Goal: Information Seeking & Learning: Check status

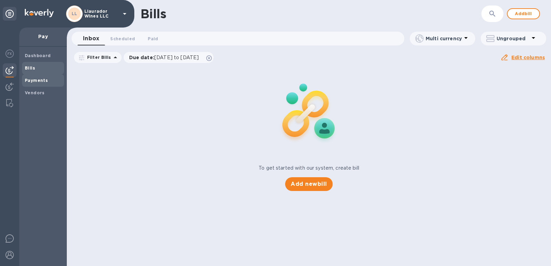
click at [33, 80] on b "Payments" at bounding box center [36, 80] width 23 height 5
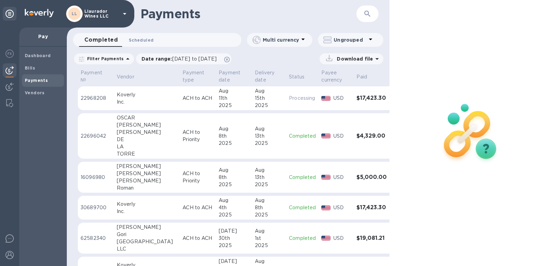
click at [136, 40] on span "Scheduled 0" at bounding box center [141, 39] width 25 height 7
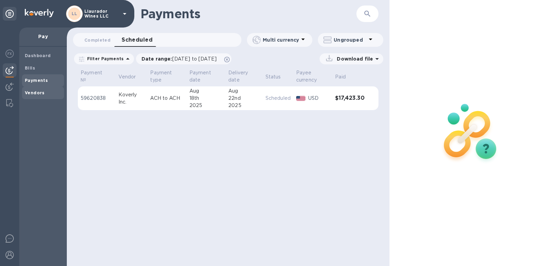
click at [35, 91] on b "Vendors" at bounding box center [35, 92] width 20 height 5
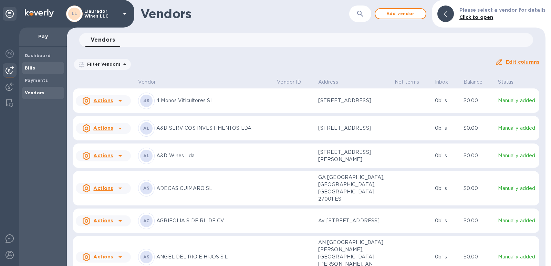
click at [32, 70] on b "Bills" at bounding box center [30, 67] width 10 height 5
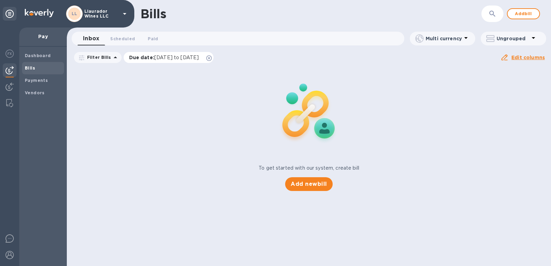
click at [181, 60] on span "[DATE] to [DATE]" at bounding box center [176, 58] width 44 height 6
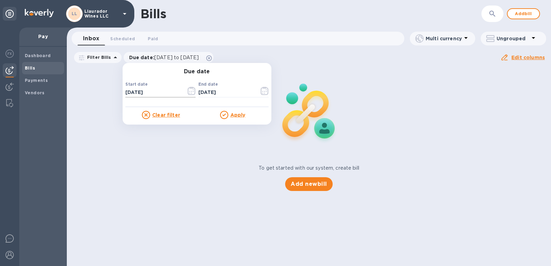
click at [192, 94] on icon "button" at bounding box center [192, 91] width 8 height 8
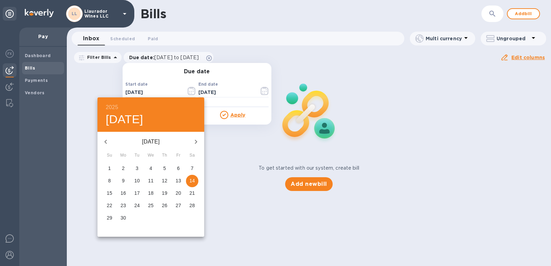
click at [105, 143] on icon "button" at bounding box center [105, 142] width 2 height 4
click at [105, 143] on icon "button" at bounding box center [106, 142] width 8 height 8
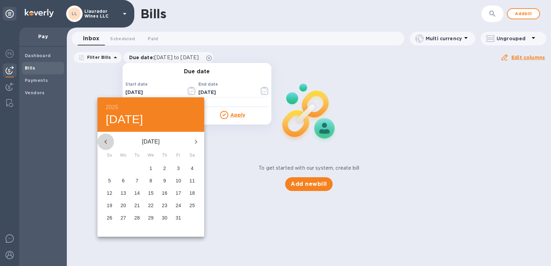
click at [104, 143] on icon "button" at bounding box center [106, 142] width 8 height 8
click at [111, 105] on h6 "2025" at bounding box center [112, 108] width 12 height 10
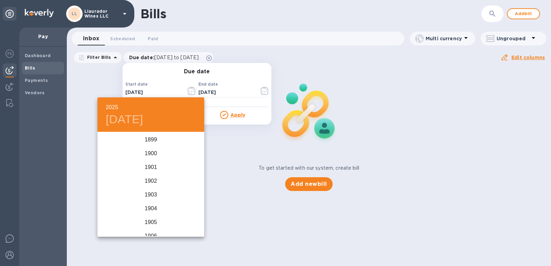
scroll to position [1694, 0]
click at [150, 149] on div "2023" at bounding box center [150, 154] width 107 height 14
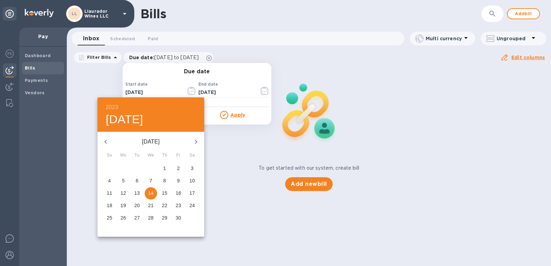
click at [197, 143] on icon "button" at bounding box center [196, 142] width 8 height 8
click at [196, 143] on icon "button" at bounding box center [196, 142] width 8 height 8
click at [179, 171] on p "1" at bounding box center [178, 168] width 3 height 7
type input "[DATE]"
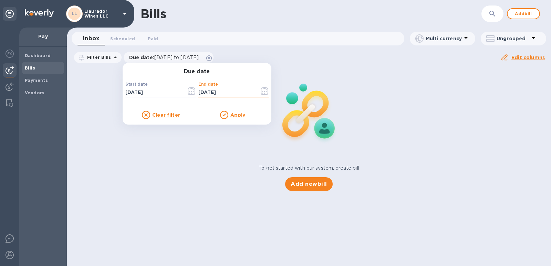
click at [218, 95] on input "[DATE]" at bounding box center [225, 92] width 55 height 10
click at [261, 90] on icon "button" at bounding box center [265, 91] width 8 height 8
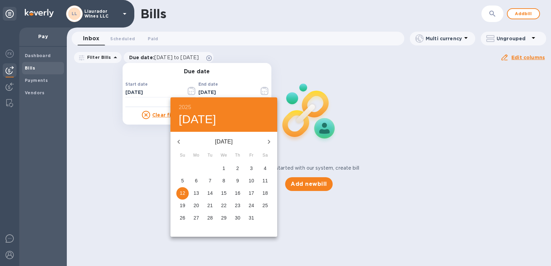
click at [188, 105] on h6 "2025" at bounding box center [185, 108] width 12 height 10
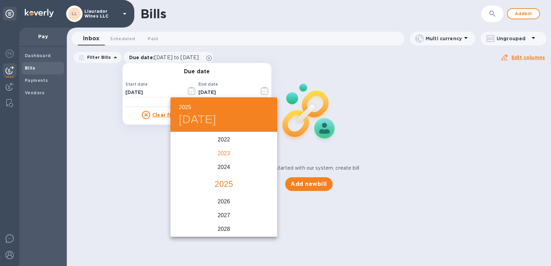
click at [227, 154] on div "2023" at bounding box center [223, 154] width 107 height 14
type input "[DATE]"
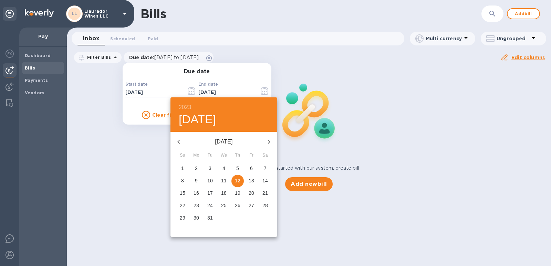
click at [236, 177] on button "12" at bounding box center [237, 181] width 12 height 12
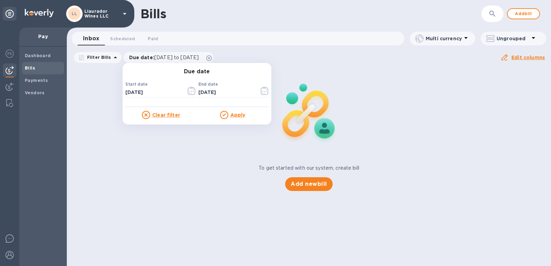
click at [225, 115] on icon at bounding box center [224, 115] width 8 height 8
click at [236, 116] on u "Apply" at bounding box center [237, 115] width 15 height 6
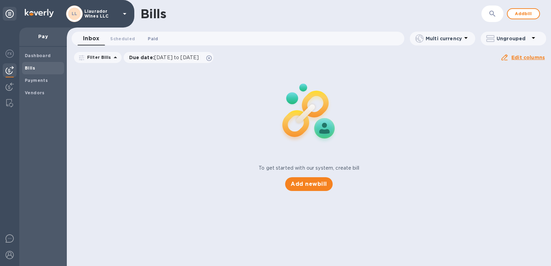
click at [150, 36] on span "Paid 0" at bounding box center [153, 38] width 10 height 7
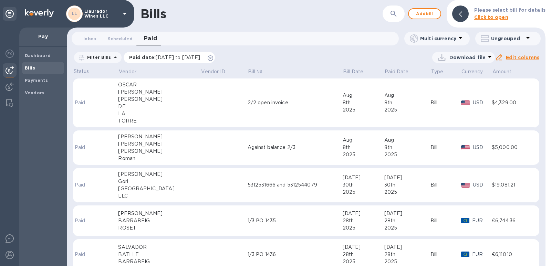
click at [193, 57] on span "[DATE] to [DATE]" at bounding box center [178, 58] width 44 height 6
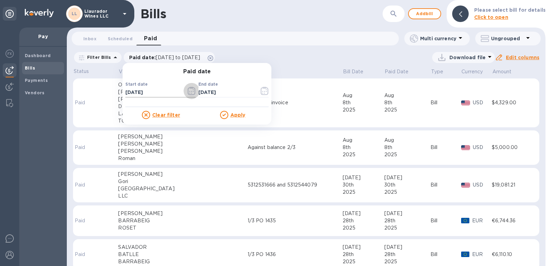
click at [188, 89] on icon "button" at bounding box center [192, 91] width 8 height 8
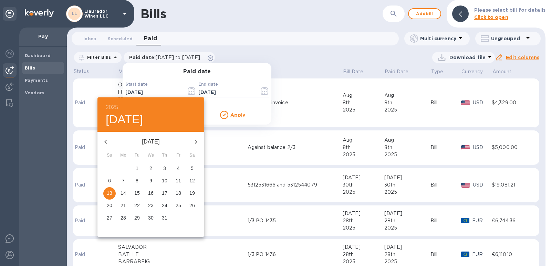
click at [114, 106] on h6 "2025" at bounding box center [112, 108] width 12 height 10
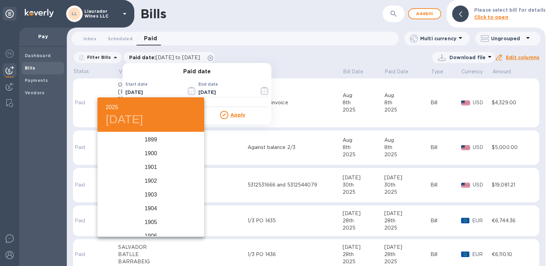
scroll to position [1694, 0]
click at [153, 154] on div "2023" at bounding box center [150, 154] width 107 height 14
type input "[DATE]"
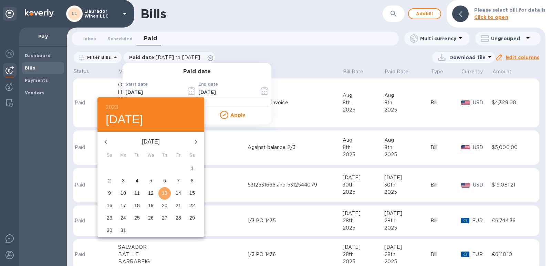
drag, startPoint x: 165, startPoint y: 194, endPoint x: 172, endPoint y: 175, distance: 20.2
click at [164, 193] on p "13" at bounding box center [165, 193] width 6 height 7
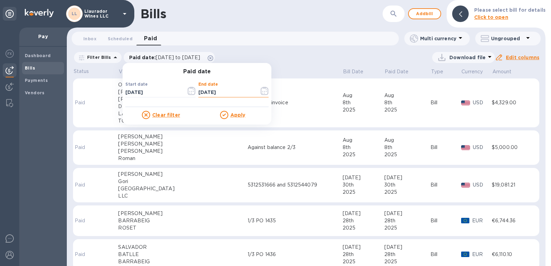
click at [220, 92] on input "[DATE]" at bounding box center [225, 92] width 55 height 10
click at [265, 92] on icon "button" at bounding box center [265, 91] width 1 height 1
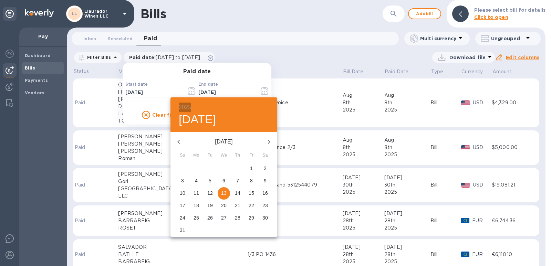
click at [189, 107] on h6 "2025" at bounding box center [185, 108] width 12 height 10
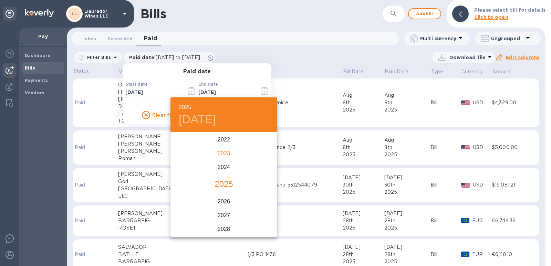
click at [225, 155] on div "2023" at bounding box center [223, 154] width 107 height 14
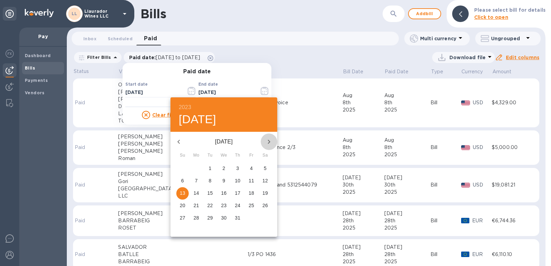
click at [266, 143] on icon "button" at bounding box center [269, 142] width 8 height 8
click at [209, 217] on p "31" at bounding box center [210, 217] width 6 height 7
type input "[DATE]"
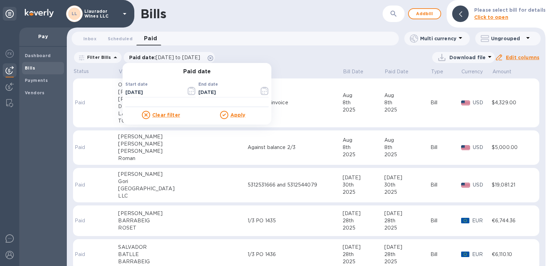
click at [236, 115] on u "Apply" at bounding box center [237, 115] width 15 height 6
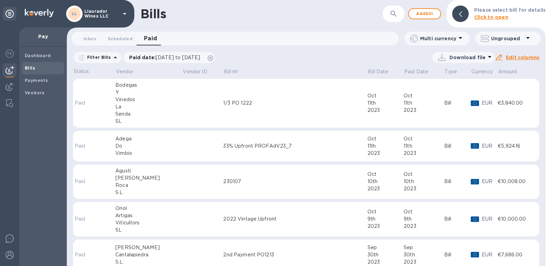
scroll to position [344, 0]
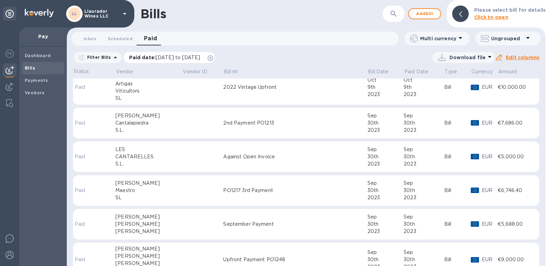
click at [200, 56] on span "[DATE] to [DATE]" at bounding box center [178, 58] width 44 height 6
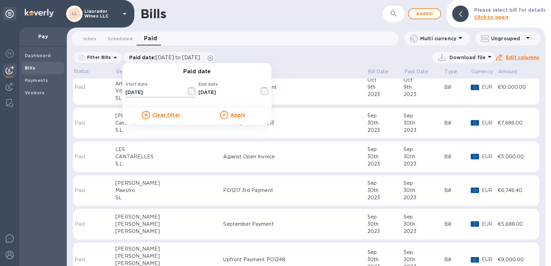
click at [189, 93] on icon "button" at bounding box center [192, 91] width 8 height 8
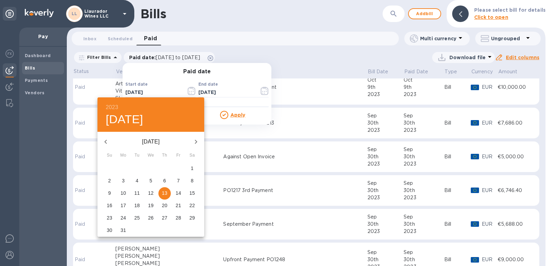
click at [196, 142] on icon "button" at bounding box center [196, 142] width 8 height 8
click at [195, 142] on icon "button" at bounding box center [196, 142] width 8 height 8
click at [108, 168] on span "1" at bounding box center [109, 168] width 12 height 7
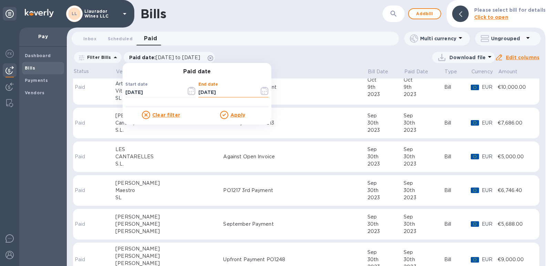
click at [232, 94] on input "[DATE]" at bounding box center [225, 92] width 55 height 10
click at [188, 93] on icon "button" at bounding box center [192, 91] width 8 height 8
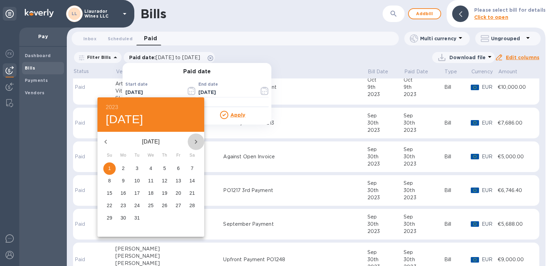
click at [194, 142] on icon "button" at bounding box center [196, 142] width 8 height 8
click at [154, 169] on span "1" at bounding box center [151, 168] width 12 height 7
type input "[DATE]"
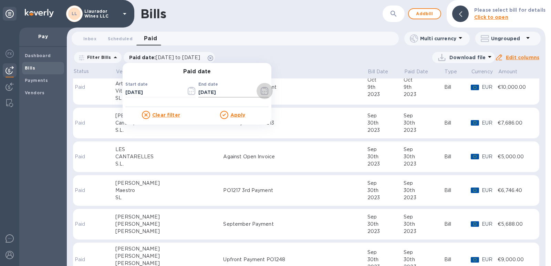
click at [261, 92] on icon "button" at bounding box center [265, 91] width 8 height 8
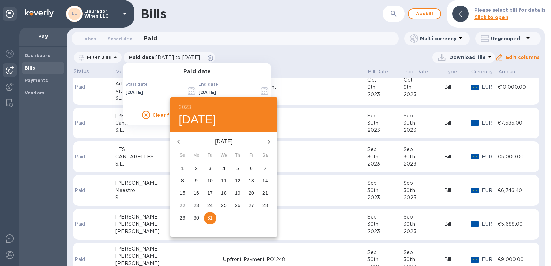
click at [265, 144] on icon "button" at bounding box center [269, 142] width 8 height 8
click at [238, 217] on p "30" at bounding box center [238, 217] width 6 height 7
type input "[DATE]"
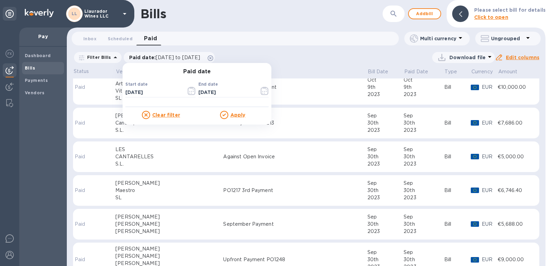
click at [232, 118] on p "Apply" at bounding box center [237, 115] width 15 height 7
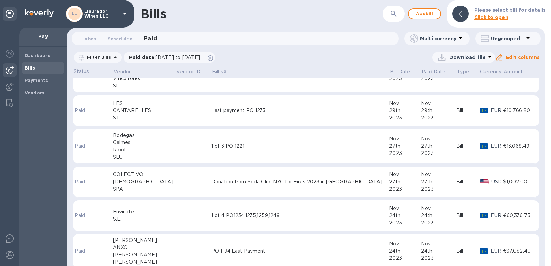
scroll to position [34, 0]
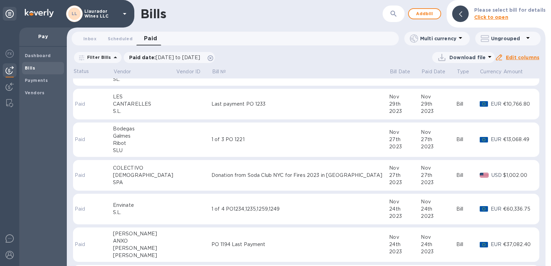
click at [118, 209] on div "S.L." at bounding box center [144, 212] width 63 height 7
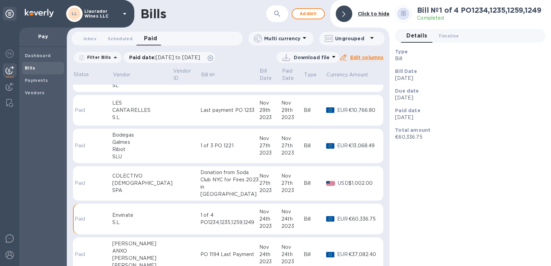
scroll to position [41, 0]
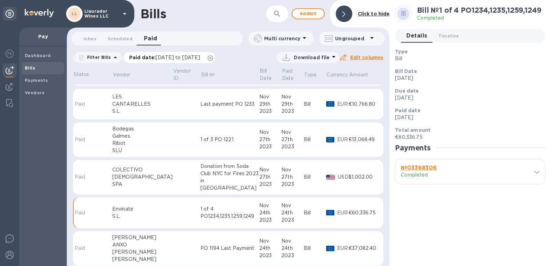
click at [177, 58] on span "[DATE] to [DATE]" at bounding box center [178, 58] width 44 height 6
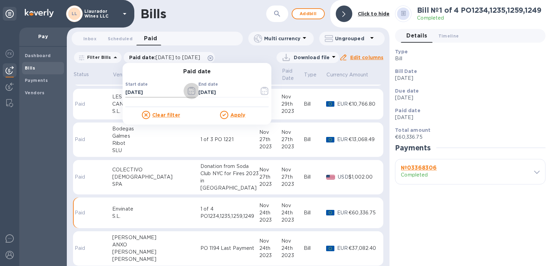
click at [189, 92] on icon "button" at bounding box center [189, 91] width 1 height 1
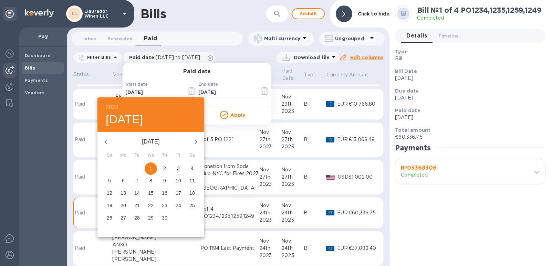
click at [109, 106] on h6 "2023" at bounding box center [112, 108] width 12 height 10
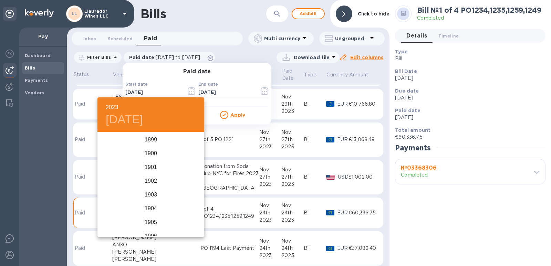
scroll to position [1666, 0]
click at [144, 199] on div "2024" at bounding box center [150, 202] width 107 height 14
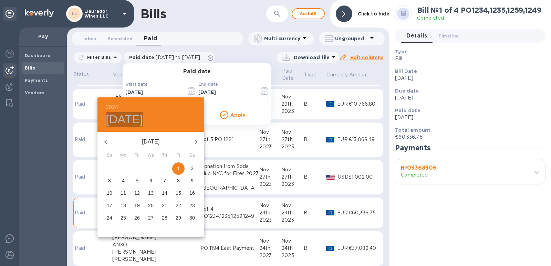
click at [113, 118] on h4 "[DATE]" at bounding box center [125, 119] width 38 height 14
click at [149, 144] on p "[DATE]" at bounding box center [151, 142] width 74 height 8
click at [105, 140] on icon "button" at bounding box center [106, 142] width 8 height 8
click at [105, 141] on icon "button" at bounding box center [106, 142] width 8 height 8
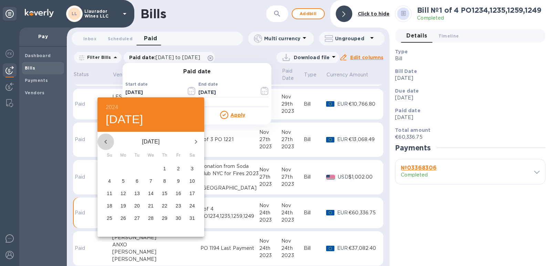
click at [105, 141] on icon "button" at bounding box center [105, 142] width 2 height 4
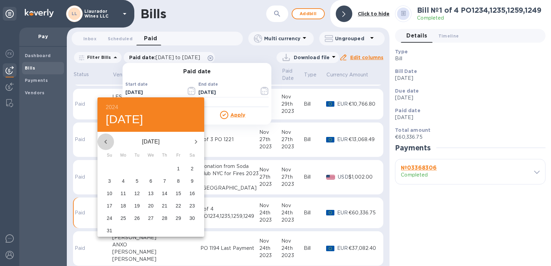
click at [105, 141] on icon "button" at bounding box center [105, 142] width 2 height 4
click at [125, 206] on p "22" at bounding box center [123, 205] width 6 height 7
type input "[DATE]"
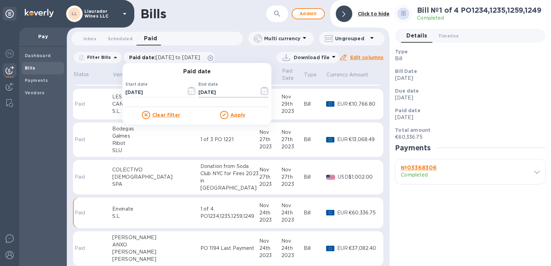
click at [210, 95] on input "[DATE]" at bounding box center [225, 92] width 55 height 10
click at [262, 91] on icon "button" at bounding box center [265, 91] width 8 height 8
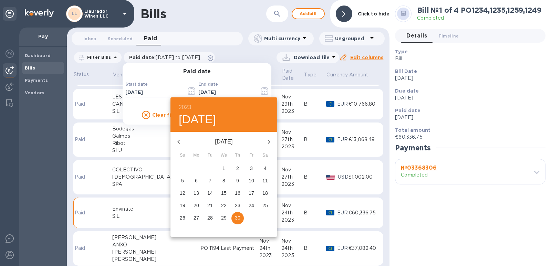
click at [181, 142] on icon "button" at bounding box center [179, 142] width 8 height 8
click at [180, 142] on icon "button" at bounding box center [179, 142] width 8 height 8
click at [188, 108] on h6 "2023" at bounding box center [185, 108] width 12 height 10
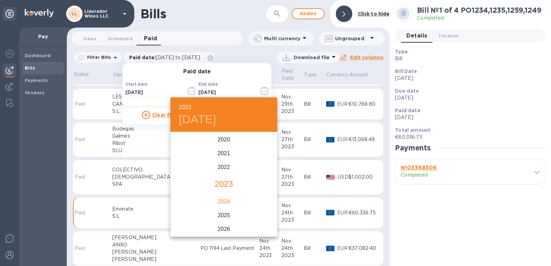
click at [222, 206] on div "2024" at bounding box center [223, 202] width 107 height 14
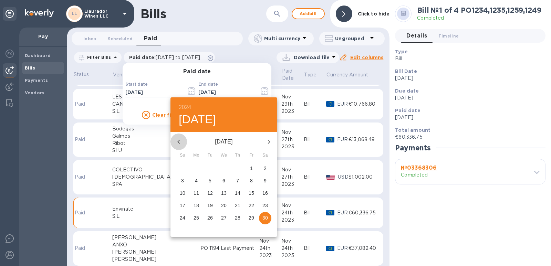
click at [179, 141] on icon "button" at bounding box center [179, 142] width 8 height 8
click at [179, 141] on icon "button" at bounding box center [178, 142] width 2 height 4
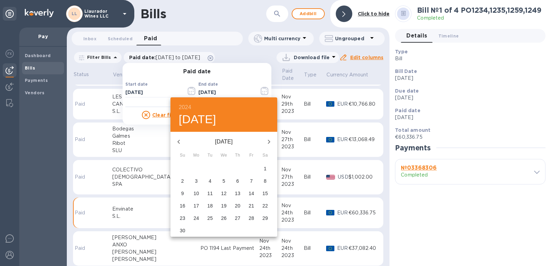
click at [179, 141] on icon "button" at bounding box center [178, 142] width 2 height 4
click at [179, 141] on icon "button" at bounding box center [179, 142] width 8 height 8
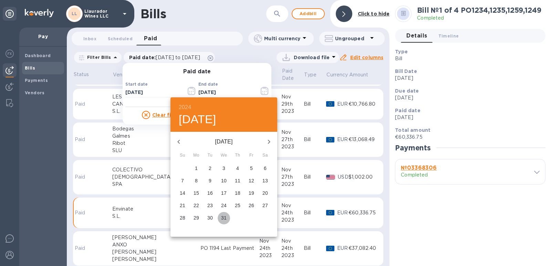
click at [224, 216] on p "31" at bounding box center [224, 217] width 6 height 7
type input "[DATE]"
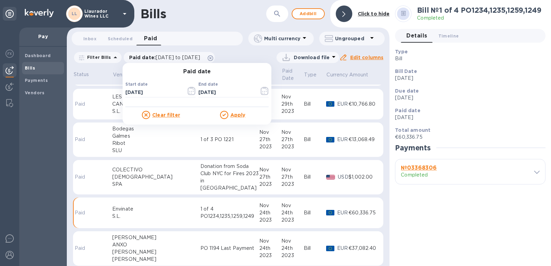
click at [230, 112] on u "Apply" at bounding box center [237, 115] width 15 height 6
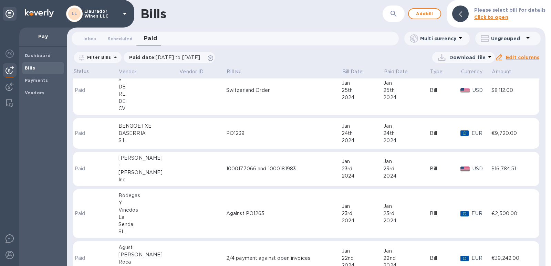
scroll to position [31, 0]
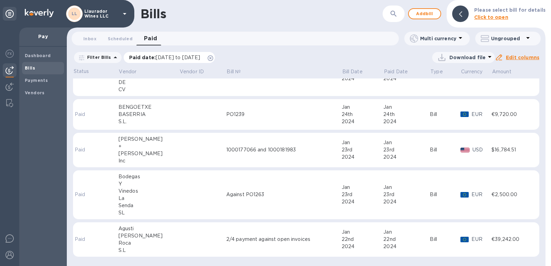
click at [200, 57] on span "[DATE] to [DATE]" at bounding box center [178, 58] width 44 height 6
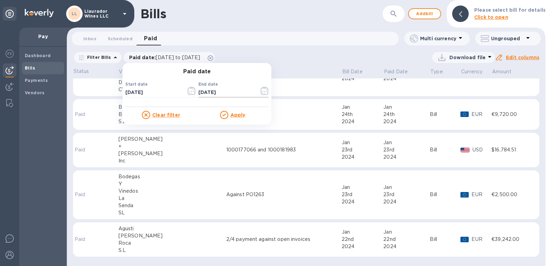
click at [263, 93] on icon "button" at bounding box center [265, 91] width 8 height 8
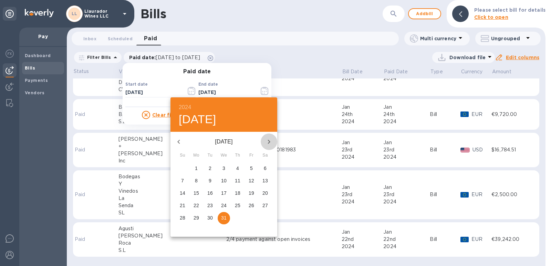
click at [267, 142] on icon "button" at bounding box center [269, 142] width 8 height 8
click at [238, 220] on p "29" at bounding box center [238, 217] width 6 height 7
type input "[DATE]"
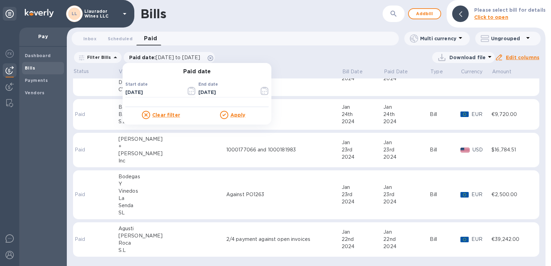
click at [227, 113] on div at bounding box center [225, 115] width 10 height 8
click at [233, 115] on u "Apply" at bounding box center [237, 115] width 15 height 6
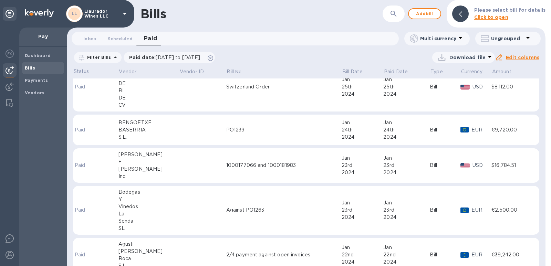
scroll to position [532, 0]
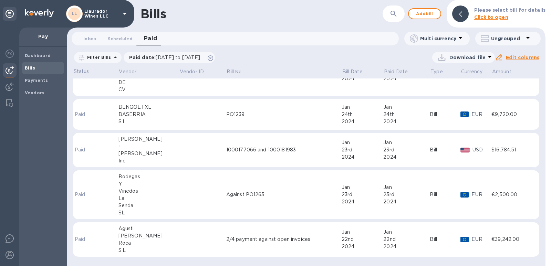
click at [196, 241] on td at bounding box center [202, 239] width 47 height 35
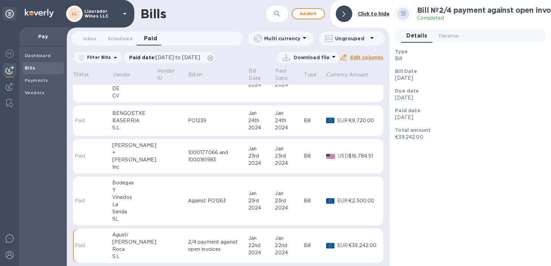
scroll to position [538, 0]
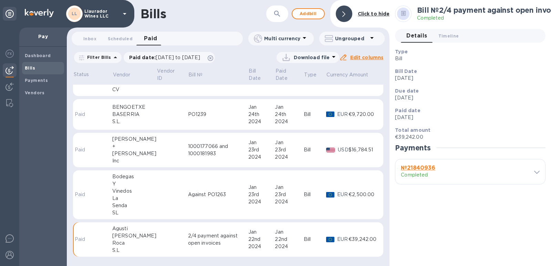
click at [418, 167] on b "№ 21840936" at bounding box center [418, 168] width 34 height 7
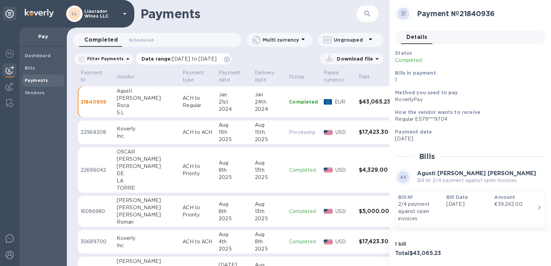
click at [166, 58] on p "Date range : [DATE] to [DATE]" at bounding box center [180, 58] width 78 height 7
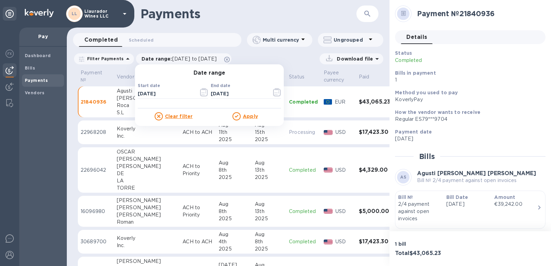
click at [158, 88] on div "Start date [DATE] ​" at bounding box center [173, 95] width 70 height 25
click at [201, 93] on icon "button" at bounding box center [201, 93] width 1 height 1
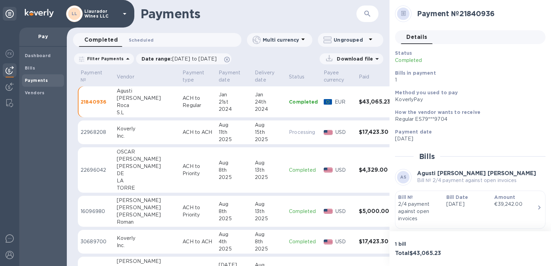
click at [141, 40] on span "Scheduled 0" at bounding box center [141, 39] width 25 height 7
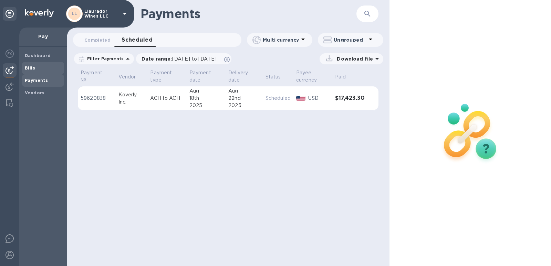
click at [29, 66] on b "Bills" at bounding box center [30, 67] width 10 height 5
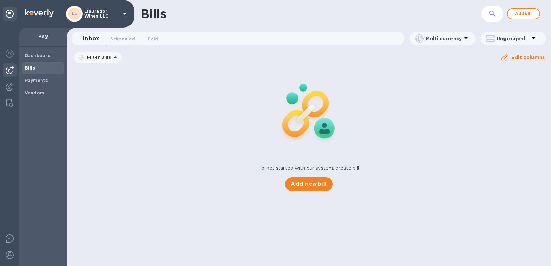
click at [0, 0] on span "[DATE] to [DATE]" at bounding box center [0, 0] width 0 height 0
click at [0, 0] on icon "button" at bounding box center [0, 0] width 0 height 0
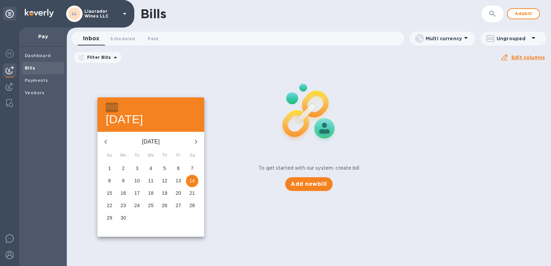
click at [111, 106] on h6 "2025" at bounding box center [112, 108] width 12 height 10
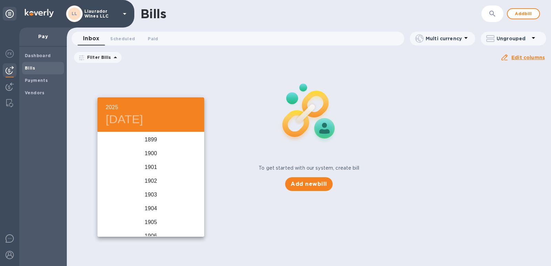
scroll to position [1694, 0]
click at [152, 168] on div "2024" at bounding box center [150, 167] width 107 height 14
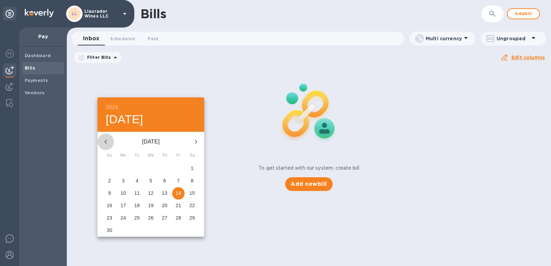
click at [107, 140] on icon "button" at bounding box center [106, 142] width 8 height 8
click at [106, 141] on icon "button" at bounding box center [106, 142] width 8 height 8
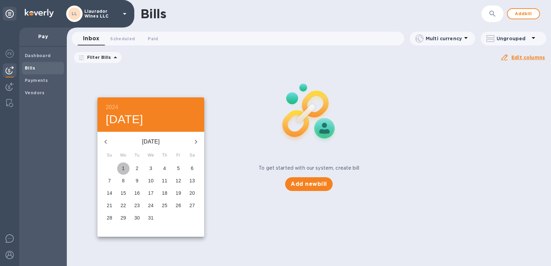
click at [123, 166] on p "1" at bounding box center [123, 168] width 3 height 7
type input "[DATE]"
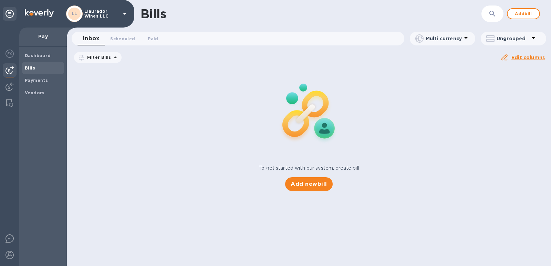
click at [0, 0] on icon "button" at bounding box center [0, 0] width 0 height 0
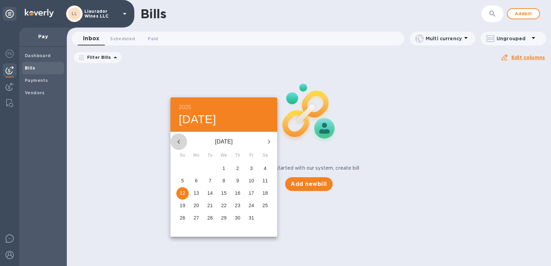
click at [180, 139] on icon "button" at bounding box center [179, 142] width 8 height 8
click at [183, 109] on h6 "2025" at bounding box center [185, 108] width 12 height 10
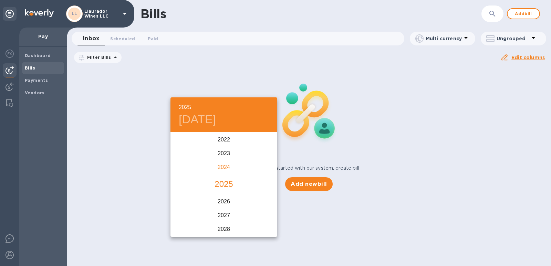
click at [221, 166] on div "2024" at bounding box center [223, 167] width 107 height 14
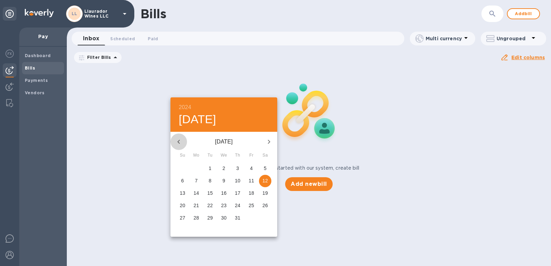
click at [179, 139] on icon "button" at bounding box center [179, 142] width 8 height 8
click at [178, 139] on icon "button" at bounding box center [179, 142] width 8 height 8
click at [178, 140] on icon "button" at bounding box center [179, 142] width 8 height 8
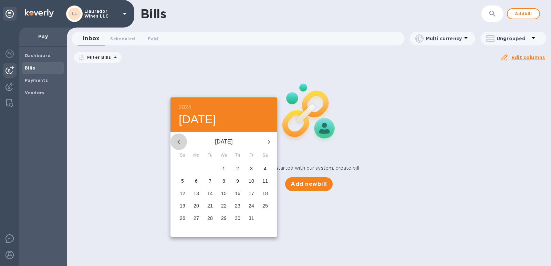
click at [178, 140] on icon "button" at bounding box center [179, 142] width 8 height 8
click at [221, 217] on p "31" at bounding box center [224, 217] width 6 height 7
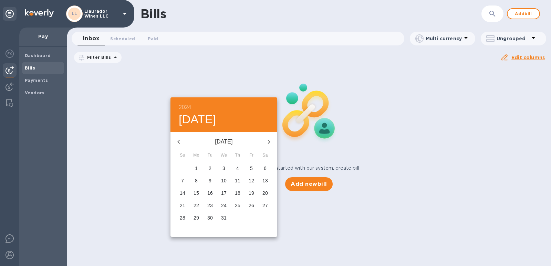
type input "[DATE]"
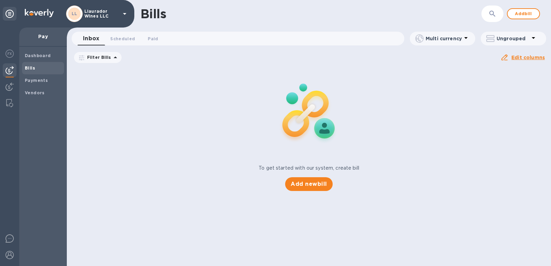
click at [0, 0] on div "Apply" at bounding box center [0, 0] width 0 height 0
click at [0, 0] on u "Apply" at bounding box center [0, 0] width 0 height 0
click at [151, 44] on button "Paid 0" at bounding box center [152, 39] width 25 height 14
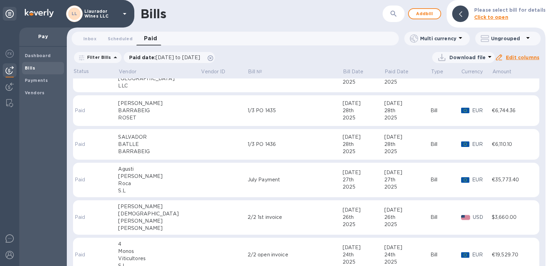
scroll to position [138, 0]
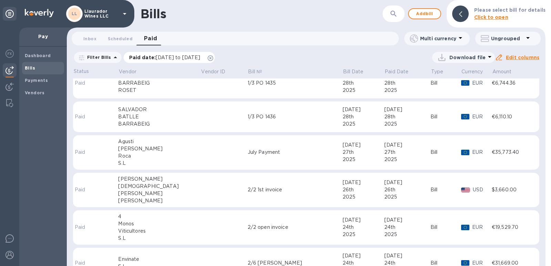
click at [170, 57] on span "[DATE] to [DATE]" at bounding box center [178, 58] width 44 height 6
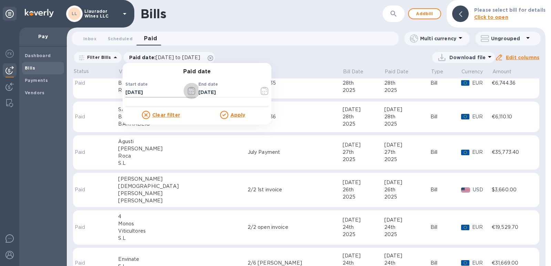
click at [189, 92] on icon "button" at bounding box center [189, 91] width 1 height 1
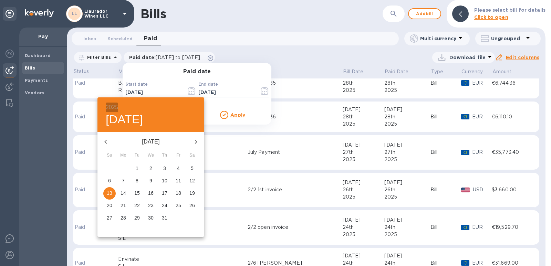
click at [111, 107] on h6 "2025" at bounding box center [112, 108] width 12 height 10
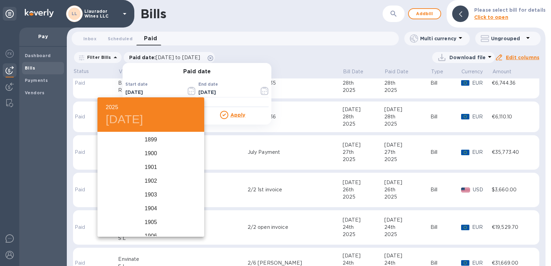
scroll to position [1694, 0]
click at [148, 164] on div "2024" at bounding box center [150, 167] width 107 height 14
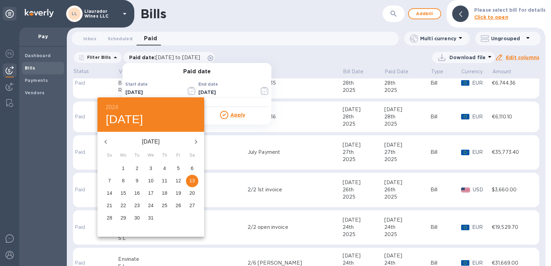
click at [103, 142] on icon "button" at bounding box center [106, 142] width 8 height 8
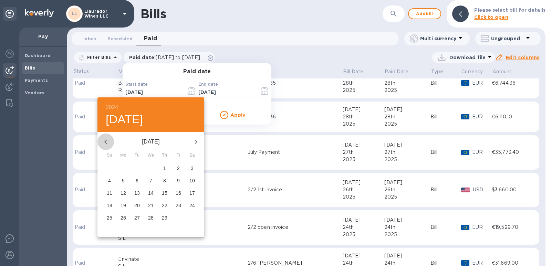
click at [103, 142] on icon "button" at bounding box center [106, 142] width 8 height 8
click at [122, 167] on p "1" at bounding box center [123, 168] width 3 height 7
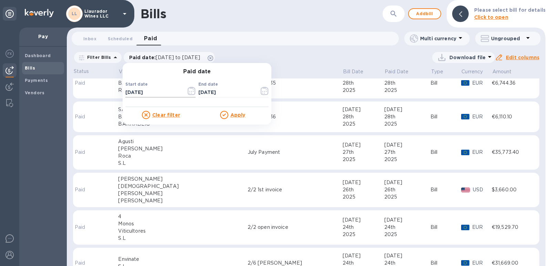
click at [135, 95] on input "[DATE]" at bounding box center [152, 92] width 55 height 10
click at [188, 91] on icon "button" at bounding box center [192, 91] width 8 height 8
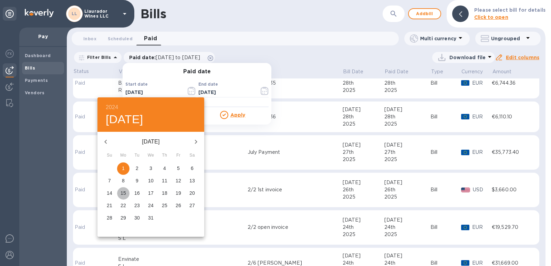
click at [123, 195] on p "15" at bounding box center [123, 193] width 6 height 7
type input "[DATE]"
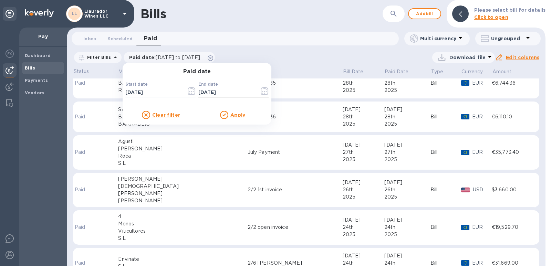
click at [261, 92] on icon "button" at bounding box center [265, 91] width 8 height 8
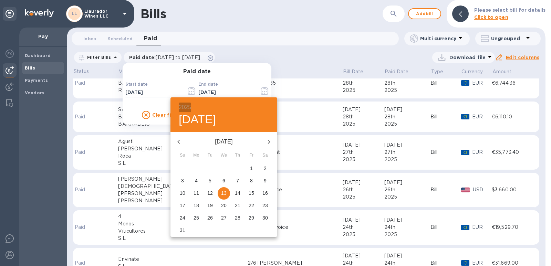
click at [189, 107] on h6 "2025" at bounding box center [185, 108] width 12 height 10
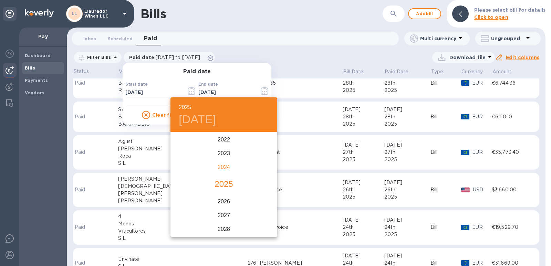
click at [218, 167] on div "2024" at bounding box center [223, 167] width 107 height 14
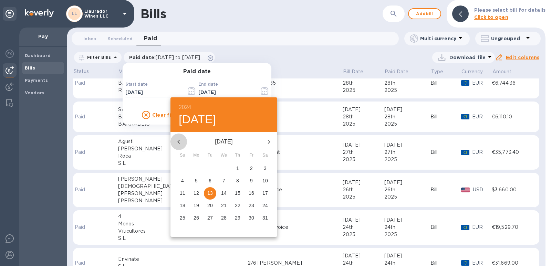
click at [181, 144] on icon "button" at bounding box center [179, 142] width 8 height 8
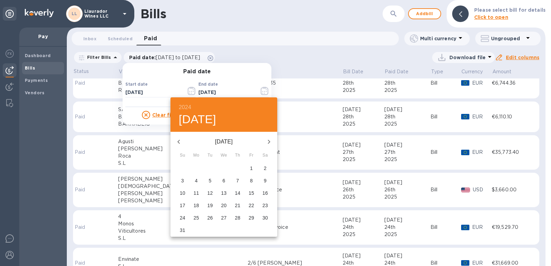
click at [177, 141] on icon "button" at bounding box center [179, 142] width 8 height 8
click at [176, 140] on icon "button" at bounding box center [179, 142] width 8 height 8
drag, startPoint x: 221, startPoint y: 217, endPoint x: 213, endPoint y: 202, distance: 17.2
click at [221, 216] on p "31" at bounding box center [224, 217] width 6 height 7
type input "[DATE]"
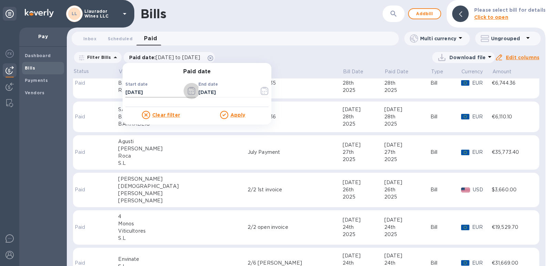
click at [188, 95] on icon "button" at bounding box center [192, 91] width 8 height 8
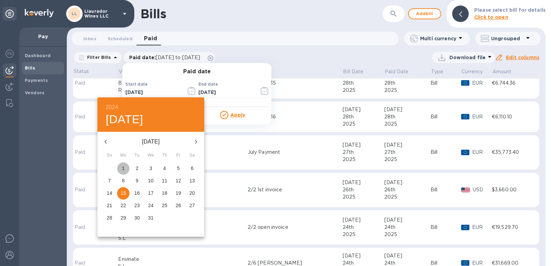
click at [124, 166] on p "1" at bounding box center [123, 168] width 3 height 7
type input "[DATE]"
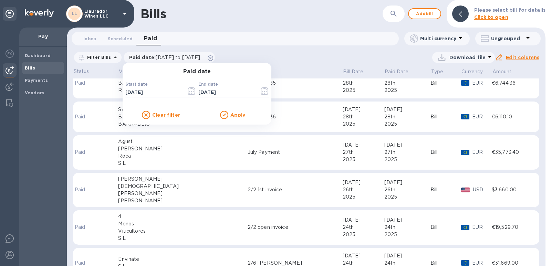
click at [242, 112] on u "Apply" at bounding box center [237, 115] width 15 height 6
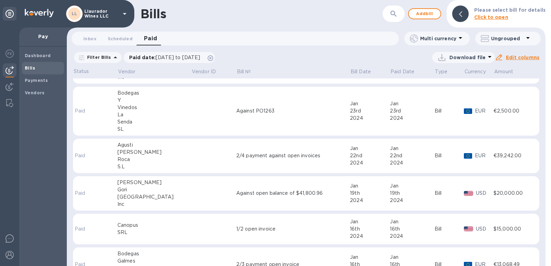
scroll to position [115, 0]
click at [127, 162] on div "Roca" at bounding box center [154, 159] width 74 height 7
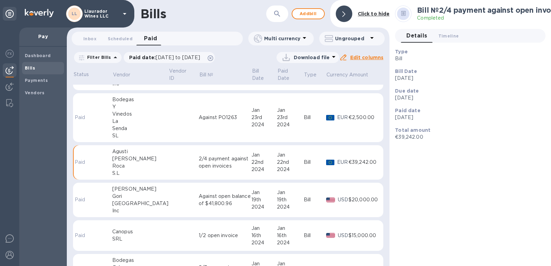
scroll to position [121, 0]
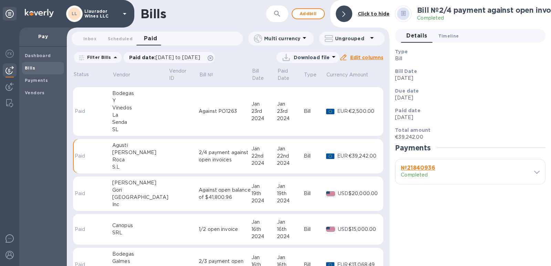
click at [442, 37] on span "Timeline 0" at bounding box center [448, 35] width 21 height 7
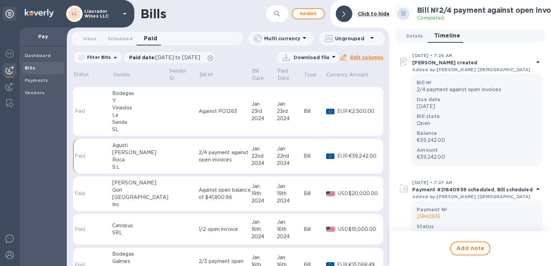
click at [410, 33] on span "Details 0" at bounding box center [414, 35] width 17 height 7
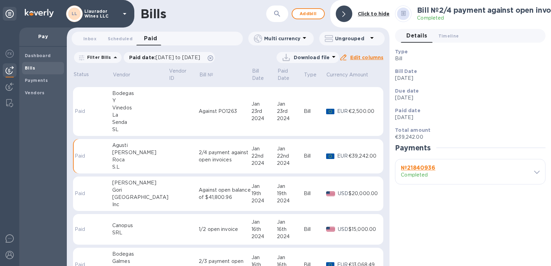
click at [418, 176] on p "Completed" at bounding box center [432, 174] width 62 height 7
click at [535, 171] on icon at bounding box center [537, 172] width 6 height 3
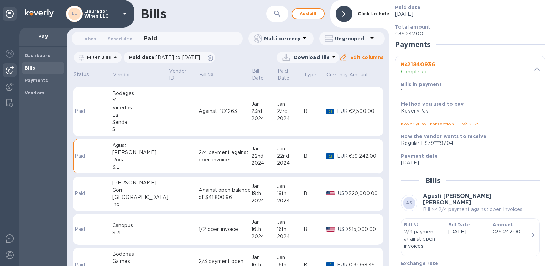
scroll to position [167, 0]
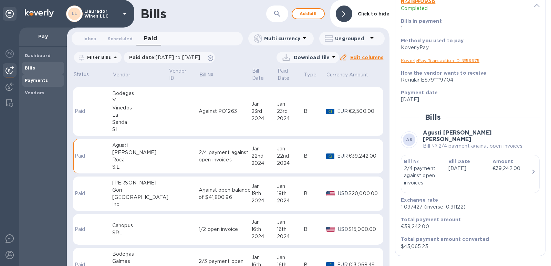
click at [31, 82] on b "Payments" at bounding box center [36, 80] width 23 height 5
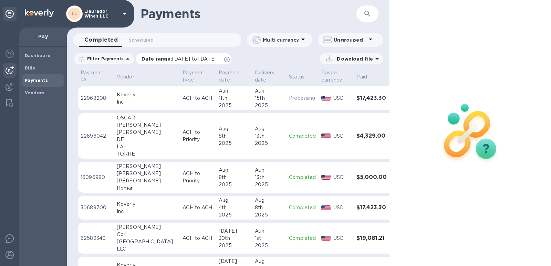
click at [177, 60] on span "[DATE] to [DATE]" at bounding box center [194, 59] width 44 height 6
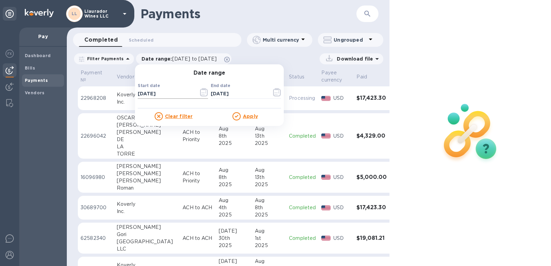
click at [201, 95] on icon "button" at bounding box center [201, 94] width 1 height 1
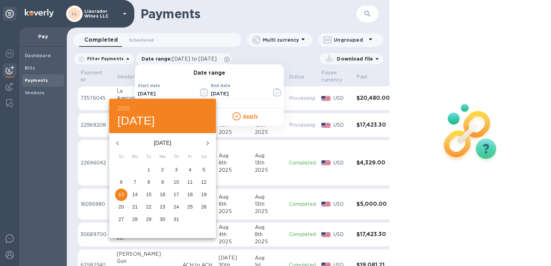
click at [120, 103] on div "2025 [DATE]" at bounding box center [162, 116] width 107 height 34
click at [123, 106] on h6 "2025" at bounding box center [123, 109] width 12 height 10
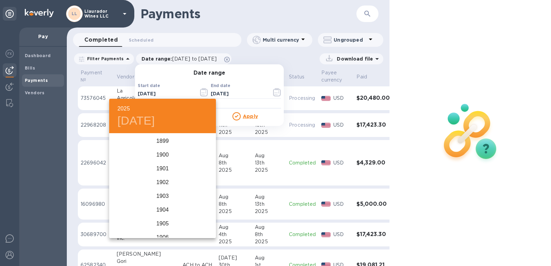
scroll to position [1694, 0]
click at [156, 167] on div "2024" at bounding box center [162, 169] width 107 height 14
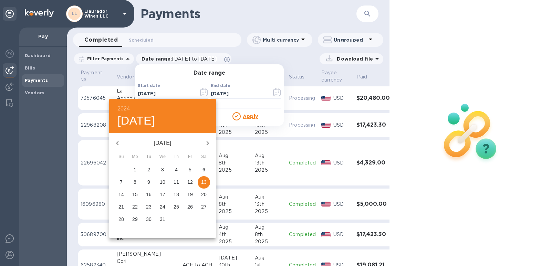
click at [117, 143] on icon "button" at bounding box center [117, 143] width 2 height 4
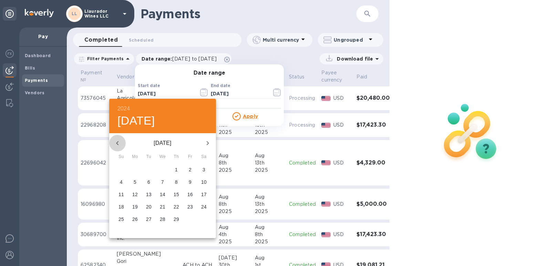
click at [117, 143] on icon "button" at bounding box center [117, 143] width 2 height 4
drag, startPoint x: 117, startPoint y: 143, endPoint x: 135, endPoint y: 215, distance: 74.6
click at [135, 215] on div "[DATE] Su Mo Tu We Th Fr Sa 31 1 2 3 4 5 6 7 8 9 10 11 12 13 14 15 16 17 18 19 …" at bounding box center [162, 185] width 107 height 105
click at [121, 218] on p "28" at bounding box center [121, 219] width 6 height 7
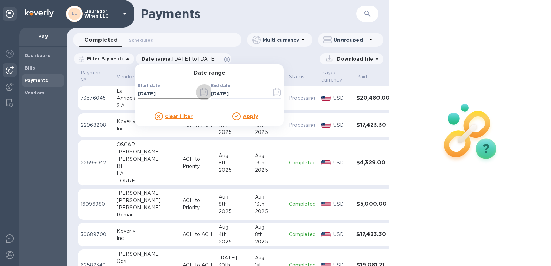
click at [200, 94] on icon "button" at bounding box center [204, 92] width 8 height 8
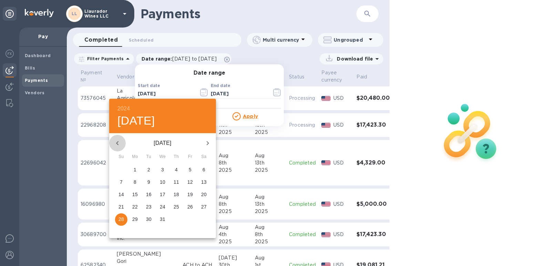
click at [117, 145] on icon "button" at bounding box center [117, 143] width 8 height 8
click at [119, 220] on p "24" at bounding box center [121, 219] width 6 height 7
type input "[DATE]"
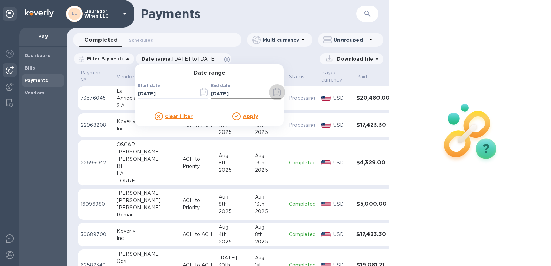
click at [273, 94] on icon "button" at bounding box center [277, 92] width 8 height 8
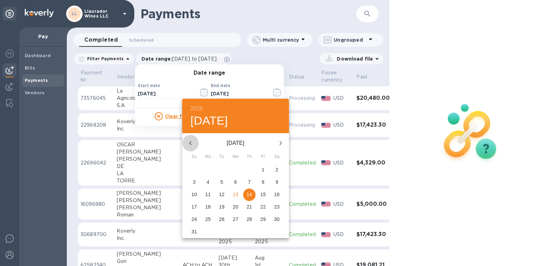
click at [190, 146] on icon "button" at bounding box center [190, 143] width 8 height 8
click at [196, 105] on h6 "2025" at bounding box center [196, 109] width 12 height 10
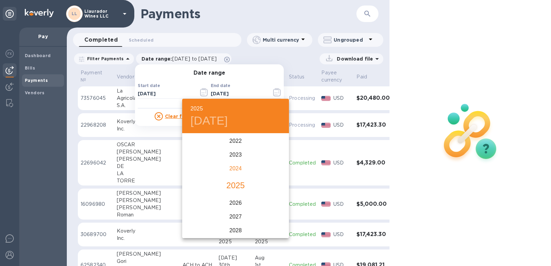
click at [236, 165] on div "2024" at bounding box center [235, 169] width 107 height 14
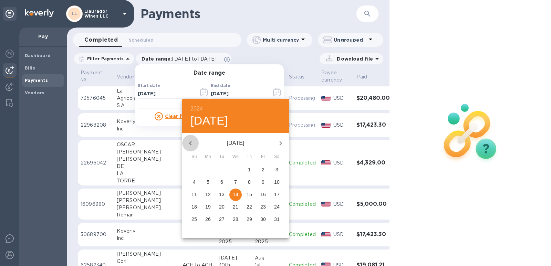
click at [192, 141] on icon "button" at bounding box center [190, 143] width 8 height 8
click at [190, 143] on icon "button" at bounding box center [190, 143] width 2 height 4
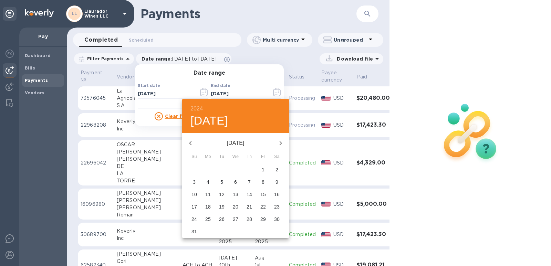
click at [190, 143] on icon "button" at bounding box center [190, 143] width 2 height 4
click at [276, 171] on p "3" at bounding box center [276, 169] width 3 height 7
type input "[DATE]"
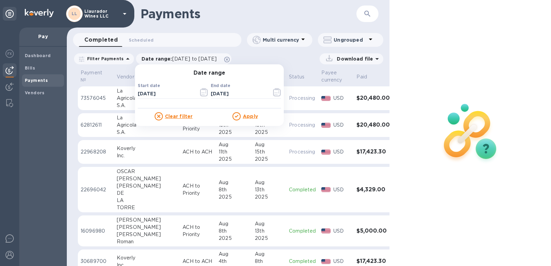
click at [245, 117] on u "Apply" at bounding box center [250, 117] width 15 height 6
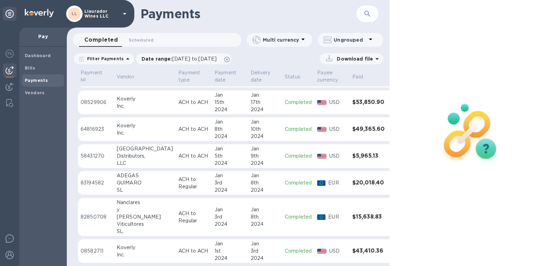
scroll to position [486, 0]
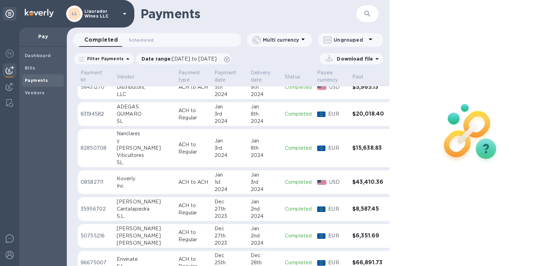
click at [118, 152] on div "Viticultores" at bounding box center [145, 155] width 56 height 7
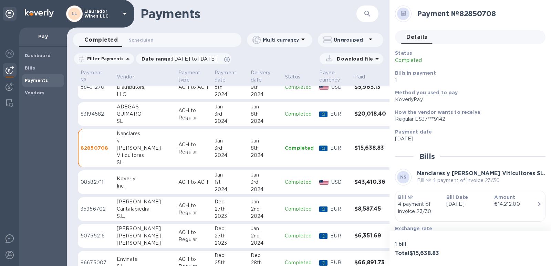
click at [118, 118] on div "SL" at bounding box center [145, 121] width 56 height 7
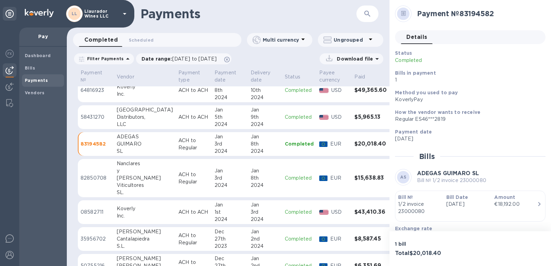
scroll to position [417, 0]
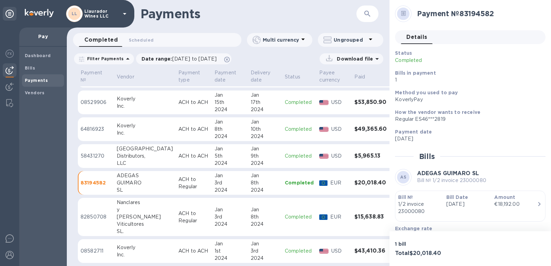
click at [128, 157] on div "Distributors," at bounding box center [145, 156] width 56 height 7
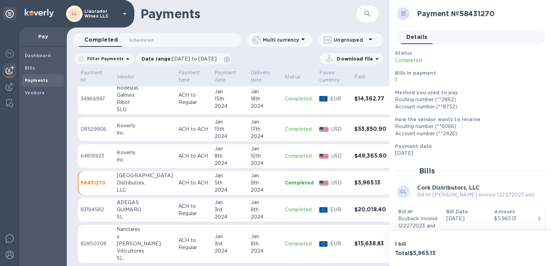
scroll to position [383, 0]
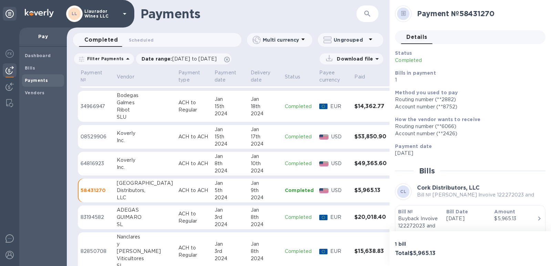
click at [131, 114] on div "SLU" at bounding box center [145, 117] width 56 height 7
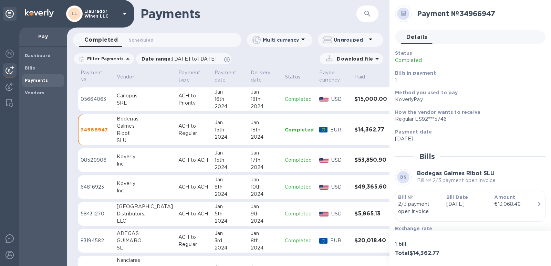
scroll to position [348, 0]
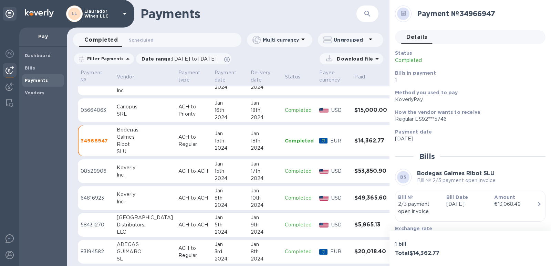
click at [122, 113] on div "SRL" at bounding box center [145, 114] width 56 height 7
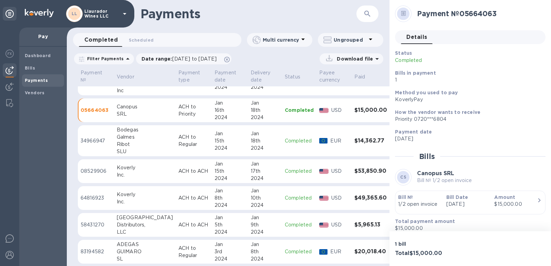
scroll to position [314, 0]
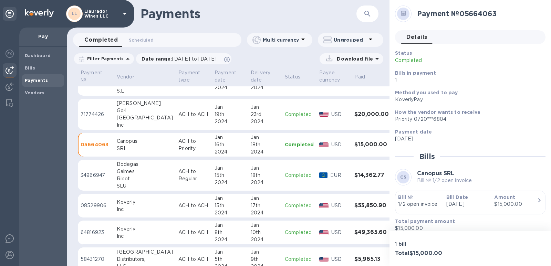
click at [120, 115] on div "[GEOGRAPHIC_DATA]" at bounding box center [145, 117] width 56 height 7
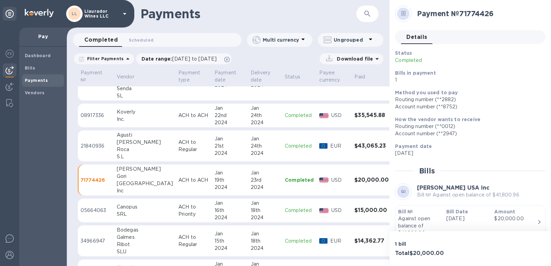
scroll to position [245, 0]
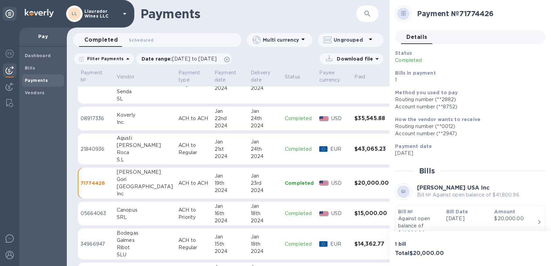
click at [124, 151] on div "Roca" at bounding box center [145, 152] width 56 height 7
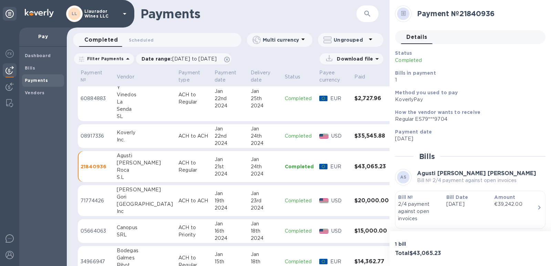
scroll to position [211, 0]
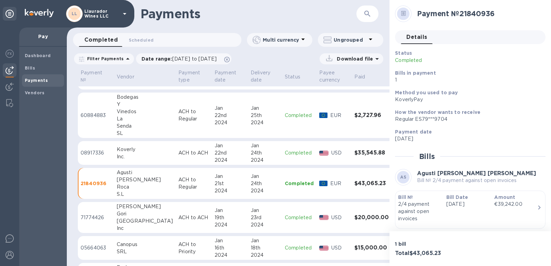
click at [119, 115] on div "La" at bounding box center [145, 118] width 56 height 7
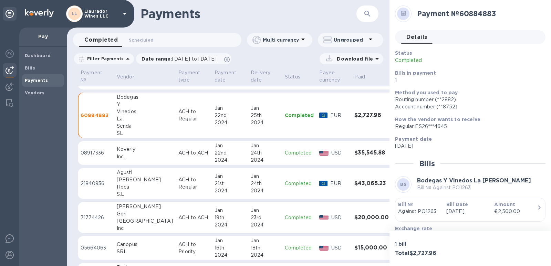
click at [124, 186] on div "Roca" at bounding box center [145, 186] width 56 height 7
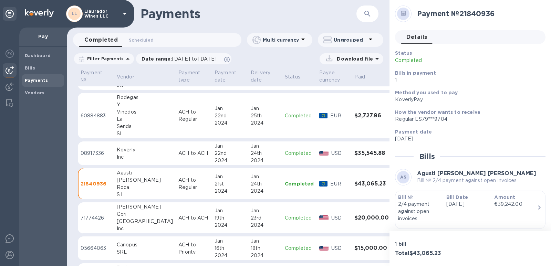
scroll to position [211, 0]
click at [200, 58] on span "[DATE] to [DATE]" at bounding box center [194, 59] width 44 height 6
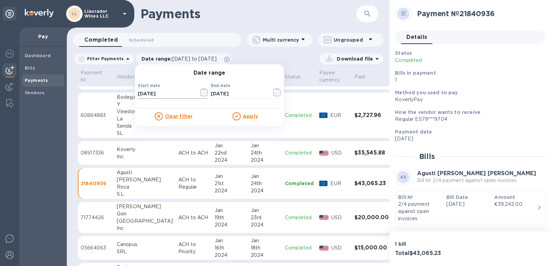
click at [200, 93] on icon "button" at bounding box center [204, 92] width 8 height 8
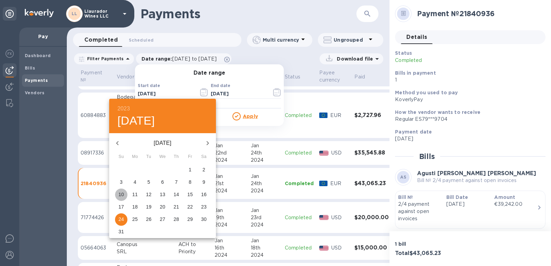
click at [120, 193] on p "10" at bounding box center [121, 194] width 6 height 7
type input "[DATE]"
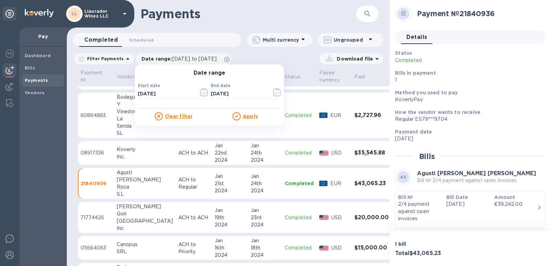
click at [249, 115] on u "Apply" at bounding box center [250, 117] width 15 height 6
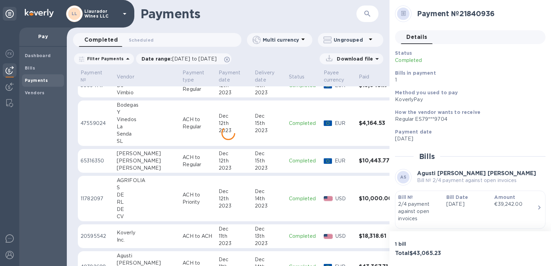
scroll to position [889, 0]
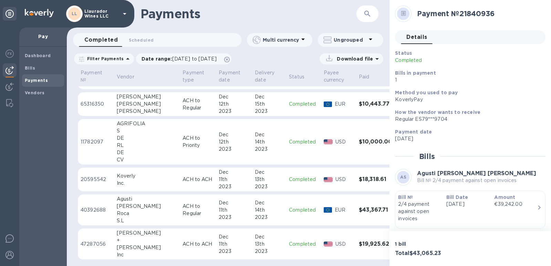
click at [139, 210] on div "Roca" at bounding box center [147, 213] width 60 height 7
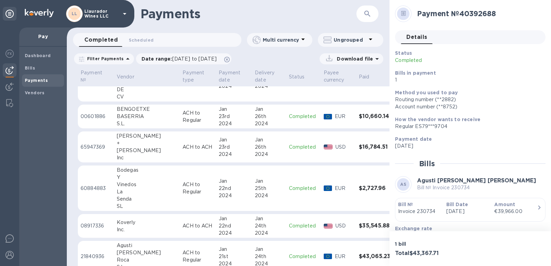
scroll to position [172, 0]
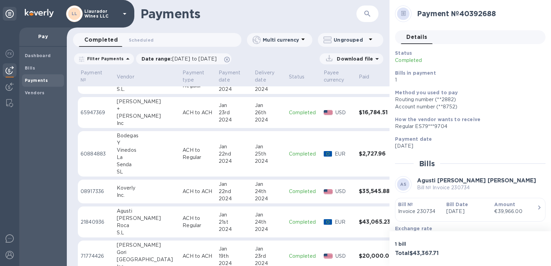
click at [182, 226] on p "ACH to Regular" at bounding box center [197, 222] width 31 height 14
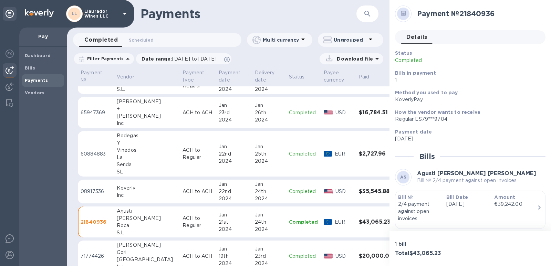
scroll to position [60, 0]
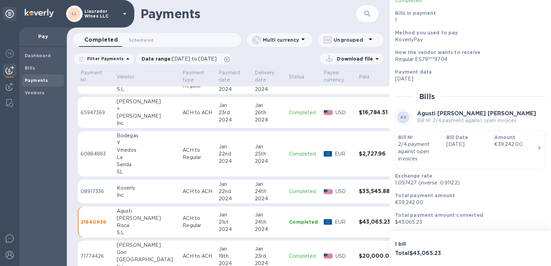
click at [122, 117] on div "[PERSON_NAME]" at bounding box center [147, 116] width 60 height 7
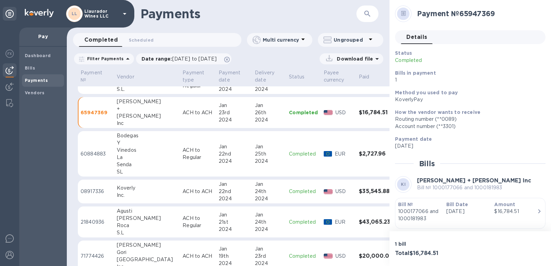
drag, startPoint x: 424, startPoint y: 221, endPoint x: 501, endPoint y: 189, distance: 83.4
click at [453, 186] on div "Status Completed Bills in payment 1 Method you used to pay KoverlyPay How the v…" at bounding box center [470, 148] width 150 height 197
drag, startPoint x: 508, startPoint y: 187, endPoint x: 415, endPoint y: 192, distance: 92.7
click at [415, 192] on div "KI [PERSON_NAME] + [PERSON_NAME] Inc Bill № 1000177066 and 1000181983" at bounding box center [470, 184] width 150 height 17
copy p "Bill № 1000177066 and 1000181983"
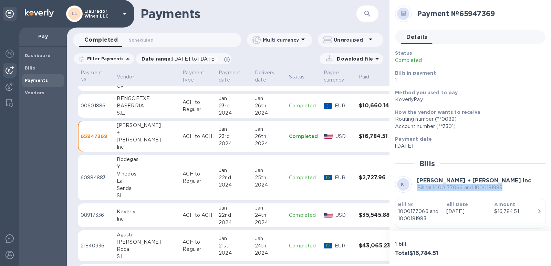
scroll to position [138, 0]
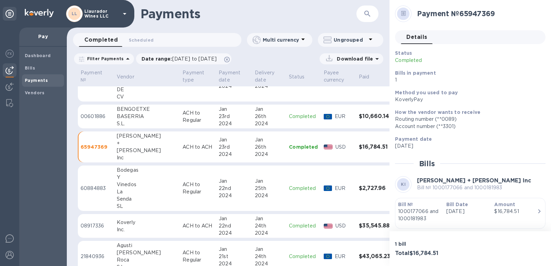
click at [123, 122] on div "S.L." at bounding box center [147, 123] width 60 height 7
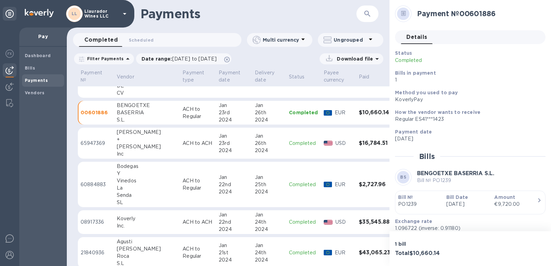
scroll to position [138, 0]
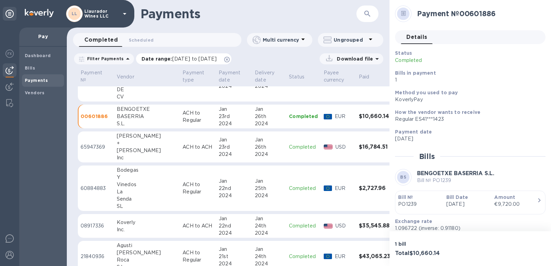
click at [201, 59] on span "[DATE] to [DATE]" at bounding box center [194, 59] width 44 height 6
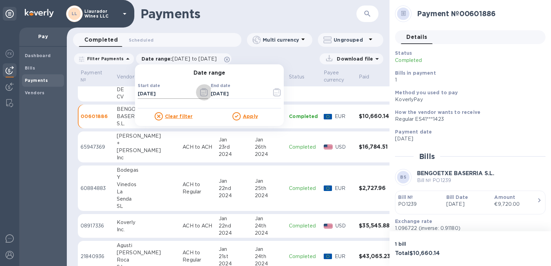
click at [200, 93] on icon "button" at bounding box center [204, 92] width 8 height 8
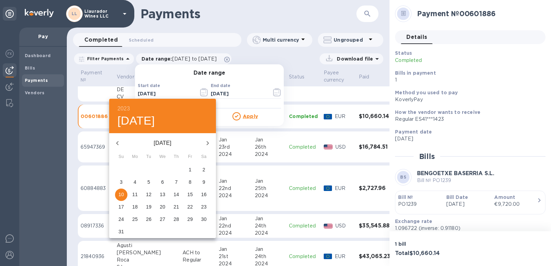
click at [206, 145] on icon "button" at bounding box center [207, 143] width 8 height 8
click at [206, 144] on icon "button" at bounding box center [207, 143] width 8 height 8
click at [204, 144] on icon "button" at bounding box center [207, 143] width 8 height 8
drag, startPoint x: 118, startPoint y: 144, endPoint x: 207, endPoint y: 140, distance: 88.2
click at [207, 140] on div "[DATE]" at bounding box center [162, 143] width 107 height 17
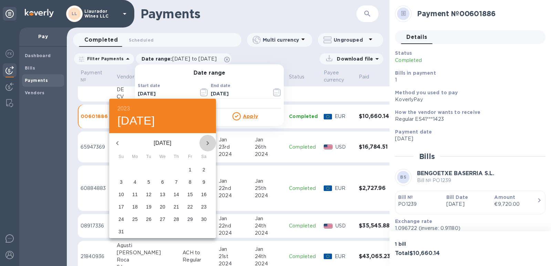
click at [207, 140] on icon "button" at bounding box center [207, 143] width 8 height 8
drag, startPoint x: 135, startPoint y: 171, endPoint x: 113, endPoint y: 142, distance: 36.5
click at [113, 143] on div "[DATE] Su Mo Tu We Th Fr Sa 31 1 2 3 4 5 6 7 8 9 10 11 12 13 14 15 16 17 18 19 …" at bounding box center [162, 185] width 107 height 105
click at [118, 139] on icon "button" at bounding box center [117, 143] width 8 height 8
click at [161, 218] on p "27" at bounding box center [163, 219] width 6 height 7
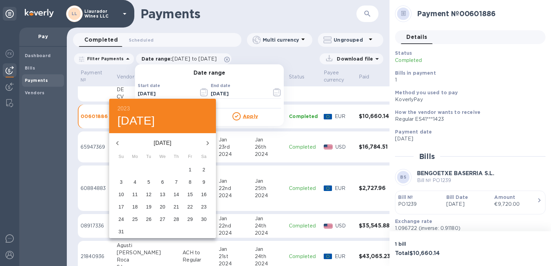
type input "[DATE]"
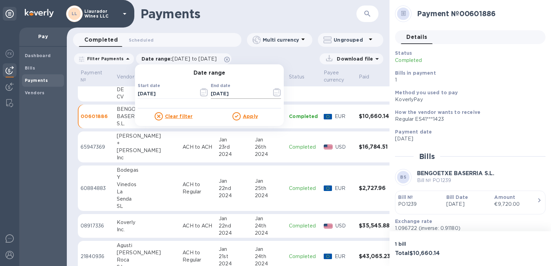
drag, startPoint x: 239, startPoint y: 96, endPoint x: 258, endPoint y: 95, distance: 19.7
click at [239, 96] on input "[DATE]" at bounding box center [238, 94] width 55 height 10
click at [273, 93] on icon "button" at bounding box center [277, 92] width 8 height 8
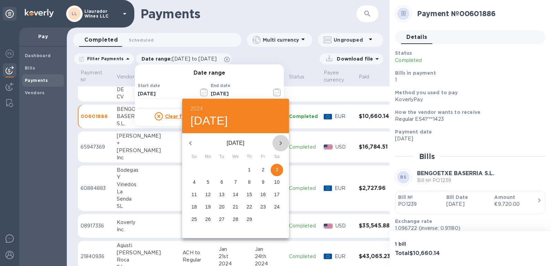
click at [279, 142] on icon "button" at bounding box center [280, 143] width 8 height 8
click at [190, 142] on icon "button" at bounding box center [190, 143] width 8 height 8
click at [219, 219] on p "30" at bounding box center [222, 219] width 6 height 7
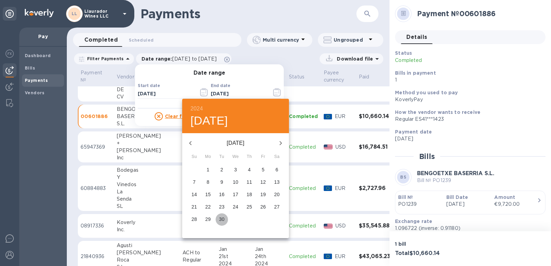
type input "[DATE]"
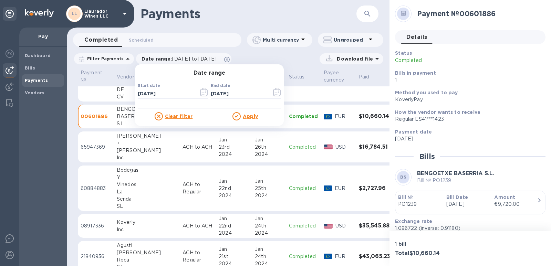
click at [244, 115] on u "Apply" at bounding box center [250, 117] width 15 height 6
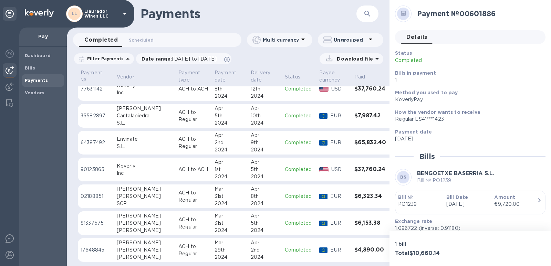
scroll to position [426, 0]
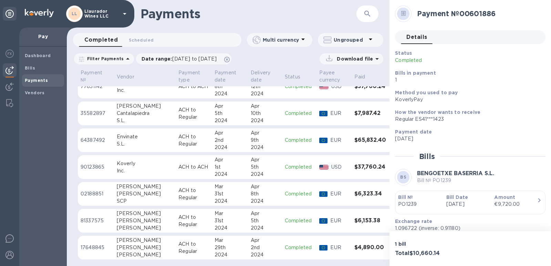
click at [122, 224] on div "[PERSON_NAME]" at bounding box center [145, 220] width 56 height 7
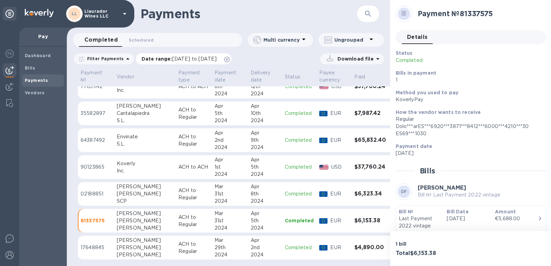
click at [178, 60] on span "[DATE] to [DATE]" at bounding box center [194, 59] width 44 height 6
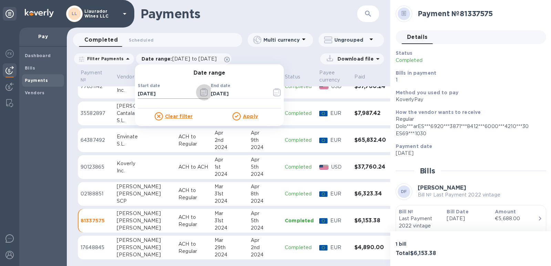
click at [200, 93] on icon "button" at bounding box center [204, 92] width 8 height 8
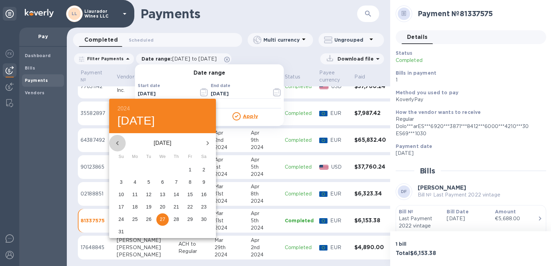
click at [117, 143] on icon "button" at bounding box center [117, 143] width 2 height 4
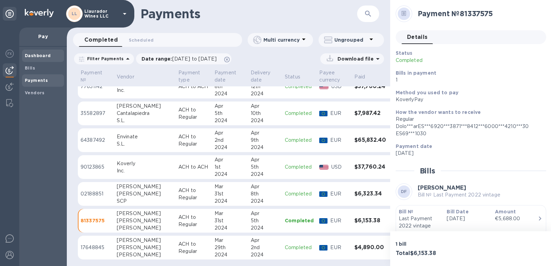
click at [31, 54] on b "Dashboard" at bounding box center [38, 55] width 26 height 5
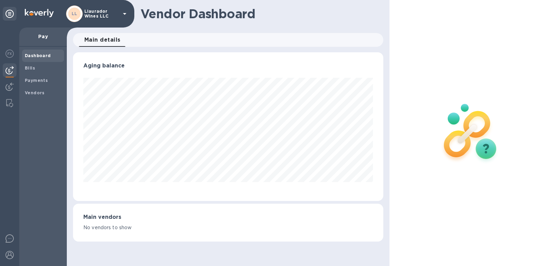
scroll to position [149, 311]
click at [99, 42] on span "Main details 0" at bounding box center [102, 40] width 36 height 10
click at [31, 80] on b "Payments" at bounding box center [36, 80] width 23 height 5
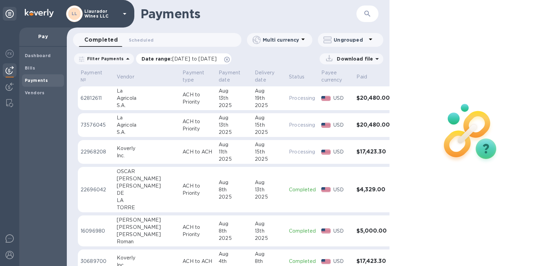
click at [165, 60] on p "Date range : [DATE] to [DATE]" at bounding box center [180, 58] width 78 height 7
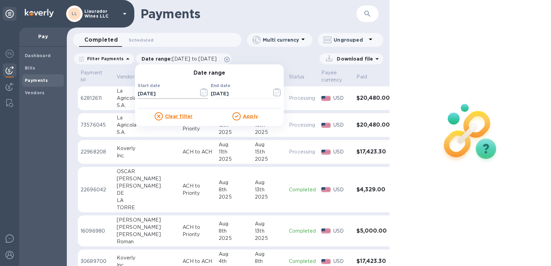
click at [200, 94] on icon "button" at bounding box center [204, 92] width 8 height 8
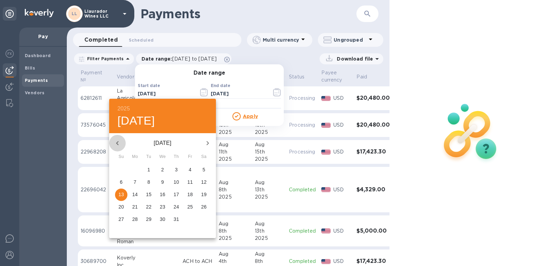
click at [118, 143] on icon "button" at bounding box center [117, 143] width 8 height 8
click at [126, 106] on h6 "2025" at bounding box center [123, 109] width 12 height 10
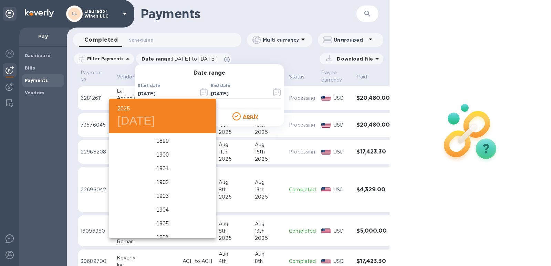
scroll to position [1694, 0]
click at [162, 167] on div "2024" at bounding box center [162, 169] width 107 height 14
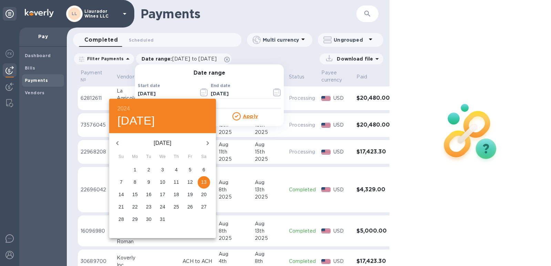
click at [116, 142] on icon "button" at bounding box center [117, 143] width 8 height 8
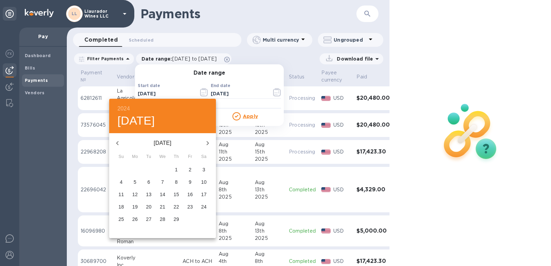
click at [116, 142] on icon "button" at bounding box center [117, 143] width 8 height 8
click at [134, 169] on p "1" at bounding box center [135, 169] width 3 height 7
type input "[DATE]"
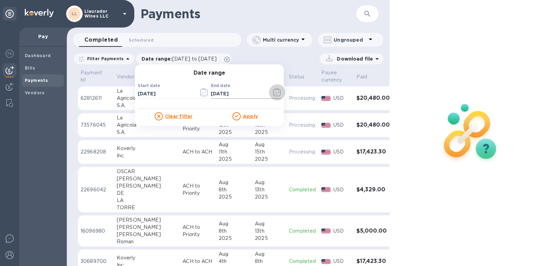
click at [274, 94] on icon "button" at bounding box center [277, 92] width 8 height 8
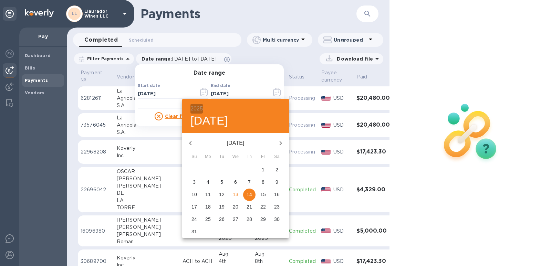
click at [193, 107] on h6 "2025" at bounding box center [196, 109] width 12 height 10
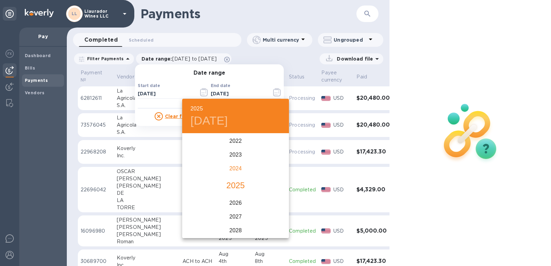
click at [229, 170] on div "2024" at bounding box center [235, 169] width 107 height 14
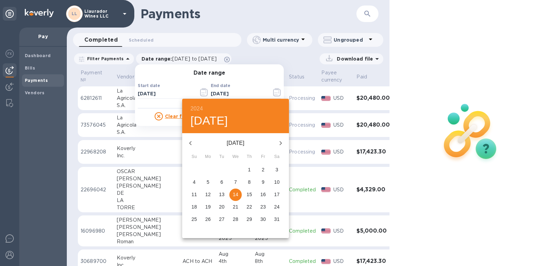
click at [190, 144] on icon "button" at bounding box center [190, 143] width 8 height 8
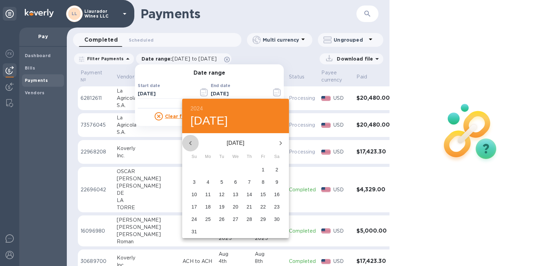
click at [190, 144] on icon "button" at bounding box center [190, 143] width 8 height 8
drag, startPoint x: 235, startPoint y: 219, endPoint x: 234, endPoint y: 191, distance: 27.9
click at [236, 219] on p "31" at bounding box center [236, 219] width 6 height 7
type input "[DATE]"
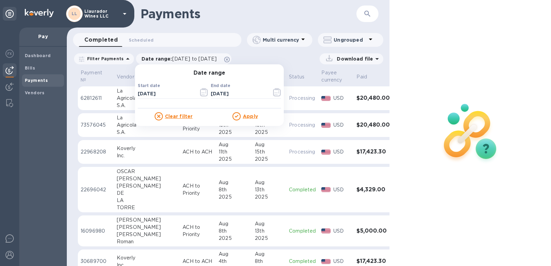
click at [251, 115] on u "Apply" at bounding box center [250, 117] width 15 height 6
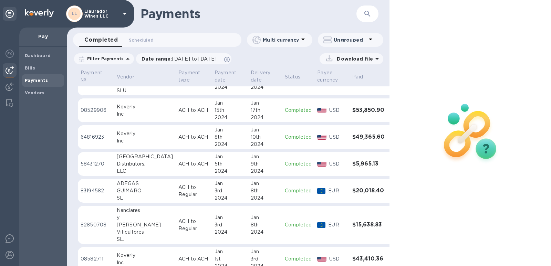
scroll to position [394, 0]
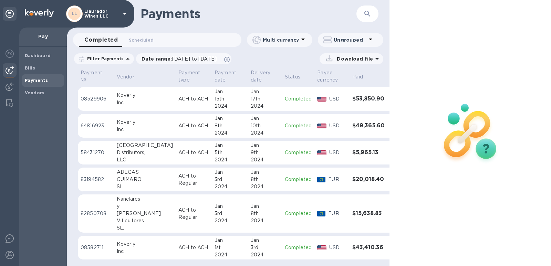
click at [120, 156] on div "Distributors," at bounding box center [145, 152] width 56 height 7
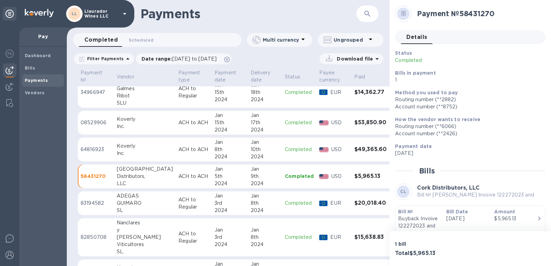
scroll to position [359, 0]
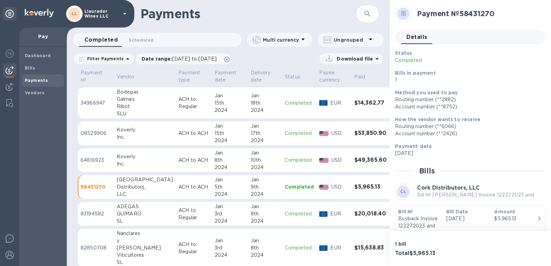
click at [121, 109] on div "Ribot" at bounding box center [145, 106] width 56 height 7
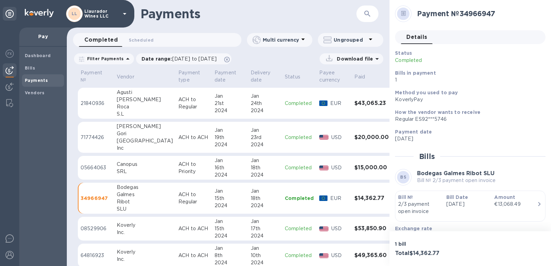
scroll to position [256, 0]
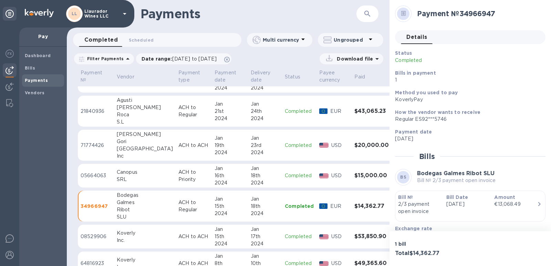
click at [124, 146] on div "[GEOGRAPHIC_DATA]" at bounding box center [145, 148] width 56 height 7
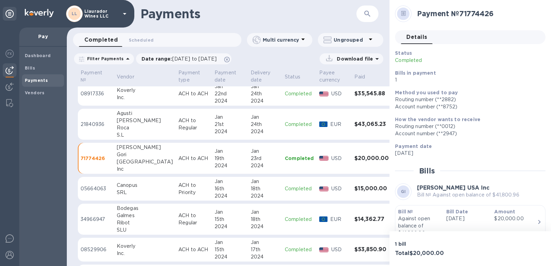
scroll to position [222, 0]
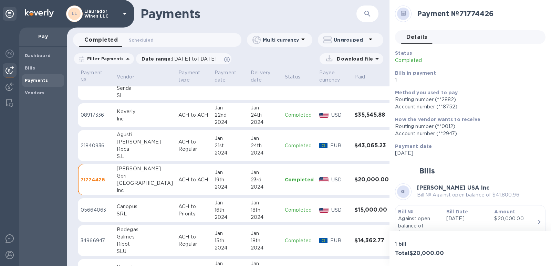
click at [127, 149] on div "Roca" at bounding box center [145, 149] width 56 height 7
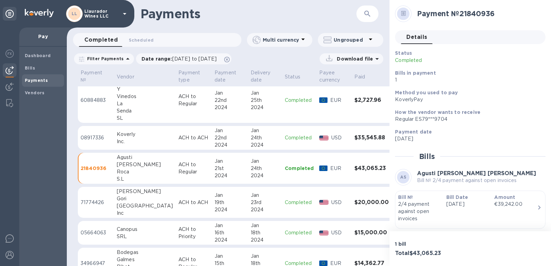
scroll to position [187, 0]
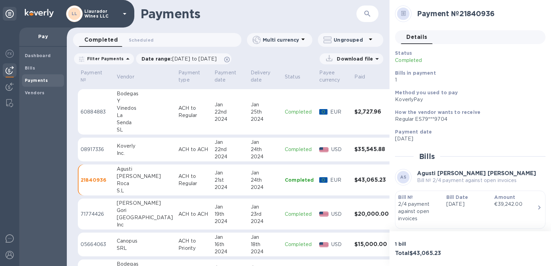
click at [118, 119] on div "Senda" at bounding box center [145, 122] width 56 height 7
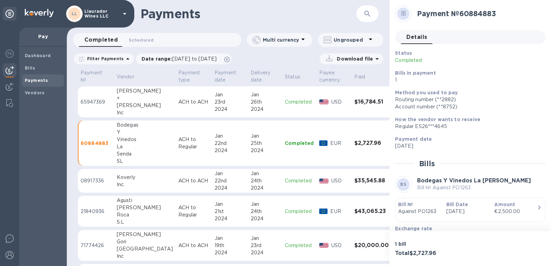
scroll to position [118, 0]
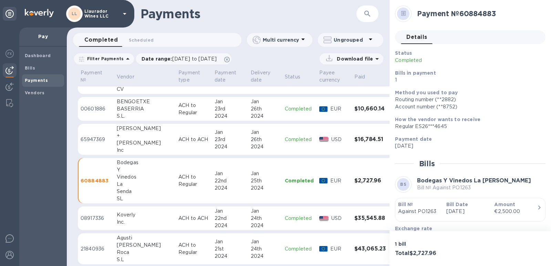
click at [128, 140] on div "[PERSON_NAME]" at bounding box center [145, 142] width 56 height 7
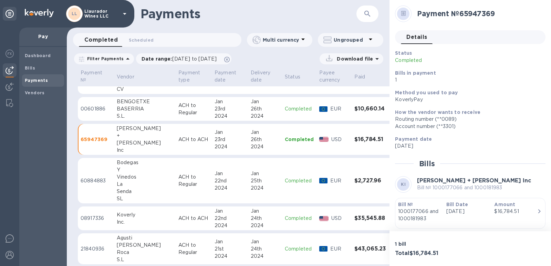
click at [123, 109] on div "BASERRIA" at bounding box center [145, 108] width 56 height 7
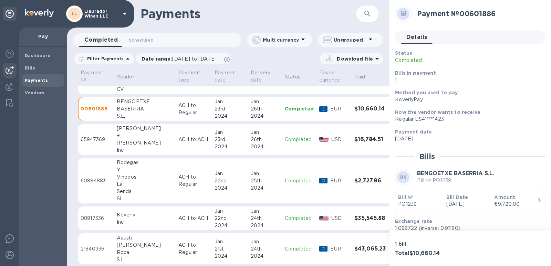
scroll to position [50, 0]
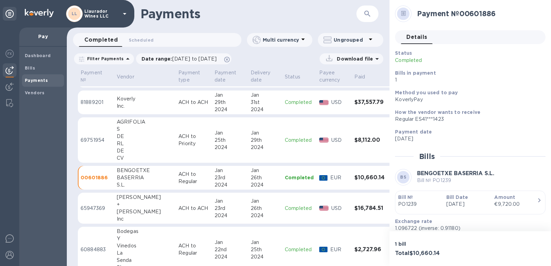
click at [130, 140] on div "RL" at bounding box center [145, 143] width 56 height 7
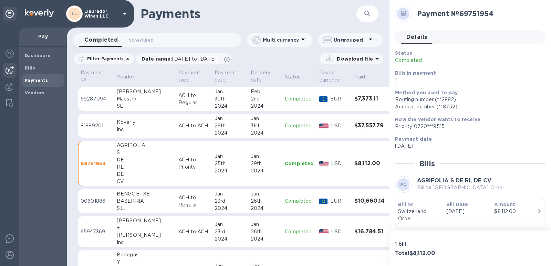
scroll to position [15, 0]
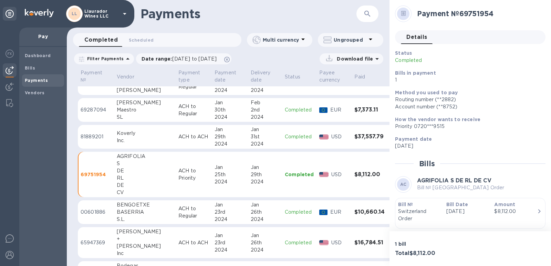
click at [124, 114] on div "SL" at bounding box center [145, 117] width 56 height 7
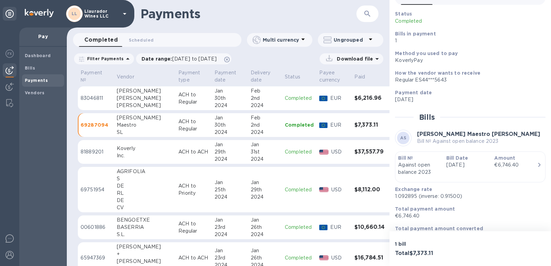
scroll to position [53, 0]
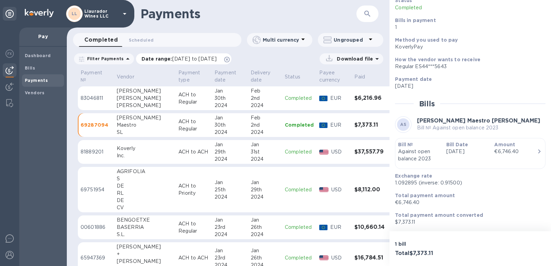
click at [188, 58] on span "[DATE] to [DATE]" at bounding box center [194, 59] width 44 height 6
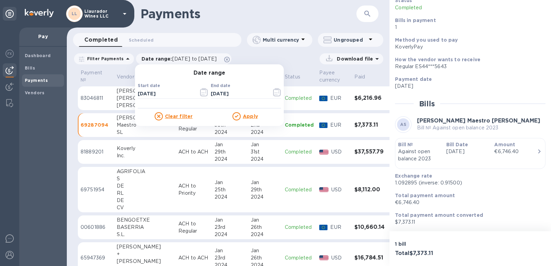
click at [501, 242] on div "1 bill Total $7,373.11" at bounding box center [469, 248] width 161 height 35
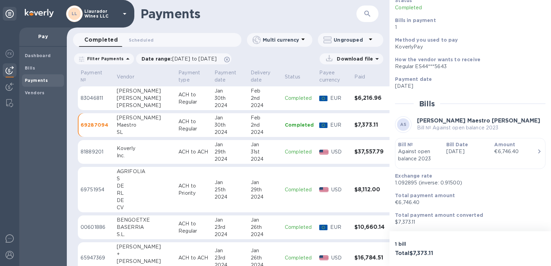
click at [123, 105] on div "[PERSON_NAME]" at bounding box center [145, 105] width 56 height 7
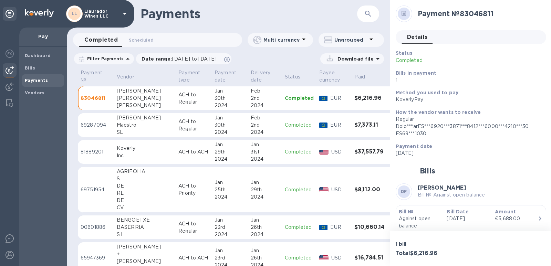
scroll to position [67, 0]
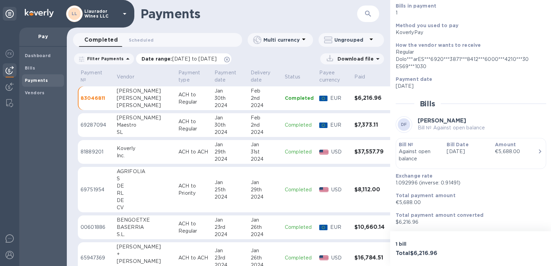
click at [186, 59] on span "[DATE] to [DATE]" at bounding box center [194, 59] width 44 height 6
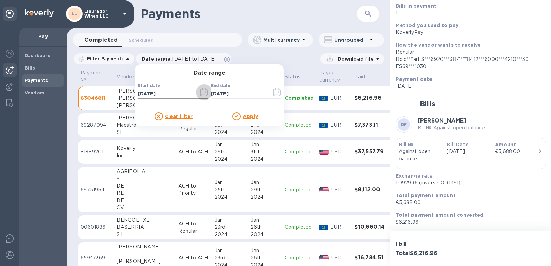
click at [200, 94] on icon "button" at bounding box center [204, 92] width 8 height 8
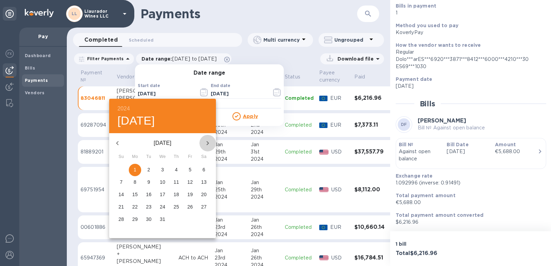
drag, startPoint x: 208, startPoint y: 140, endPoint x: 206, endPoint y: 143, distance: 3.7
click at [207, 140] on icon "button" at bounding box center [207, 143] width 8 height 8
click at [174, 170] on span "1" at bounding box center [176, 169] width 12 height 7
type input "[DATE]"
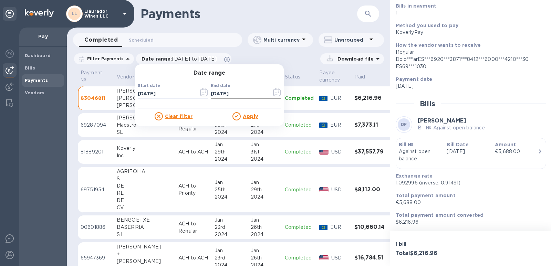
click at [273, 93] on icon "button" at bounding box center [277, 92] width 8 height 8
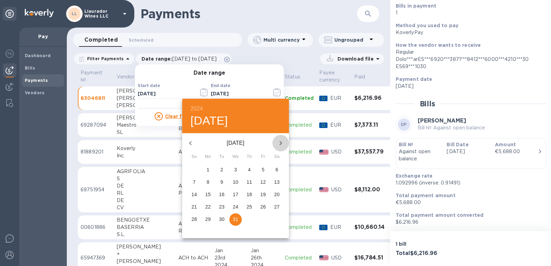
click at [279, 143] on icon "button" at bounding box center [280, 143] width 8 height 8
click at [250, 220] on p "29" at bounding box center [249, 219] width 6 height 7
type input "[DATE]"
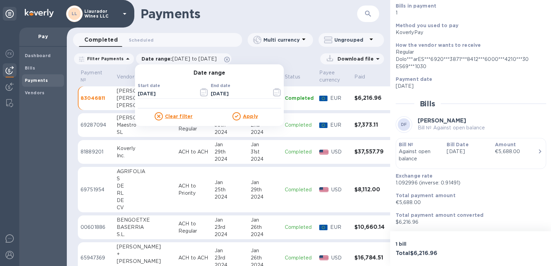
click at [246, 117] on u "Apply" at bounding box center [250, 117] width 15 height 6
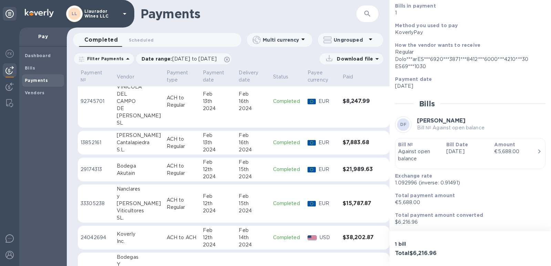
scroll to position [360, 0]
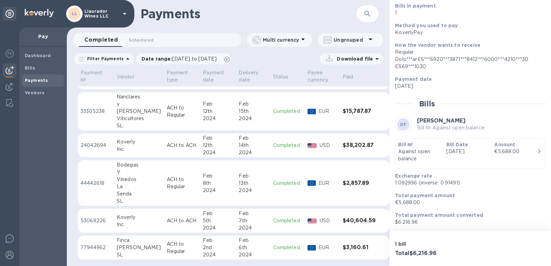
click at [119, 248] on div "[PERSON_NAME]" at bounding box center [139, 247] width 44 height 7
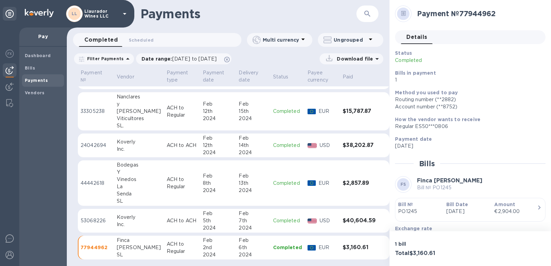
click at [123, 186] on div "La" at bounding box center [139, 186] width 44 height 7
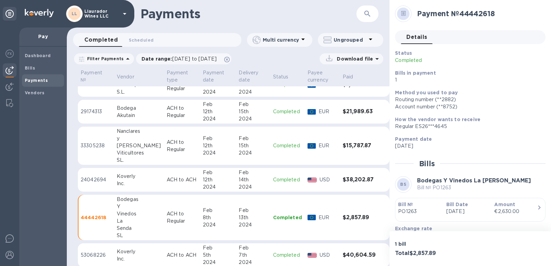
click at [123, 146] on div "[PERSON_NAME]" at bounding box center [139, 145] width 44 height 7
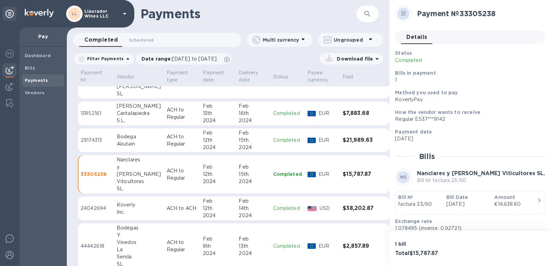
scroll to position [256, 0]
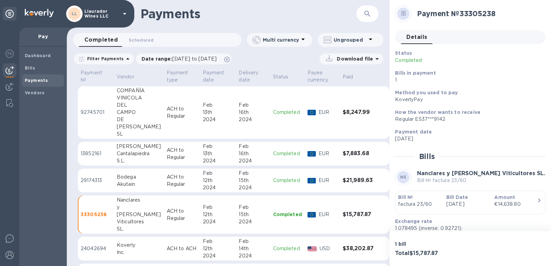
click at [123, 183] on div "Akutain" at bounding box center [139, 184] width 44 height 7
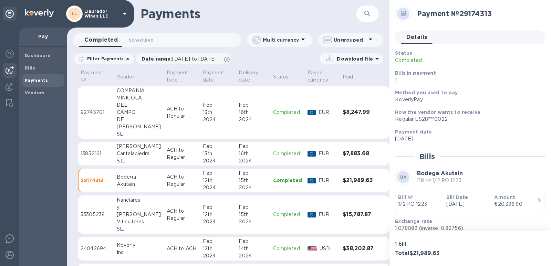
click at [127, 154] on div "Cantalapiedra" at bounding box center [139, 153] width 44 height 7
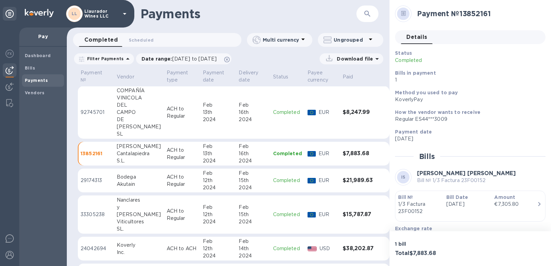
click at [124, 128] on div "[PERSON_NAME]" at bounding box center [139, 126] width 44 height 7
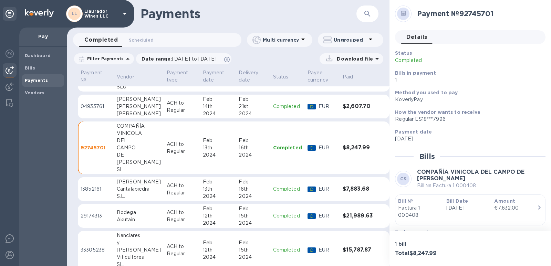
scroll to position [188, 0]
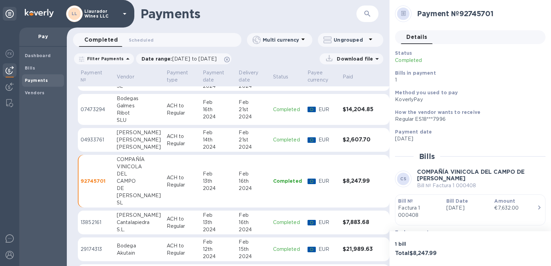
click at [122, 140] on div "[PERSON_NAME]" at bounding box center [139, 139] width 44 height 7
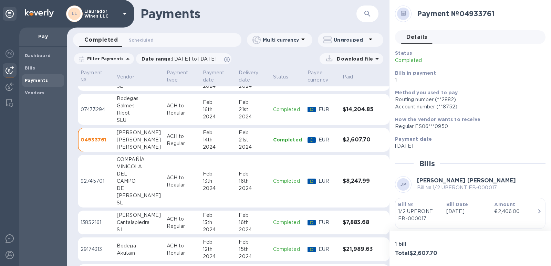
click at [119, 112] on div "Ribot" at bounding box center [139, 112] width 44 height 7
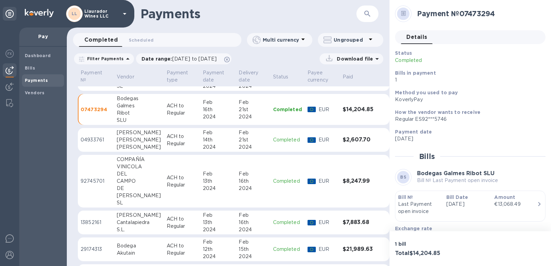
scroll to position [153, 0]
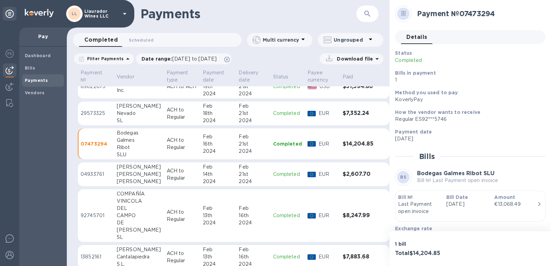
click at [119, 115] on div "Nevado" at bounding box center [139, 113] width 44 height 7
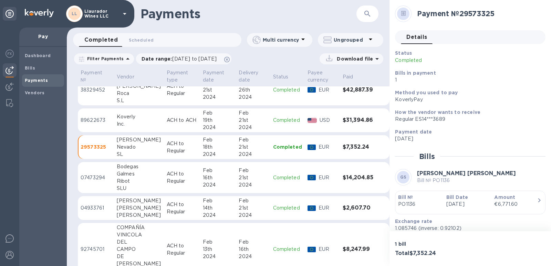
scroll to position [50, 0]
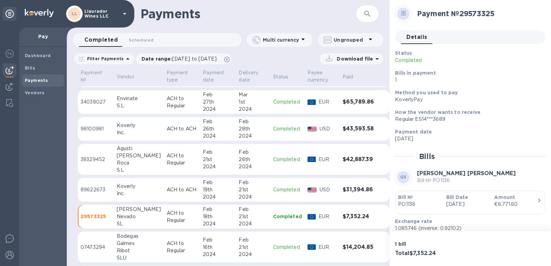
click at [123, 157] on div "[PERSON_NAME]" at bounding box center [139, 155] width 44 height 7
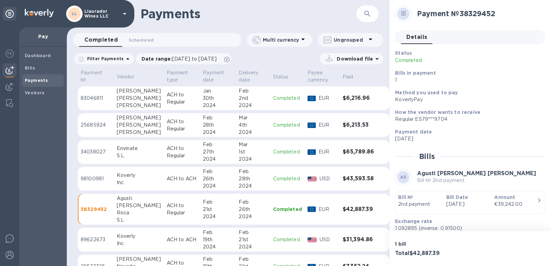
click at [124, 127] on div "[PERSON_NAME]" at bounding box center [139, 125] width 44 height 7
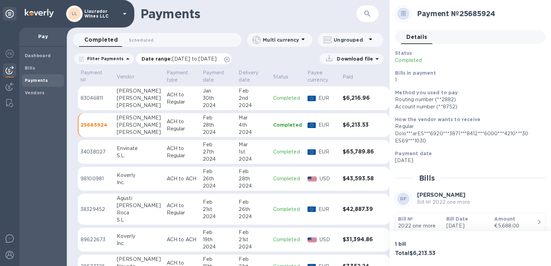
click at [173, 59] on span "[DATE] to [DATE]" at bounding box center [194, 59] width 44 height 6
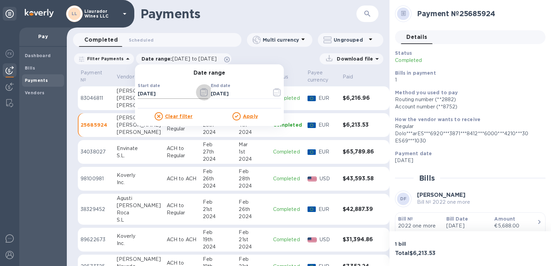
click at [204, 94] on icon "button" at bounding box center [204, 92] width 8 height 8
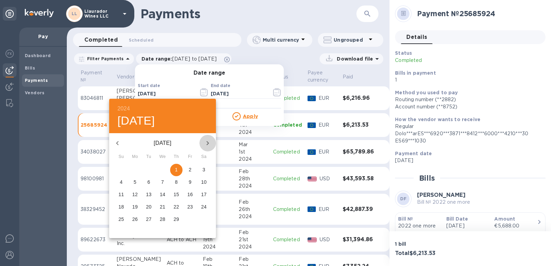
click at [207, 141] on icon "button" at bounding box center [208, 143] width 2 height 4
click at [189, 168] on p "1" at bounding box center [190, 169] width 3 height 7
type input "[DATE]"
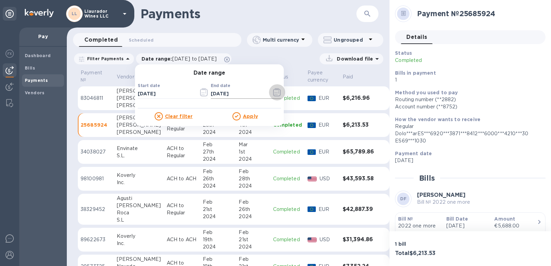
click at [276, 95] on icon "button" at bounding box center [277, 92] width 8 height 8
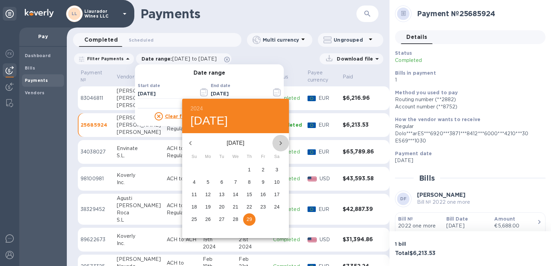
drag, startPoint x: 282, startPoint y: 143, endPoint x: 271, endPoint y: 160, distance: 20.4
click at [281, 143] on icon "button" at bounding box center [281, 143] width 2 height 4
click at [189, 230] on span "31" at bounding box center [194, 231] width 12 height 7
type input "[DATE]"
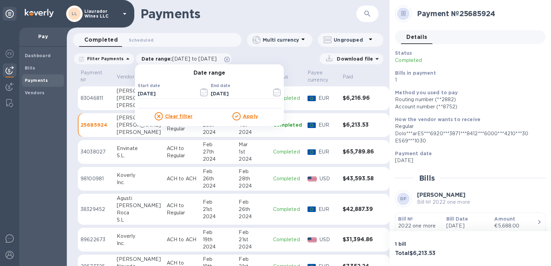
click at [245, 117] on u "Apply" at bounding box center [250, 117] width 15 height 6
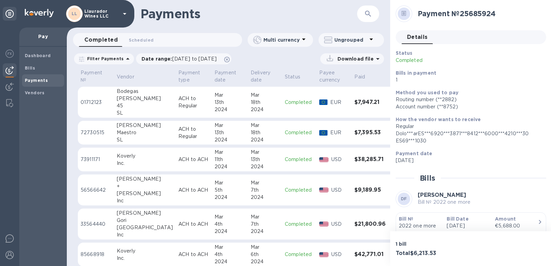
scroll to position [462, 0]
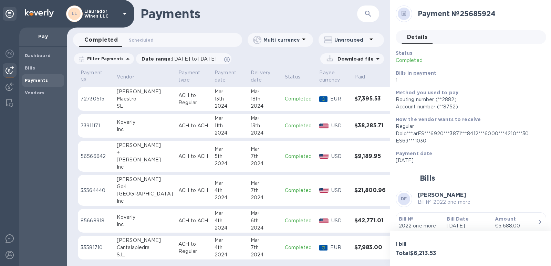
click at [138, 249] on div "Cantalapiedra" at bounding box center [145, 247] width 56 height 7
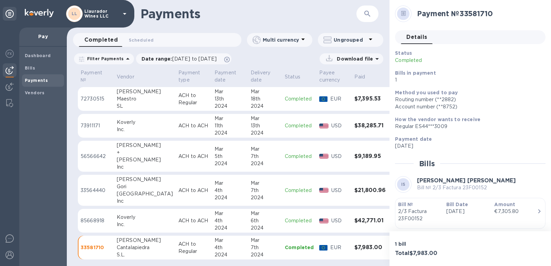
click at [132, 192] on div "[GEOGRAPHIC_DATA]" at bounding box center [145, 193] width 56 height 7
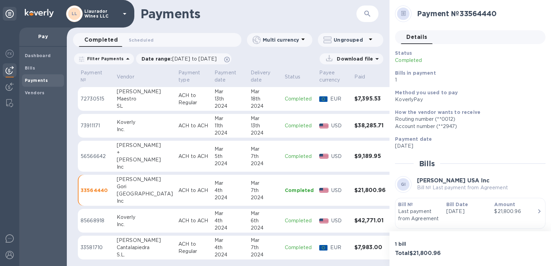
click at [122, 157] on div "[PERSON_NAME]" at bounding box center [145, 159] width 56 height 7
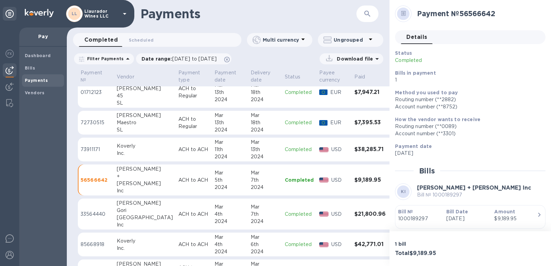
scroll to position [428, 0]
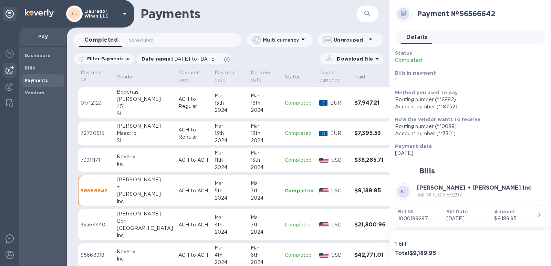
click at [126, 133] on div "Maestro" at bounding box center [145, 133] width 56 height 7
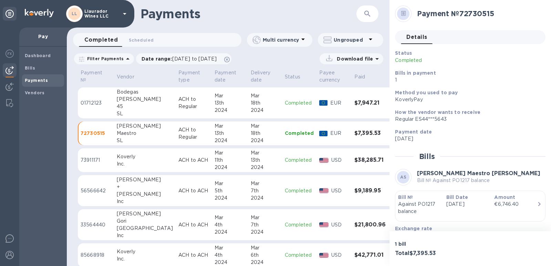
scroll to position [359, 0]
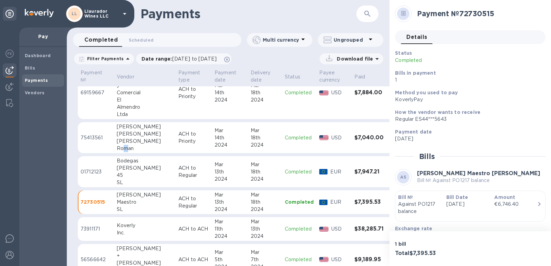
drag, startPoint x: 122, startPoint y: 146, endPoint x: 125, endPoint y: 172, distance: 26.3
click at [126, 148] on div "Roman" at bounding box center [145, 148] width 56 height 7
click at [123, 176] on div "45" at bounding box center [145, 175] width 56 height 7
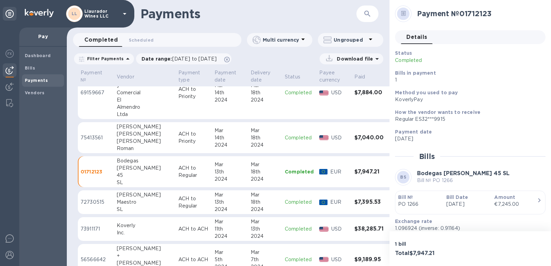
click at [119, 139] on div "[PERSON_NAME]" at bounding box center [145, 141] width 56 height 7
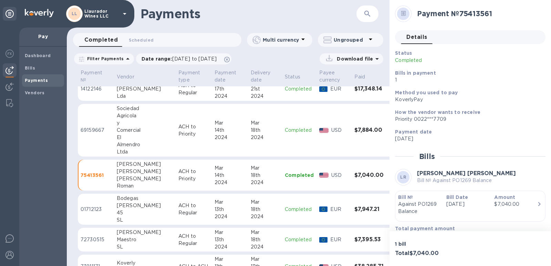
scroll to position [290, 0]
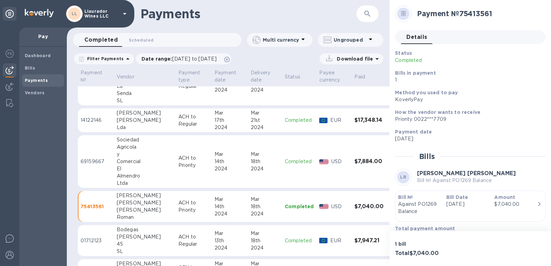
click at [126, 166] on div "El" at bounding box center [145, 168] width 56 height 7
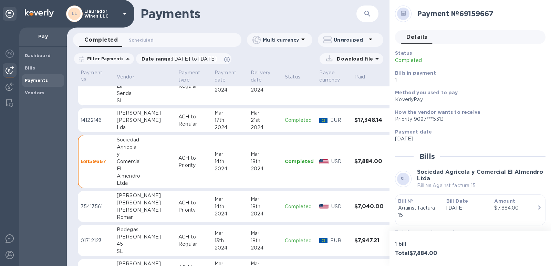
click at [127, 122] on div "[PERSON_NAME]" at bounding box center [145, 120] width 56 height 7
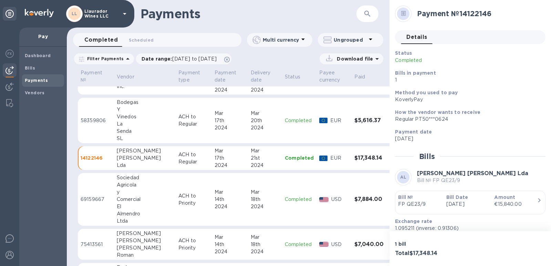
scroll to position [221, 0]
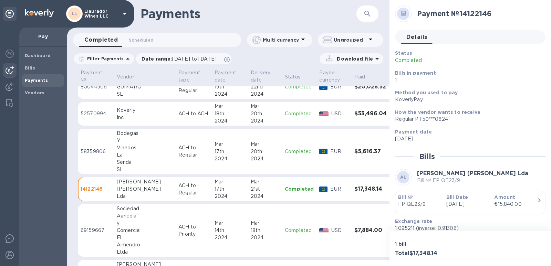
click at [119, 152] on div "La" at bounding box center [145, 154] width 56 height 7
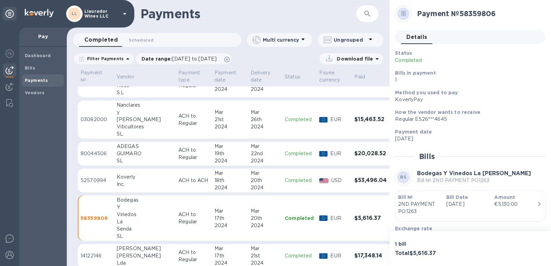
scroll to position [152, 0]
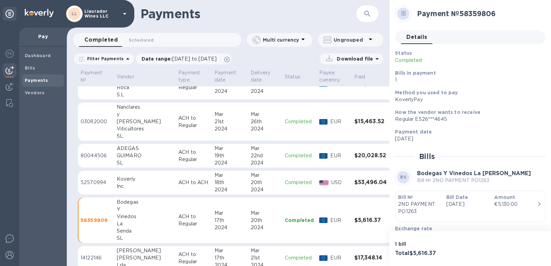
click at [123, 157] on div "GUIMARO" at bounding box center [145, 155] width 56 height 7
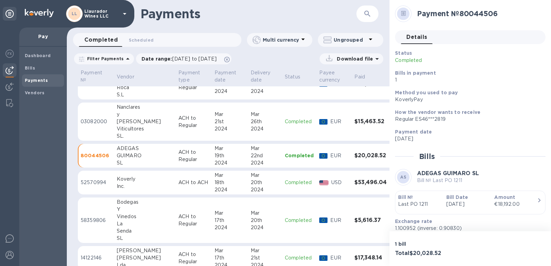
click at [126, 128] on div "Viticultores" at bounding box center [145, 128] width 56 height 7
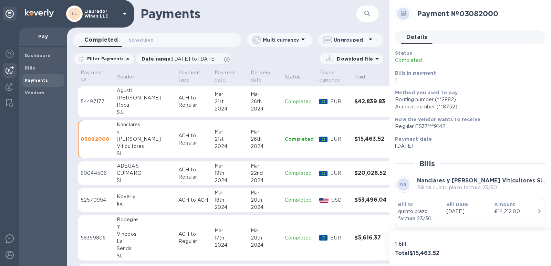
scroll to position [118, 0]
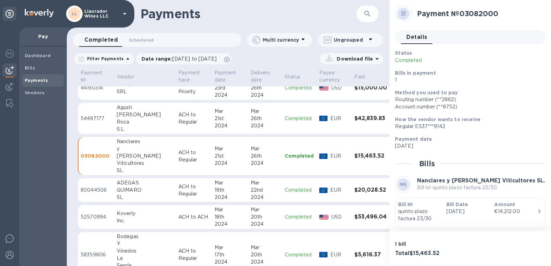
click at [118, 119] on div "Roca" at bounding box center [145, 121] width 56 height 7
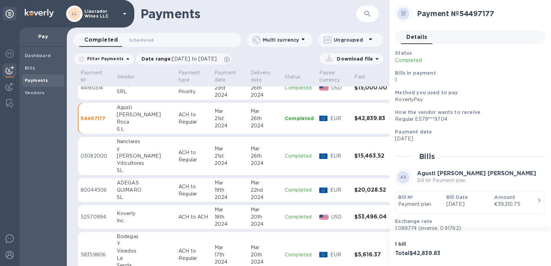
scroll to position [49, 0]
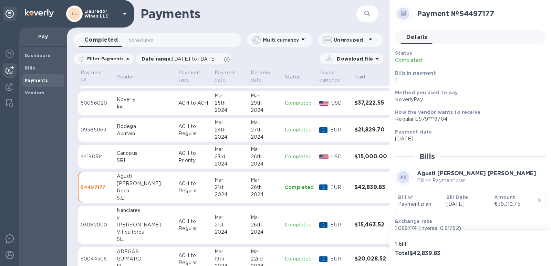
click at [124, 159] on div "SRL" at bounding box center [145, 160] width 56 height 7
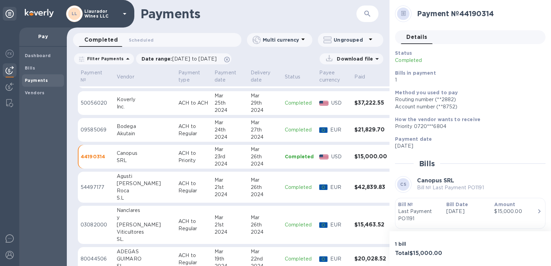
click at [118, 131] on div "Akutain" at bounding box center [145, 133] width 56 height 7
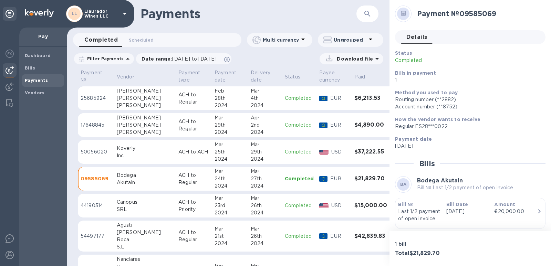
click at [120, 125] on div "[PERSON_NAME]" at bounding box center [145, 125] width 56 height 7
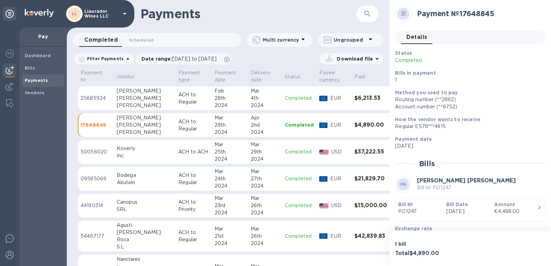
click at [118, 104] on div "[PERSON_NAME]" at bounding box center [145, 105] width 56 height 7
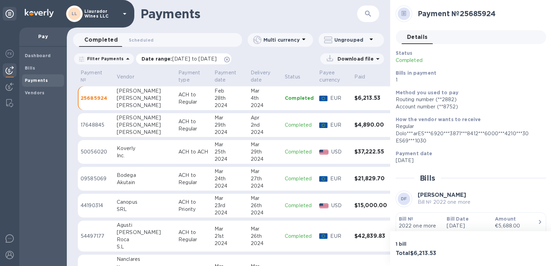
click at [172, 59] on span "[DATE] to [DATE]" at bounding box center [194, 59] width 44 height 6
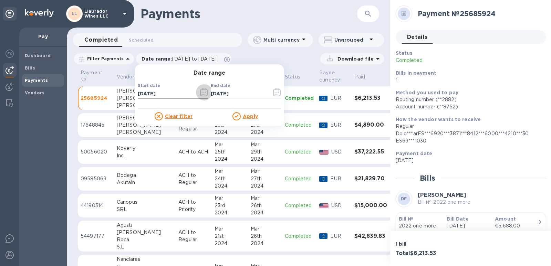
click at [200, 94] on icon "button" at bounding box center [204, 92] width 8 height 8
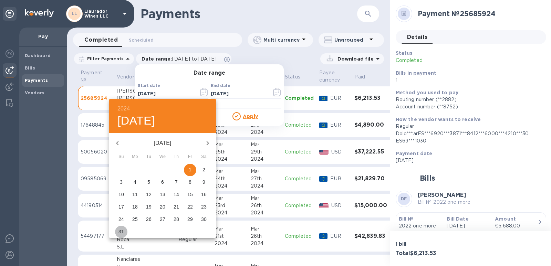
click at [124, 228] on p "31" at bounding box center [121, 231] width 6 height 7
type input "[DATE]"
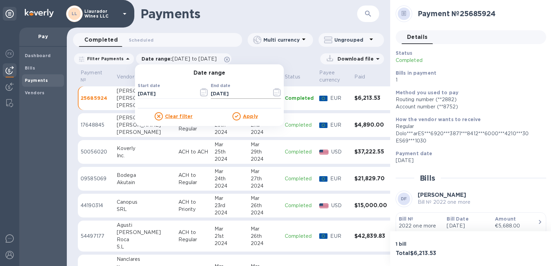
click at [274, 93] on icon "button" at bounding box center [274, 93] width 1 height 1
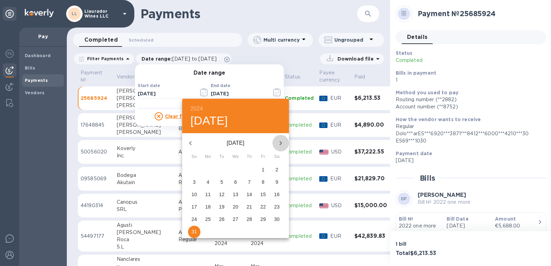
click at [281, 143] on icon "button" at bounding box center [281, 143] width 2 height 4
click at [276, 170] on p "6" at bounding box center [276, 169] width 3 height 7
type input "[DATE]"
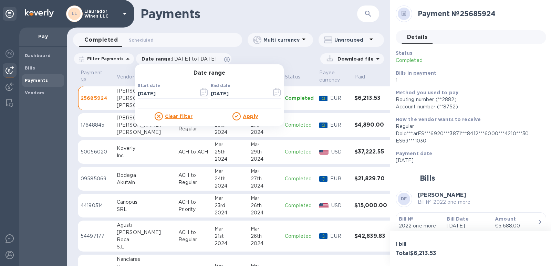
click at [243, 116] on u "Apply" at bounding box center [250, 117] width 15 height 6
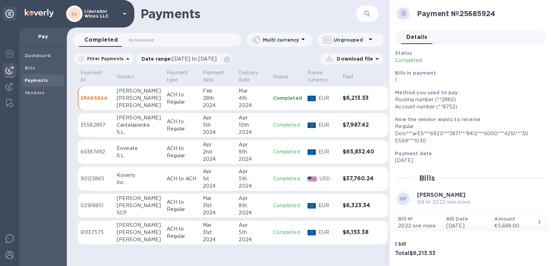
click at [112, 242] on td "81337575" at bounding box center [96, 233] width 36 height 24
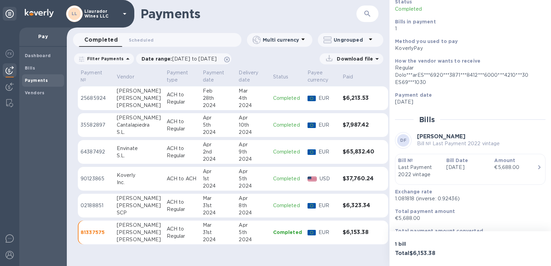
scroll to position [67, 0]
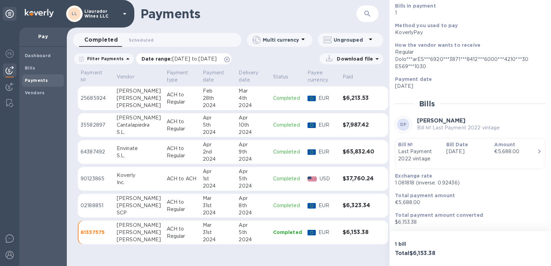
click at [217, 60] on span "[DATE] to [DATE]" at bounding box center [194, 59] width 44 height 6
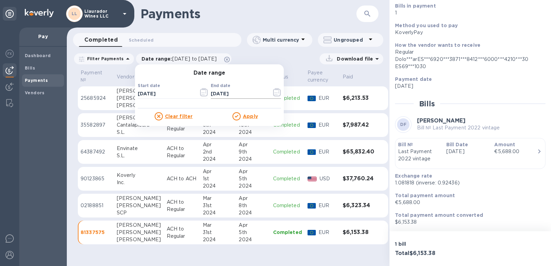
click at [229, 93] on input "[DATE]" at bounding box center [238, 94] width 55 height 10
drag, startPoint x: 276, startPoint y: 99, endPoint x: 273, endPoint y: 100, distance: 3.5
click at [276, 101] on div "End date [DATE] ​" at bounding box center [246, 95] width 70 height 25
click at [274, 92] on icon "button" at bounding box center [277, 92] width 8 height 8
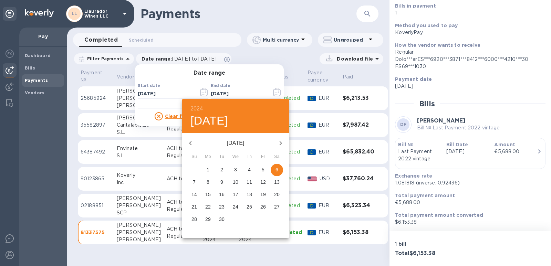
click at [278, 138] on button "button" at bounding box center [280, 143] width 17 height 17
click at [248, 169] on p "2" at bounding box center [249, 169] width 3 height 7
type input "[DATE]"
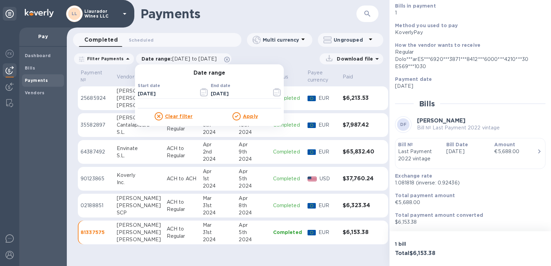
click at [246, 118] on u "Apply" at bounding box center [250, 117] width 15 height 6
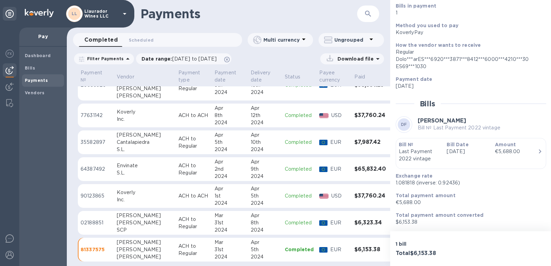
scroll to position [440, 0]
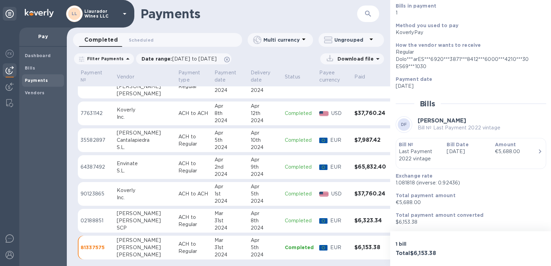
click at [121, 167] on div "S.L." at bounding box center [145, 170] width 56 height 7
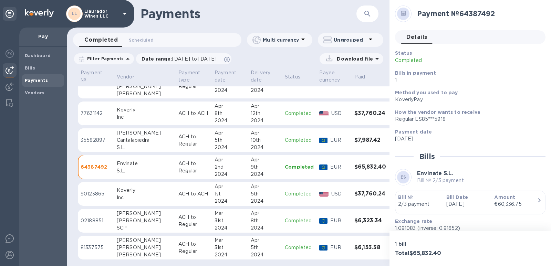
click at [122, 142] on div "Cantalapiedra" at bounding box center [145, 140] width 56 height 7
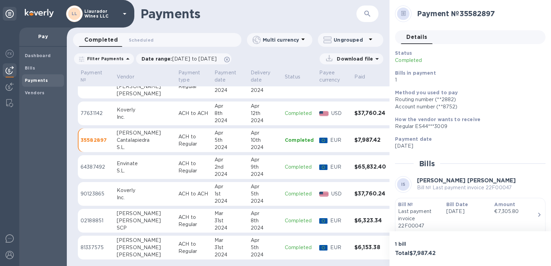
scroll to position [371, 0]
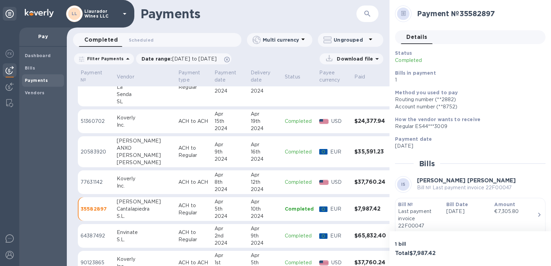
click at [128, 155] on div "[PERSON_NAME]" at bounding box center [145, 155] width 56 height 7
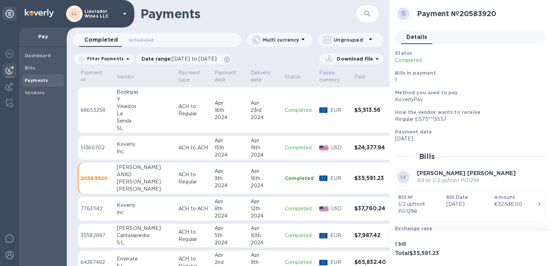
scroll to position [337, 0]
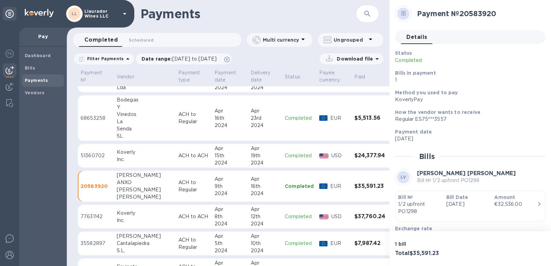
click at [128, 129] on div "Senda" at bounding box center [145, 128] width 56 height 7
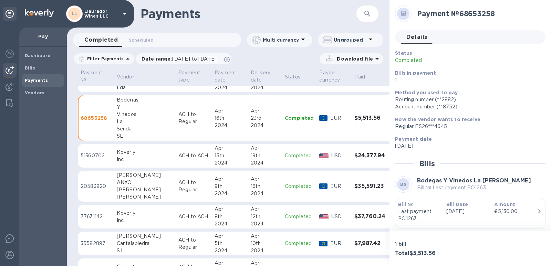
scroll to position [303, 0]
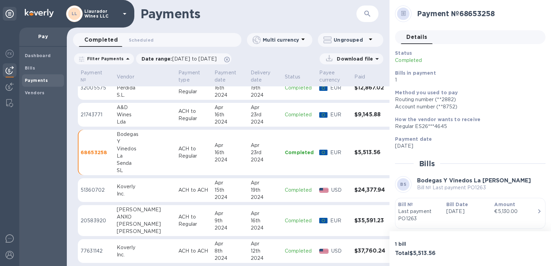
click at [120, 122] on div "Lda" at bounding box center [145, 121] width 56 height 7
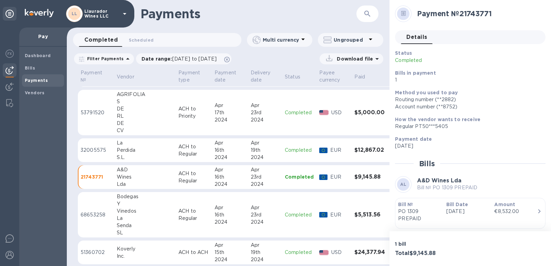
scroll to position [234, 0]
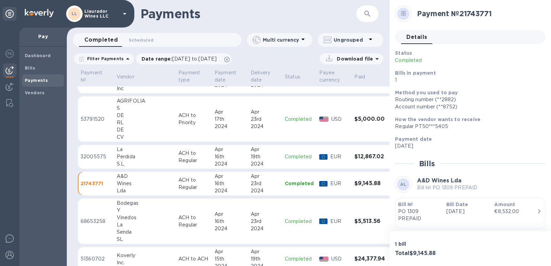
click at [125, 163] on div "S.L." at bounding box center [145, 163] width 56 height 7
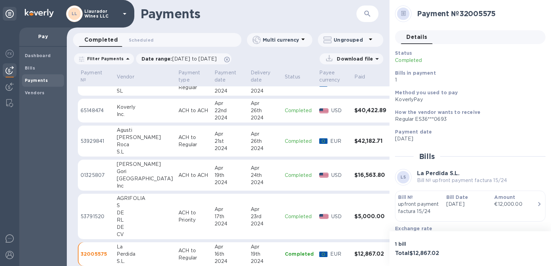
scroll to position [130, 0]
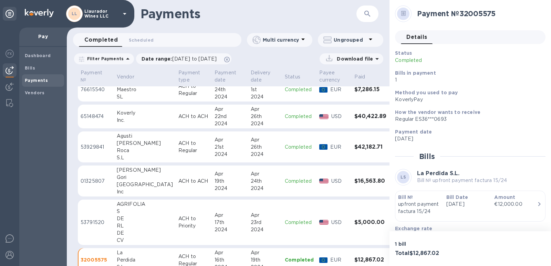
click at [122, 224] on div "RL" at bounding box center [145, 225] width 56 height 7
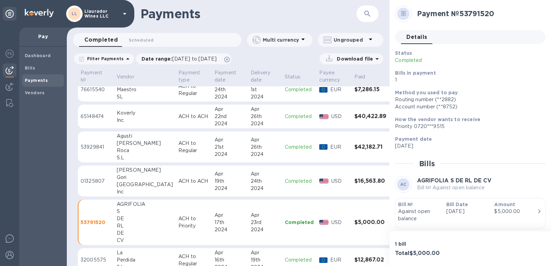
click at [121, 181] on div "[GEOGRAPHIC_DATA]" at bounding box center [145, 184] width 56 height 7
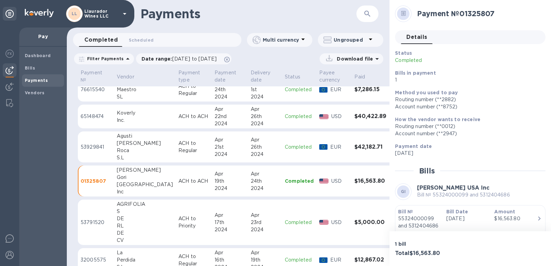
click at [123, 148] on div "Roca" at bounding box center [145, 150] width 56 height 7
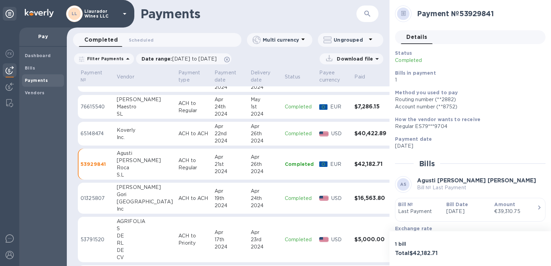
scroll to position [96, 0]
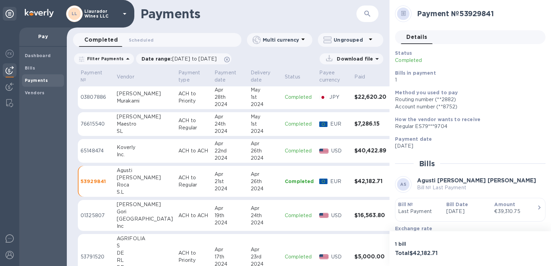
click at [127, 126] on div "Maestro" at bounding box center [145, 123] width 56 height 7
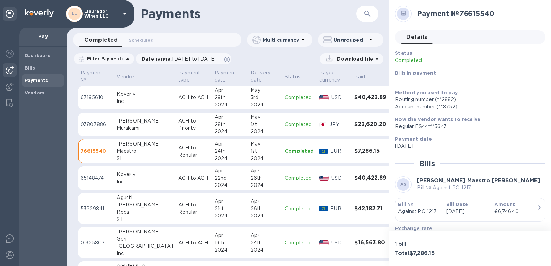
scroll to position [62, 0]
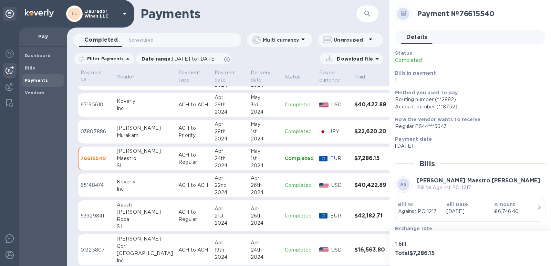
click at [121, 135] on div "Murakami" at bounding box center [145, 135] width 56 height 7
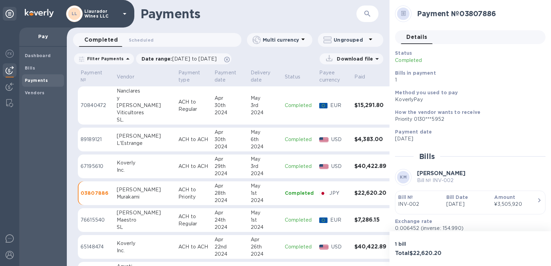
click at [122, 144] on div "L'Estrange" at bounding box center [145, 143] width 56 height 7
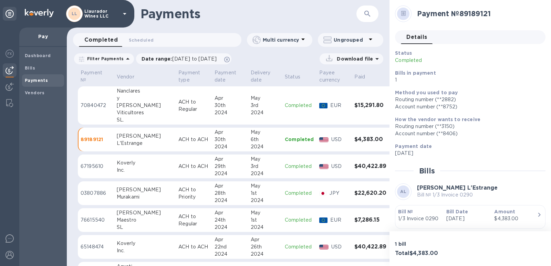
click at [122, 105] on div "[PERSON_NAME]" at bounding box center [145, 105] width 56 height 7
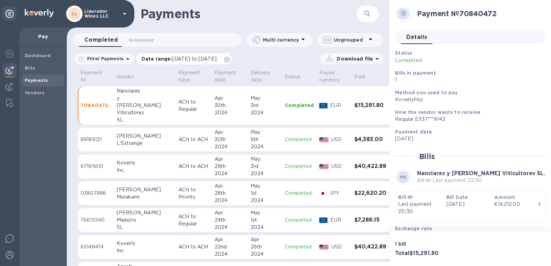
click at [202, 59] on span "[DATE] to [DATE]" at bounding box center [194, 59] width 44 height 6
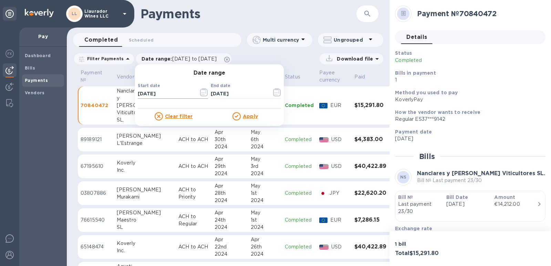
click at [200, 93] on icon "button" at bounding box center [204, 92] width 8 height 8
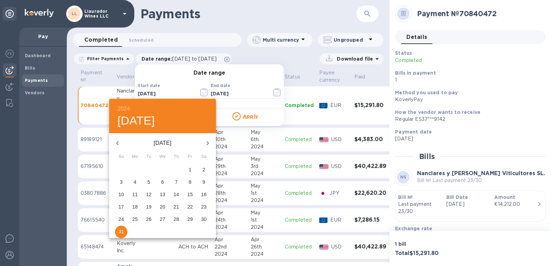
click at [204, 146] on icon "button" at bounding box center [207, 143] width 8 height 8
click at [148, 220] on p "30" at bounding box center [149, 219] width 6 height 7
type input "[DATE]"
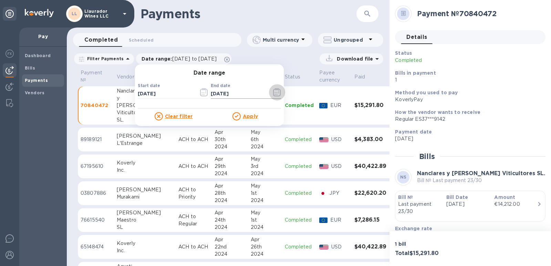
click at [273, 92] on icon "button" at bounding box center [277, 92] width 8 height 8
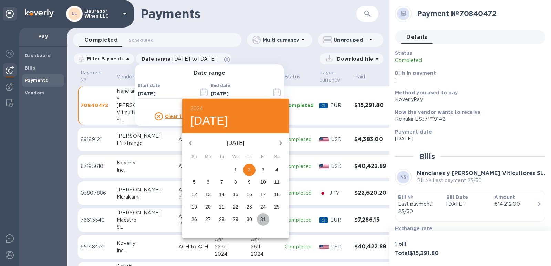
click at [267, 217] on span "31" at bounding box center [263, 219] width 12 height 7
type input "[DATE]"
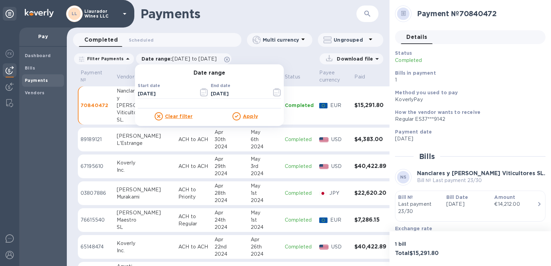
click at [246, 116] on u "Apply" at bounding box center [250, 117] width 15 height 6
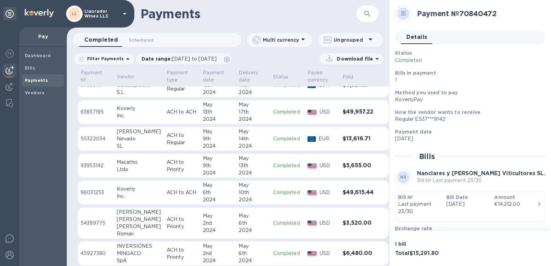
scroll to position [377, 0]
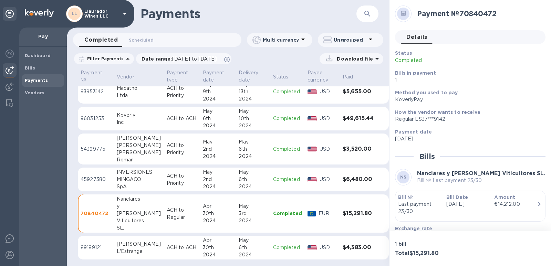
click at [129, 177] on div "MINGACO" at bounding box center [139, 179] width 44 height 7
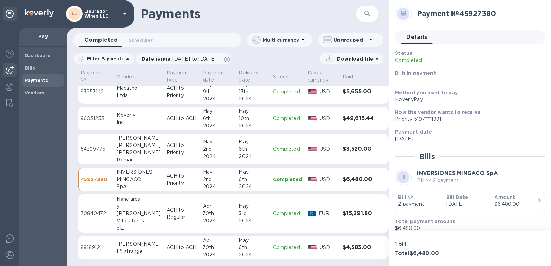
click at [130, 151] on div "[PERSON_NAME]" at bounding box center [139, 152] width 44 height 7
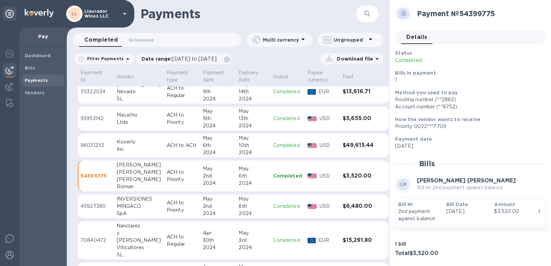
scroll to position [308, 0]
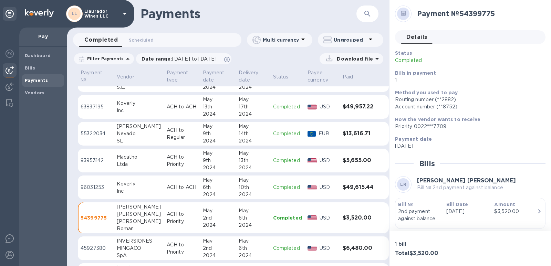
click at [128, 163] on div "Ltda" at bounding box center [139, 164] width 44 height 7
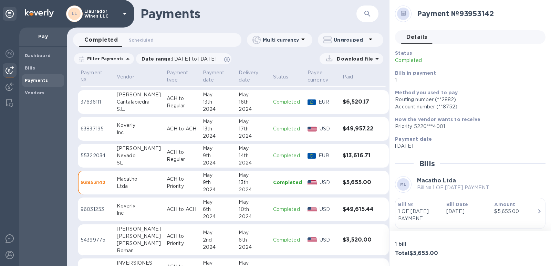
scroll to position [274, 0]
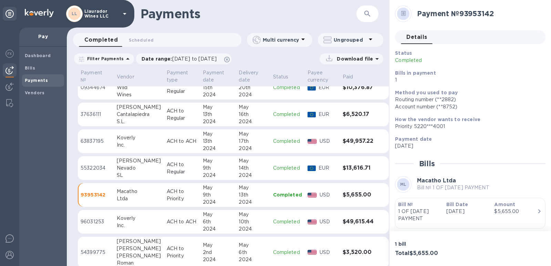
click at [124, 144] on div "Inc." at bounding box center [139, 144] width 44 height 7
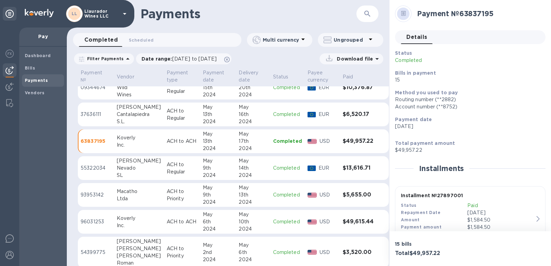
click at [122, 167] on div "Nevado" at bounding box center [139, 168] width 44 height 7
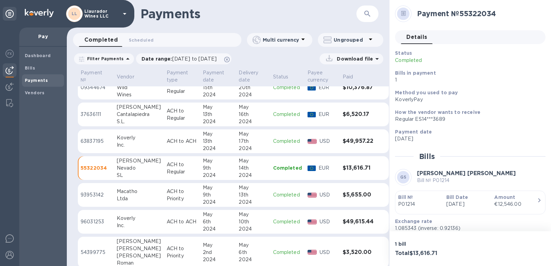
scroll to position [240, 0]
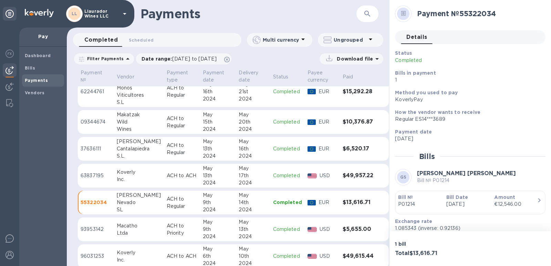
click at [122, 148] on div "Cantalapiedra" at bounding box center [139, 148] width 44 height 7
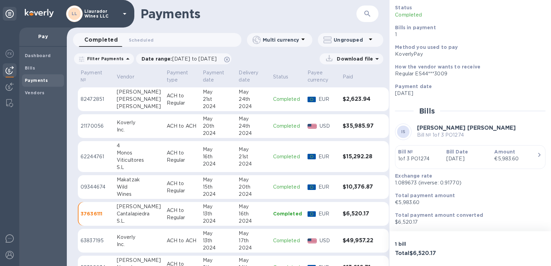
scroll to position [171, 0]
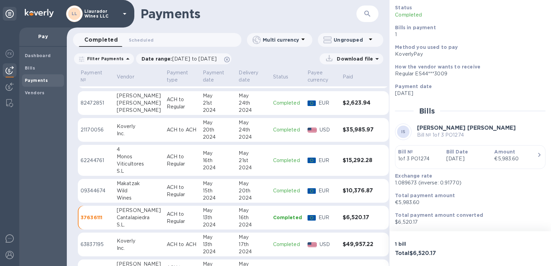
click at [125, 193] on div "Wild" at bounding box center [139, 190] width 44 height 7
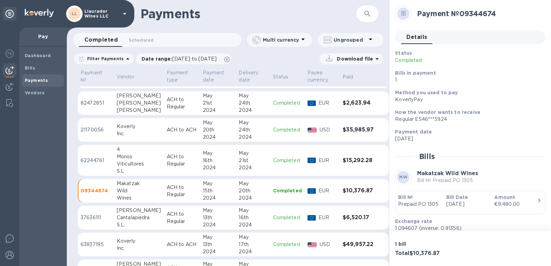
click at [128, 168] on div "S.L" at bounding box center [139, 171] width 44 height 7
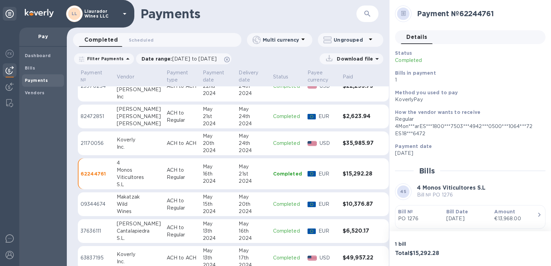
scroll to position [136, 0]
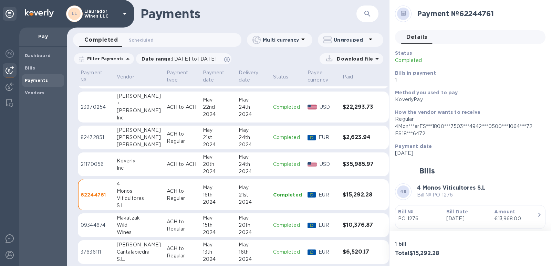
click at [120, 139] on div "[PERSON_NAME]" at bounding box center [139, 137] width 44 height 7
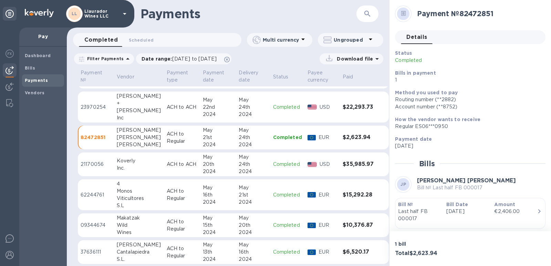
scroll to position [67, 0]
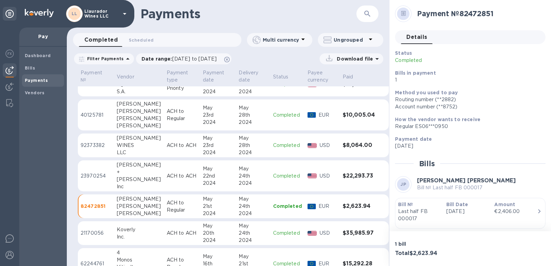
click at [124, 174] on div "+" at bounding box center [139, 172] width 44 height 7
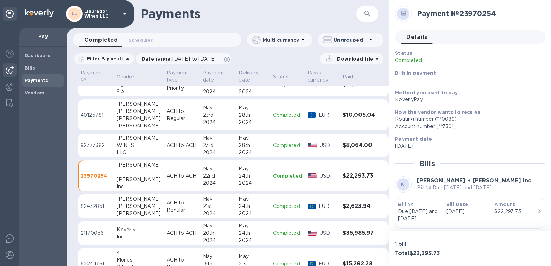
click at [130, 149] on div "LLC" at bounding box center [139, 152] width 44 height 7
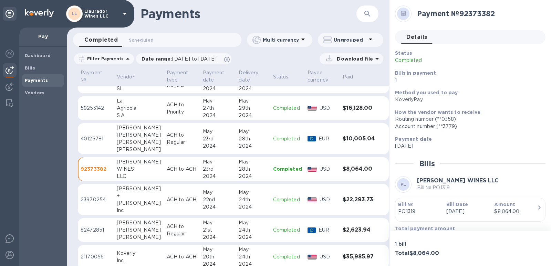
scroll to position [33, 0]
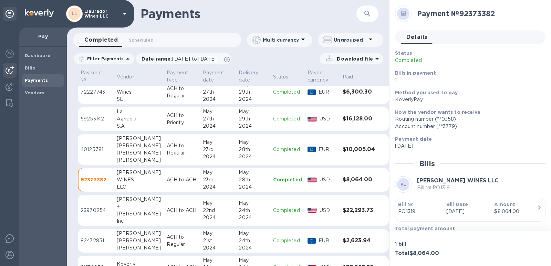
click at [129, 153] on div "[PERSON_NAME]" at bounding box center [139, 152] width 44 height 7
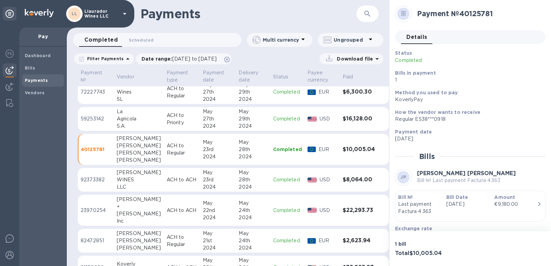
click at [132, 121] on div "Agricola" at bounding box center [139, 118] width 44 height 7
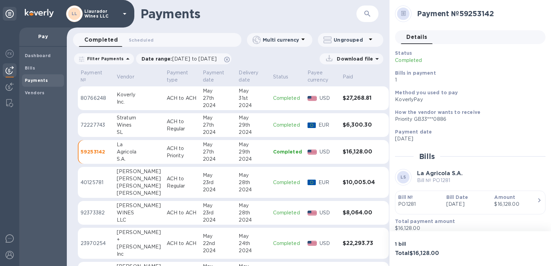
click at [122, 126] on div "Wines" at bounding box center [139, 125] width 44 height 7
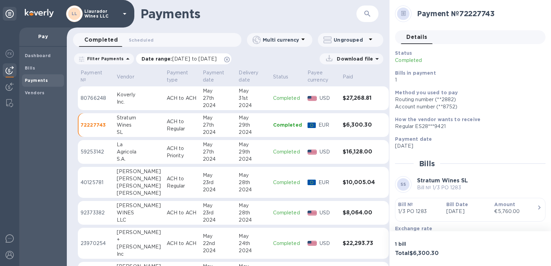
click at [196, 59] on span "[DATE] to [DATE]" at bounding box center [194, 59] width 44 height 6
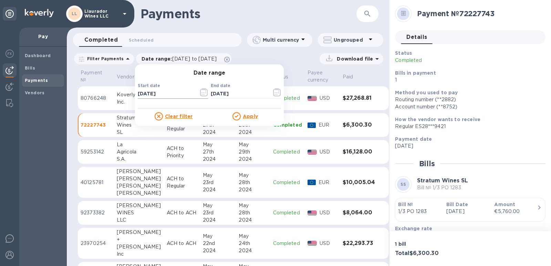
click at [205, 93] on icon "button" at bounding box center [205, 93] width 1 height 1
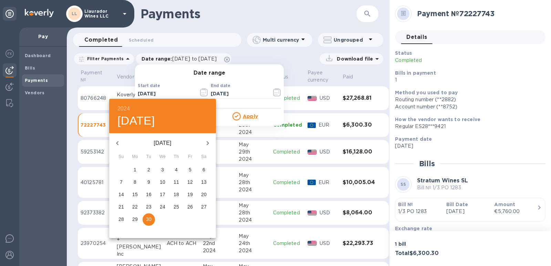
click at [204, 144] on icon "button" at bounding box center [207, 143] width 8 height 8
click at [188, 219] on p "31" at bounding box center [190, 219] width 6 height 7
type input "[DATE]"
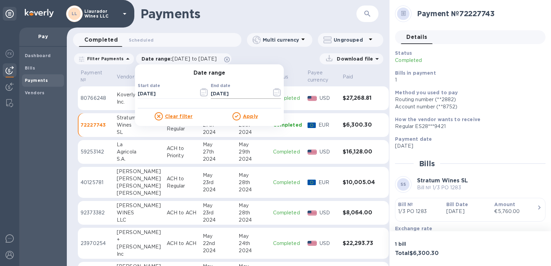
click at [248, 91] on input "[DATE]" at bounding box center [238, 94] width 55 height 10
click at [274, 93] on icon "button" at bounding box center [274, 93] width 1 height 1
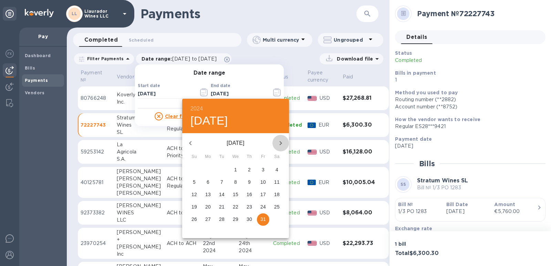
click at [282, 143] on icon "button" at bounding box center [280, 143] width 8 height 8
click at [281, 143] on icon "button" at bounding box center [281, 143] width 2 height 4
drag, startPoint x: 207, startPoint y: 170, endPoint x: 231, endPoint y: 150, distance: 31.3
click at [207, 170] on p "1" at bounding box center [208, 169] width 3 height 7
type input "[DATE]"
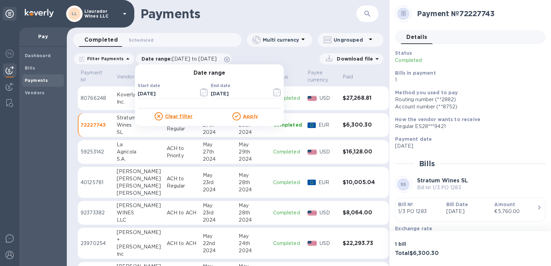
click at [243, 116] on u "Apply" at bounding box center [250, 117] width 15 height 6
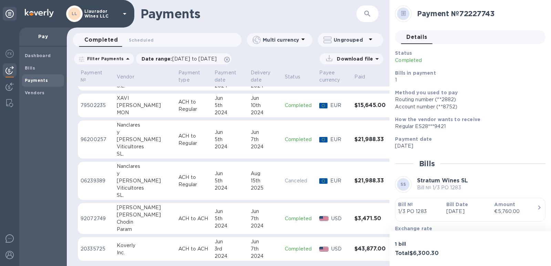
scroll to position [518, 0]
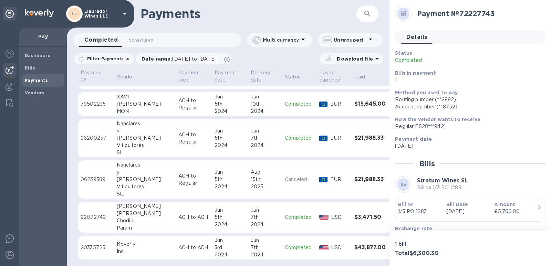
click at [131, 224] on div "Chodin" at bounding box center [145, 220] width 56 height 7
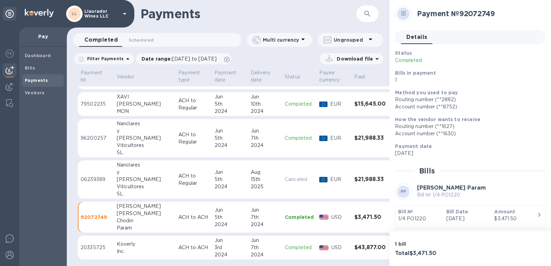
click at [119, 179] on div "[PERSON_NAME]" at bounding box center [145, 179] width 56 height 7
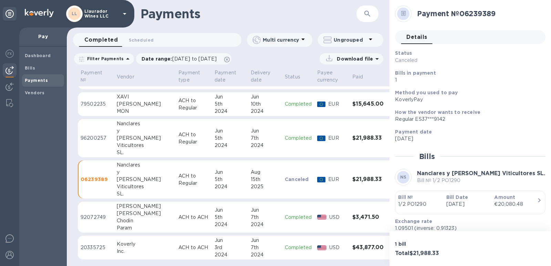
click at [120, 132] on div "y" at bounding box center [145, 130] width 56 height 7
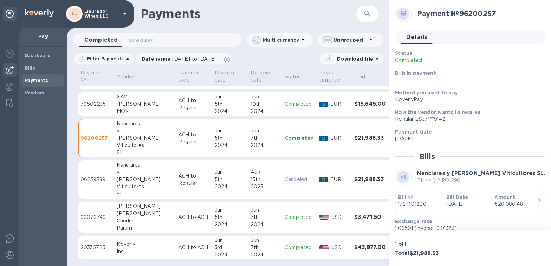
scroll to position [414, 0]
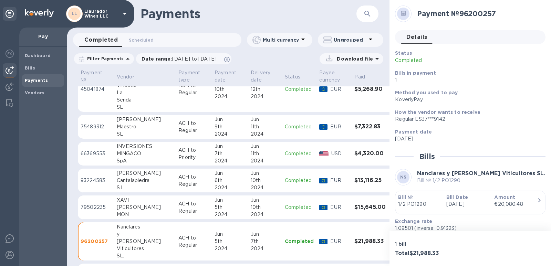
click at [121, 204] on div "[PERSON_NAME]" at bounding box center [145, 207] width 56 height 7
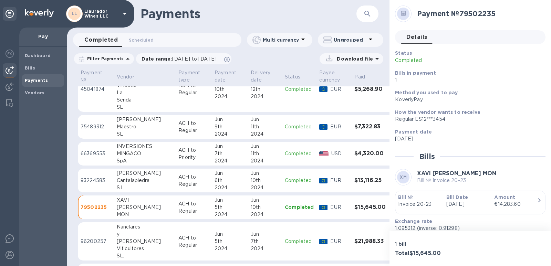
click at [120, 211] on div "MON" at bounding box center [145, 214] width 56 height 7
click at [125, 181] on div "Cantalapiedra" at bounding box center [145, 180] width 56 height 7
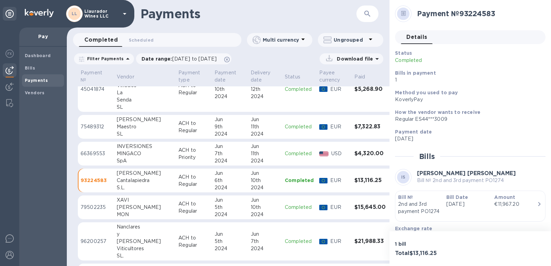
click at [128, 154] on div "MINGACO" at bounding box center [145, 153] width 56 height 7
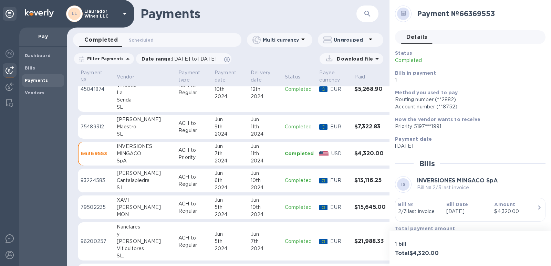
click at [127, 129] on div "Maestro" at bounding box center [145, 126] width 56 height 7
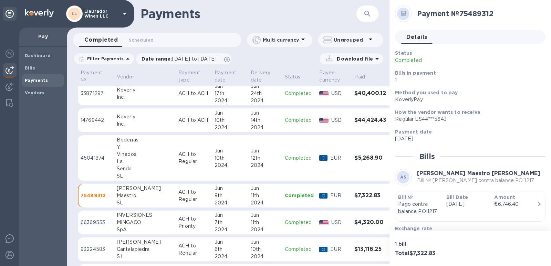
scroll to position [311, 0]
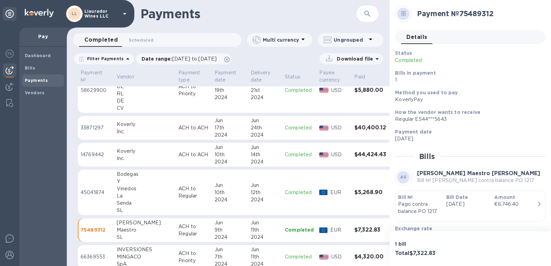
click at [124, 106] on div "CV" at bounding box center [145, 108] width 56 height 7
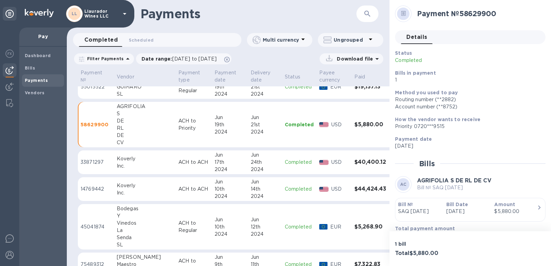
scroll to position [208, 0]
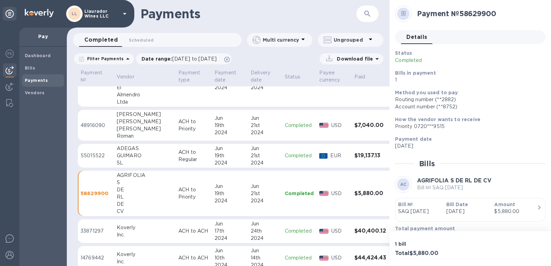
click at [127, 151] on div "ADEGAS" at bounding box center [145, 148] width 56 height 7
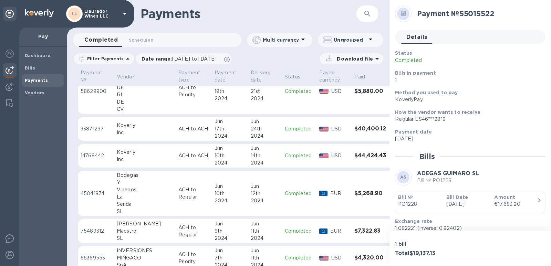
scroll to position [311, 0]
click at [128, 204] on div "Senda" at bounding box center [145, 203] width 56 height 7
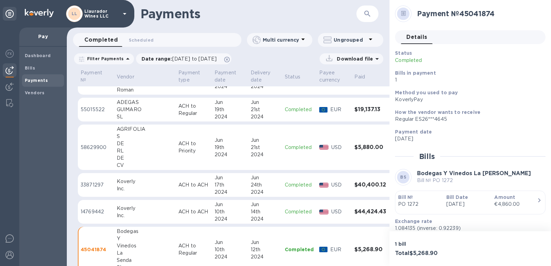
scroll to position [242, 0]
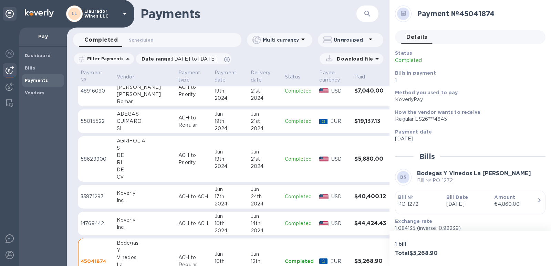
click at [144, 171] on div "DE" at bounding box center [145, 169] width 56 height 7
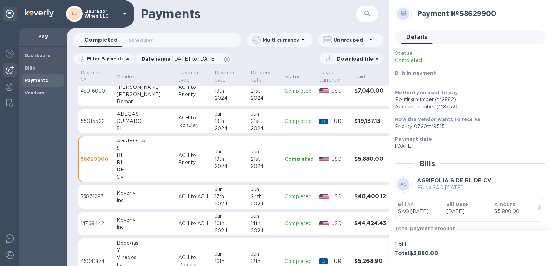
scroll to position [208, 0]
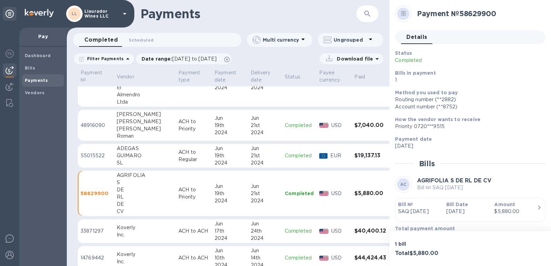
click at [135, 157] on div "GUIMARO" at bounding box center [145, 155] width 56 height 7
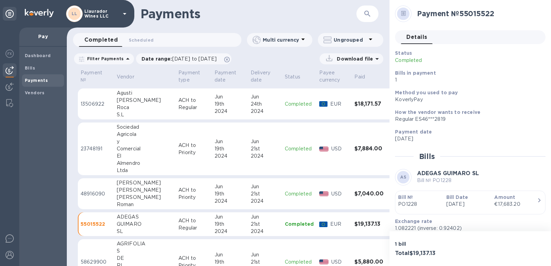
scroll to position [139, 0]
click at [139, 196] on div "[PERSON_NAME]" at bounding box center [145, 197] width 56 height 7
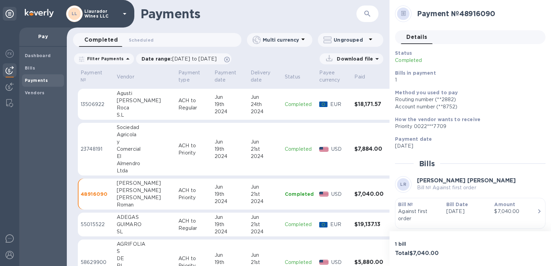
click at [127, 158] on div "El" at bounding box center [145, 156] width 56 height 7
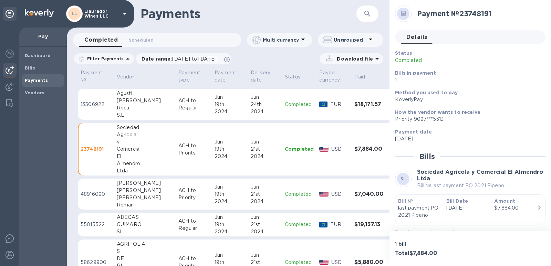
scroll to position [105, 0]
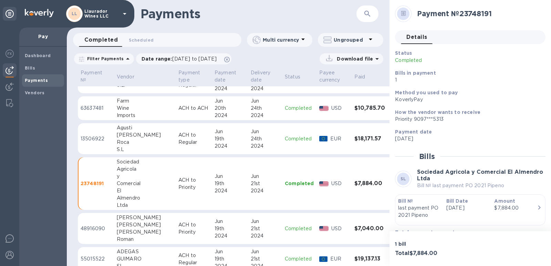
click at [121, 137] on div "[PERSON_NAME]" at bounding box center [145, 135] width 56 height 7
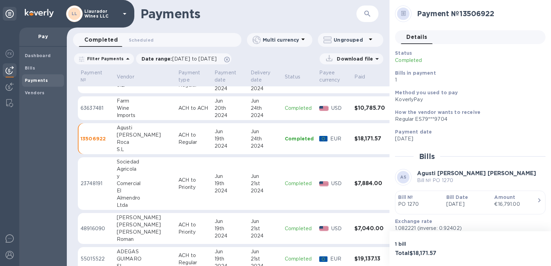
click at [121, 109] on div "Wine" at bounding box center [145, 108] width 56 height 7
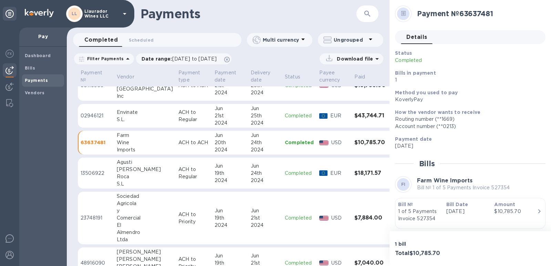
scroll to position [36, 0]
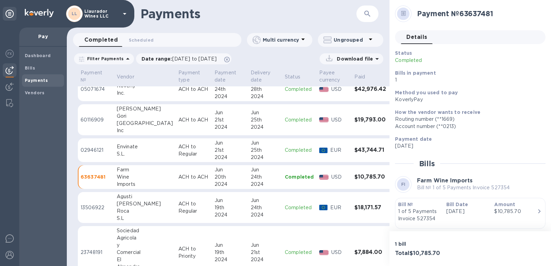
click at [124, 154] on div "S.L." at bounding box center [145, 153] width 56 height 7
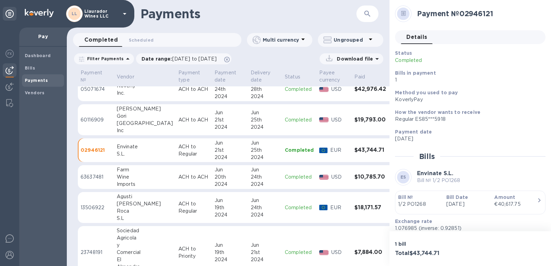
scroll to position [1, 0]
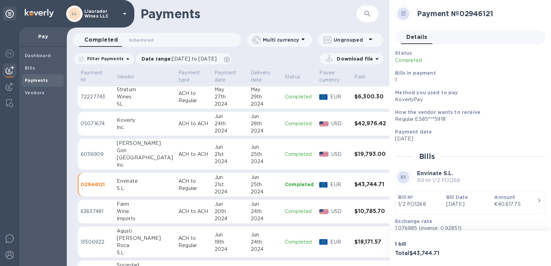
click at [123, 158] on div "[GEOGRAPHIC_DATA]" at bounding box center [145, 157] width 56 height 7
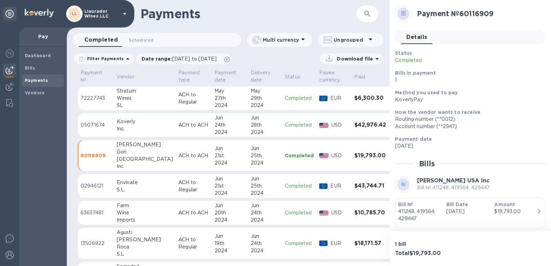
click at [120, 100] on div "Wines" at bounding box center [145, 98] width 56 height 7
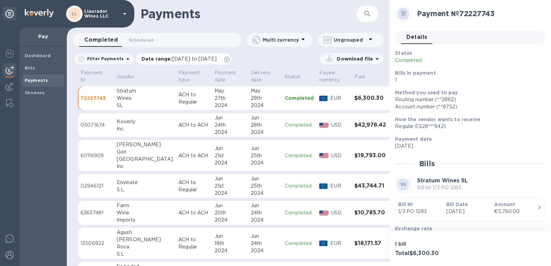
click at [212, 60] on span "[DATE] to [DATE]" at bounding box center [194, 59] width 44 height 6
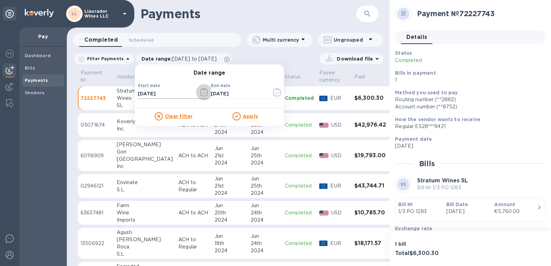
click at [200, 93] on icon "button" at bounding box center [204, 92] width 8 height 8
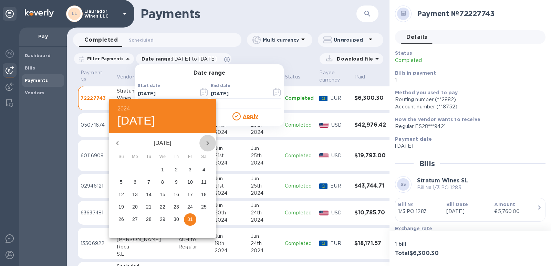
click at [206, 143] on icon "button" at bounding box center [207, 143] width 8 height 8
click at [120, 232] on p "30" at bounding box center [121, 231] width 6 height 7
type input "06/30/2024"
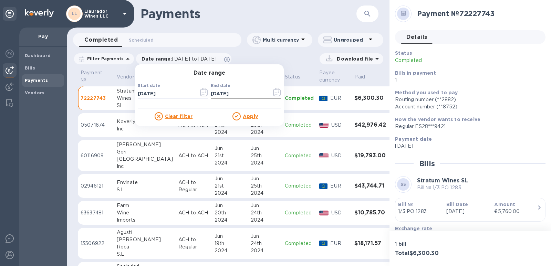
click at [273, 93] on icon "button" at bounding box center [277, 92] width 8 height 8
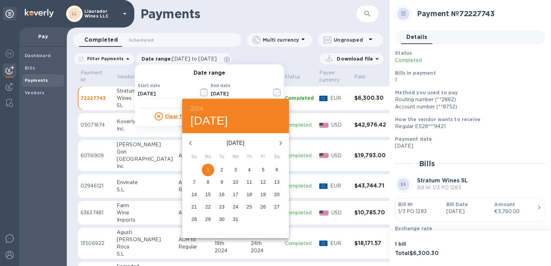
click at [281, 144] on icon "button" at bounding box center [281, 143] width 2 height 4
click at [249, 171] on p "1" at bounding box center [249, 169] width 3 height 7
type input "08/01/2024"
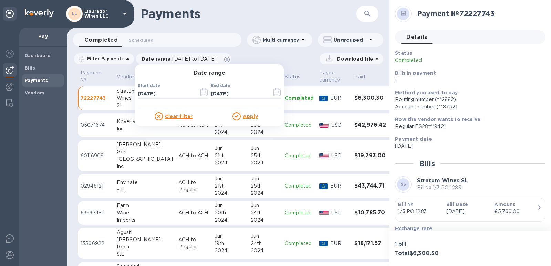
click at [247, 117] on u "Apply" at bounding box center [250, 117] width 15 height 6
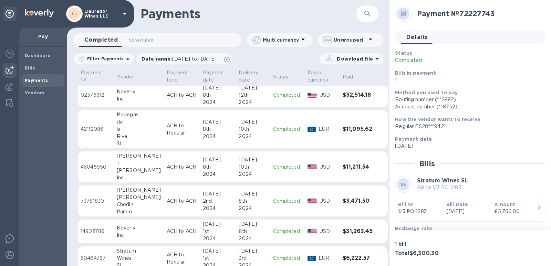
scroll to position [424, 0]
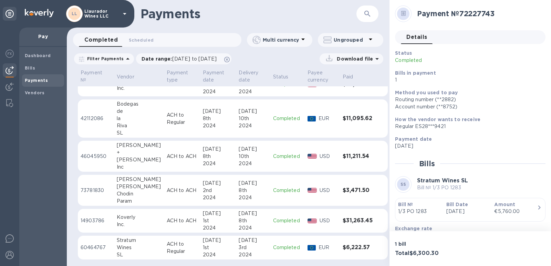
click at [125, 249] on div "Wines" at bounding box center [139, 247] width 44 height 7
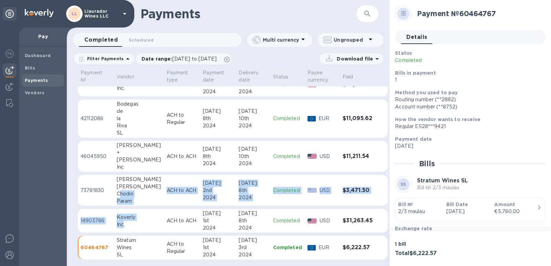
drag, startPoint x: 123, startPoint y: 226, endPoint x: 121, endPoint y: 197, distance: 29.3
click at [121, 191] on div "Chodin" at bounding box center [139, 193] width 44 height 7
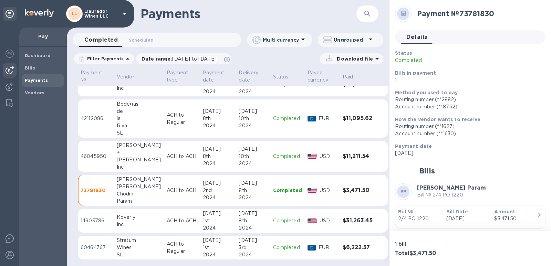
click at [121, 160] on div "[PERSON_NAME]" at bounding box center [139, 159] width 44 height 7
click at [116, 119] on td "Bodegas de la Riva SL" at bounding box center [139, 118] width 50 height 39
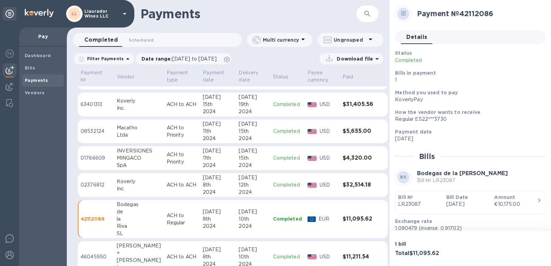
scroll to position [320, 0]
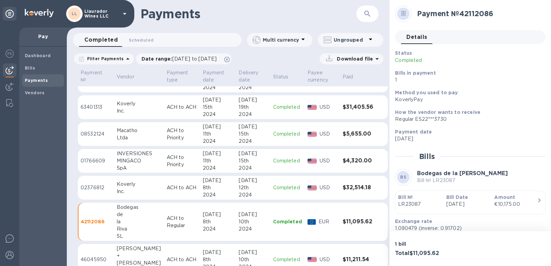
click at [137, 156] on div "INVERSIONES" at bounding box center [139, 153] width 44 height 7
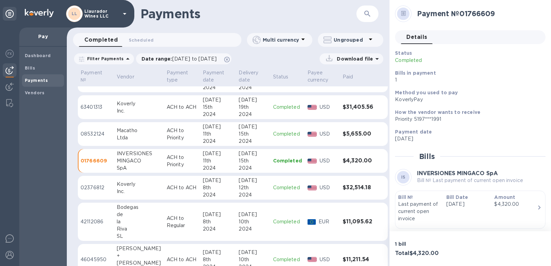
click at [128, 136] on div "Ltda" at bounding box center [139, 137] width 44 height 7
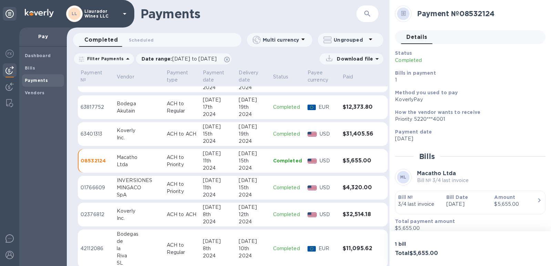
scroll to position [286, 0]
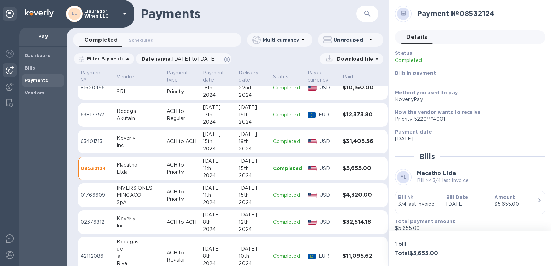
click at [129, 117] on div "Akutain" at bounding box center [139, 118] width 44 height 7
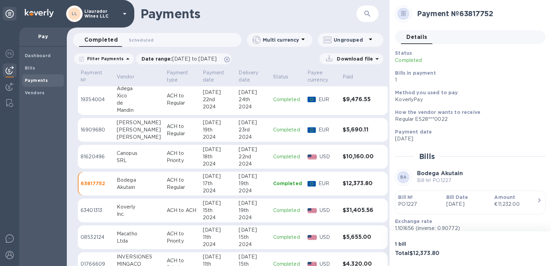
click at [130, 160] on div "SRL" at bounding box center [139, 160] width 44 height 7
click at [124, 129] on div "Estevez" at bounding box center [139, 129] width 44 height 7
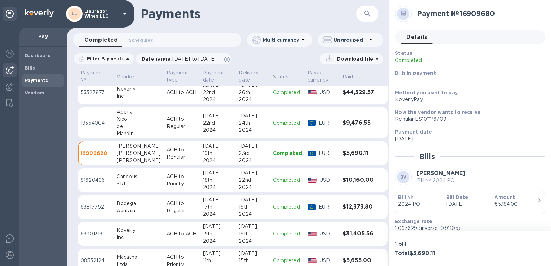
scroll to position [183, 0]
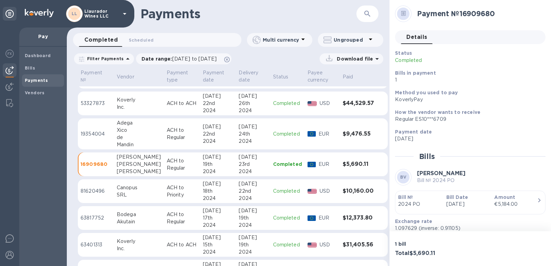
click at [125, 136] on div "de" at bounding box center [139, 137] width 44 height 7
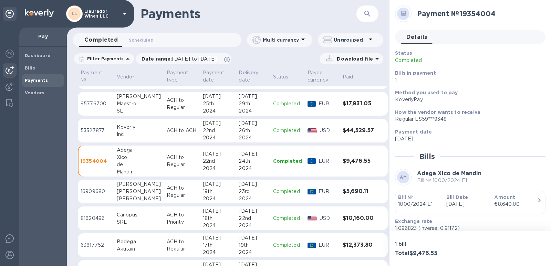
scroll to position [148, 0]
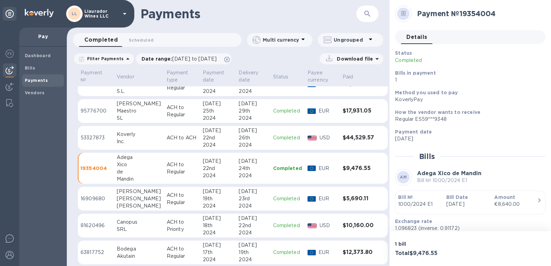
click at [125, 141] on div "Inc." at bounding box center [139, 141] width 44 height 7
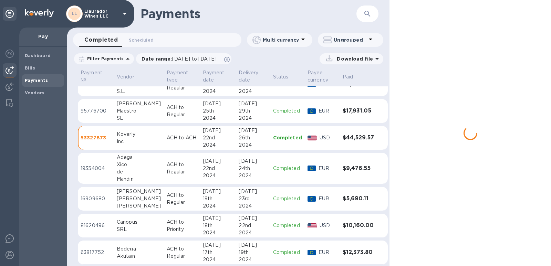
click at [121, 116] on div "SL" at bounding box center [139, 118] width 44 height 7
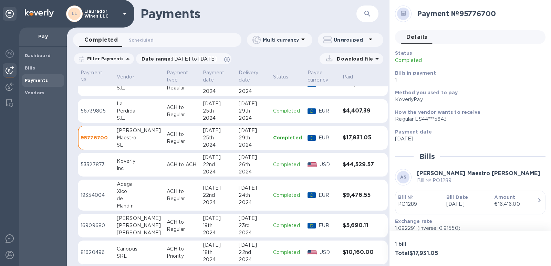
scroll to position [114, 0]
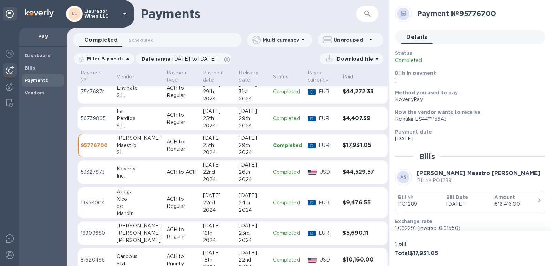
click at [122, 120] on div "Perdida" at bounding box center [139, 118] width 44 height 7
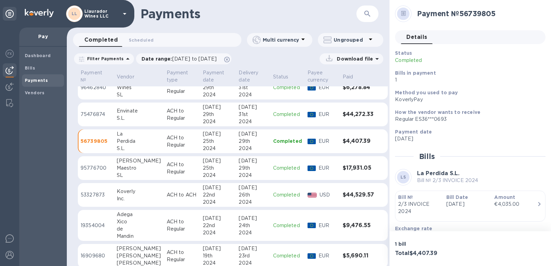
scroll to position [80, 0]
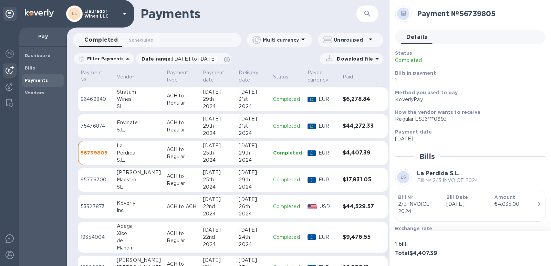
click at [120, 126] on div "S.L." at bounding box center [139, 129] width 44 height 7
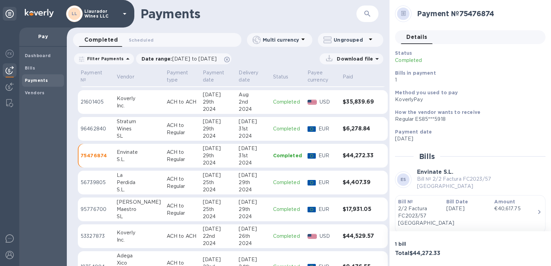
scroll to position [11, 0]
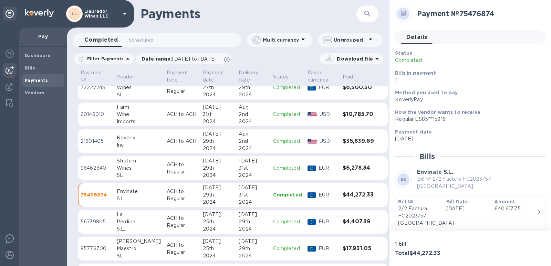
click at [129, 172] on div "SL" at bounding box center [139, 175] width 44 height 7
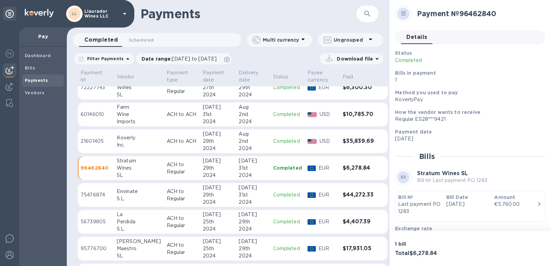
click at [120, 109] on div "Farm" at bounding box center [139, 107] width 44 height 7
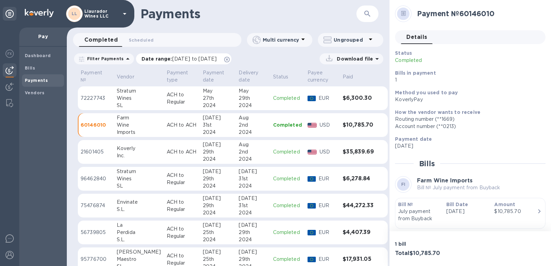
click at [217, 58] on span "06/30/2024 to 08/01/2024" at bounding box center [194, 59] width 44 height 6
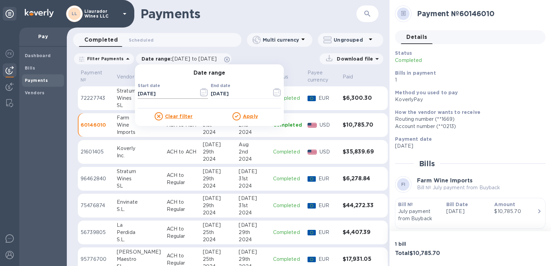
click at [202, 93] on icon "button" at bounding box center [204, 92] width 8 height 8
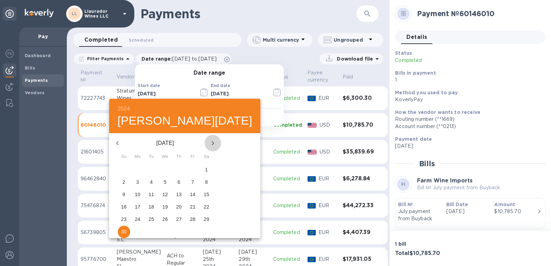
click at [212, 145] on icon "button" at bounding box center [213, 143] width 2 height 4
click at [162, 219] on p "31" at bounding box center [165, 219] width 6 height 7
type input "07/31/2024"
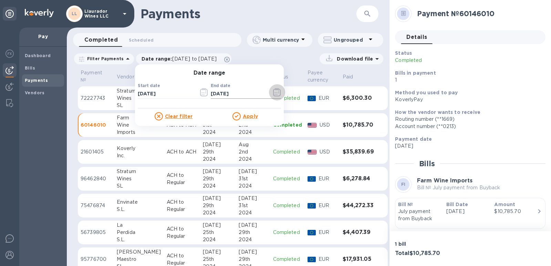
click at [273, 91] on icon "button" at bounding box center [277, 92] width 8 height 8
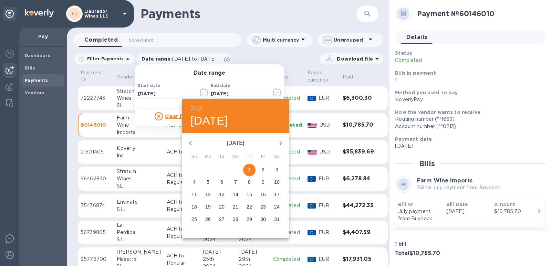
click at [280, 143] on icon "button" at bounding box center [280, 143] width 8 height 8
click at [193, 170] on p "1" at bounding box center [194, 169] width 3 height 7
type input "09/01/2024"
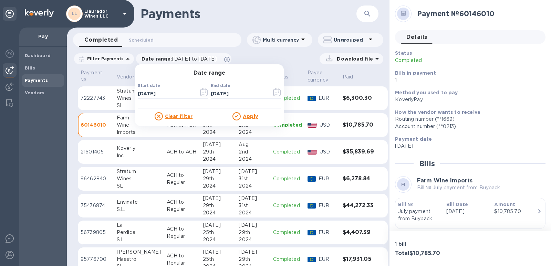
click at [243, 118] on u "Apply" at bounding box center [250, 117] width 15 height 6
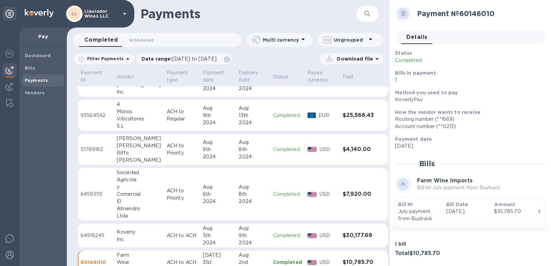
scroll to position [374, 0]
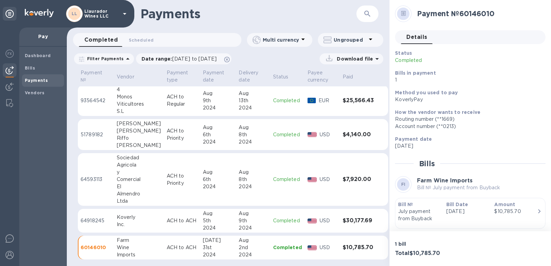
click at [120, 187] on div "El" at bounding box center [139, 186] width 44 height 7
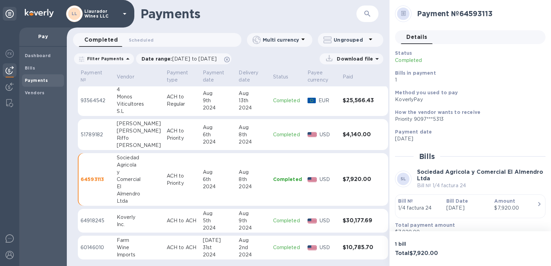
click at [122, 139] on div "Riffo" at bounding box center [139, 138] width 44 height 7
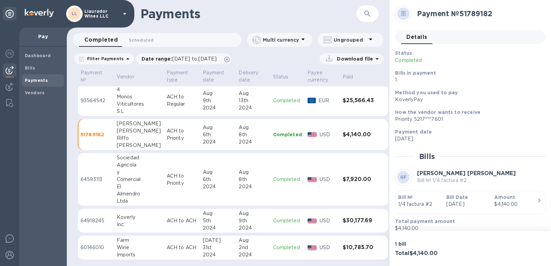
click at [122, 185] on div "El" at bounding box center [139, 186] width 44 height 7
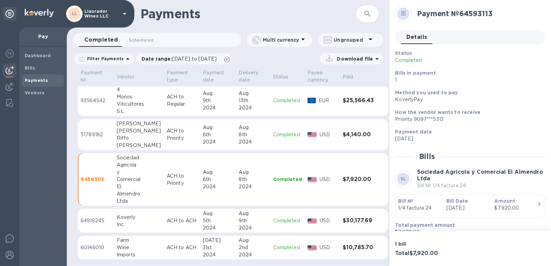
click at [123, 139] on div "Riffo" at bounding box center [139, 138] width 44 height 7
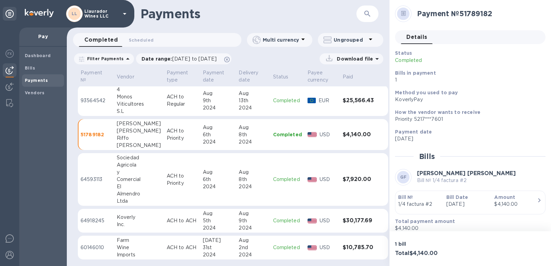
scroll to position [340, 0]
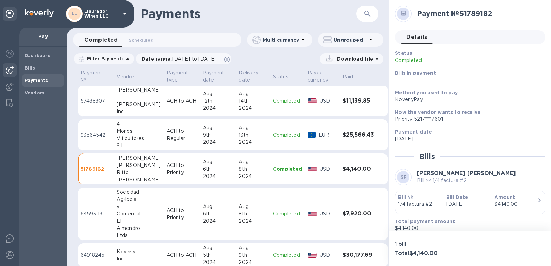
click at [127, 132] on div "Monos" at bounding box center [139, 131] width 44 height 7
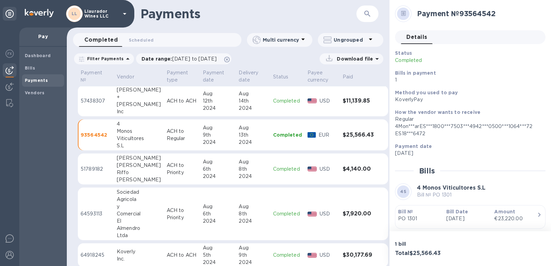
click at [125, 102] on div "[PERSON_NAME]" at bounding box center [139, 104] width 44 height 7
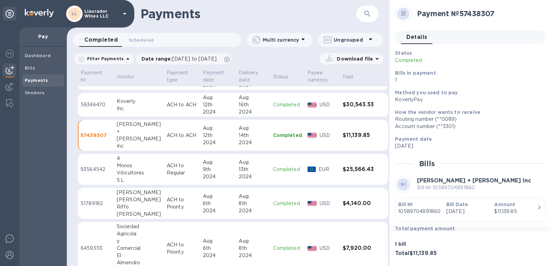
scroll to position [271, 0]
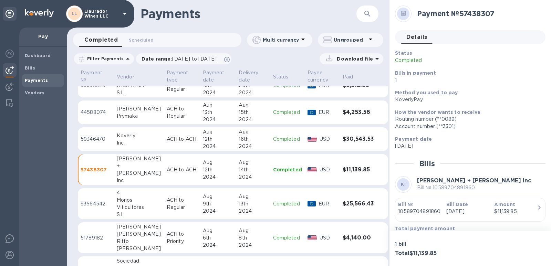
click at [124, 117] on div "Prymaka" at bounding box center [139, 116] width 44 height 7
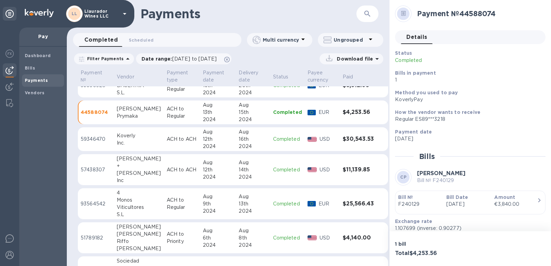
scroll to position [236, 0]
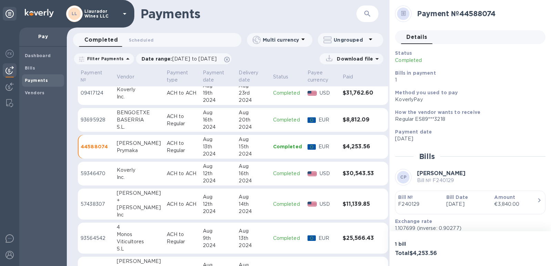
click at [124, 120] on div "BASERRIA" at bounding box center [139, 119] width 44 height 7
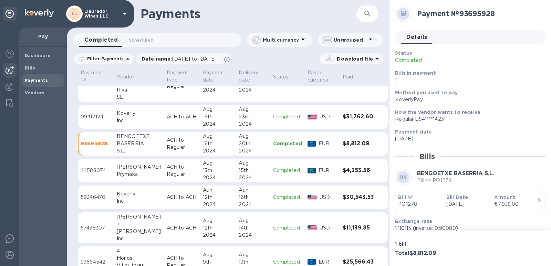
scroll to position [202, 0]
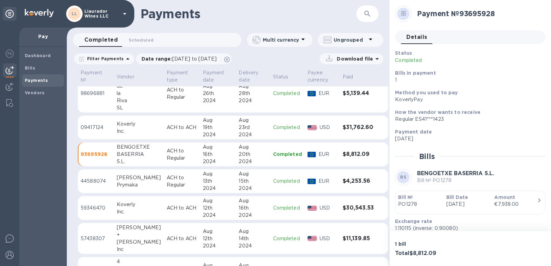
drag, startPoint x: 122, startPoint y: 95, endPoint x: 122, endPoint y: 101, distance: 5.5
click at [122, 96] on div "la" at bounding box center [139, 93] width 44 height 7
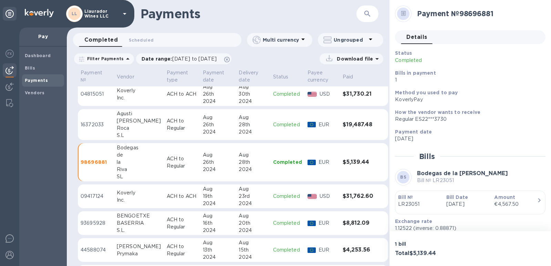
scroll to position [99, 0]
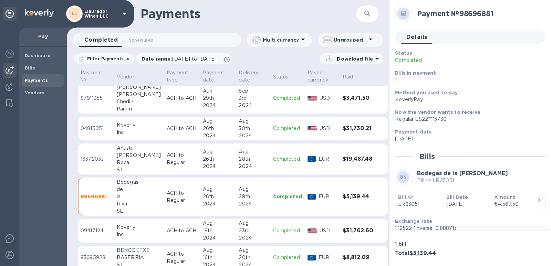
click at [134, 158] on div "[PERSON_NAME]" at bounding box center [139, 155] width 44 height 7
click at [122, 104] on div "Chodin" at bounding box center [139, 101] width 44 height 7
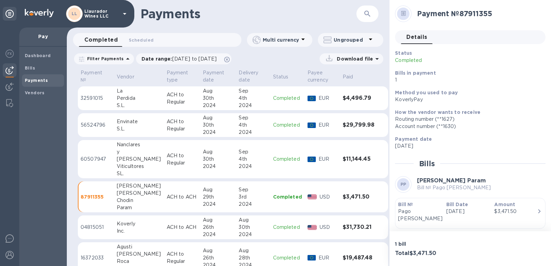
click at [125, 157] on div "[PERSON_NAME]" at bounding box center [139, 159] width 44 height 7
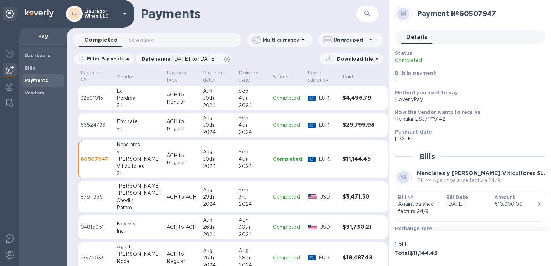
click at [122, 129] on div "S.L." at bounding box center [139, 128] width 44 height 7
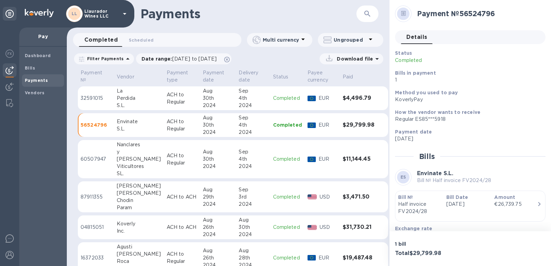
click at [123, 100] on div "Perdida" at bounding box center [139, 98] width 44 height 7
click at [191, 59] on span "07/31/2024 to 09/01/2024" at bounding box center [194, 59] width 44 height 6
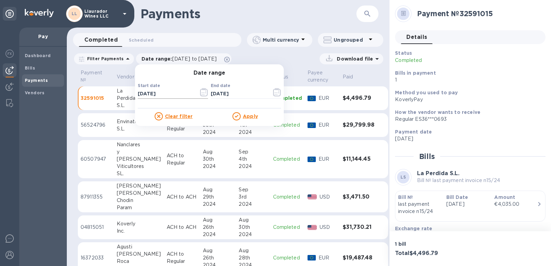
click at [200, 92] on icon "button" at bounding box center [204, 92] width 8 height 8
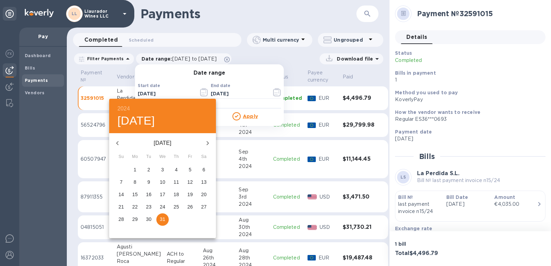
click at [206, 141] on icon "button" at bounding box center [207, 143] width 8 height 8
click at [208, 141] on icon "button" at bounding box center [207, 143] width 8 height 8
click at [117, 143] on icon "button" at bounding box center [117, 143] width 2 height 4
click at [203, 221] on p "31" at bounding box center [204, 219] width 6 height 7
type input "08/31/2024"
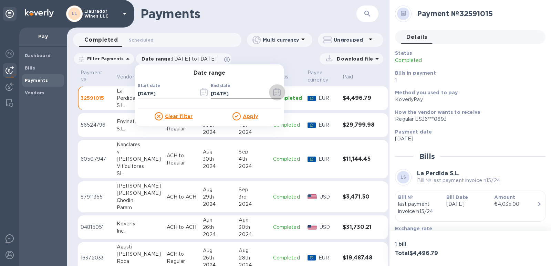
click at [273, 93] on icon "button" at bounding box center [277, 92] width 8 height 8
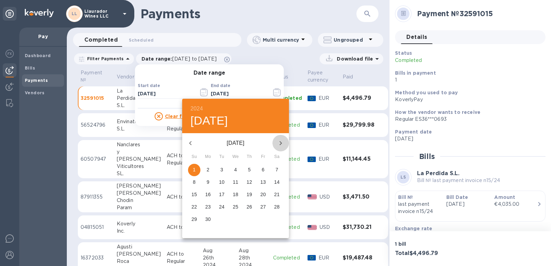
click at [279, 144] on icon "button" at bounding box center [280, 143] width 8 height 8
click at [220, 168] on p "1" at bounding box center [221, 169] width 3 height 7
type input "10/01/2024"
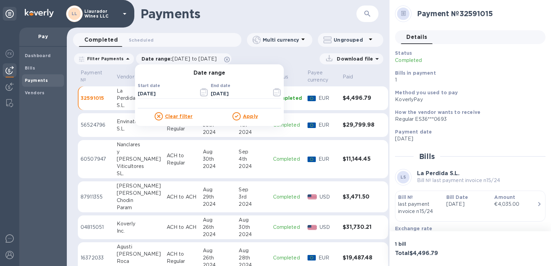
click at [243, 117] on u "Apply" at bounding box center [250, 117] width 15 height 6
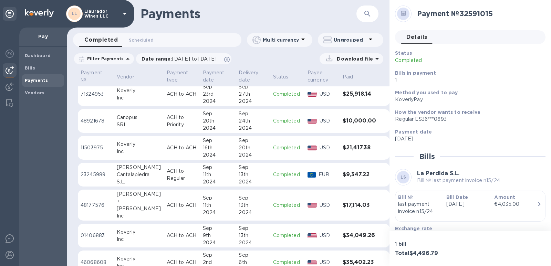
scroll to position [282, 0]
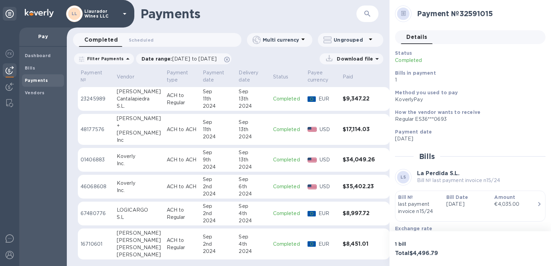
click at [115, 243] on td "[PERSON_NAME] [PERSON_NAME]" at bounding box center [139, 244] width 50 height 31
click at [127, 211] on div "LOGICARGO" at bounding box center [139, 210] width 44 height 7
click at [125, 135] on div "[PERSON_NAME]" at bounding box center [139, 132] width 44 height 7
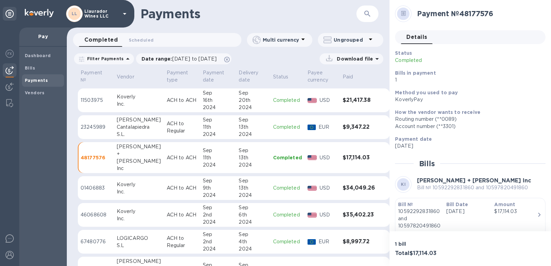
scroll to position [248, 0]
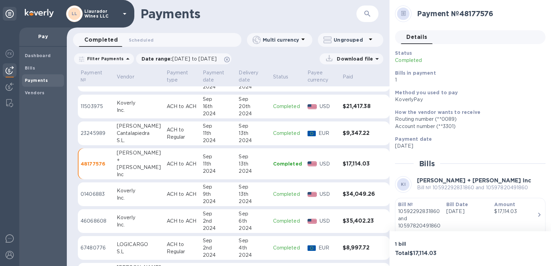
click at [122, 139] on div "S.L." at bounding box center [139, 140] width 44 height 7
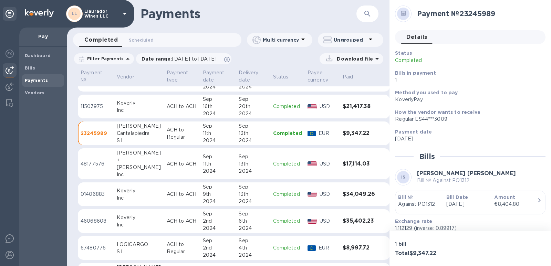
scroll to position [213, 0]
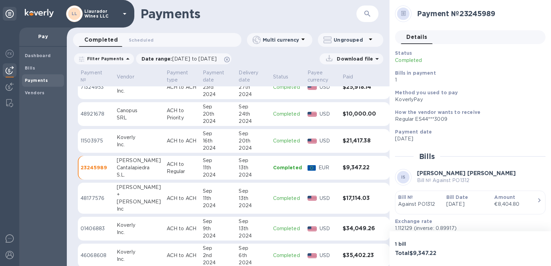
click at [117, 111] on div "Canopus" at bounding box center [139, 110] width 44 height 7
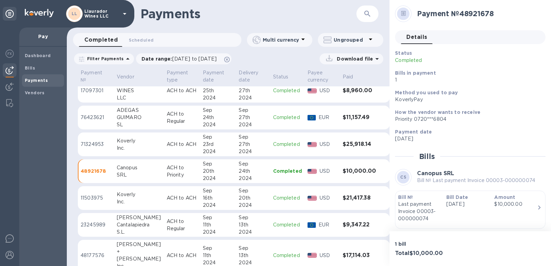
scroll to position [145, 0]
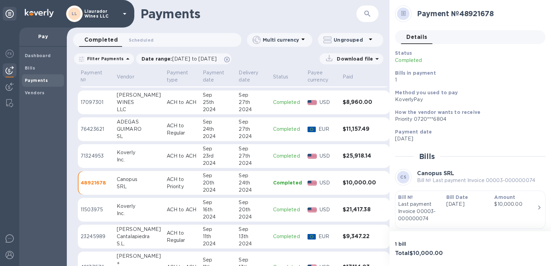
click at [125, 128] on div "GUIMARO" at bounding box center [139, 129] width 44 height 7
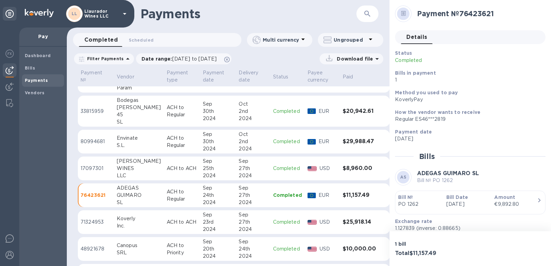
scroll to position [76, 0]
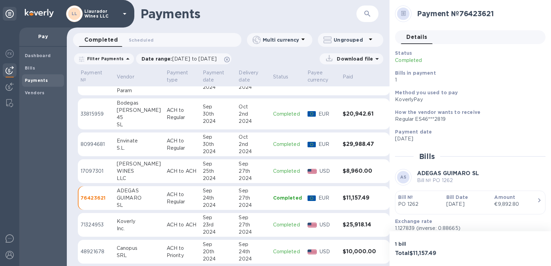
click at [125, 172] on div "WINES" at bounding box center [139, 171] width 44 height 7
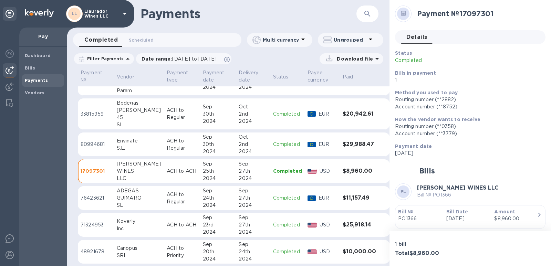
click at [117, 145] on div "S.L." at bounding box center [139, 148] width 44 height 7
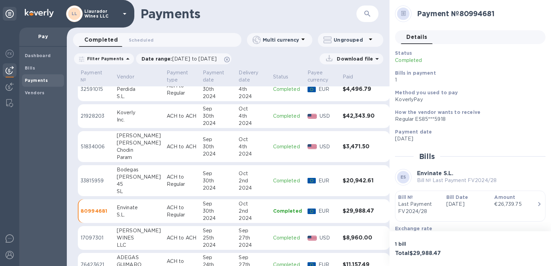
scroll to position [7, 0]
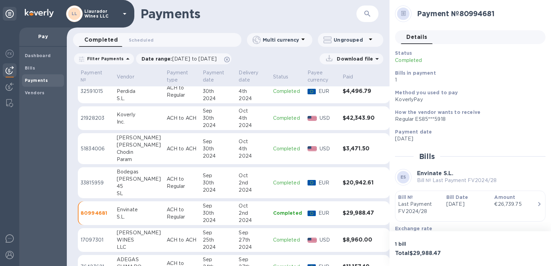
click at [127, 189] on div "45" at bounding box center [139, 186] width 44 height 7
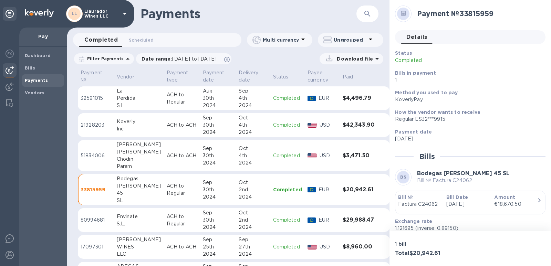
click at [119, 165] on div "Param" at bounding box center [139, 166] width 44 height 7
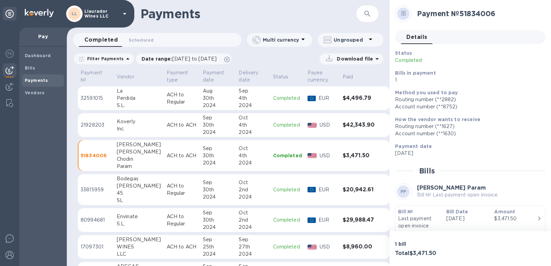
click at [119, 103] on div "S.L." at bounding box center [139, 105] width 44 height 7
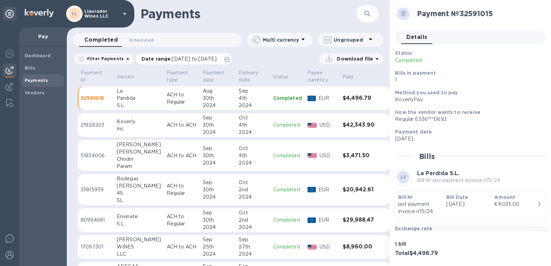
click at [217, 56] on span "08/31/2024 to 10/01/2024" at bounding box center [194, 59] width 44 height 6
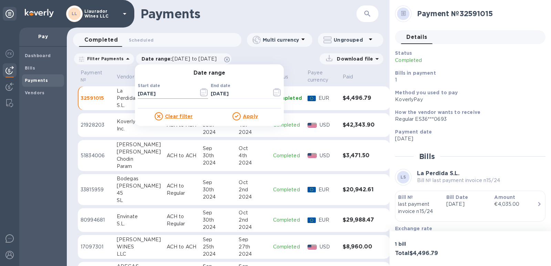
click at [200, 94] on icon "button" at bounding box center [204, 92] width 8 height 8
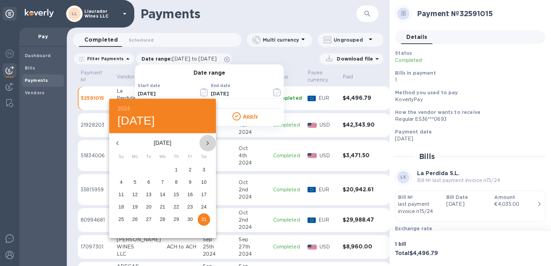
click at [207, 143] on icon "button" at bounding box center [207, 143] width 8 height 8
click at [132, 220] on p "30" at bounding box center [135, 219] width 6 height 7
type input "09/30/2024"
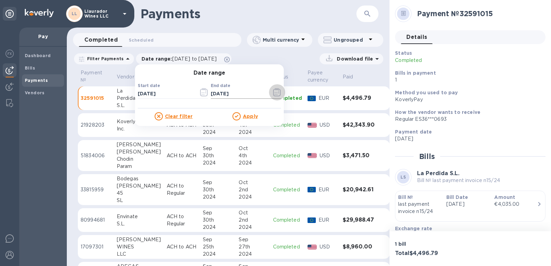
click at [275, 93] on icon "button" at bounding box center [277, 92] width 8 height 8
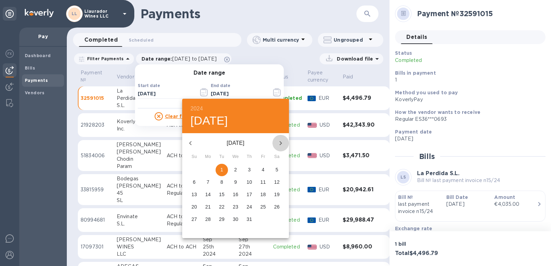
click at [279, 144] on icon "button" at bounding box center [280, 143] width 8 height 8
click at [261, 169] on span "1" at bounding box center [263, 169] width 12 height 7
type input "[DATE]"
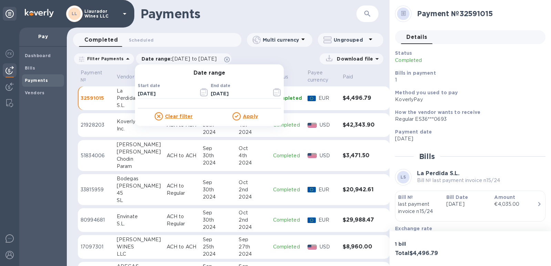
click at [243, 115] on u "Apply" at bounding box center [250, 117] width 15 height 6
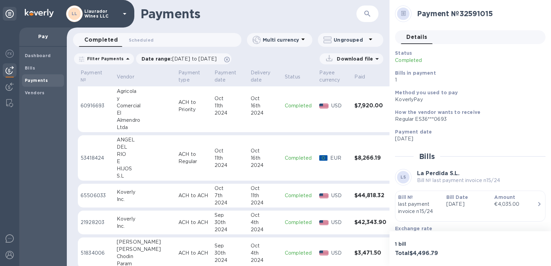
scroll to position [625, 0]
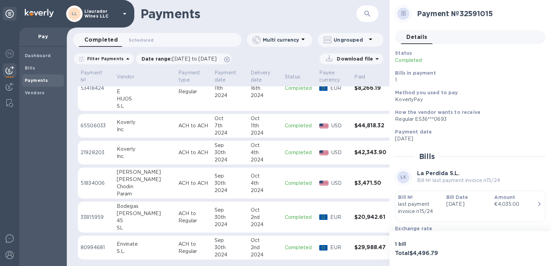
click at [120, 185] on div "Chodin" at bounding box center [145, 186] width 56 height 7
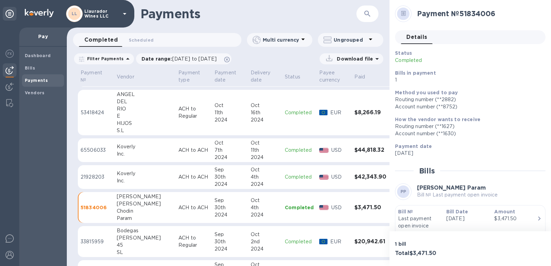
scroll to position [556, 0]
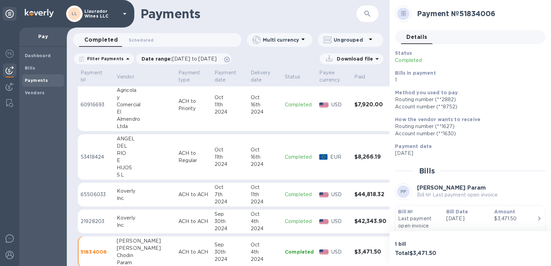
click at [123, 172] on div "S.L" at bounding box center [145, 174] width 56 height 7
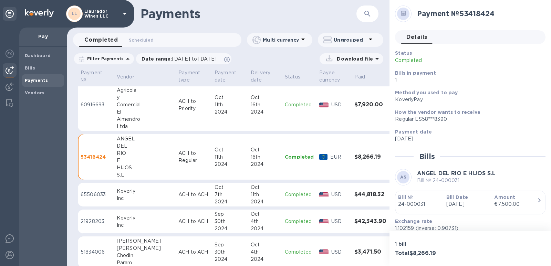
click at [122, 112] on div "El" at bounding box center [145, 111] width 56 height 7
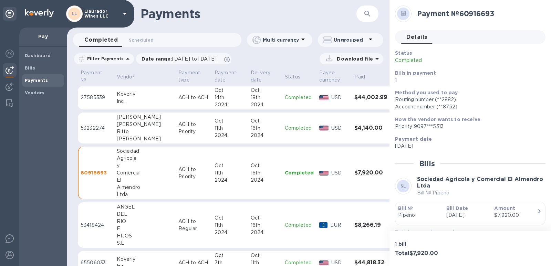
scroll to position [487, 0]
click at [129, 129] on div "Riffo" at bounding box center [145, 132] width 56 height 7
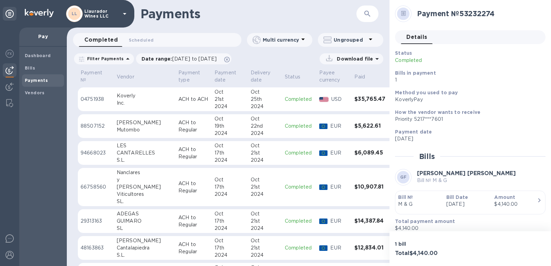
scroll to position [281, 0]
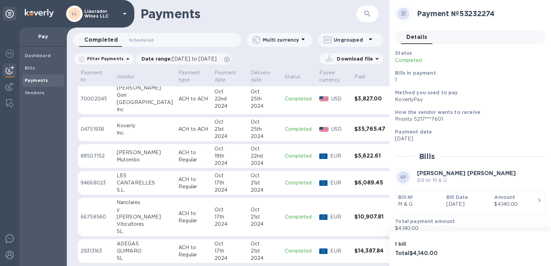
click at [117, 103] on div "[GEOGRAPHIC_DATA]" at bounding box center [145, 102] width 56 height 7
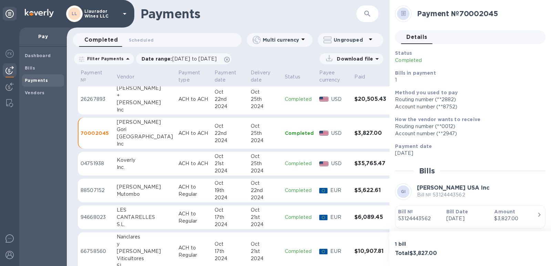
scroll to position [212, 0]
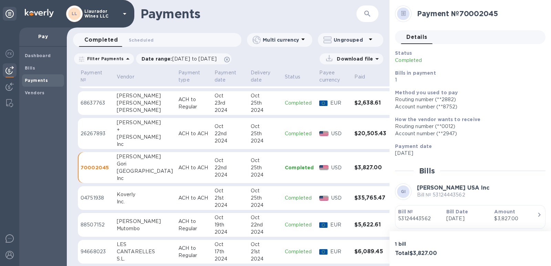
click at [125, 106] on div "Candelario" at bounding box center [145, 102] width 56 height 7
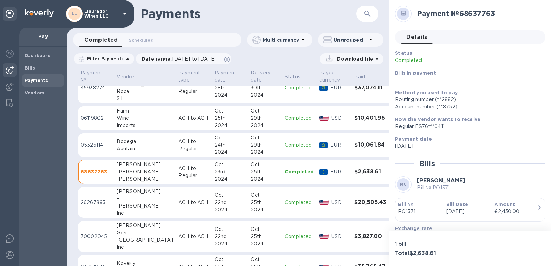
scroll to position [109, 0]
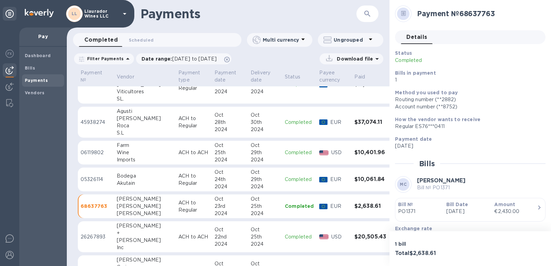
click at [125, 121] on div "[PERSON_NAME]" at bounding box center [145, 118] width 56 height 7
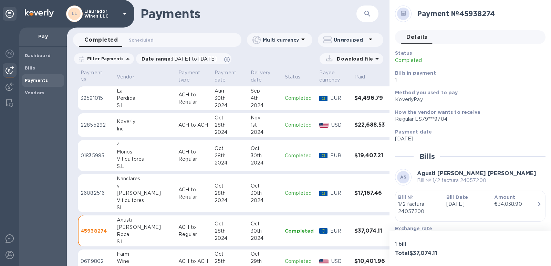
click at [119, 101] on div "Perdida" at bounding box center [145, 98] width 56 height 7
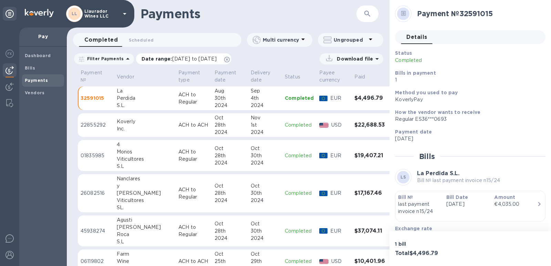
click at [179, 60] on span "09/30/2024 to 11/01/2024" at bounding box center [194, 59] width 44 height 6
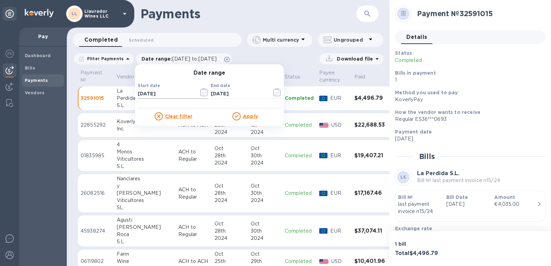
click at [200, 94] on icon "button" at bounding box center [204, 92] width 8 height 8
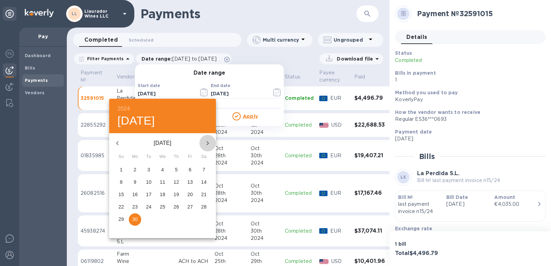
click at [206, 142] on icon "button" at bounding box center [207, 143] width 8 height 8
drag, startPoint x: 176, startPoint y: 217, endPoint x: -314, endPoint y: 149, distance: 494.5
click at [0, 149] on html "LL Llaurador Wines LLC Pay Dashboard Bills Payments Vendors Payments ​ Complete…" at bounding box center [275, 133] width 551 height 266
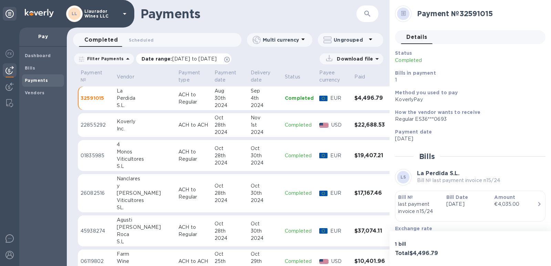
click at [193, 59] on span "09/30/2024 to 11/01/2024" at bounding box center [194, 59] width 44 height 6
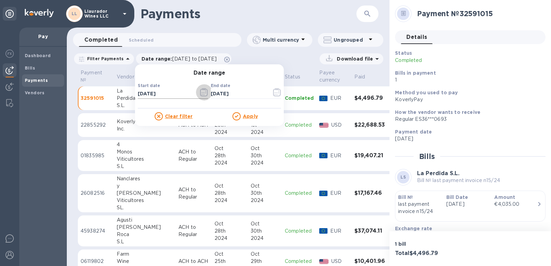
click at [197, 93] on button "button" at bounding box center [204, 92] width 16 height 17
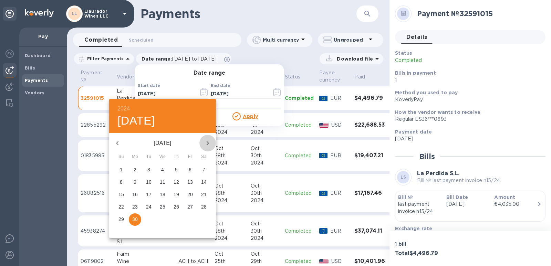
click at [207, 144] on icon "button" at bounding box center [207, 143] width 8 height 8
click at [149, 170] on p "1" at bounding box center [148, 169] width 3 height 7
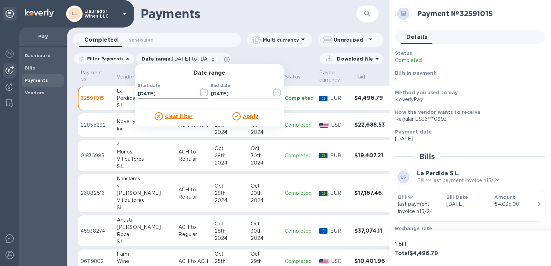
click at [203, 93] on icon "button" at bounding box center [203, 93] width 1 height 1
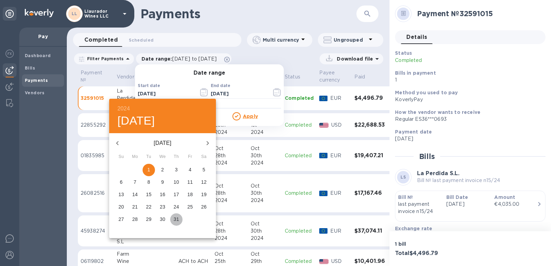
click at [177, 220] on p "31" at bounding box center [177, 219] width 6 height 7
type input "10/31/2024"
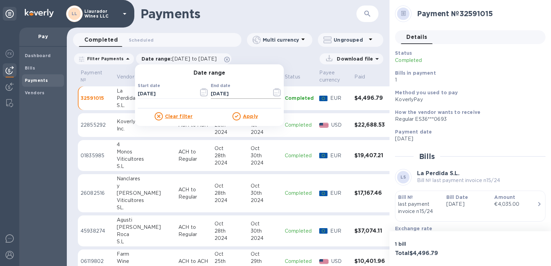
click at [276, 92] on icon "button" at bounding box center [277, 92] width 8 height 8
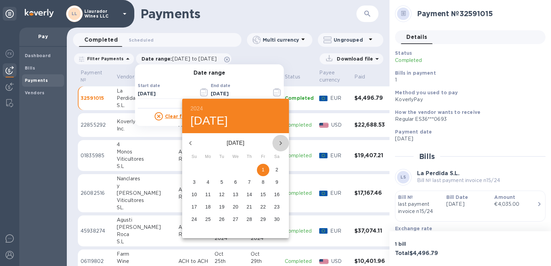
click at [279, 142] on icon "button" at bounding box center [280, 143] width 8 height 8
click at [195, 169] on p "1" at bounding box center [194, 169] width 3 height 7
type input "12/01/2024"
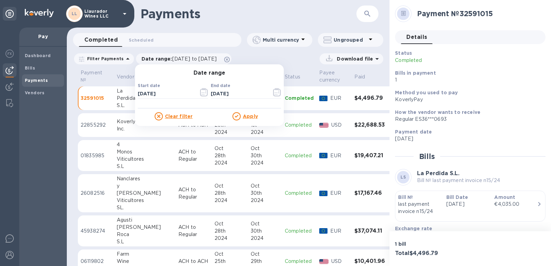
click at [247, 117] on u "Apply" at bounding box center [250, 117] width 15 height 6
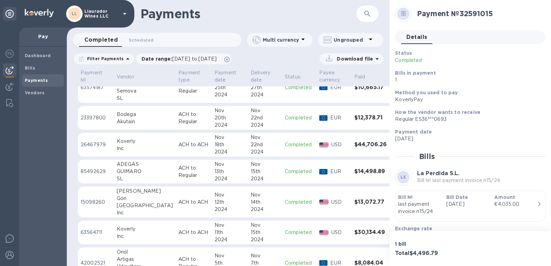
scroll to position [372, 0]
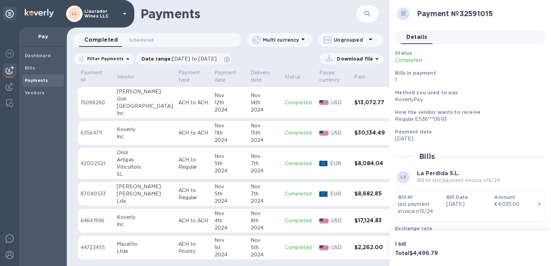
click at [119, 246] on div "Macatho" at bounding box center [145, 244] width 56 height 7
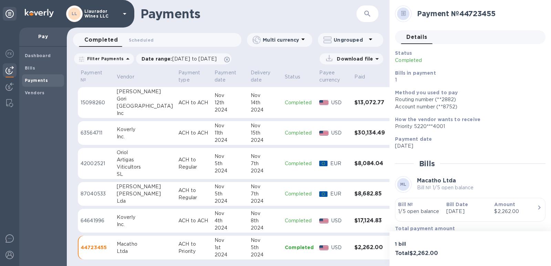
click at [120, 198] on div "Lda" at bounding box center [145, 201] width 56 height 7
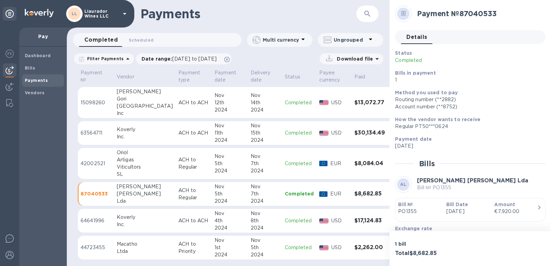
click at [121, 156] on div "Oriol" at bounding box center [145, 152] width 56 height 7
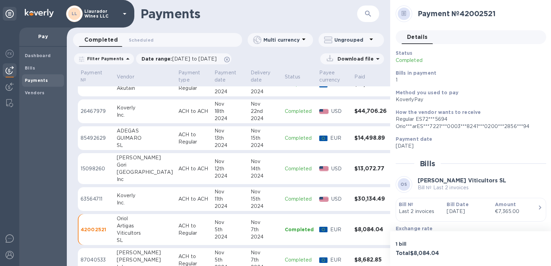
scroll to position [303, 0]
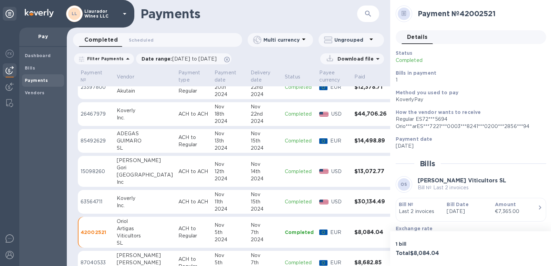
click at [126, 170] on div "Gori" at bounding box center [145, 167] width 56 height 7
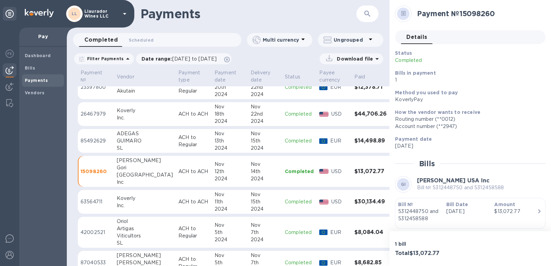
click at [122, 142] on div "GUIMARO" at bounding box center [145, 140] width 56 height 7
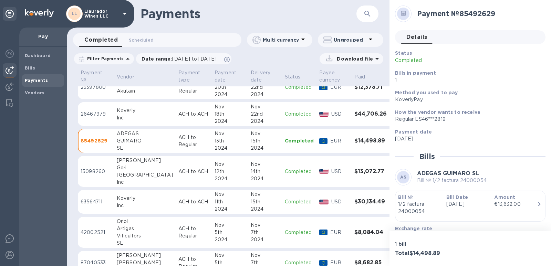
scroll to position [269, 0]
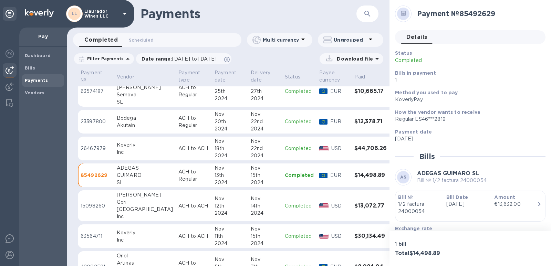
click at [122, 130] on td "Bodega Akutain" at bounding box center [145, 122] width 62 height 24
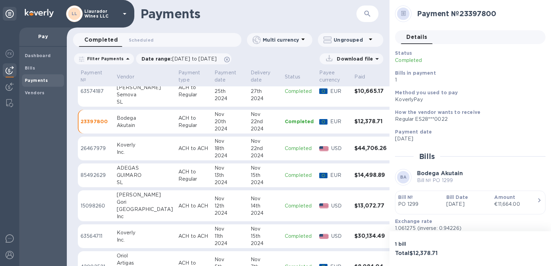
click at [120, 92] on div "Semova" at bounding box center [145, 94] width 56 height 7
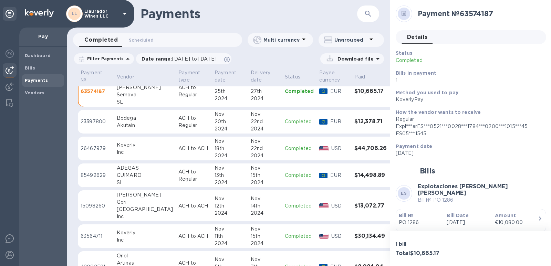
scroll to position [200, 0]
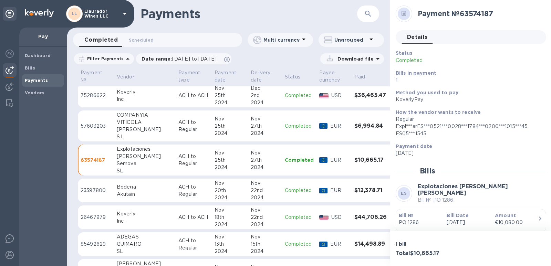
click at [128, 127] on div "SILEO" at bounding box center [145, 129] width 56 height 7
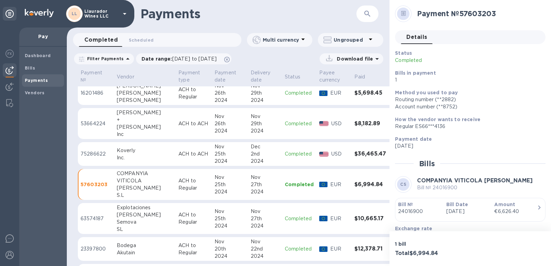
scroll to position [131, 0]
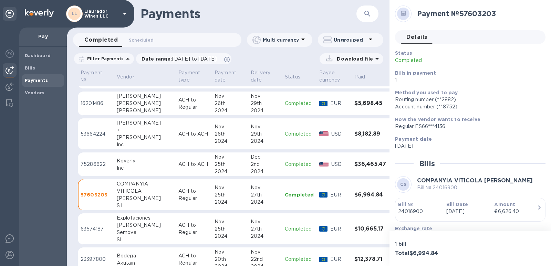
click at [134, 143] on div "Inc" at bounding box center [145, 144] width 56 height 7
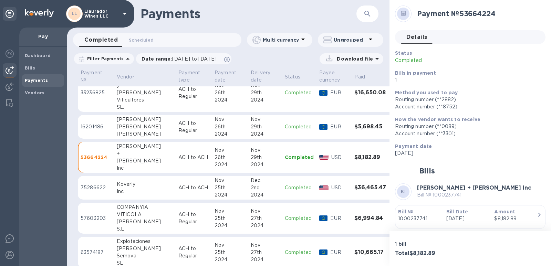
scroll to position [97, 0]
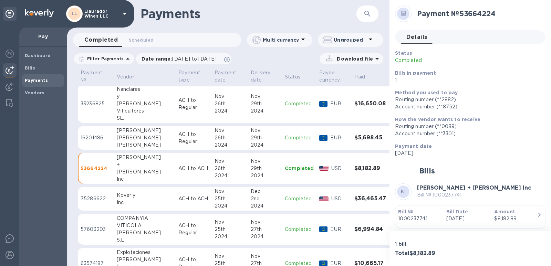
click at [126, 138] on div "[PERSON_NAME]" at bounding box center [145, 137] width 56 height 7
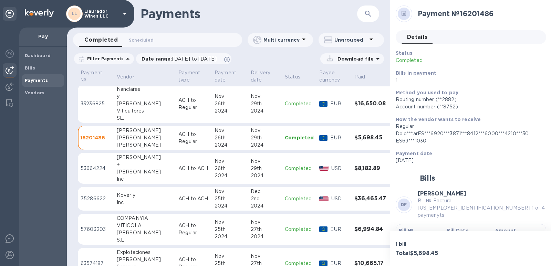
scroll to position [28, 0]
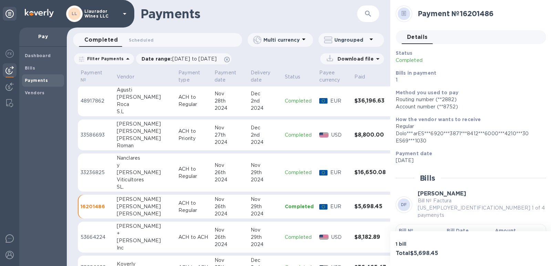
click at [123, 169] on div "[PERSON_NAME]" at bounding box center [145, 172] width 56 height 7
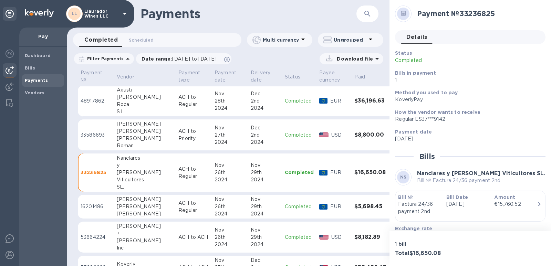
click at [122, 133] on div "[PERSON_NAME]" at bounding box center [145, 131] width 56 height 7
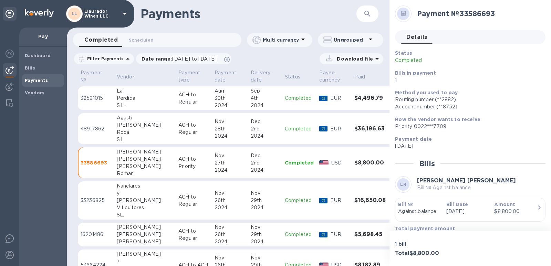
click at [124, 127] on div "[PERSON_NAME]" at bounding box center [145, 125] width 56 height 7
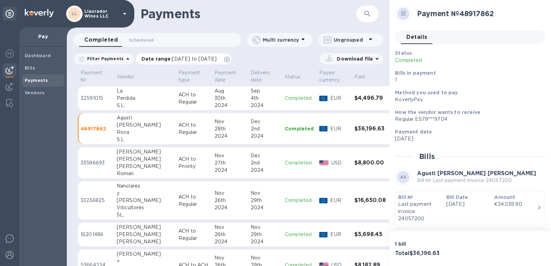
click at [183, 57] on span "10/31/2024 to 12/01/2024" at bounding box center [194, 59] width 44 height 6
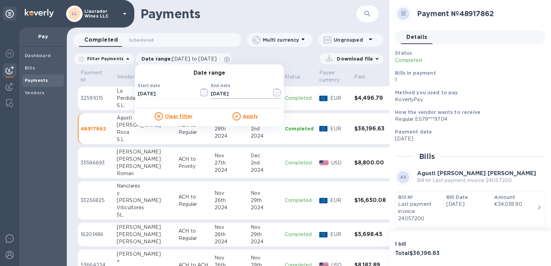
click at [273, 95] on icon "button" at bounding box center [277, 92] width 8 height 8
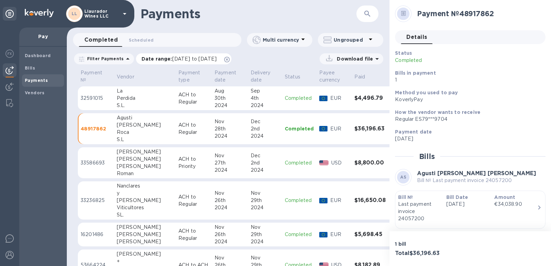
click at [175, 59] on span "10/31/2024 to 12/01/2024" at bounding box center [194, 59] width 44 height 6
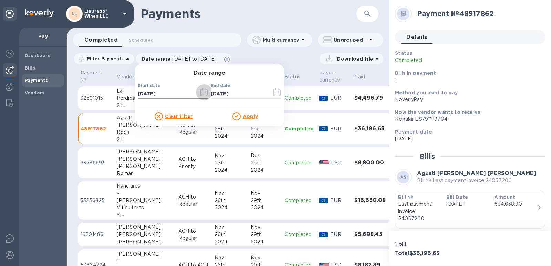
click at [200, 91] on icon "button" at bounding box center [204, 92] width 8 height 8
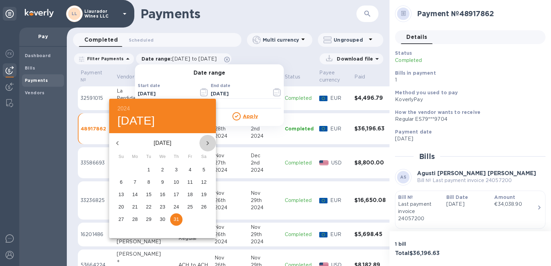
click at [207, 143] on icon "button" at bounding box center [207, 143] width 8 height 8
click at [118, 140] on icon "button" at bounding box center [117, 143] width 8 height 8
click at [202, 218] on p "30" at bounding box center [204, 219] width 6 height 7
type input "[DATE]"
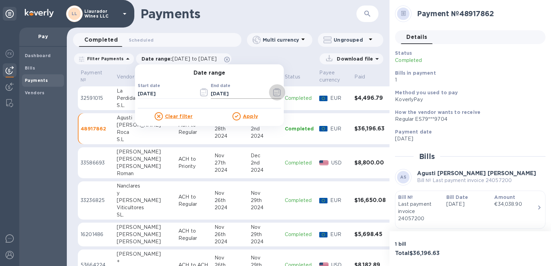
click at [274, 93] on icon "button" at bounding box center [277, 92] width 8 height 8
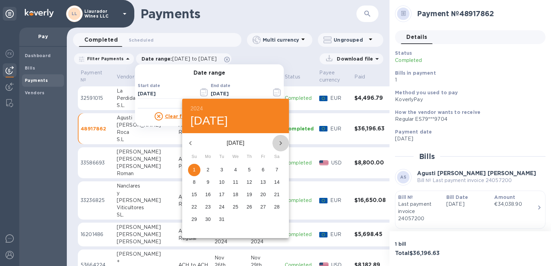
click at [281, 144] on icon "button" at bounding box center [281, 143] width 2 height 4
click at [234, 169] on p "1" at bounding box center [235, 169] width 3 height 7
type input "01/01/2025"
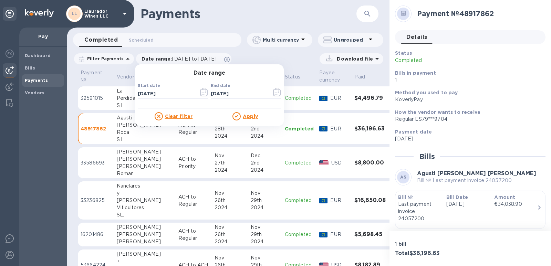
drag, startPoint x: 248, startPoint y: 115, endPoint x: 28, endPoint y: 109, distance: 220.7
click at [248, 115] on u "Apply" at bounding box center [250, 117] width 15 height 6
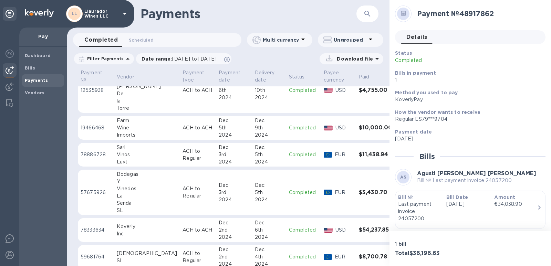
scroll to position [511, 0]
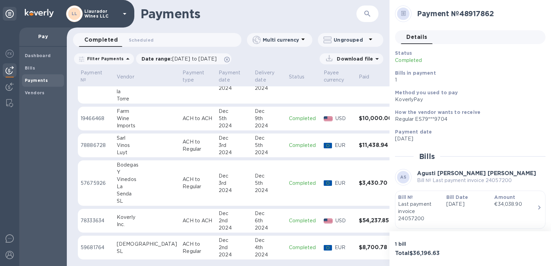
click at [124, 182] on div "Vinedos" at bounding box center [147, 179] width 60 height 7
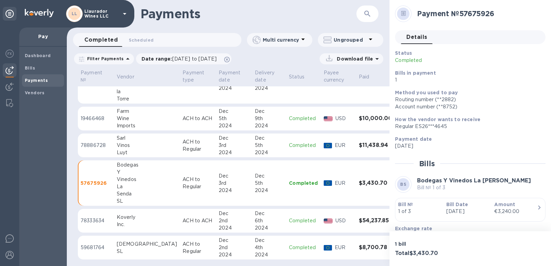
click at [125, 149] on div "Vinos" at bounding box center [147, 145] width 60 height 7
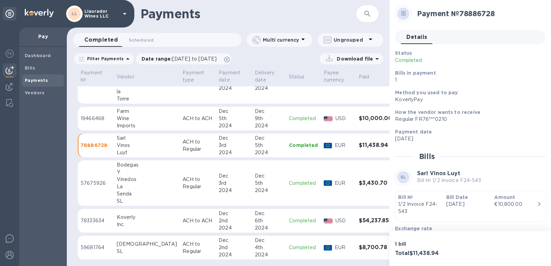
scroll to position [476, 0]
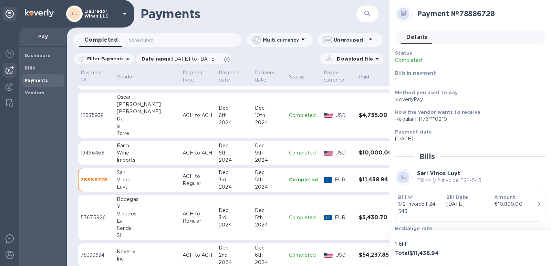
click at [125, 150] on div "Wine" at bounding box center [147, 152] width 60 height 7
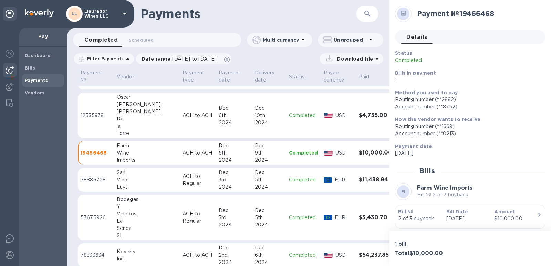
click at [122, 119] on div "De" at bounding box center [147, 118] width 60 height 7
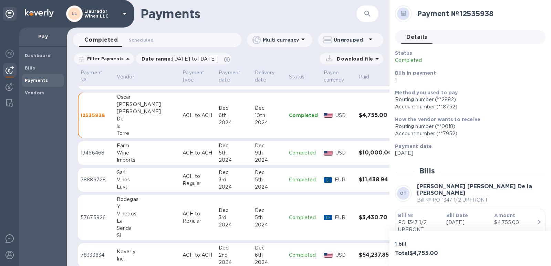
scroll to position [442, 0]
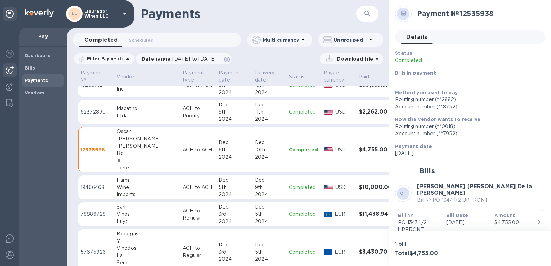
click at [124, 113] on div "Ltda" at bounding box center [147, 115] width 60 height 7
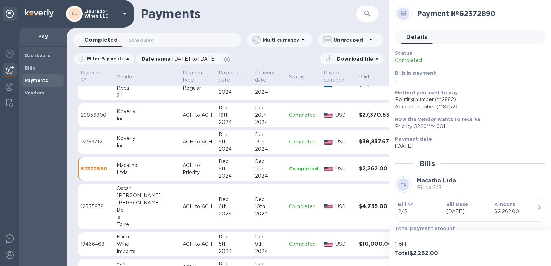
scroll to position [373, 0]
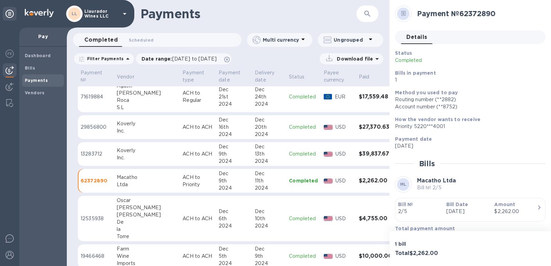
click at [125, 101] on div "Roca" at bounding box center [147, 100] width 60 height 7
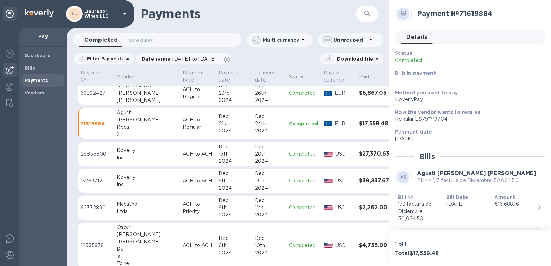
scroll to position [338, 0]
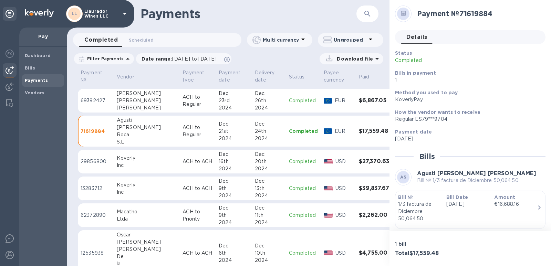
click at [124, 105] on div "[PERSON_NAME]" at bounding box center [147, 107] width 60 height 7
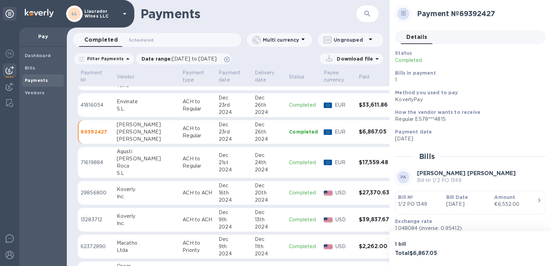
scroll to position [270, 0]
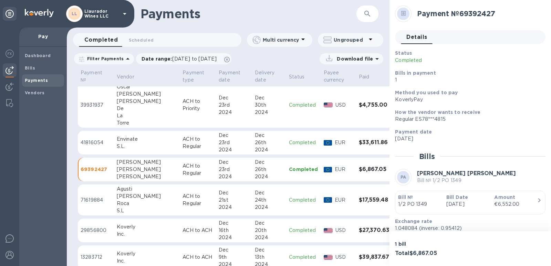
click at [117, 140] on div "Envinate" at bounding box center [147, 139] width 60 height 7
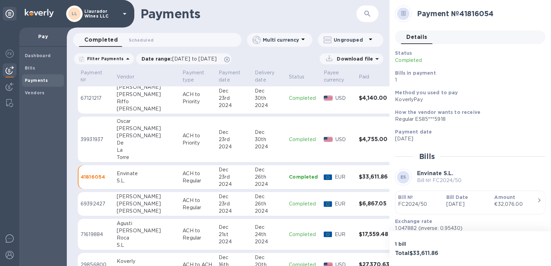
click at [124, 146] on div "De" at bounding box center [147, 142] width 60 height 7
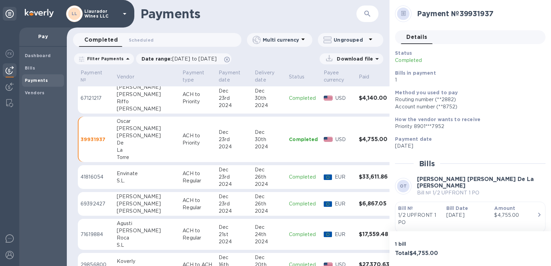
scroll to position [201, 0]
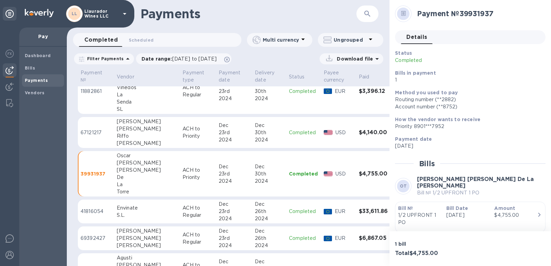
click at [122, 135] on div "Riffo" at bounding box center [147, 136] width 60 height 7
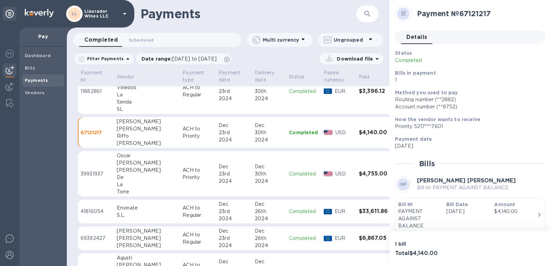
click at [121, 100] on div "Senda" at bounding box center [147, 101] width 60 height 7
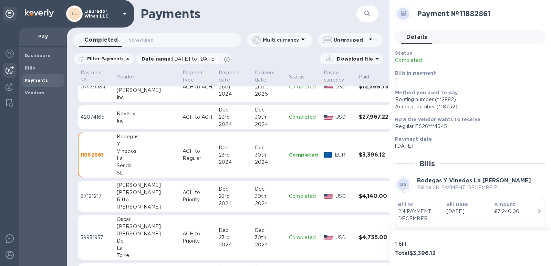
scroll to position [97, 0]
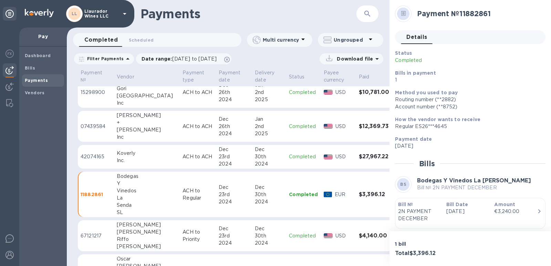
click at [120, 134] on div "Inc" at bounding box center [147, 137] width 60 height 7
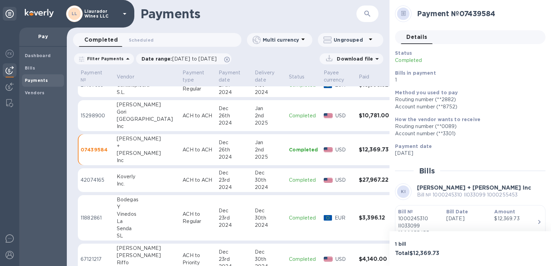
scroll to position [63, 0]
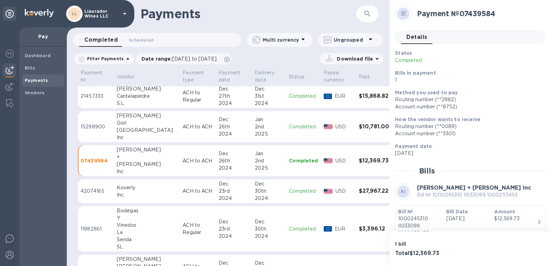
click at [120, 132] on div "[GEOGRAPHIC_DATA]" at bounding box center [147, 130] width 60 height 7
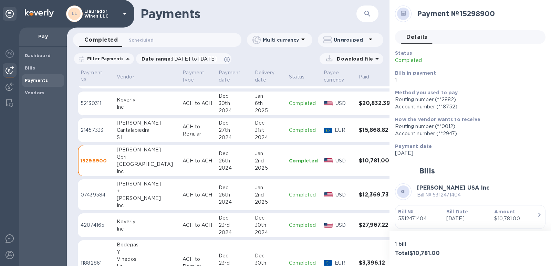
scroll to position [29, 0]
click at [123, 128] on div "Cantalapiedra" at bounding box center [147, 130] width 60 height 7
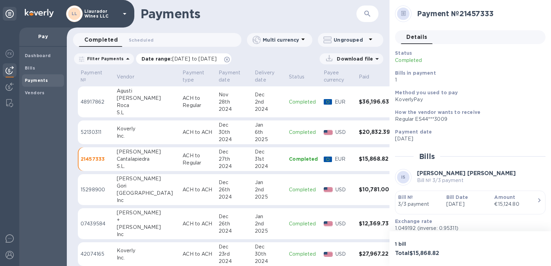
click at [199, 60] on span "11/30/2024 to 01/01/2025" at bounding box center [194, 59] width 44 height 6
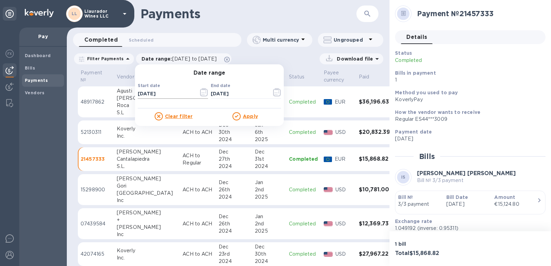
click at [200, 92] on icon "button" at bounding box center [204, 92] width 8 height 8
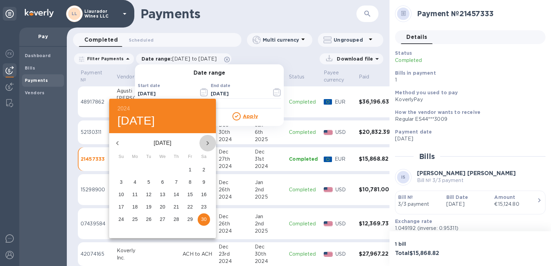
click at [207, 144] on icon "button" at bounding box center [207, 143] width 8 height 8
click at [148, 218] on p "31" at bounding box center [149, 219] width 6 height 7
type input "12/31/2024"
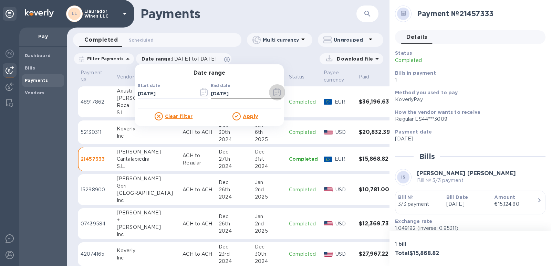
click at [276, 95] on icon "button" at bounding box center [276, 94] width 1 height 1
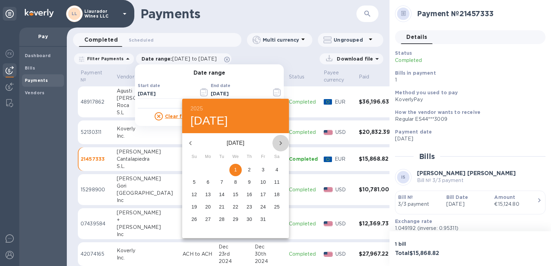
click at [280, 144] on icon "button" at bounding box center [280, 143] width 8 height 8
click at [277, 169] on p "1" at bounding box center [276, 169] width 3 height 7
type input "02/01/2025"
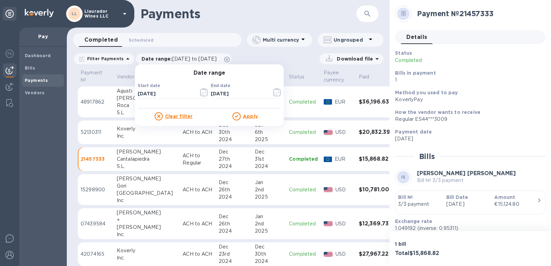
click at [243, 116] on u "Apply" at bounding box center [250, 117] width 15 height 6
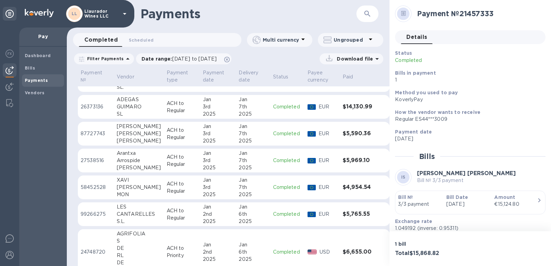
scroll to position [632, 0]
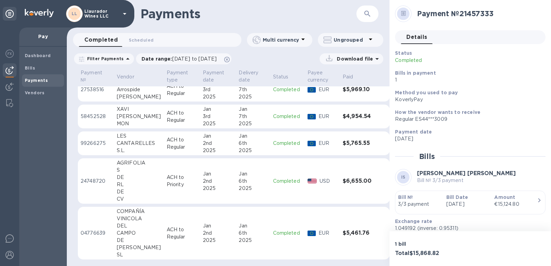
click at [131, 242] on div "DE" at bounding box center [139, 240] width 44 height 7
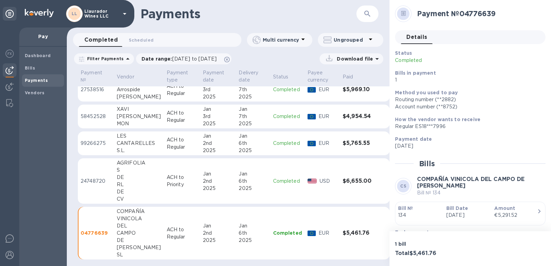
click at [125, 181] on div "RL" at bounding box center [139, 184] width 44 height 7
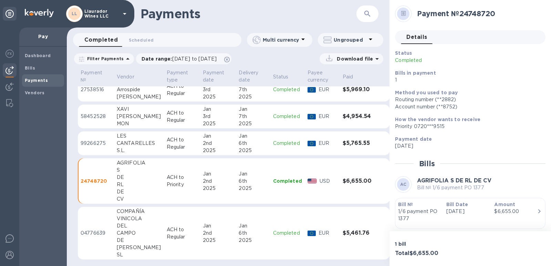
click at [131, 142] on div "CANTARELLES" at bounding box center [139, 143] width 44 height 7
drag, startPoint x: 124, startPoint y: 116, endPoint x: 128, endPoint y: 134, distance: 18.6
click at [124, 116] on div "[PERSON_NAME]" at bounding box center [139, 116] width 44 height 7
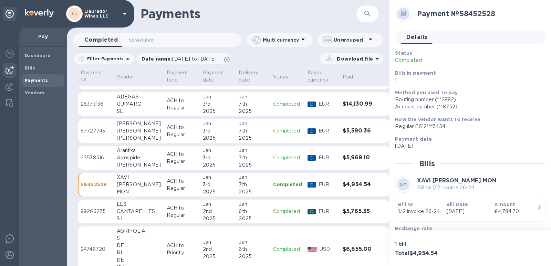
scroll to position [564, 0]
click at [127, 157] on div "Arrospide" at bounding box center [139, 158] width 44 height 7
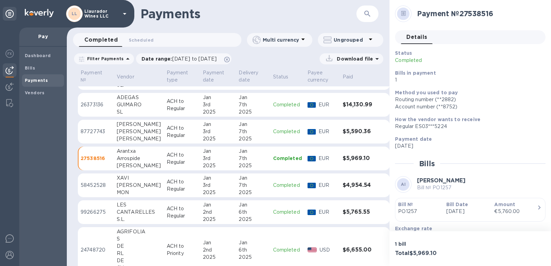
click at [128, 133] on div "[PERSON_NAME]" at bounding box center [139, 131] width 44 height 7
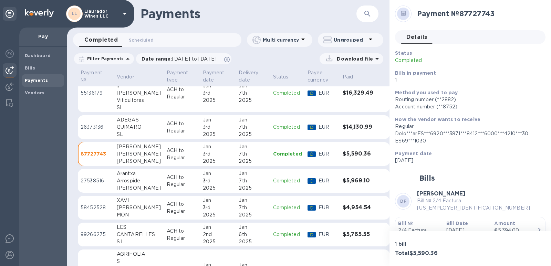
scroll to position [529, 0]
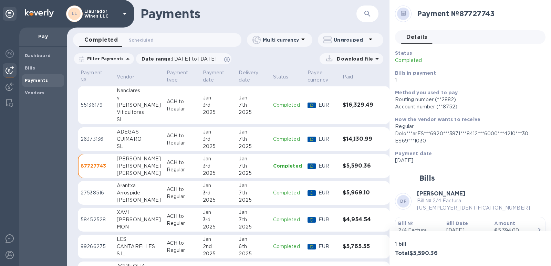
click at [126, 137] on div "GUIMARO" at bounding box center [139, 139] width 44 height 7
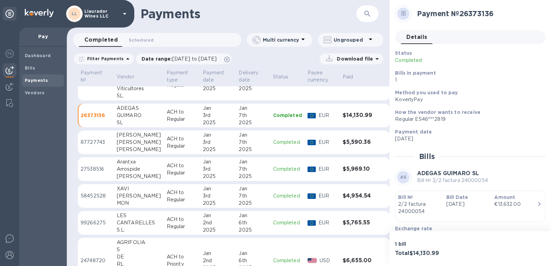
scroll to position [632, 0]
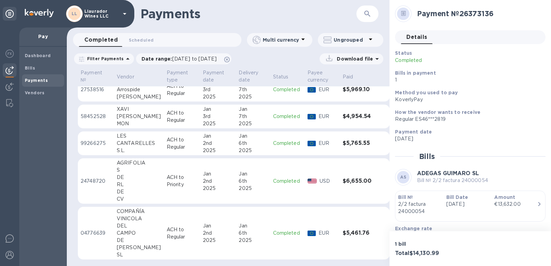
click at [123, 226] on div "DEL" at bounding box center [139, 225] width 44 height 7
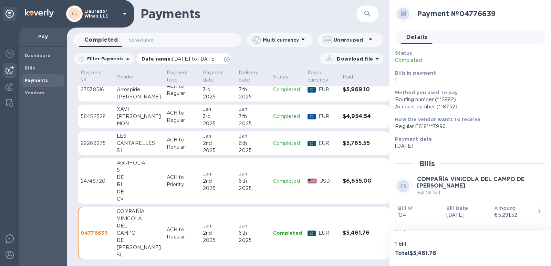
click at [183, 59] on span "12/31/2024 to 02/01/2025" at bounding box center [194, 59] width 44 height 6
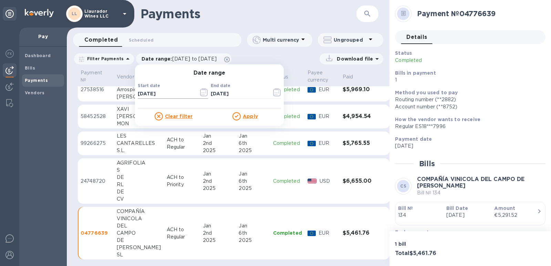
click at [200, 94] on icon "button" at bounding box center [204, 92] width 8 height 8
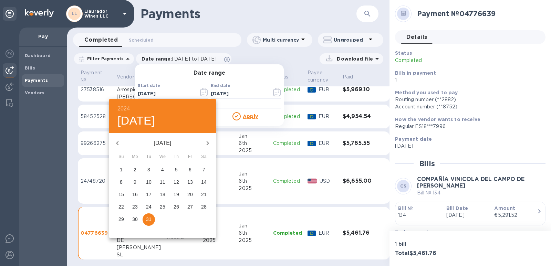
click at [175, 208] on p "26" at bounding box center [177, 206] width 6 height 7
type input "12/26/2024"
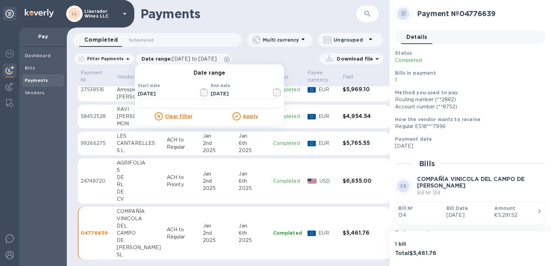
drag, startPoint x: 245, startPoint y: 110, endPoint x: 246, endPoint y: 117, distance: 7.0
click at [245, 111] on div "Clear filter Apply" at bounding box center [209, 114] width 143 height 12
click at [246, 117] on u "Apply" at bounding box center [250, 117] width 15 height 6
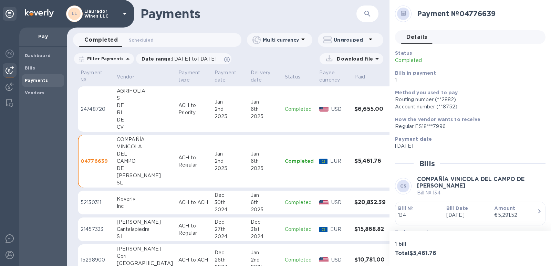
scroll to position [710, 0]
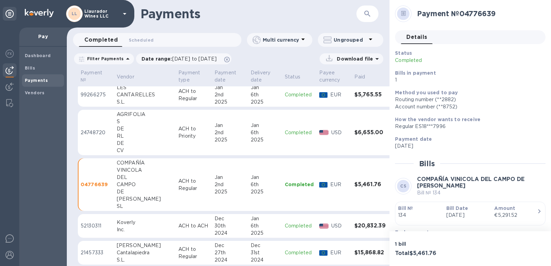
click at [131, 140] on div "DE" at bounding box center [145, 143] width 56 height 7
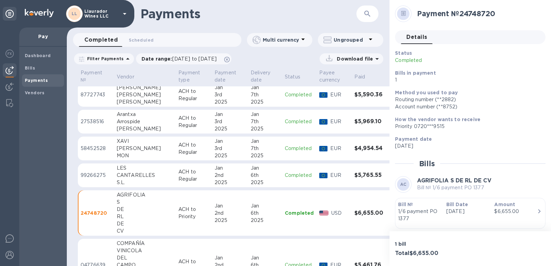
scroll to position [607, 0]
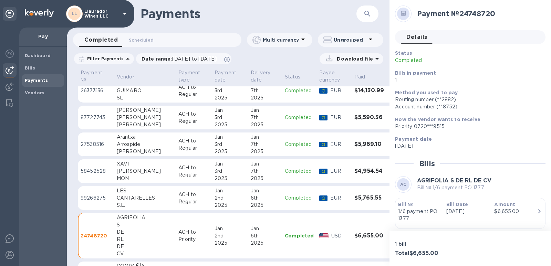
click at [136, 200] on div "CANTARELLES" at bounding box center [145, 198] width 56 height 7
click at [130, 169] on div "[PERSON_NAME]" at bounding box center [145, 171] width 56 height 7
click at [127, 143] on div "Arrospide" at bounding box center [145, 144] width 56 height 7
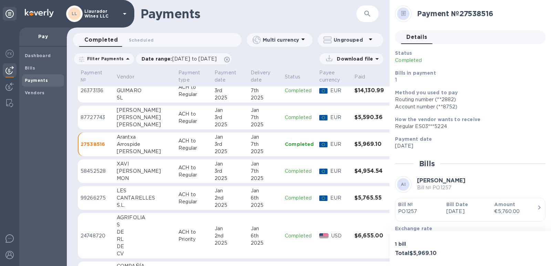
click at [120, 114] on div "[PERSON_NAME]" at bounding box center [145, 117] width 56 height 7
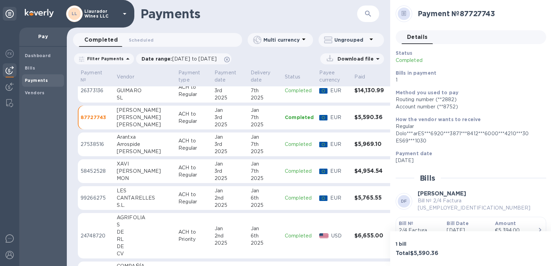
scroll to position [572, 0]
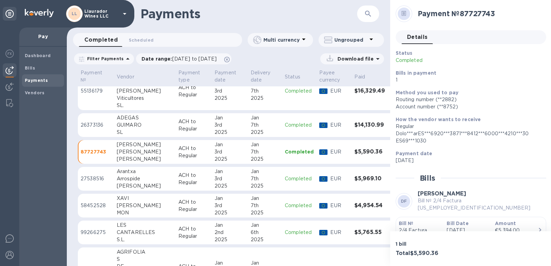
click at [127, 126] on div "GUIMARO" at bounding box center [145, 125] width 56 height 7
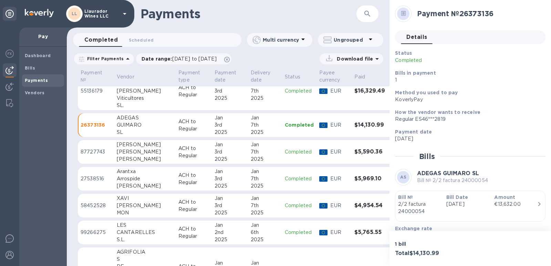
click at [122, 97] on div "Viticultores" at bounding box center [145, 98] width 56 height 7
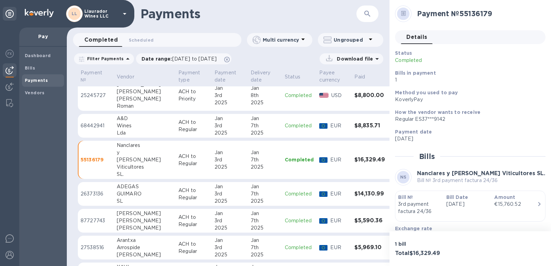
click at [132, 125] on div "Wines" at bounding box center [145, 125] width 56 height 7
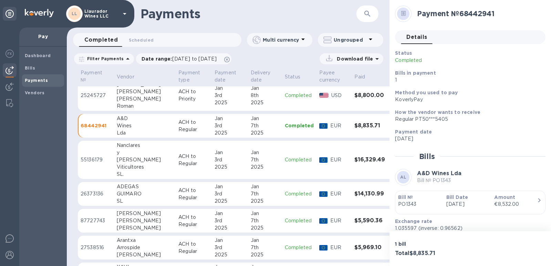
click at [123, 103] on div "Roman" at bounding box center [145, 106] width 56 height 7
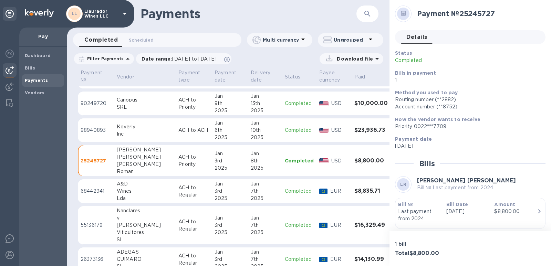
scroll to position [400, 0]
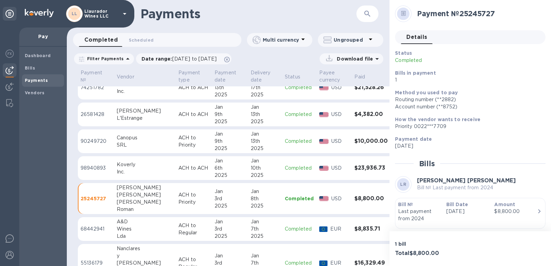
click at [120, 141] on div "SRL" at bounding box center [145, 144] width 56 height 7
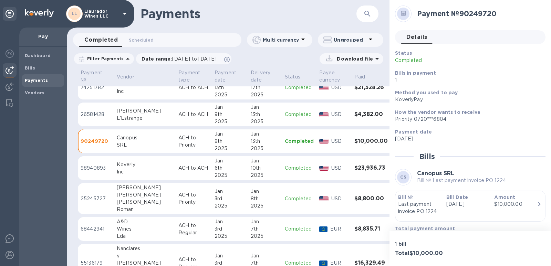
click at [115, 116] on td "[PERSON_NAME] L'Estrange" at bounding box center [145, 115] width 62 height 24
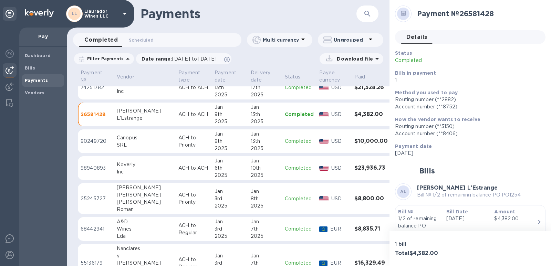
scroll to position [366, 0]
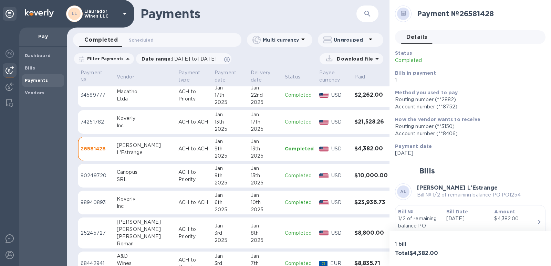
click at [128, 129] on div "Inc." at bounding box center [145, 125] width 56 height 7
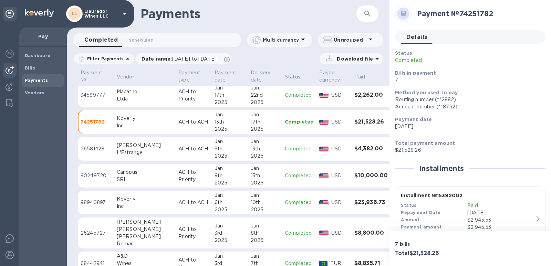
click at [123, 99] on div "Ltda" at bounding box center [145, 98] width 56 height 7
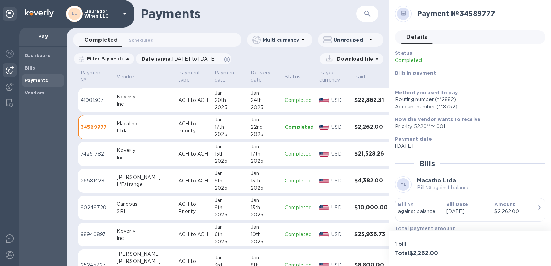
scroll to position [297, 0]
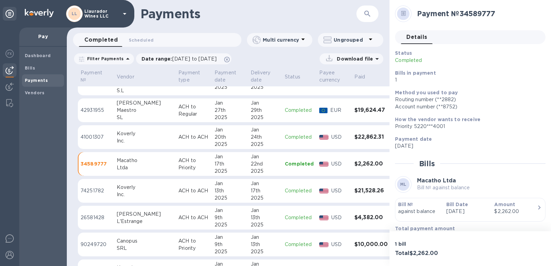
click at [124, 110] on div "Maestro" at bounding box center [145, 110] width 56 height 7
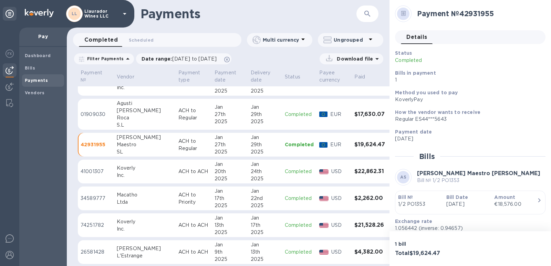
scroll to position [228, 0]
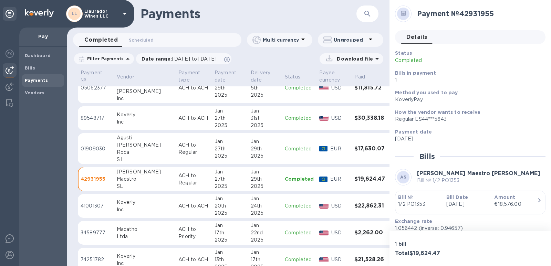
click at [120, 151] on div "Roca" at bounding box center [145, 152] width 56 height 7
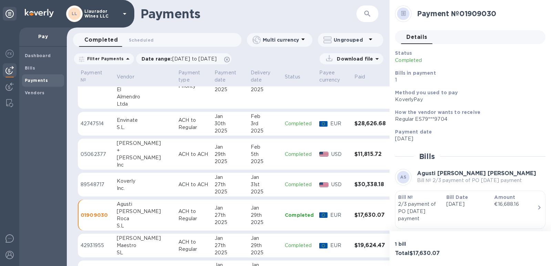
scroll to position [159, 0]
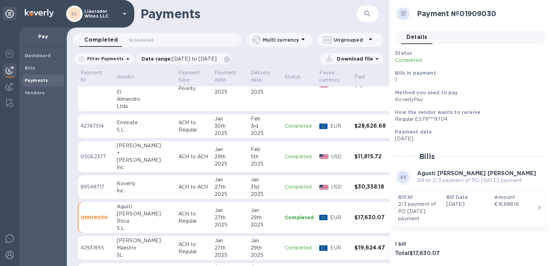
click at [125, 158] on div "[PERSON_NAME]" at bounding box center [145, 160] width 56 height 7
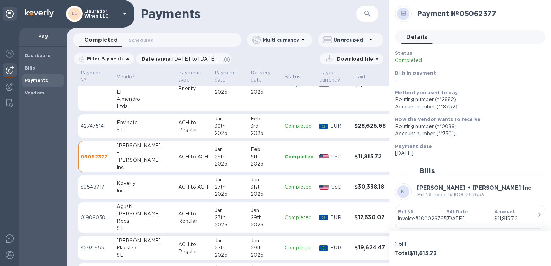
click at [121, 130] on div "S.L." at bounding box center [145, 129] width 56 height 7
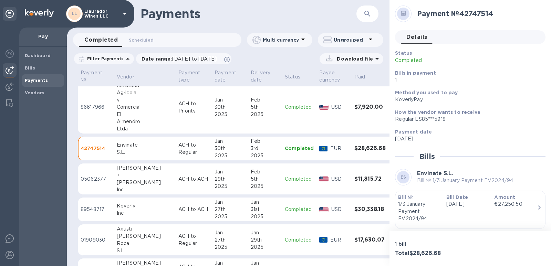
scroll to position [125, 0]
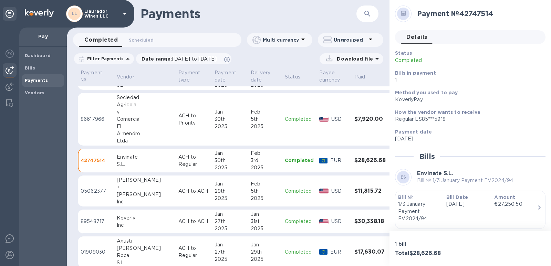
click at [125, 130] on div "Almendro" at bounding box center [145, 133] width 56 height 7
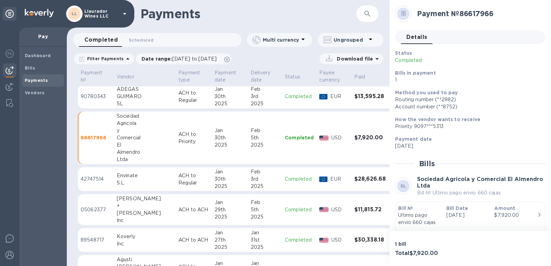
scroll to position [90, 0]
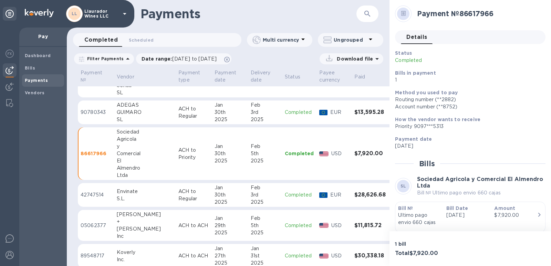
click at [125, 116] on div "GUIMARO" at bounding box center [145, 112] width 56 height 7
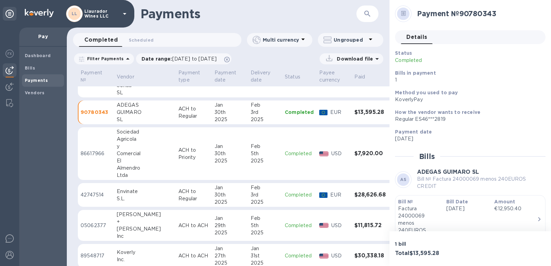
scroll to position [56, 0]
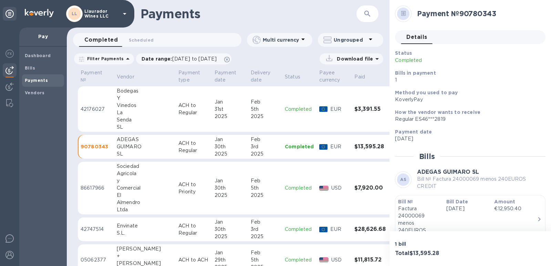
click at [124, 110] on div "La" at bounding box center [145, 112] width 56 height 7
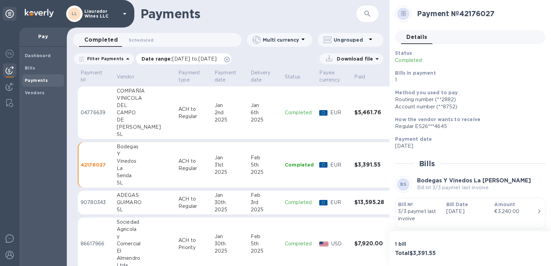
click at [185, 58] on span "12/26/2024 to 02/01/2025" at bounding box center [194, 59] width 44 height 6
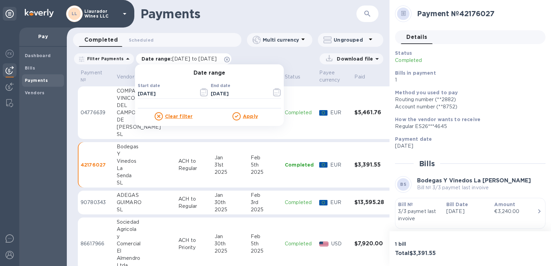
click at [217, 60] on span "12/26/2024 to 02/01/2025" at bounding box center [194, 59] width 44 height 6
click at [200, 92] on icon "button" at bounding box center [204, 92] width 8 height 8
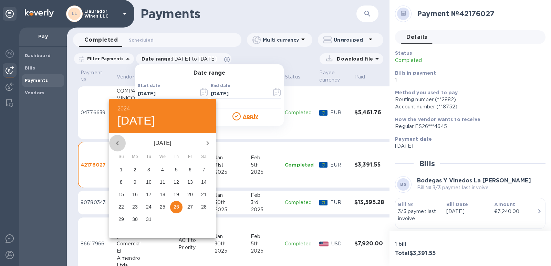
click at [115, 144] on icon "button" at bounding box center [117, 143] width 8 height 8
click at [116, 144] on icon "button" at bounding box center [117, 143] width 8 height 8
click at [124, 106] on h6 "2024" at bounding box center [123, 109] width 12 height 10
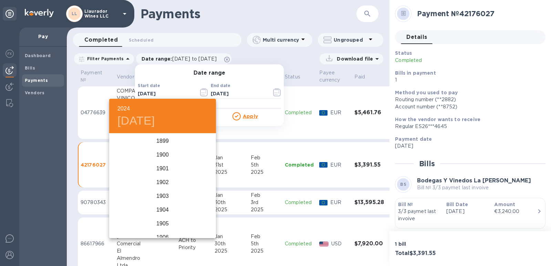
scroll to position [1680, 0]
click at [163, 168] on div "2023" at bounding box center [162, 169] width 107 height 14
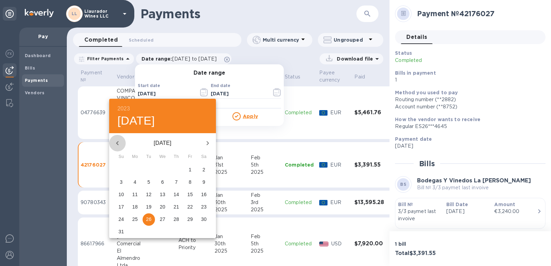
click at [118, 142] on icon "button" at bounding box center [117, 143] width 2 height 4
click at [117, 143] on icon "button" at bounding box center [117, 143] width 2 height 4
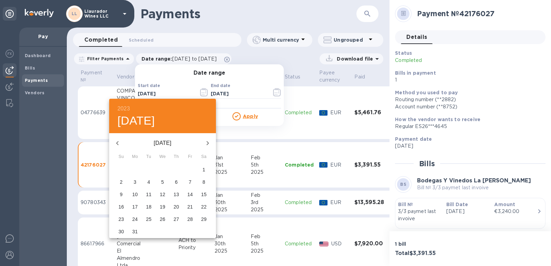
click at [117, 143] on icon "button" at bounding box center [117, 143] width 2 height 4
click at [174, 169] on span "1" at bounding box center [176, 169] width 12 height 7
type input "06/01/2023"
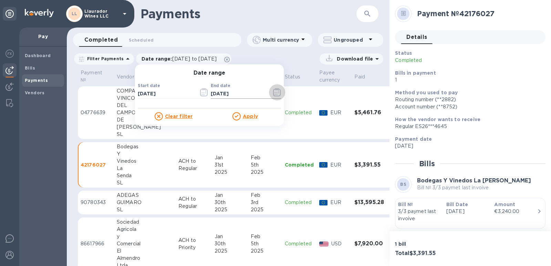
click at [274, 93] on icon "button" at bounding box center [274, 93] width 1 height 1
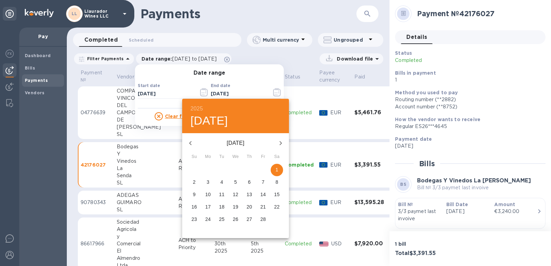
click at [200, 102] on div "2025 Sat, Feb 1" at bounding box center [235, 116] width 107 height 34
click at [197, 108] on h6 "2025" at bounding box center [196, 109] width 12 height 10
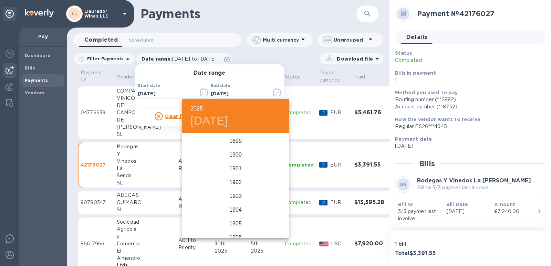
scroll to position [1694, 0]
click at [234, 153] on div "2023" at bounding box center [235, 155] width 107 height 14
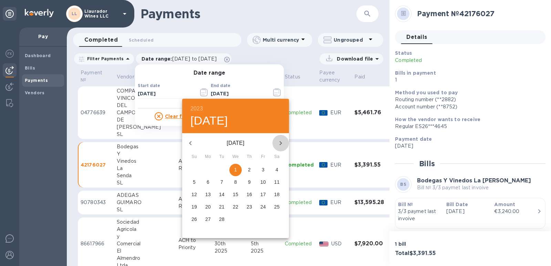
click at [280, 143] on icon "button" at bounding box center [280, 143] width 8 height 8
drag, startPoint x: 280, startPoint y: 143, endPoint x: 260, endPoint y: 218, distance: 76.8
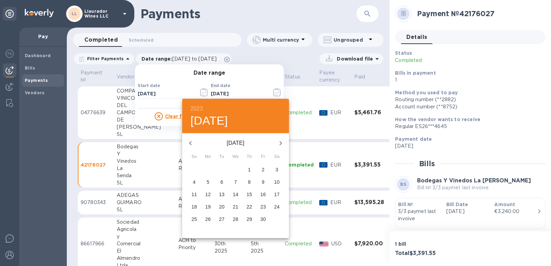
click at [262, 220] on div "June 2023 Su Mo Tu We Th Fr Sa 28 29 30 31 1 2 3 4 5 6 7 8 9 10 11 12 13 14 15 …" at bounding box center [235, 185] width 107 height 105
click at [260, 218] on p "30" at bounding box center [263, 219] width 6 height 7
type input "06/30/2023"
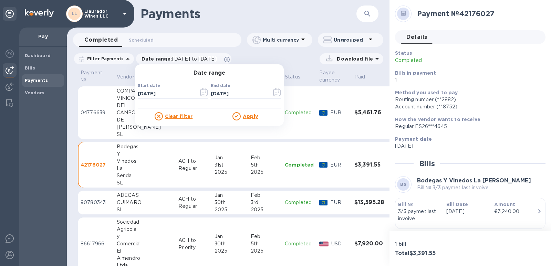
click at [243, 117] on u "Apply" at bounding box center [250, 117] width 15 height 6
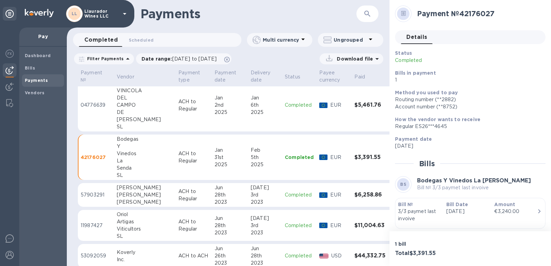
scroll to position [0, 0]
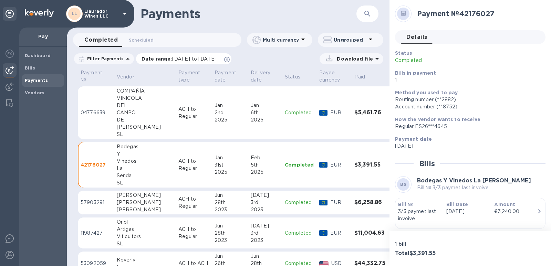
click at [182, 58] on span "06/01/2023 to 06/30/2023" at bounding box center [194, 59] width 44 height 6
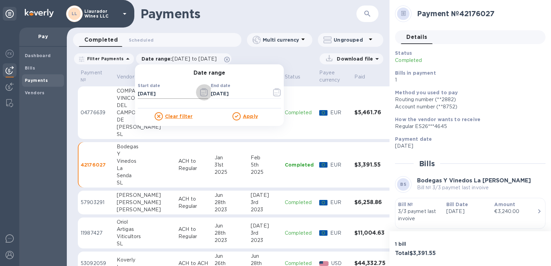
click at [202, 93] on icon "button" at bounding box center [204, 92] width 8 height 8
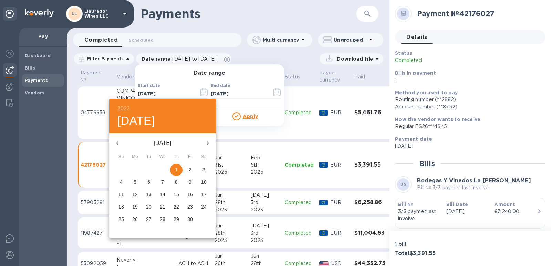
click at [207, 141] on icon "button" at bounding box center [207, 143] width 8 height 8
click at [203, 168] on p "1" at bounding box center [203, 169] width 3 height 7
type input "07/01/2023"
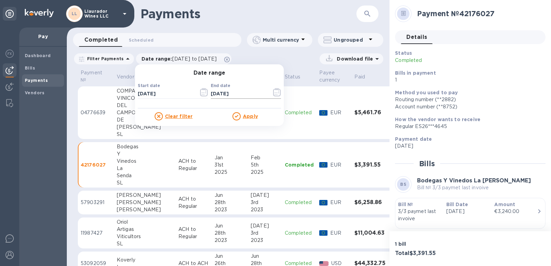
click at [274, 93] on icon "button" at bounding box center [277, 92] width 8 height 8
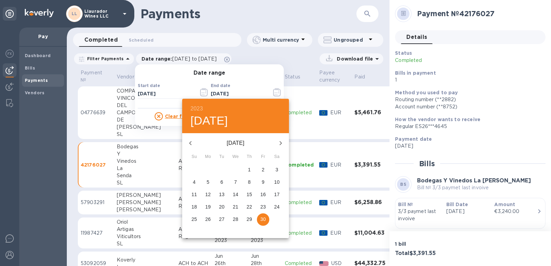
click at [261, 218] on p "30" at bounding box center [263, 219] width 6 height 7
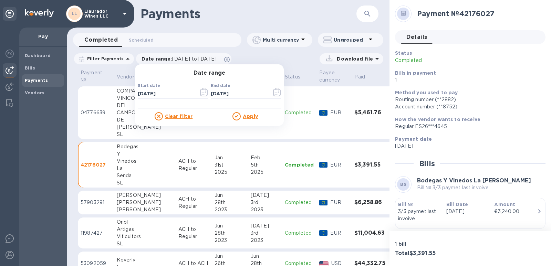
click at [249, 117] on u "Apply" at bounding box center [250, 117] width 15 height 6
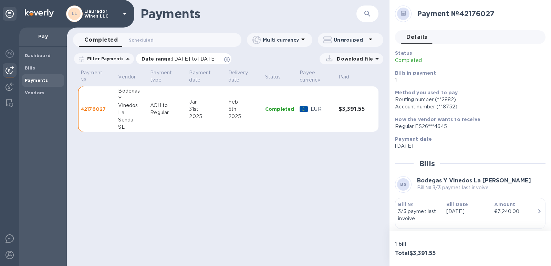
click at [217, 60] on span "07/01/2023 to 06/30/2023" at bounding box center [194, 59] width 44 height 6
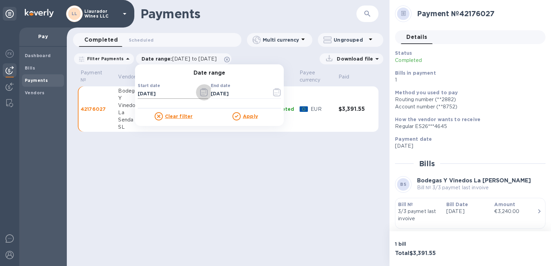
click at [203, 95] on icon "button" at bounding box center [203, 94] width 1 height 1
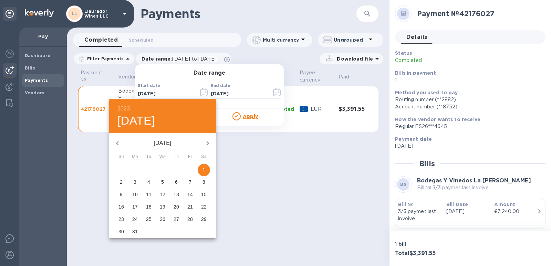
click at [204, 146] on icon "button" at bounding box center [207, 143] width 8 height 8
click at [207, 144] on icon "button" at bounding box center [207, 143] width 8 height 8
drag, startPoint x: 188, startPoint y: 169, endPoint x: 194, endPoint y: 161, distance: 9.8
click at [188, 169] on span "1" at bounding box center [190, 169] width 12 height 7
type input "[DATE]"
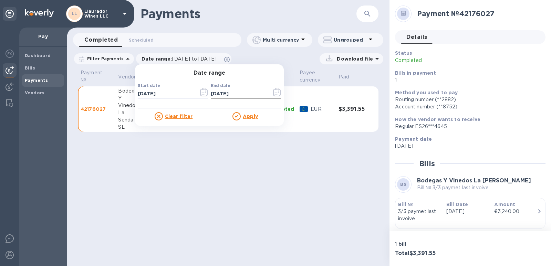
click at [273, 90] on icon "button" at bounding box center [277, 92] width 8 height 8
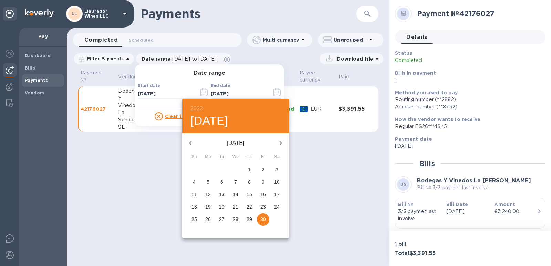
click at [279, 144] on icon "button" at bounding box center [280, 143] width 8 height 8
click at [273, 221] on span "30" at bounding box center [277, 219] width 12 height 7
type input "09/30/2023"
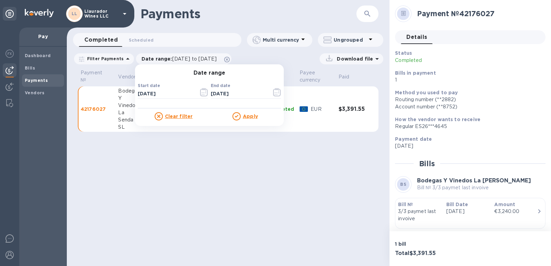
click at [245, 116] on u "Apply" at bounding box center [250, 117] width 15 height 6
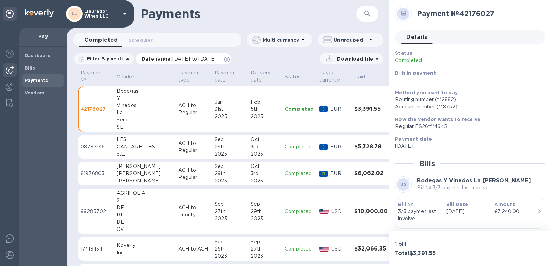
click at [177, 63] on div "Date range : 09/01/2023 to 09/30/2023" at bounding box center [183, 58] width 95 height 11
click at [180, 58] on span "09/01/2023 to 09/30/2023" at bounding box center [194, 59] width 44 height 6
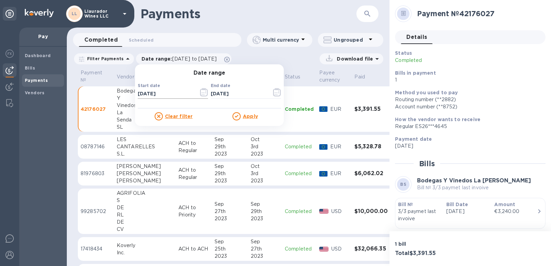
click at [200, 93] on icon "button" at bounding box center [204, 92] width 8 height 8
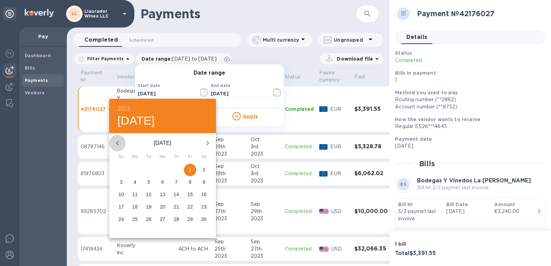
click at [118, 144] on icon "button" at bounding box center [117, 143] width 8 height 8
click at [200, 170] on span "1" at bounding box center [204, 169] width 12 height 7
type input "07/01/2023"
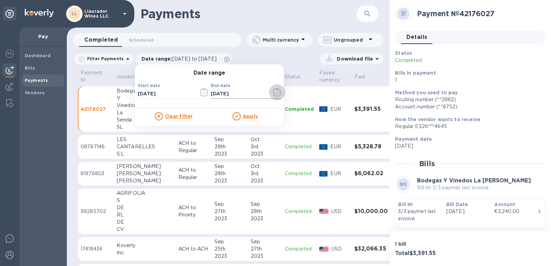
click at [277, 95] on icon "button" at bounding box center [277, 92] width 8 height 8
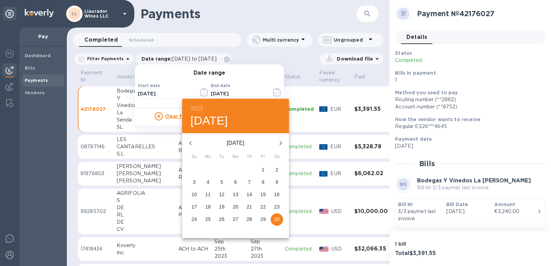
drag, startPoint x: 275, startPoint y: 218, endPoint x: 307, endPoint y: 120, distance: 102.7
click at [275, 217] on p "30" at bounding box center [277, 219] width 6 height 7
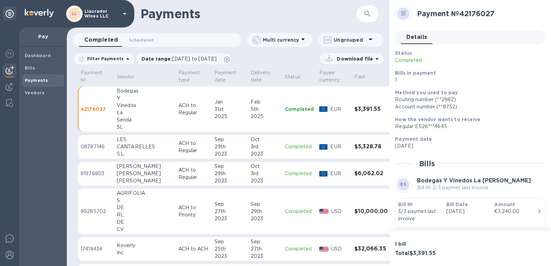
click at [354, 38] on p "Ungrouped" at bounding box center [350, 39] width 33 height 7
click at [345, 59] on li "Group payments by vendors" at bounding box center [362, 58] width 89 height 22
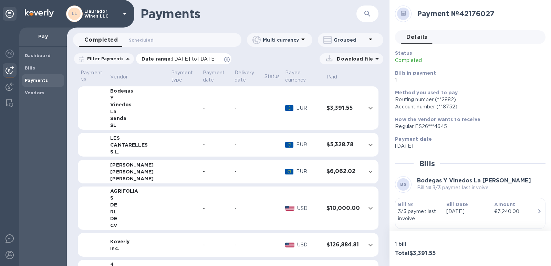
click at [178, 62] on p "Date range : 09/01/2023 to 09/30/2023" at bounding box center [180, 58] width 78 height 7
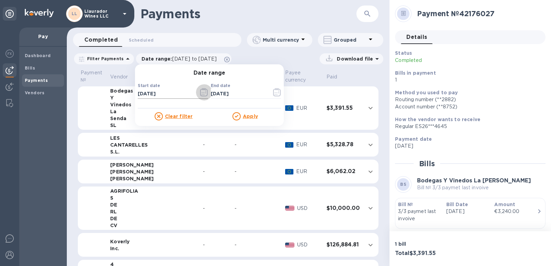
click at [200, 94] on icon "button" at bounding box center [204, 92] width 8 height 8
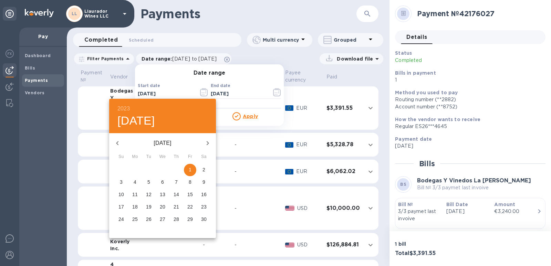
click at [118, 142] on icon "button" at bounding box center [117, 143] width 8 height 8
click at [118, 143] on icon "button" at bounding box center [117, 143] width 8 height 8
click at [200, 169] on span "1" at bounding box center [204, 169] width 12 height 7
type input "07/01/2023"
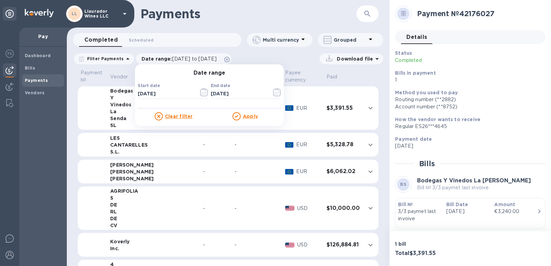
click at [245, 116] on u "Apply" at bounding box center [250, 117] width 15 height 6
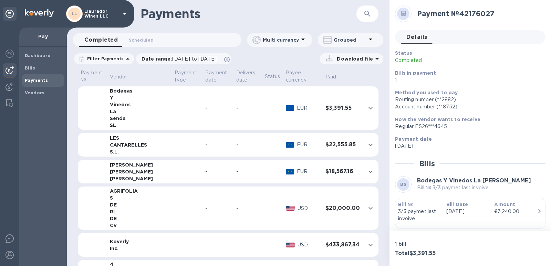
click at [340, 43] on div "Grouped" at bounding box center [348, 40] width 51 height 10
click at [339, 60] on li "Separate all payments" at bounding box center [355, 58] width 75 height 22
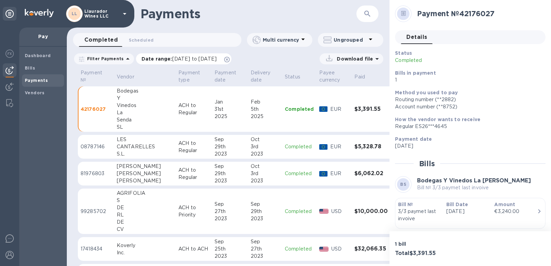
click at [217, 58] on span "07/01/2023 to 09/30/2023" at bounding box center [194, 59] width 44 height 6
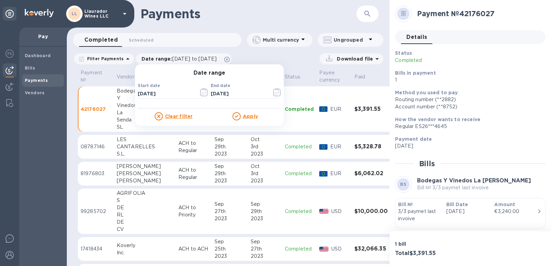
click at [51, 143] on div "Dashboard Bills Payments Vendors" at bounding box center [43, 156] width 48 height 219
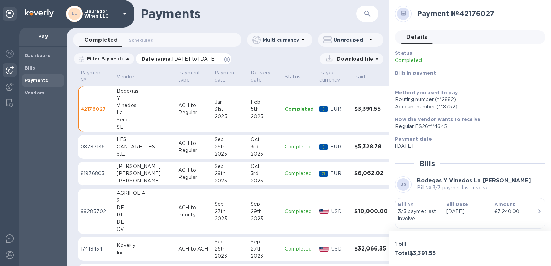
click at [177, 59] on span "07/01/2023 to 09/30/2023" at bounding box center [194, 59] width 44 height 6
click at [52, 193] on div "Dashboard Bills Payments Vendors" at bounding box center [43, 156] width 48 height 219
click at [192, 55] on p "Date range : 07/01/2023 to 09/30/2023" at bounding box center [180, 58] width 78 height 7
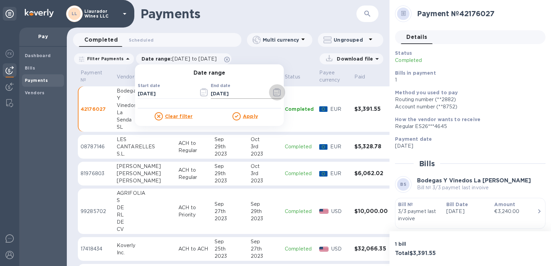
click at [274, 96] on icon "button" at bounding box center [277, 92] width 8 height 8
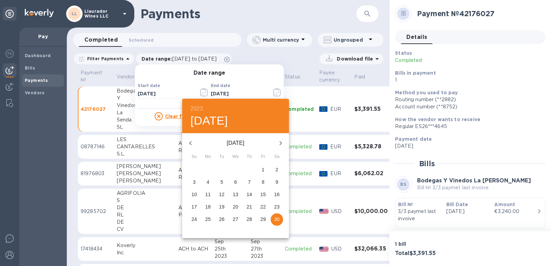
drag, startPoint x: 280, startPoint y: 141, endPoint x: 272, endPoint y: 156, distance: 16.8
click at [280, 141] on icon "button" at bounding box center [281, 143] width 2 height 4
click at [247, 172] on span "5" at bounding box center [249, 169] width 12 height 7
type input "10/05/2023"
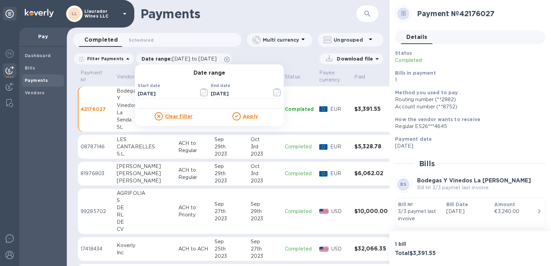
click at [248, 116] on u "Apply" at bounding box center [250, 117] width 15 height 6
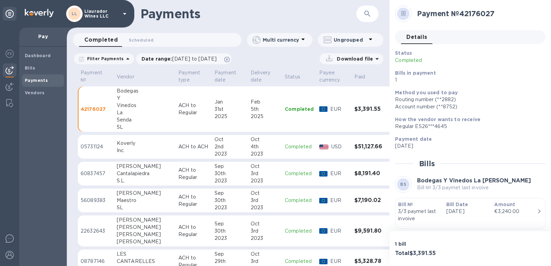
click at [176, 209] on td "ACH to Regular" at bounding box center [194, 201] width 36 height 24
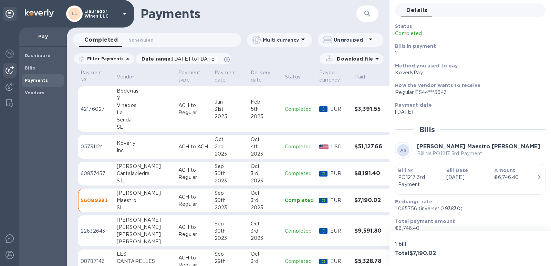
scroll to position [34, 0]
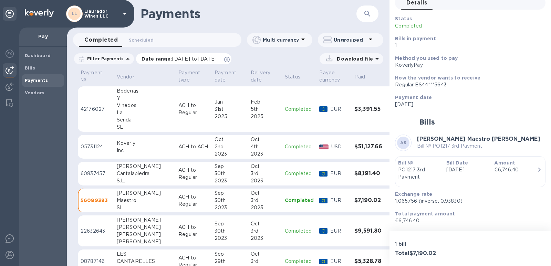
click at [203, 60] on span "07/01/2023 to 10/05/2023" at bounding box center [194, 59] width 44 height 6
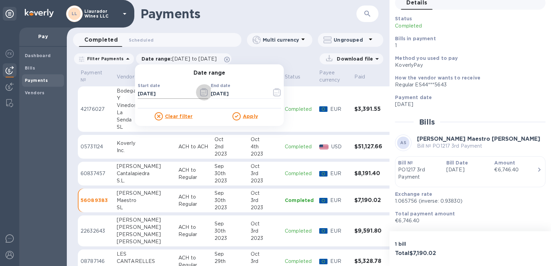
click at [203, 93] on icon "button" at bounding box center [203, 93] width 1 height 1
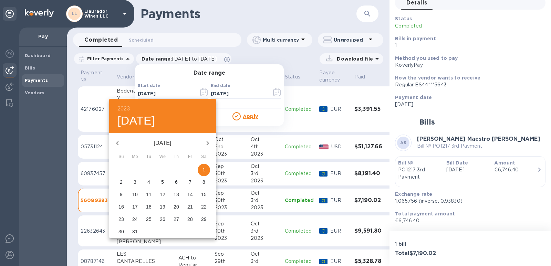
click at [207, 145] on icon "button" at bounding box center [207, 143] width 8 height 8
drag, startPoint x: 207, startPoint y: 145, endPoint x: 149, endPoint y: 119, distance: 62.9
click at [170, 130] on div "2023 Sat, Jul 1 August 2023 Su Mo Tu We Th Fr Sa 30 31 1 2 3 4 5 6 7 8 9 10 11 …" at bounding box center [162, 168] width 107 height 139
click at [118, 106] on h6 "2023" at bounding box center [123, 109] width 12 height 10
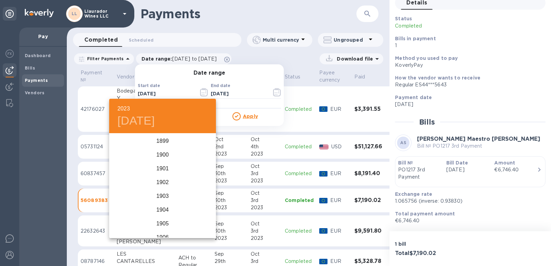
scroll to position [1666, 0]
click at [165, 218] on div "2025" at bounding box center [162, 217] width 107 height 14
type input "07/01/2025"
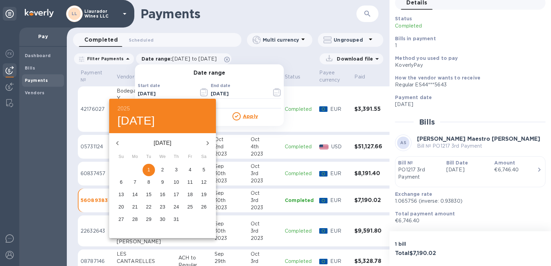
click at [117, 141] on icon "button" at bounding box center [117, 143] width 8 height 8
drag, startPoint x: 32, startPoint y: 134, endPoint x: 20, endPoint y: 114, distance: 23.0
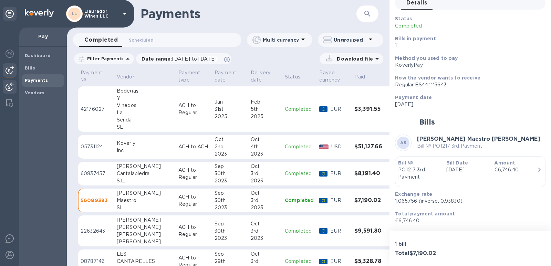
click at [9, 87] on img at bounding box center [10, 87] width 8 height 8
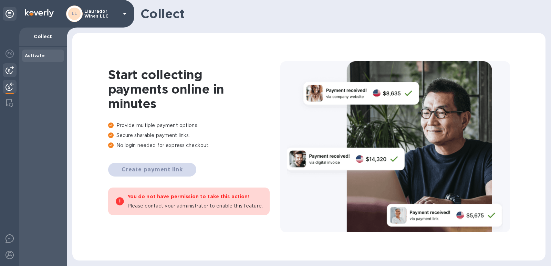
click at [8, 73] on img at bounding box center [10, 70] width 8 height 8
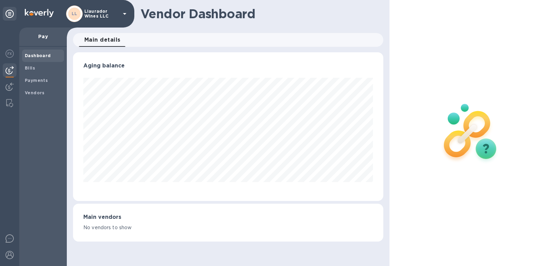
scroll to position [149, 311]
click at [11, 104] on img at bounding box center [9, 103] width 7 height 8
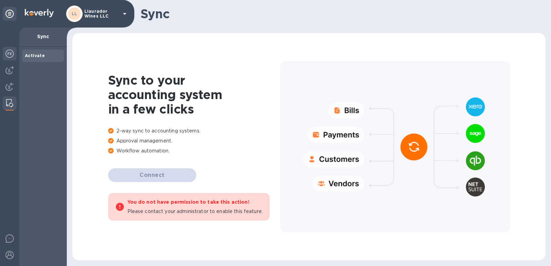
click at [9, 57] on img at bounding box center [10, 54] width 8 height 8
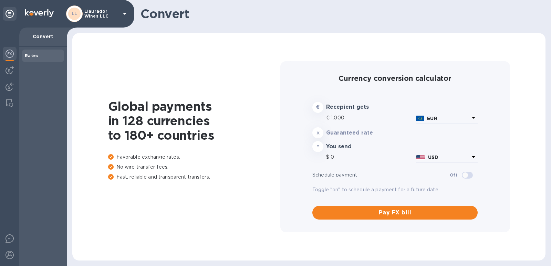
type input "1,178.89"
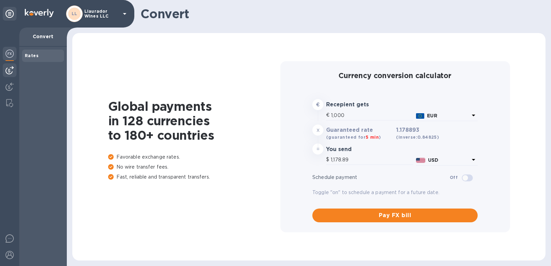
click at [13, 74] on img at bounding box center [10, 70] width 8 height 8
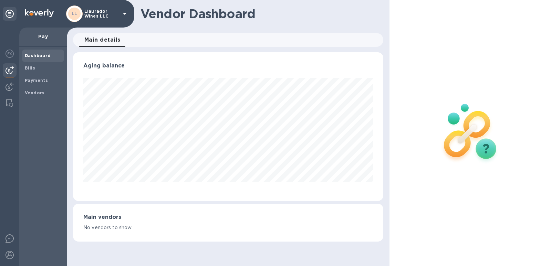
scroll to position [149, 311]
click at [27, 68] on b "Bills" at bounding box center [30, 67] width 10 height 5
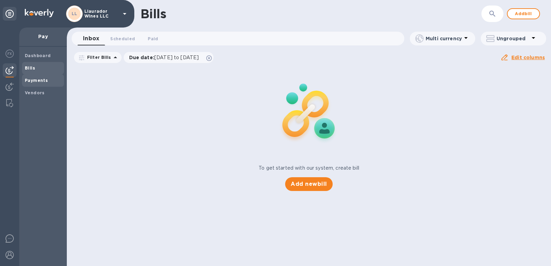
click at [33, 81] on b "Payments" at bounding box center [36, 80] width 23 height 5
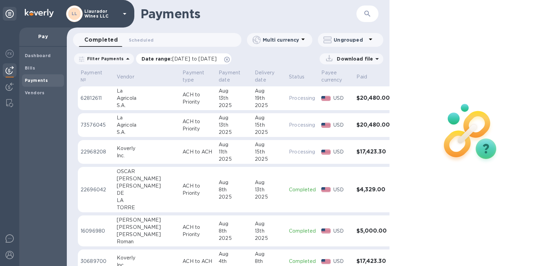
click at [197, 61] on span "[DATE] to [DATE]" at bounding box center [194, 59] width 44 height 6
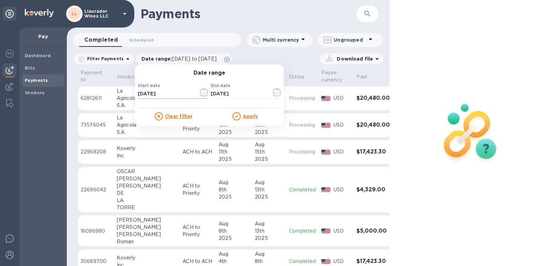
click at [200, 92] on icon "button" at bounding box center [204, 92] width 8 height 8
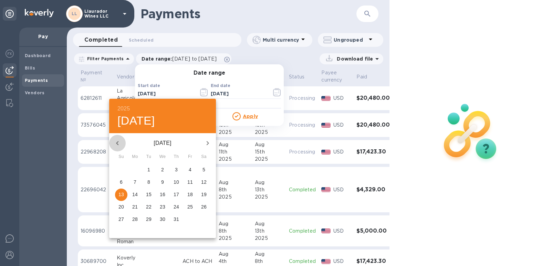
click at [116, 143] on icon "button" at bounding box center [117, 143] width 8 height 8
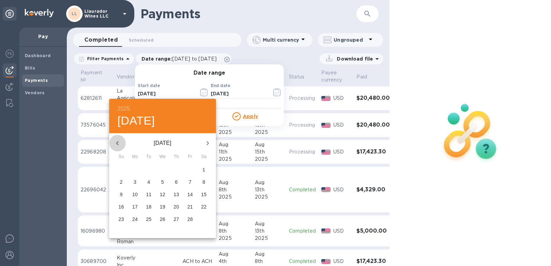
click at [117, 144] on icon "button" at bounding box center [117, 143] width 2 height 4
click at [189, 218] on p "31" at bounding box center [190, 219] width 6 height 7
type input "01/31/2025"
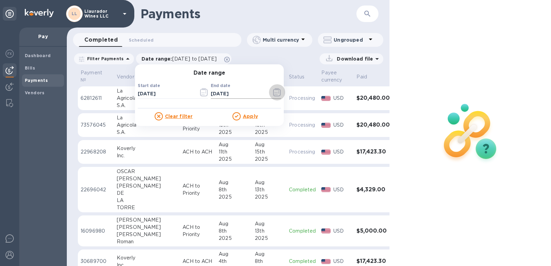
click at [276, 93] on icon "button" at bounding box center [277, 92] width 8 height 8
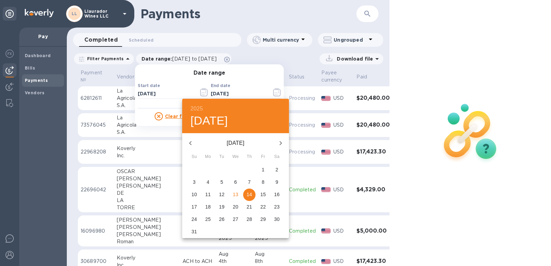
click at [189, 147] on icon "button" at bounding box center [190, 143] width 8 height 8
click at [189, 144] on icon "button" at bounding box center [190, 143] width 8 height 8
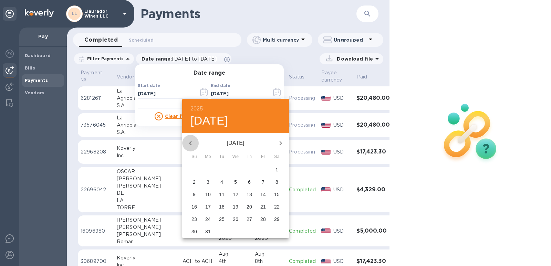
click at [189, 144] on icon "button" at bounding box center [190, 143] width 8 height 8
drag, startPoint x: 189, startPoint y: 144, endPoint x: 264, endPoint y: 219, distance: 106.6
click at [264, 219] on div "February 2025 Su Mo Tu We Th Fr Sa 26 27 28 29 30 31 1 2 3 4 5 6 7 8 9 10 11 12…" at bounding box center [235, 185] width 107 height 105
drag, startPoint x: 262, startPoint y: 218, endPoint x: 273, endPoint y: 153, distance: 66.0
click at [273, 153] on div "February 2025 Su Mo Tu We Th Fr Sa 26 27 28 29 30 31 1 2 3 4 5 6 7 8 9 10 11 12…" at bounding box center [235, 185] width 107 height 105
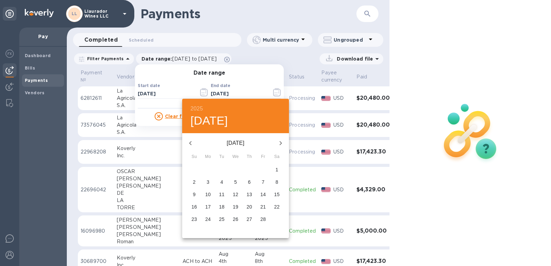
drag, startPoint x: 282, startPoint y: 140, endPoint x: 275, endPoint y: 146, distance: 8.5
click at [282, 140] on icon "button" at bounding box center [280, 143] width 8 height 8
click at [274, 170] on span "1" at bounding box center [277, 169] width 12 height 7
type input "03/01/2025"
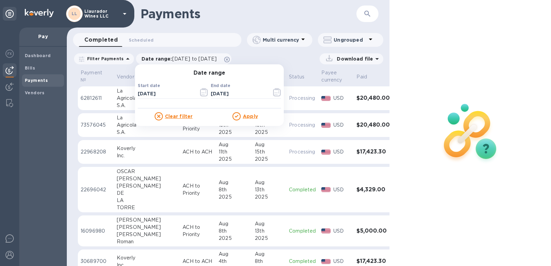
click at [248, 120] on div "Apply" at bounding box center [245, 116] width 72 height 8
click at [247, 118] on u "Apply" at bounding box center [250, 117] width 15 height 6
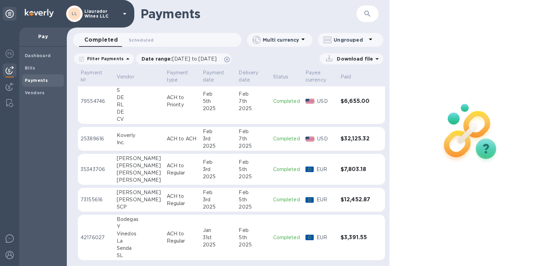
scroll to position [406, 0]
click at [127, 240] on div "La" at bounding box center [139, 240] width 44 height 7
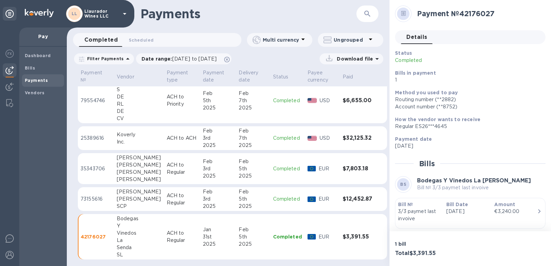
click at [123, 199] on div "[PERSON_NAME]" at bounding box center [139, 199] width 44 height 7
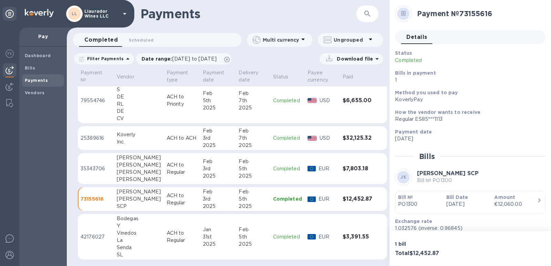
click at [129, 103] on div "RL" at bounding box center [139, 104] width 44 height 7
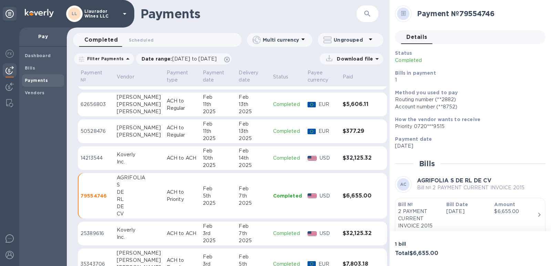
scroll to position [303, 0]
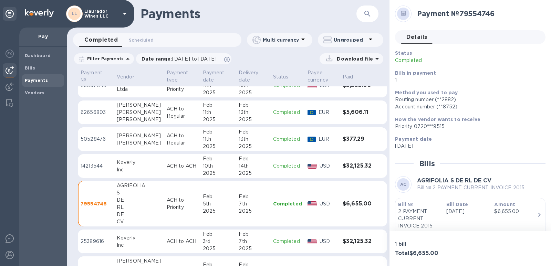
click at [126, 140] on div "Morera" at bounding box center [139, 142] width 44 height 7
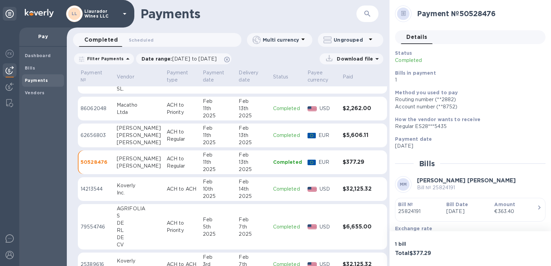
scroll to position [269, 0]
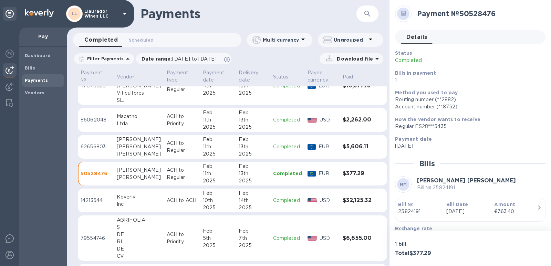
click at [129, 149] on div "[PERSON_NAME]" at bounding box center [139, 146] width 44 height 7
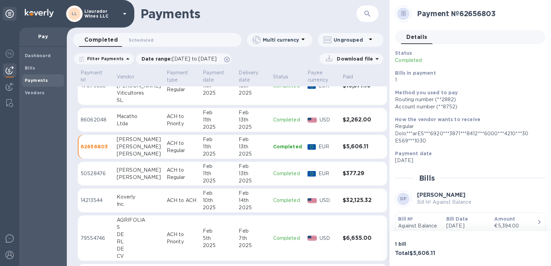
click at [123, 123] on div "Ltda" at bounding box center [139, 123] width 44 height 7
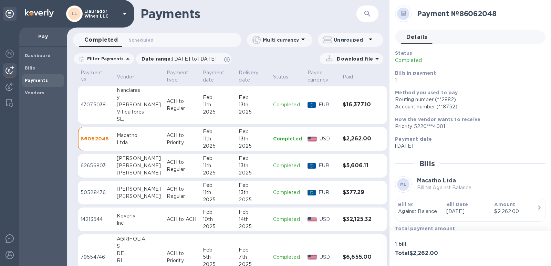
scroll to position [200, 0]
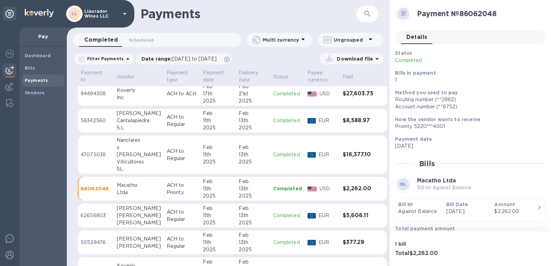
click at [128, 158] on div "Viticultores" at bounding box center [139, 161] width 44 height 7
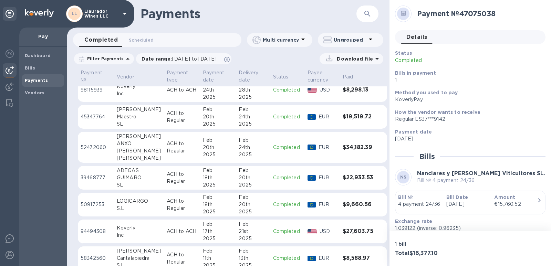
scroll to position [28, 0]
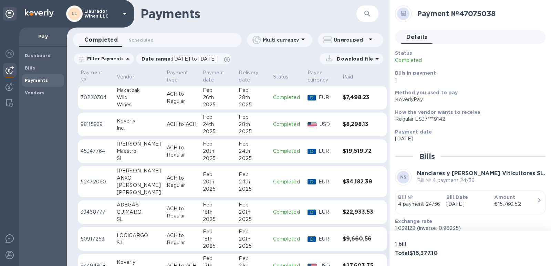
click at [118, 98] on div "Wild" at bounding box center [139, 97] width 44 height 7
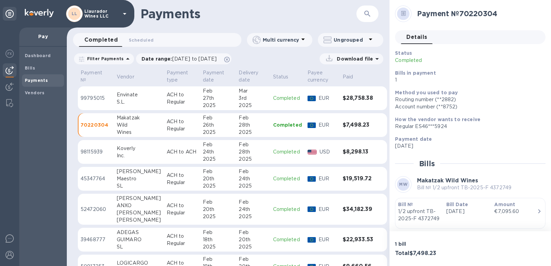
click at [124, 102] on div "S.L." at bounding box center [139, 101] width 44 height 7
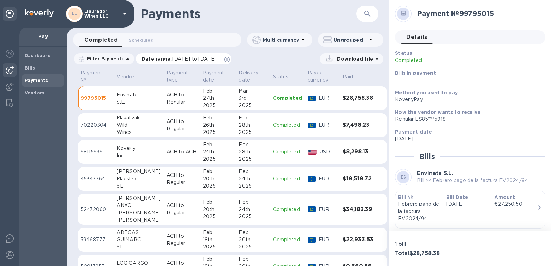
click at [195, 59] on span "01/31/2025 to 03/01/2025" at bounding box center [194, 59] width 44 height 6
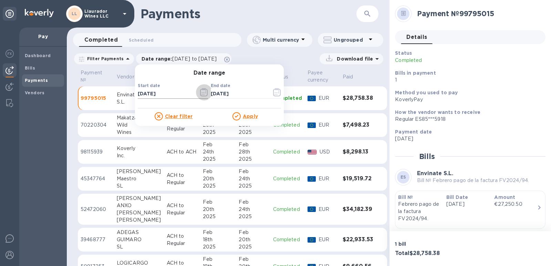
click at [201, 94] on icon "button" at bounding box center [204, 92] width 8 height 8
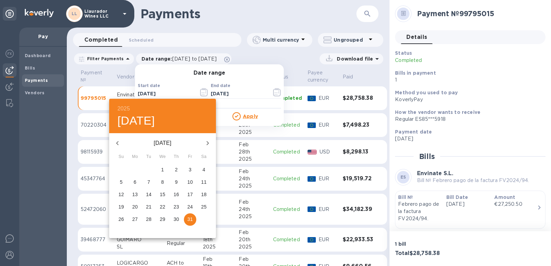
click at [208, 144] on icon "button" at bounding box center [208, 143] width 2 height 4
click at [192, 220] on p "28" at bounding box center [190, 219] width 6 height 7
type input "02/28/2025"
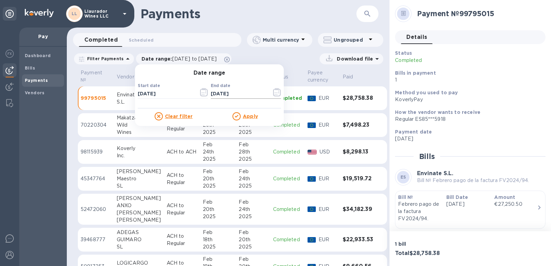
click at [273, 94] on icon "button" at bounding box center [277, 92] width 8 height 8
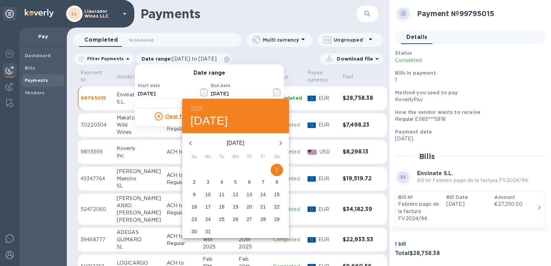
click at [280, 141] on icon "button" at bounding box center [281, 143] width 2 height 4
click at [220, 170] on span "1" at bounding box center [221, 169] width 12 height 7
type input "04/01/2025"
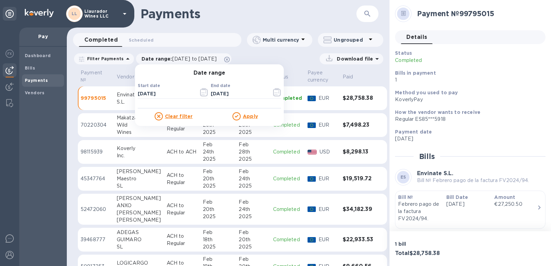
click at [246, 118] on u "Apply" at bounding box center [250, 117] width 15 height 6
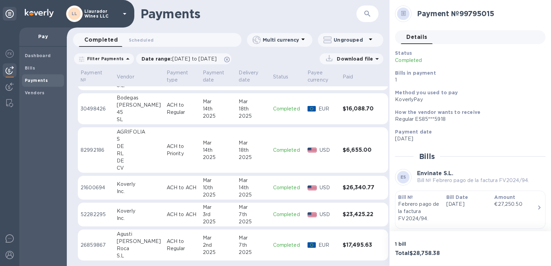
scroll to position [529, 0]
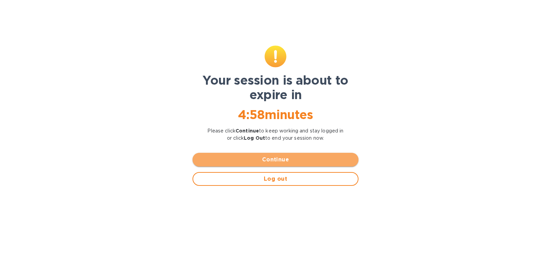
click at [257, 159] on span "Continue" at bounding box center [275, 160] width 155 height 8
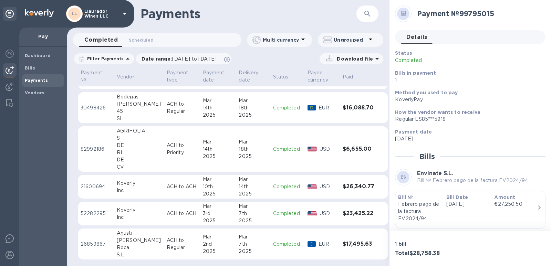
click at [168, 244] on p "ACH to Regular" at bounding box center [182, 244] width 31 height 14
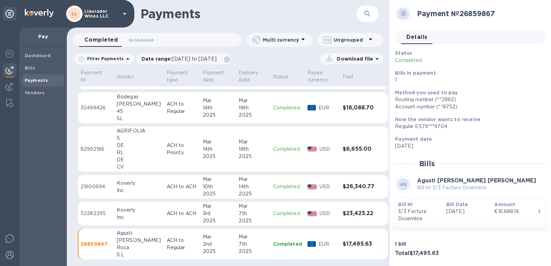
click at [117, 147] on div "DE" at bounding box center [139, 145] width 44 height 7
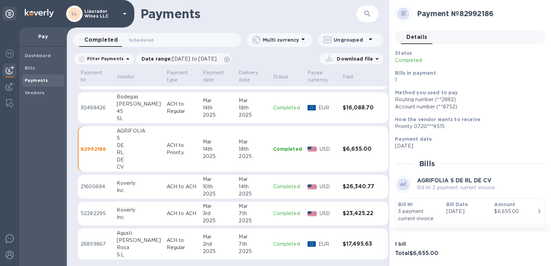
click at [123, 104] on div "[PERSON_NAME]" at bounding box center [139, 104] width 44 height 7
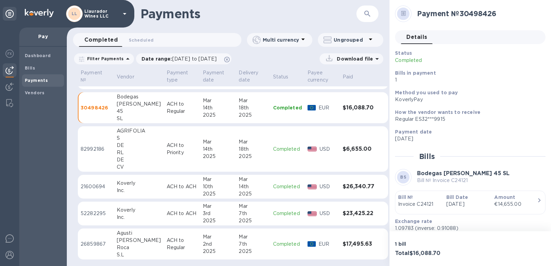
scroll to position [495, 0]
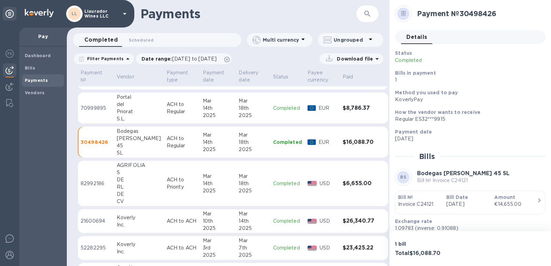
click at [132, 112] on div "Priorat" at bounding box center [139, 111] width 44 height 7
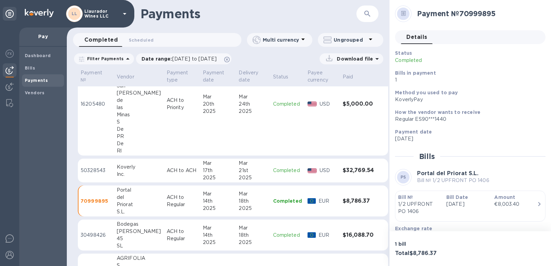
scroll to position [391, 0]
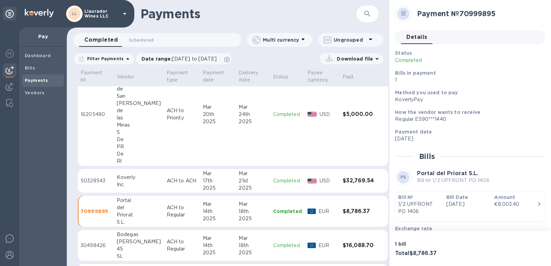
click at [132, 141] on div "De" at bounding box center [139, 139] width 44 height 7
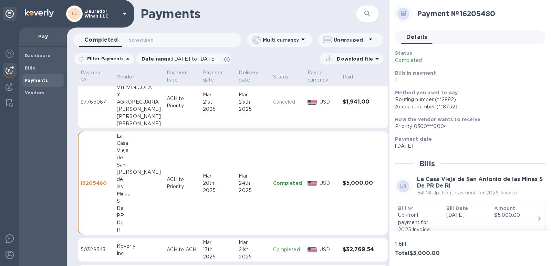
scroll to position [288, 0]
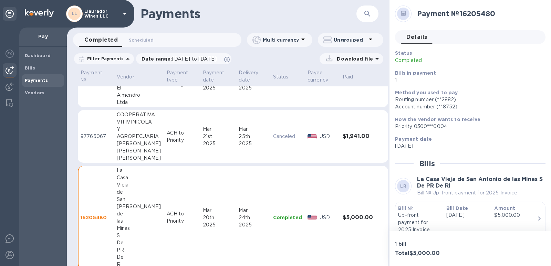
click at [156, 155] on div "[PERSON_NAME]" at bounding box center [139, 158] width 44 height 7
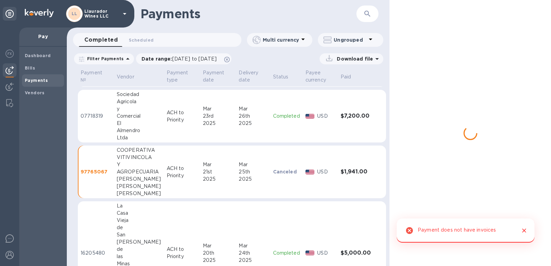
scroll to position [219, 0]
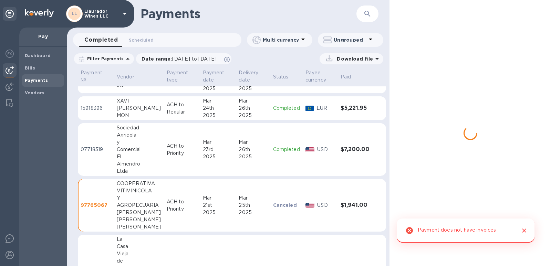
click at [142, 147] on div "Comercial" at bounding box center [139, 149] width 44 height 7
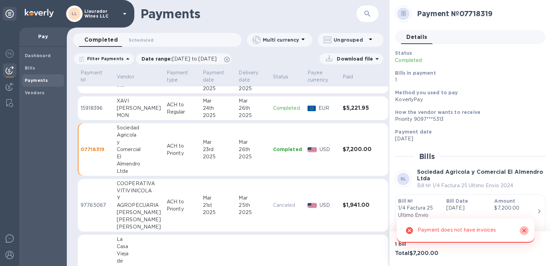
click at [523, 231] on icon "Close" at bounding box center [524, 230] width 7 height 7
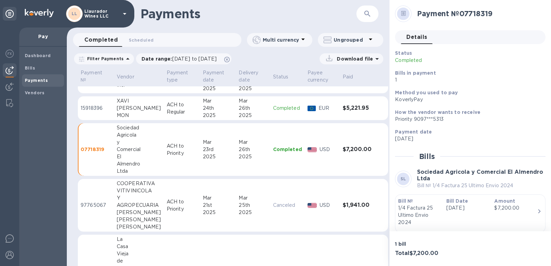
click at [130, 111] on div "[PERSON_NAME]" at bounding box center [139, 108] width 44 height 7
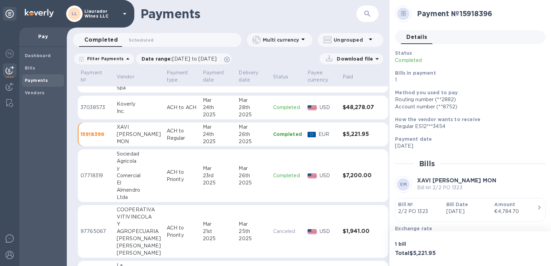
scroll to position [150, 0]
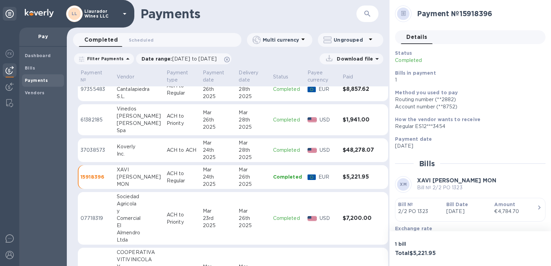
click at [123, 125] on div "Alvarado" at bounding box center [139, 123] width 44 height 7
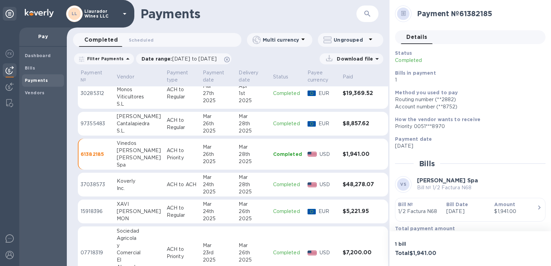
click at [131, 129] on div "S.L." at bounding box center [139, 130] width 44 height 7
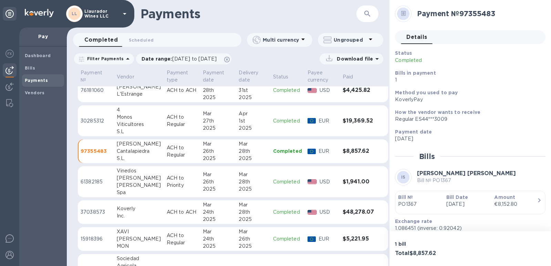
scroll to position [82, 0]
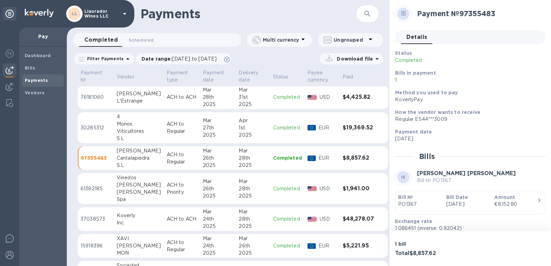
click at [129, 128] on div "Viticultores" at bounding box center [139, 131] width 44 height 7
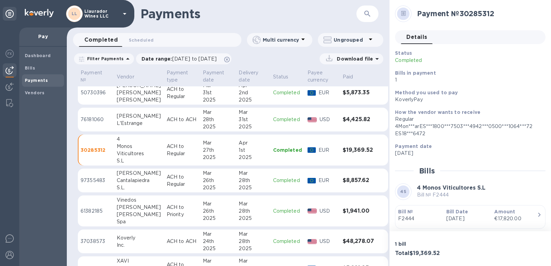
scroll to position [47, 0]
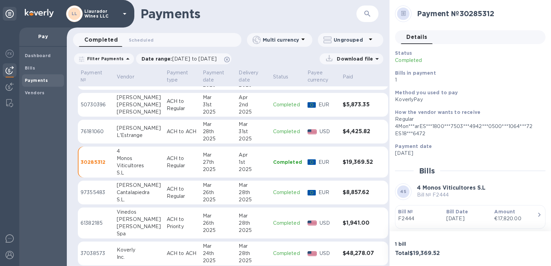
click at [131, 129] on div "[PERSON_NAME]" at bounding box center [139, 128] width 44 height 7
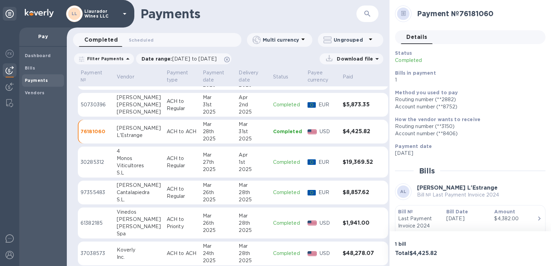
click at [123, 106] on div "[PERSON_NAME]" at bounding box center [139, 104] width 44 height 7
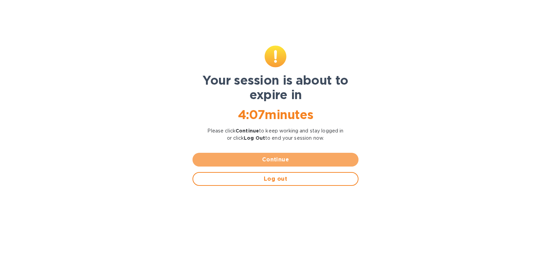
click at [287, 158] on span "Continue" at bounding box center [275, 160] width 155 height 8
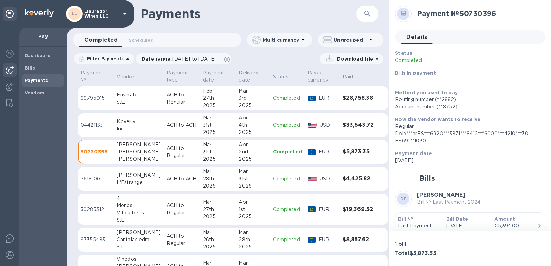
click at [127, 103] on div "S.L." at bounding box center [139, 101] width 44 height 7
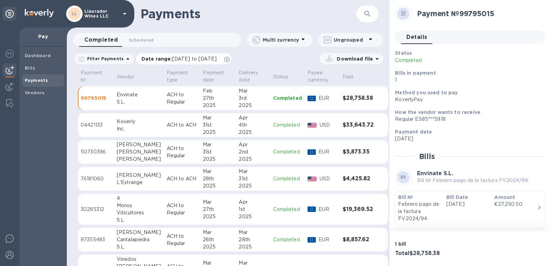
click at [216, 60] on span "02/28/2025 to 04/01/2025" at bounding box center [194, 59] width 44 height 6
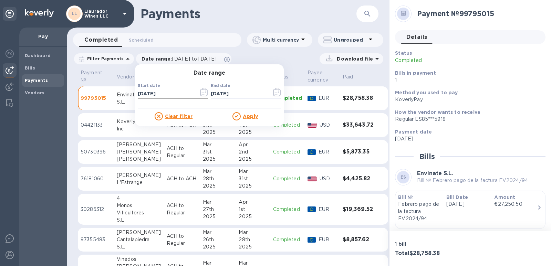
click at [201, 92] on icon "button" at bounding box center [204, 92] width 8 height 8
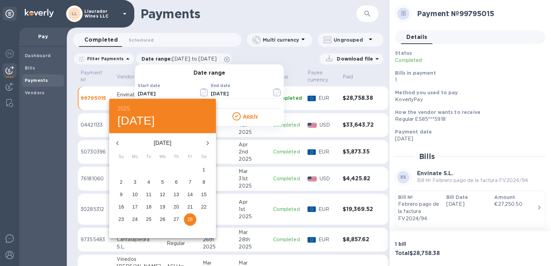
click at [207, 143] on icon "button" at bounding box center [207, 143] width 8 height 8
click at [135, 229] on p "31" at bounding box center [135, 231] width 6 height 7
type input "03/31/2025"
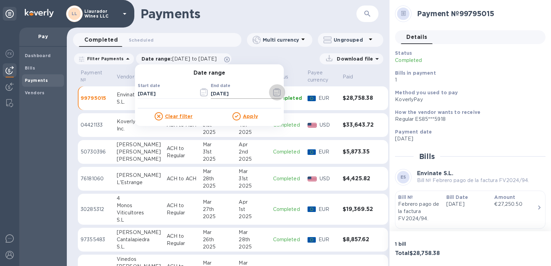
click at [274, 93] on icon "button" at bounding box center [274, 93] width 1 height 1
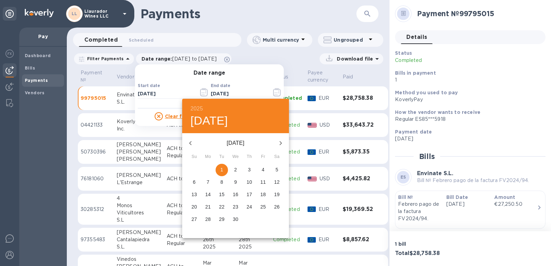
click at [281, 143] on icon "button" at bounding box center [280, 143] width 8 height 8
click at [251, 170] on span "1" at bounding box center [249, 169] width 12 height 7
type input "05/01/2025"
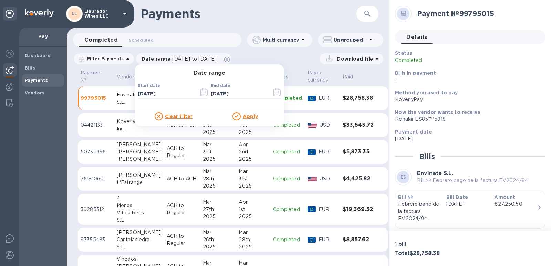
click at [244, 119] on p "Apply" at bounding box center [250, 116] width 15 height 7
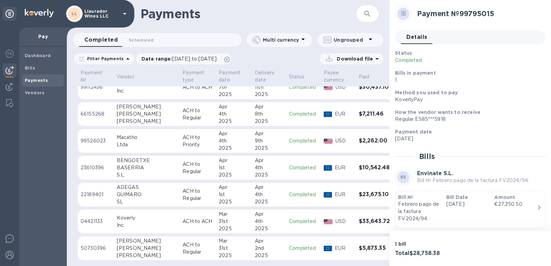
scroll to position [589, 0]
click at [118, 243] on div "[PERSON_NAME]" at bounding box center [147, 240] width 60 height 7
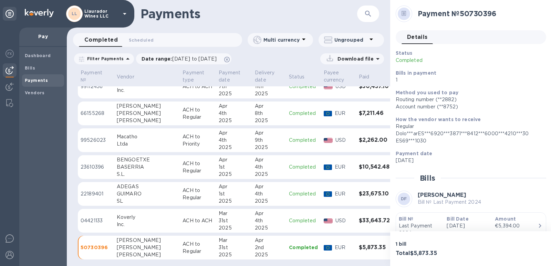
click at [121, 194] on div "GUIMARO" at bounding box center [147, 193] width 60 height 7
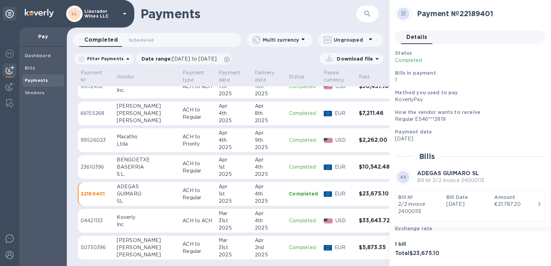
click at [120, 168] on div "BASERRIA" at bounding box center [147, 167] width 60 height 7
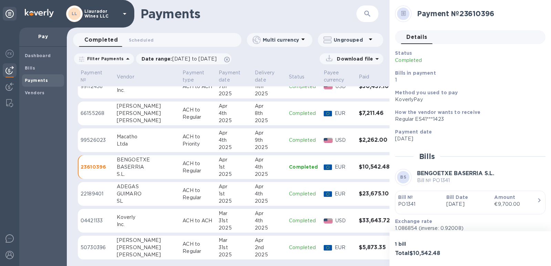
click at [122, 145] on div "Ltda" at bounding box center [147, 143] width 60 height 7
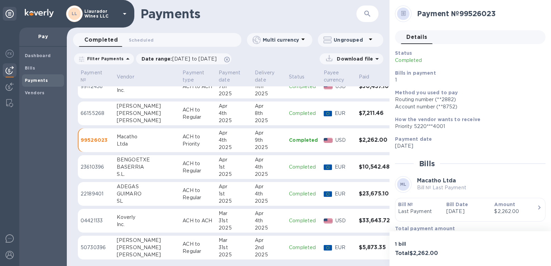
scroll to position [555, 0]
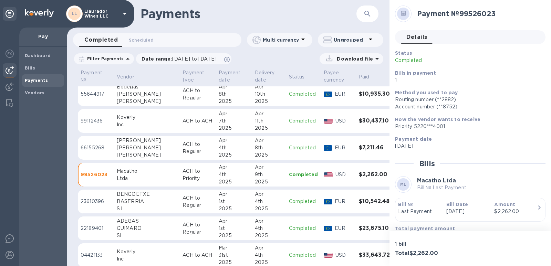
click at [133, 154] on div "[PERSON_NAME]" at bounding box center [147, 154] width 60 height 7
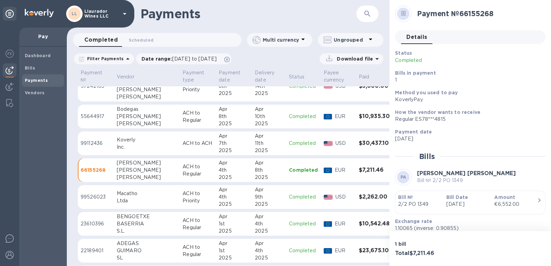
scroll to position [520, 0]
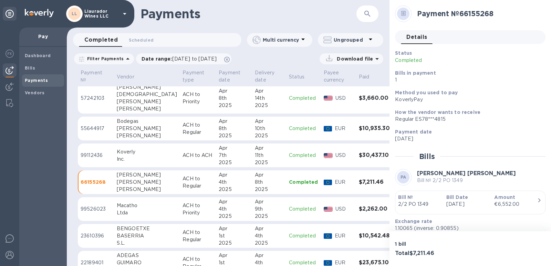
click at [126, 134] on div "Gonzalez" at bounding box center [147, 135] width 60 height 7
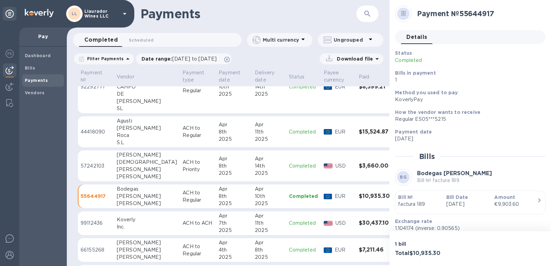
scroll to position [451, 0]
click at [135, 170] on div "[PERSON_NAME]" at bounding box center [147, 170] width 60 height 7
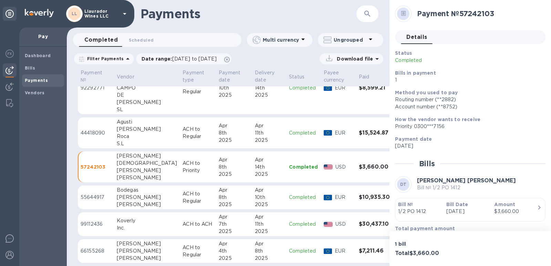
click at [124, 137] on div "Roca" at bounding box center [147, 136] width 60 height 7
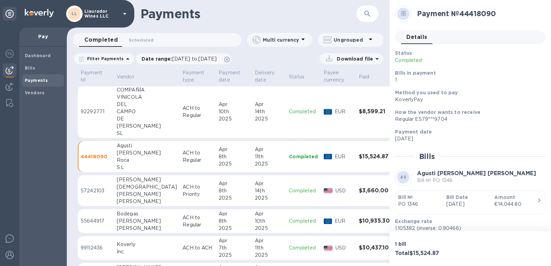
scroll to position [417, 0]
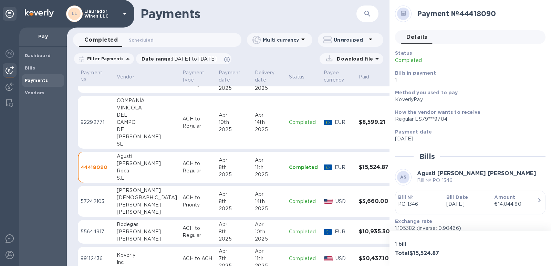
click at [126, 137] on div "[PERSON_NAME]" at bounding box center [147, 136] width 60 height 7
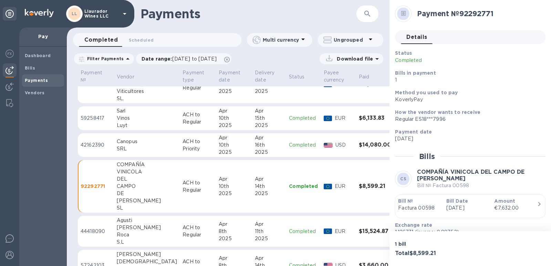
scroll to position [348, 0]
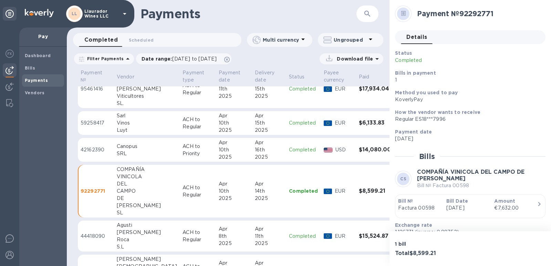
click at [130, 153] on div "SRL" at bounding box center [147, 153] width 60 height 7
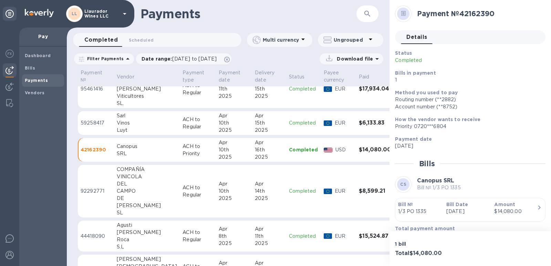
click at [121, 125] on div "Vinos" at bounding box center [147, 122] width 60 height 7
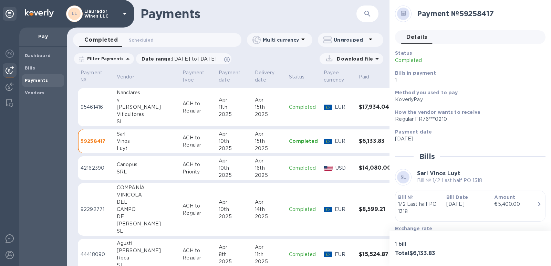
scroll to position [314, 0]
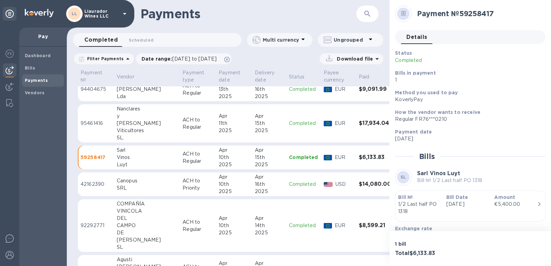
click at [117, 126] on div "[PERSON_NAME]" at bounding box center [147, 123] width 60 height 7
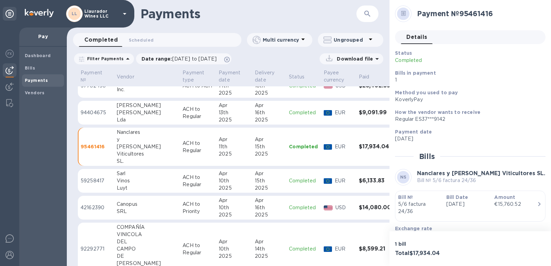
scroll to position [279, 0]
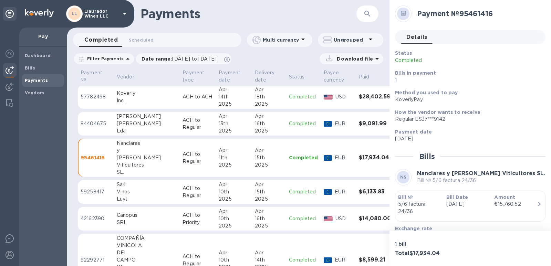
click at [126, 128] on div "Lda" at bounding box center [147, 130] width 60 height 7
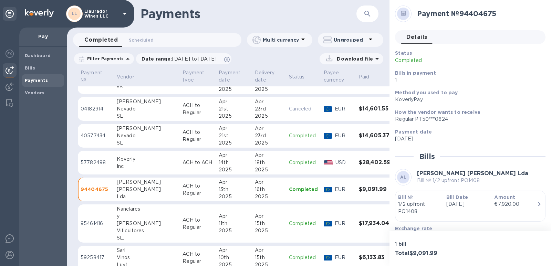
scroll to position [176, 0]
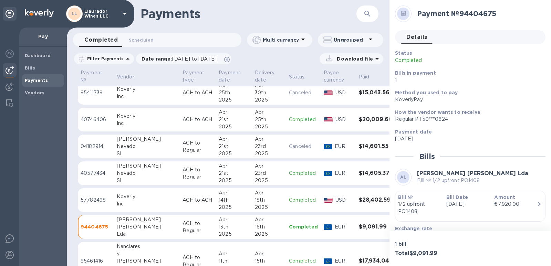
click at [118, 179] on div "SL" at bounding box center [147, 180] width 60 height 7
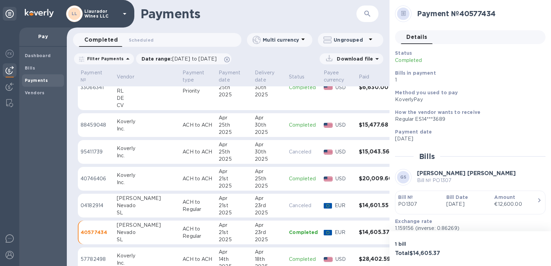
scroll to position [73, 0]
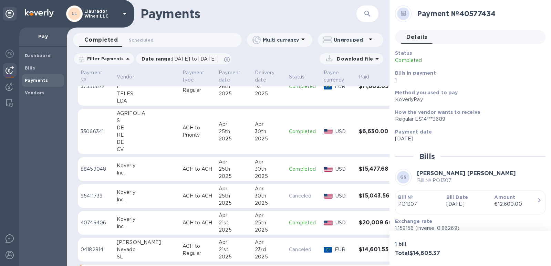
click at [120, 138] on div "RL" at bounding box center [147, 135] width 60 height 7
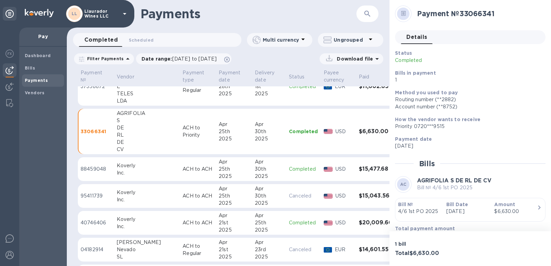
scroll to position [38, 0]
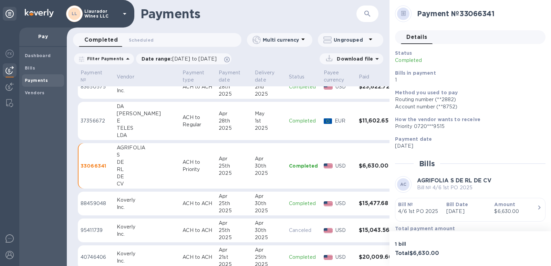
click at [121, 126] on div "TELES" at bounding box center [147, 128] width 60 height 7
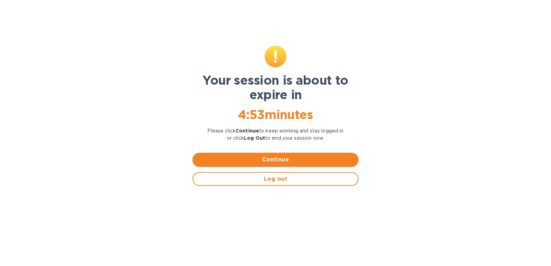
click at [282, 163] on span "Continue" at bounding box center [275, 160] width 155 height 8
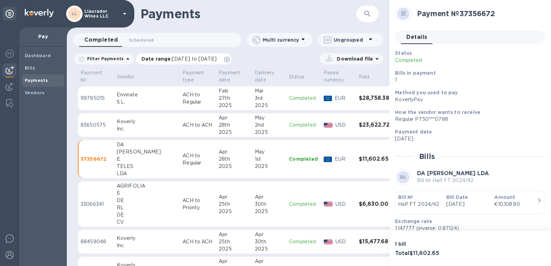
click at [189, 55] on div "Date range : 03/31/2025 to 05/01/2025" at bounding box center [183, 58] width 95 height 11
click at [205, 62] on p "Date range : 03/31/2025 to 05/01/2025" at bounding box center [180, 58] width 78 height 7
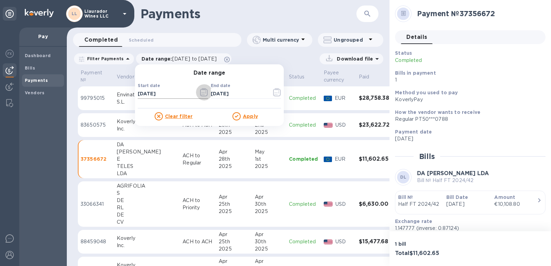
click at [203, 93] on icon "button" at bounding box center [203, 93] width 1 height 1
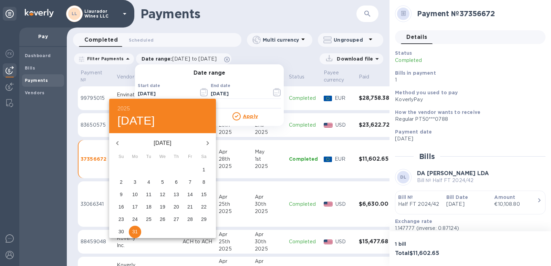
click at [208, 141] on icon "button" at bounding box center [207, 143] width 8 height 8
drag, startPoint x: 148, startPoint y: 219, endPoint x: 209, endPoint y: 145, distance: 96.0
click at [148, 218] on p "29" at bounding box center [149, 219] width 6 height 7
type input "04/29/2025"
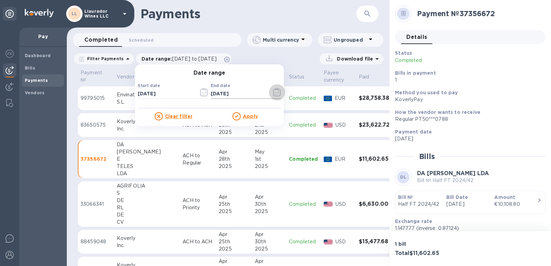
click at [274, 92] on icon "button" at bounding box center [277, 92] width 8 height 8
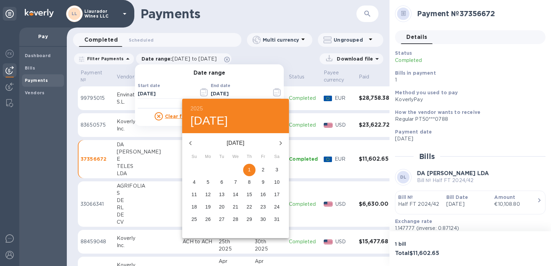
click at [279, 144] on icon "button" at bounding box center [280, 143] width 8 height 8
click at [193, 170] on p "1" at bounding box center [194, 169] width 3 height 7
type input "06/01/2025"
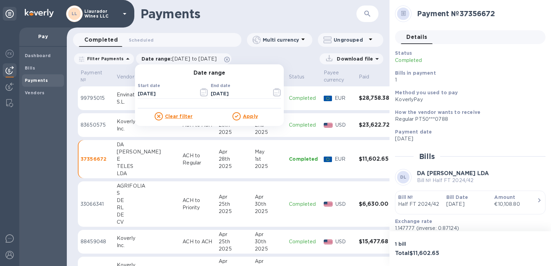
click at [246, 117] on u "Apply" at bounding box center [250, 117] width 15 height 6
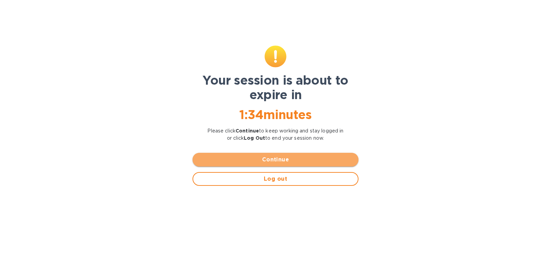
click at [276, 159] on span "Continue" at bounding box center [275, 160] width 155 height 8
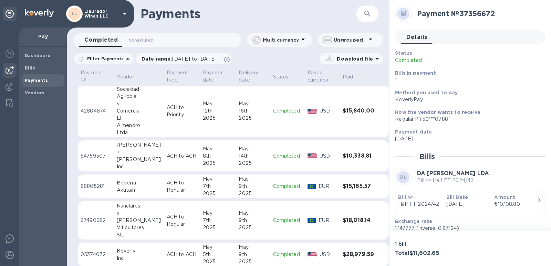
scroll to position [496, 0]
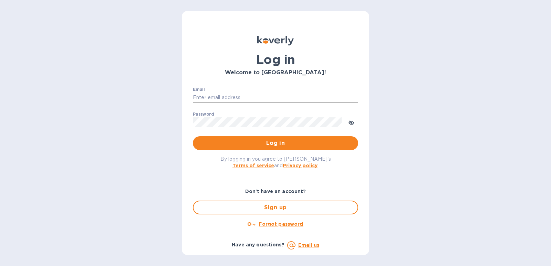
click at [213, 97] on input "Email" at bounding box center [275, 98] width 165 height 10
type input "maribel052174@yahoo.com"
click at [193, 136] on button "Log in" at bounding box center [275, 143] width 165 height 14
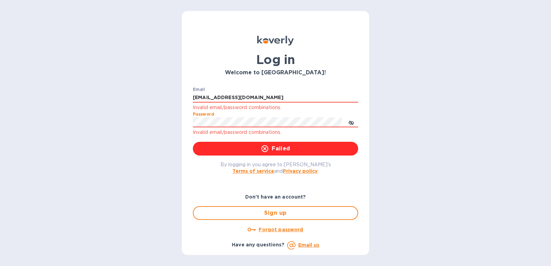
click at [133, 140] on div "Log in Welcome to Koverly! Email maribel052174@yahoo.com Invalid email/password…" at bounding box center [275, 133] width 551 height 266
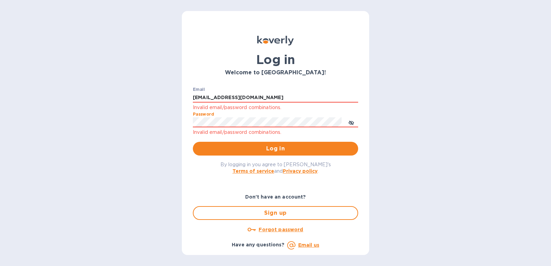
click at [193, 142] on button "Log in" at bounding box center [275, 149] width 165 height 14
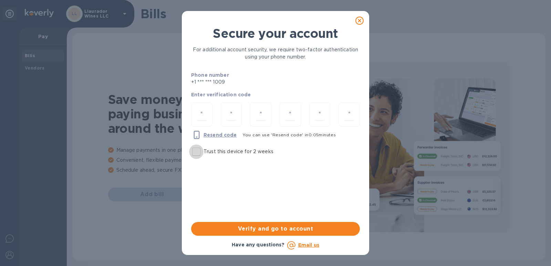
click at [198, 154] on input "Trust this device for 2 weeks" at bounding box center [196, 152] width 14 height 14
checkbox input "true"
drag, startPoint x: 203, startPoint y: 112, endPoint x: 201, endPoint y: 118, distance: 6.6
click at [203, 114] on input "number" at bounding box center [202, 114] width 10 height 13
type input "3"
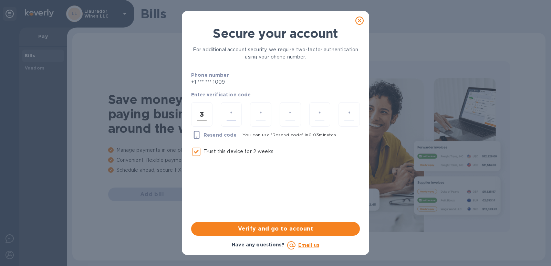
type input "3"
type input "5"
type input "1"
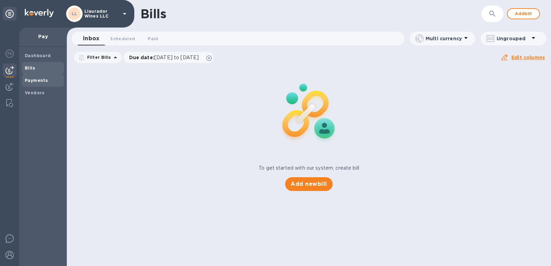
click at [32, 80] on b "Payments" at bounding box center [36, 80] width 23 height 5
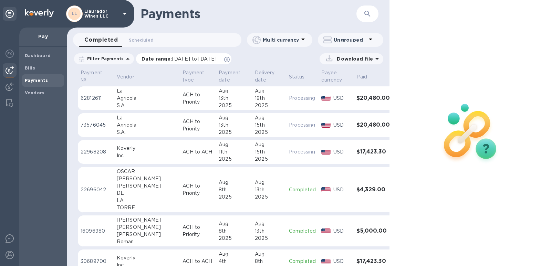
click at [194, 58] on span "[DATE] to [DATE]" at bounding box center [194, 59] width 44 height 6
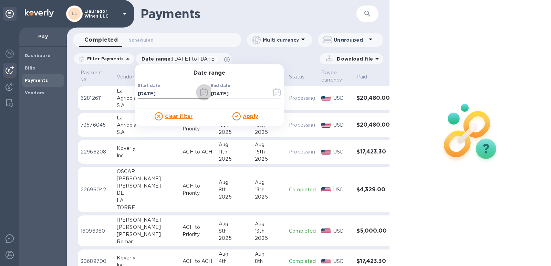
click at [200, 93] on icon "button" at bounding box center [204, 92] width 8 height 8
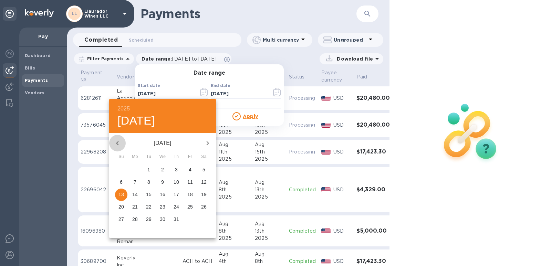
click at [116, 143] on icon "button" at bounding box center [117, 143] width 2 height 4
click at [118, 143] on icon "button" at bounding box center [117, 143] width 8 height 8
click at [148, 221] on p "29" at bounding box center [149, 219] width 6 height 7
type input "04/29/2025"
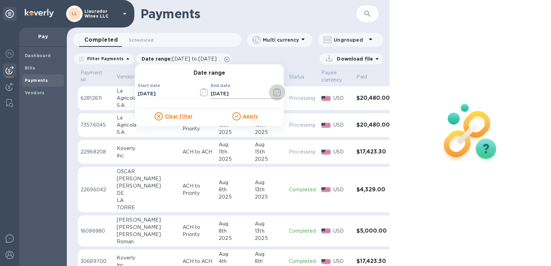
click at [274, 94] on icon "button" at bounding box center [277, 92] width 8 height 8
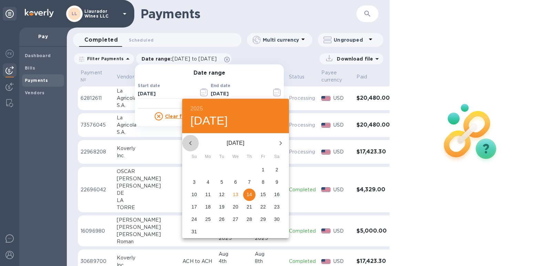
click at [190, 144] on icon "button" at bounding box center [190, 143] width 2 height 4
click at [195, 169] on p "1" at bounding box center [194, 169] width 3 height 7
type input "06/01/2025"
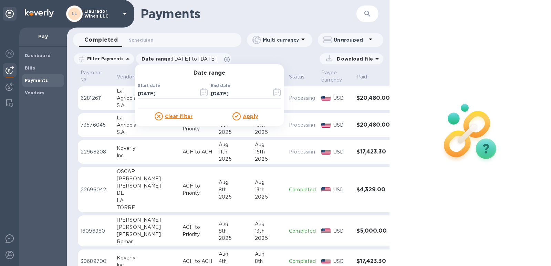
click at [248, 117] on u "Apply" at bounding box center [250, 117] width 15 height 6
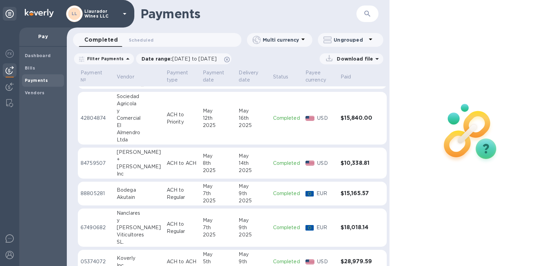
scroll to position [455, 0]
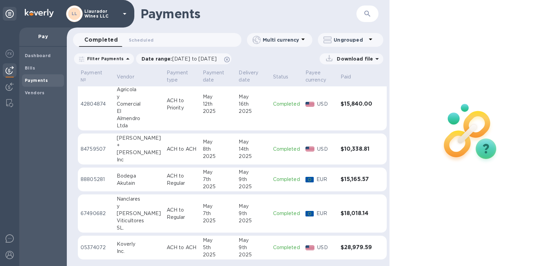
click at [120, 221] on div "Viticultores" at bounding box center [139, 220] width 44 height 7
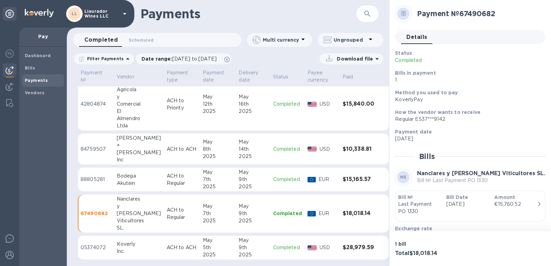
click at [127, 154] on div "[PERSON_NAME]" at bounding box center [139, 152] width 44 height 7
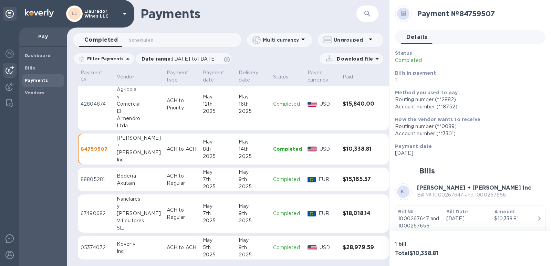
click at [123, 118] on div "Almendro" at bounding box center [139, 118] width 44 height 7
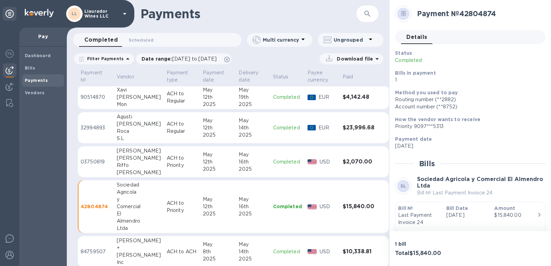
scroll to position [351, 0]
click at [132, 168] on div "Riffo" at bounding box center [139, 165] width 44 height 7
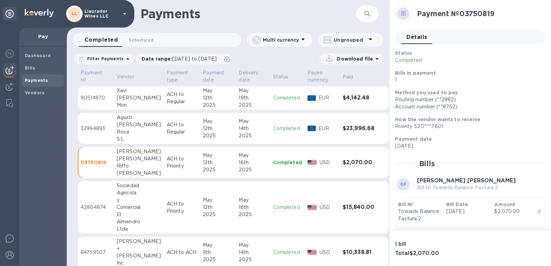
click at [124, 125] on div "[PERSON_NAME]" at bounding box center [139, 124] width 44 height 7
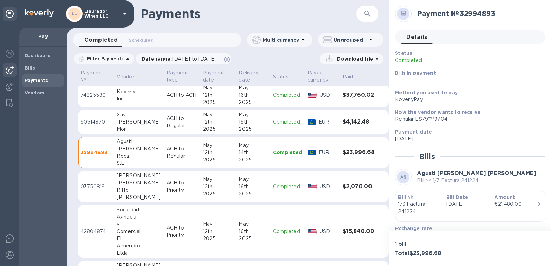
scroll to position [317, 0]
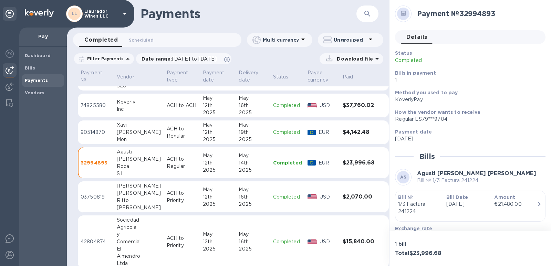
click at [126, 136] on div "Padro" at bounding box center [139, 132] width 44 height 7
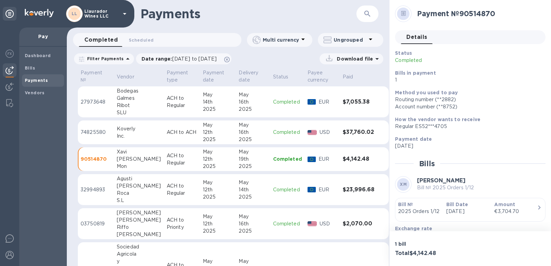
scroll to position [283, 0]
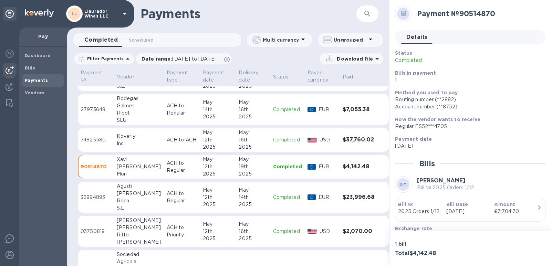
click at [126, 113] on div "Ribot" at bounding box center [139, 112] width 44 height 7
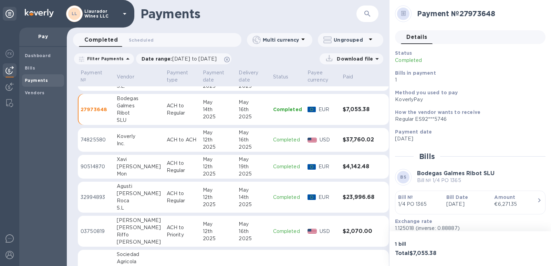
click at [123, 108] on div "Galmes" at bounding box center [139, 105] width 44 height 7
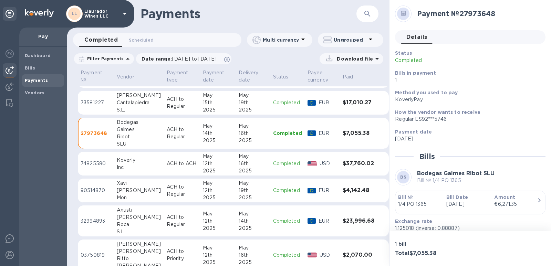
scroll to position [248, 0]
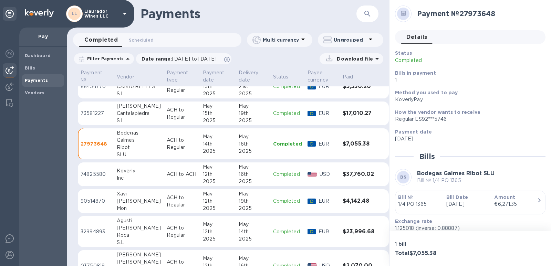
click at [128, 116] on div "Cantalapiedra" at bounding box center [139, 113] width 44 height 7
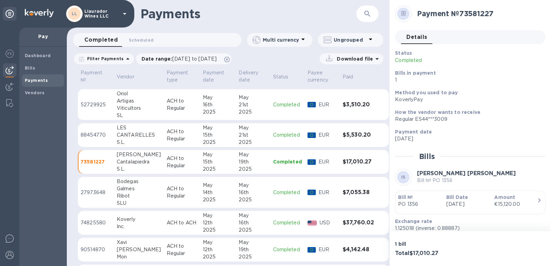
scroll to position [179, 0]
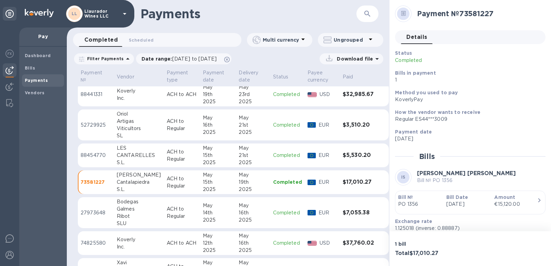
click at [120, 156] on div "CANTARELLES" at bounding box center [139, 155] width 44 height 7
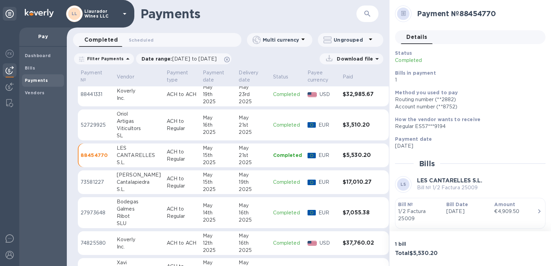
scroll to position [111, 0]
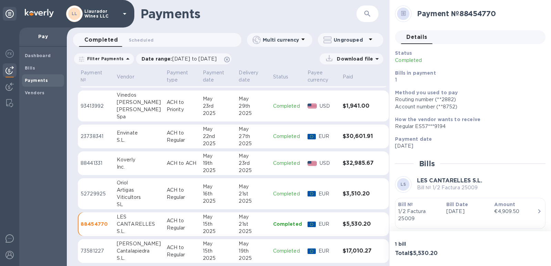
click at [125, 197] on div "Viticultors" at bounding box center [139, 197] width 44 height 7
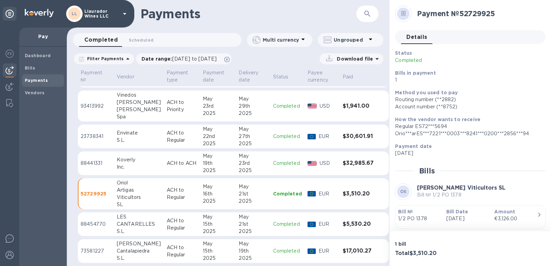
click at [123, 141] on div "S.L." at bounding box center [139, 140] width 44 height 7
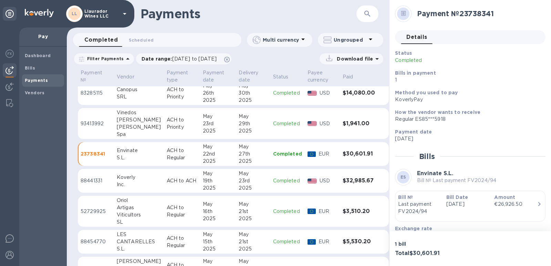
scroll to position [76, 0]
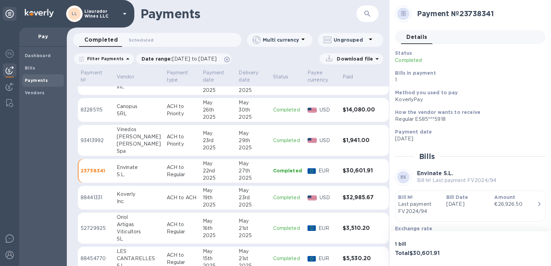
click at [118, 136] on div "Herrera" at bounding box center [139, 136] width 44 height 7
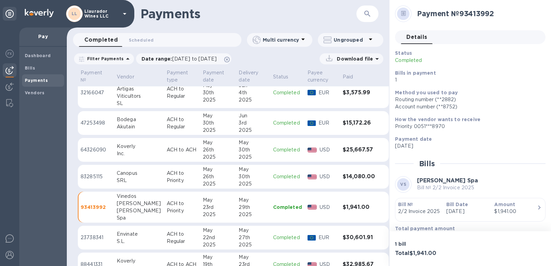
scroll to position [7, 0]
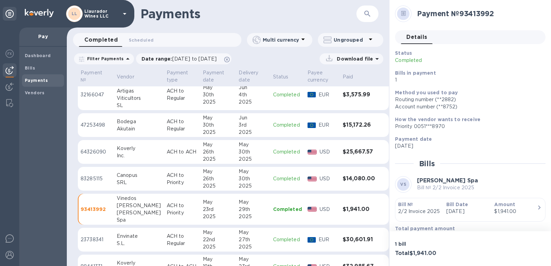
click at [132, 181] on div "SRL" at bounding box center [139, 182] width 44 height 7
click at [121, 132] on div "Akutain" at bounding box center [139, 128] width 44 height 7
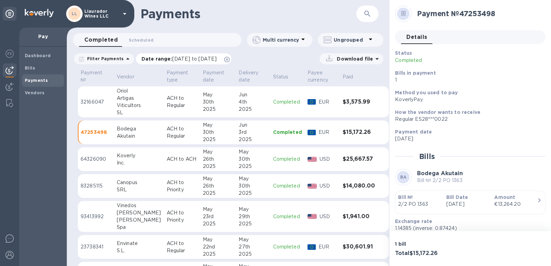
click at [198, 59] on span "04/29/2025 to 06/01/2025" at bounding box center [194, 59] width 44 height 6
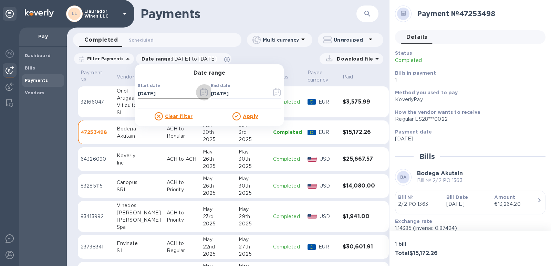
click at [200, 94] on icon "button" at bounding box center [204, 92] width 8 height 8
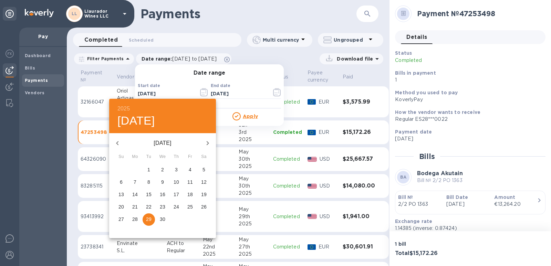
click at [206, 144] on icon "button" at bounding box center [207, 143] width 8 height 8
click at [190, 220] on p "30" at bounding box center [190, 219] width 6 height 7
type input "05/30/2025"
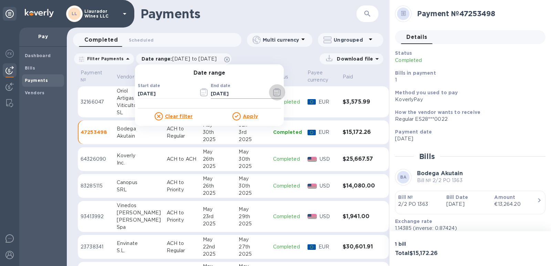
click at [273, 92] on icon "button" at bounding box center [277, 92] width 8 height 8
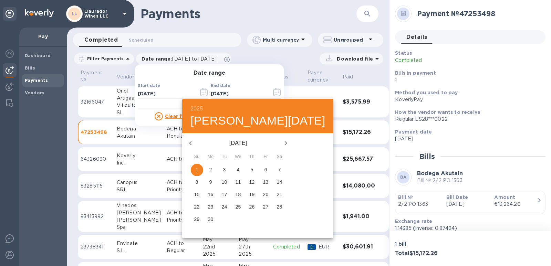
click at [282, 144] on icon "button" at bounding box center [286, 143] width 8 height 8
click at [220, 169] on span "1" at bounding box center [224, 169] width 12 height 7
type input "07/01/2025"
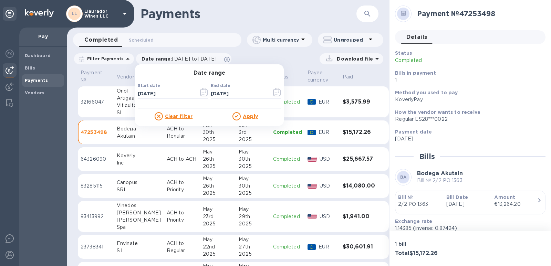
click at [243, 118] on u "Apply" at bounding box center [250, 117] width 15 height 6
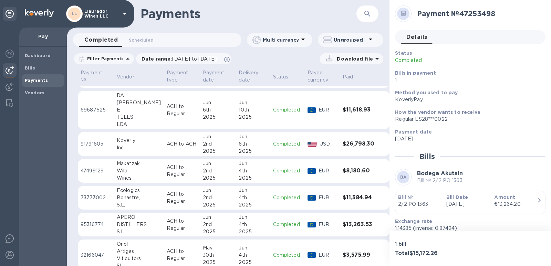
scroll to position [598, 0]
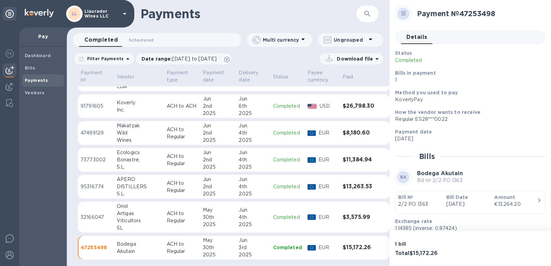
click at [167, 220] on p "ACH to Regular" at bounding box center [182, 217] width 31 height 14
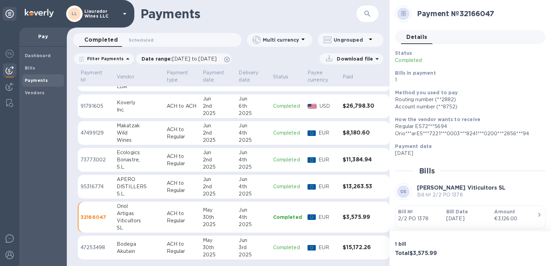
click at [145, 187] on div "DISTILLERS" at bounding box center [139, 186] width 44 height 7
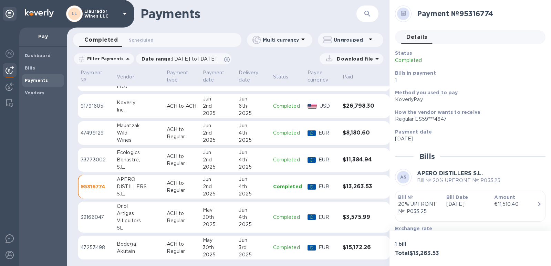
click at [129, 163] on div "Bonastre," at bounding box center [139, 159] width 44 height 7
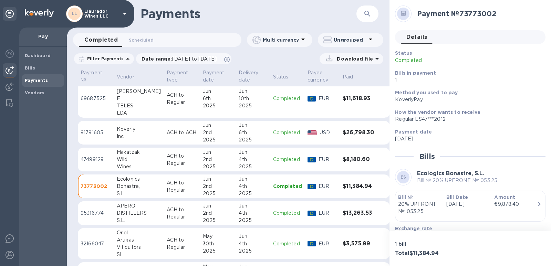
scroll to position [564, 0]
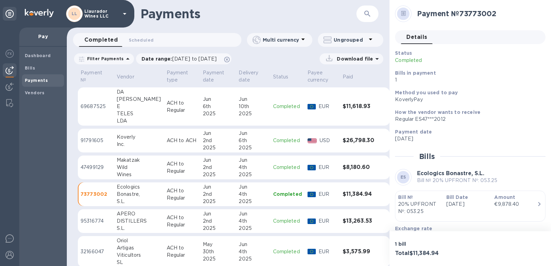
click at [122, 168] on div "Wild" at bounding box center [139, 167] width 44 height 7
click at [124, 110] on div "E" at bounding box center [139, 106] width 44 height 7
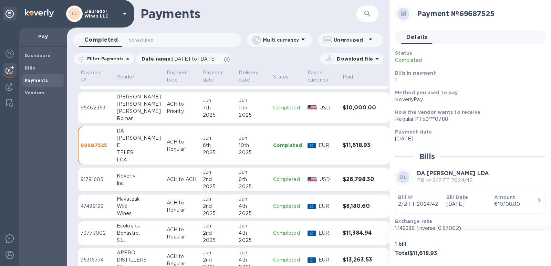
scroll to position [495, 0]
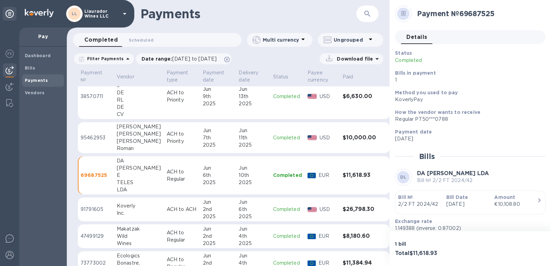
click at [123, 141] on div "[PERSON_NAME]" at bounding box center [139, 141] width 44 height 7
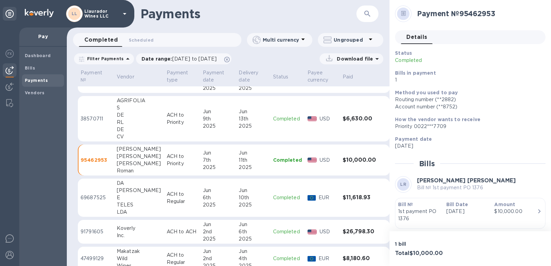
scroll to position [461, 0]
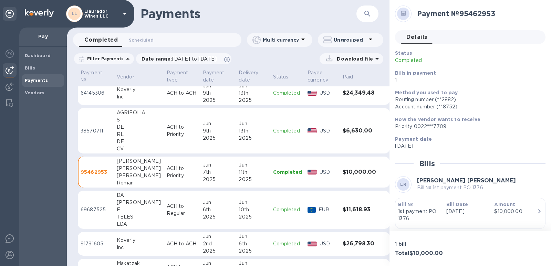
click at [125, 133] on div "RL" at bounding box center [139, 134] width 44 height 7
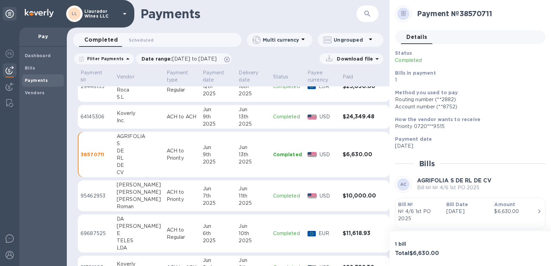
scroll to position [426, 0]
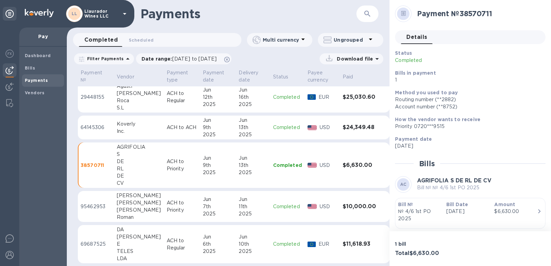
click at [120, 93] on div "[PERSON_NAME]" at bounding box center [139, 93] width 44 height 7
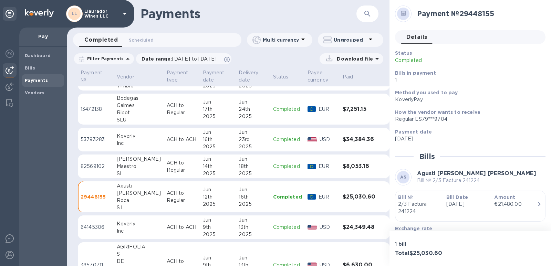
scroll to position [323, 0]
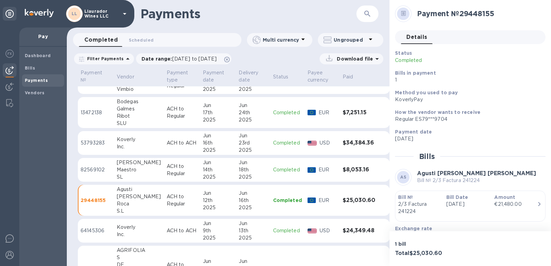
click at [134, 178] on div "SL" at bounding box center [139, 177] width 44 height 7
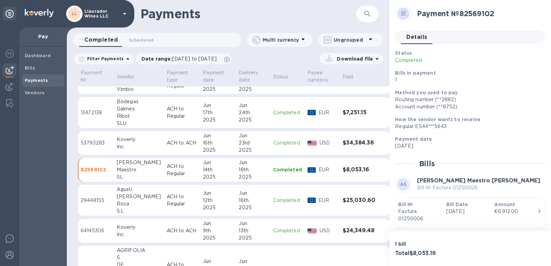
click at [122, 116] on div "Ribot" at bounding box center [139, 116] width 44 height 7
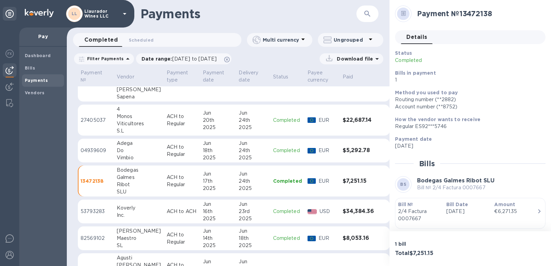
scroll to position [254, 0]
click at [128, 152] on div "Do" at bounding box center [139, 150] width 44 height 7
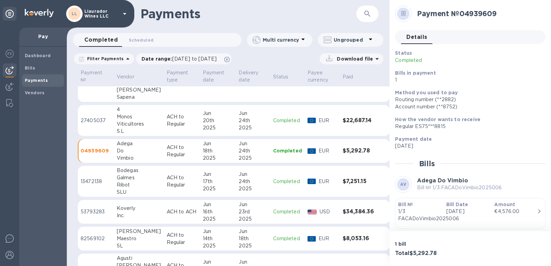
click at [122, 122] on div "Viticultores" at bounding box center [139, 123] width 44 height 7
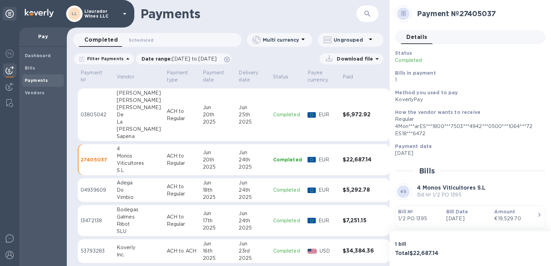
scroll to position [185, 0]
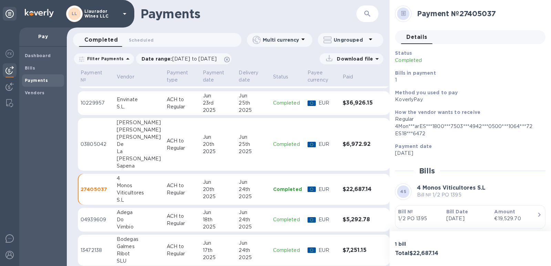
click at [134, 152] on div "La" at bounding box center [139, 151] width 44 height 7
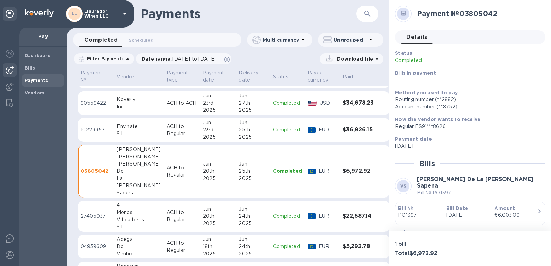
scroll to position [151, 0]
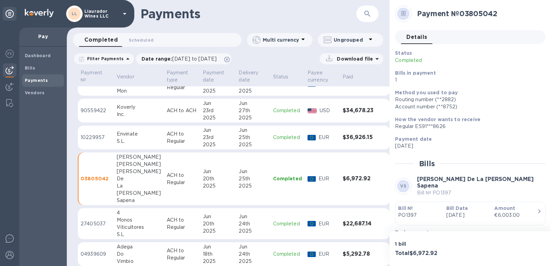
click at [129, 136] on div "Envinate" at bounding box center [139, 133] width 44 height 7
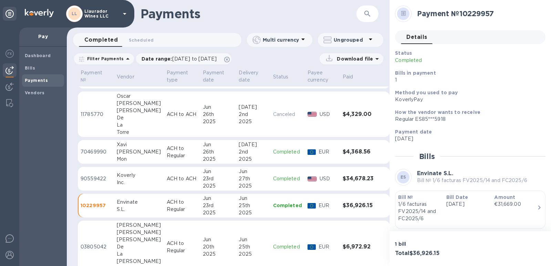
scroll to position [82, 0]
click at [129, 155] on div "Padro" at bounding box center [139, 152] width 44 height 7
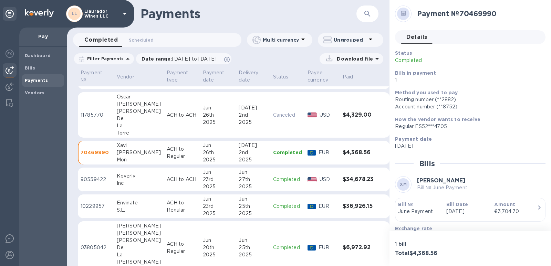
click at [123, 122] on div "De" at bounding box center [139, 118] width 44 height 7
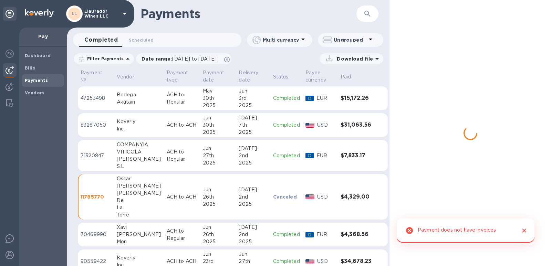
click at [125, 160] on div "SILEO" at bounding box center [139, 159] width 44 height 7
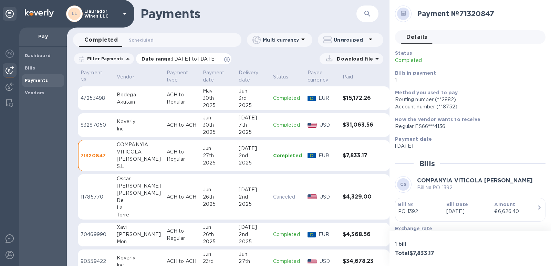
click at [195, 58] on span "05/30/2025 to 07/01/2025" at bounding box center [194, 59] width 44 height 6
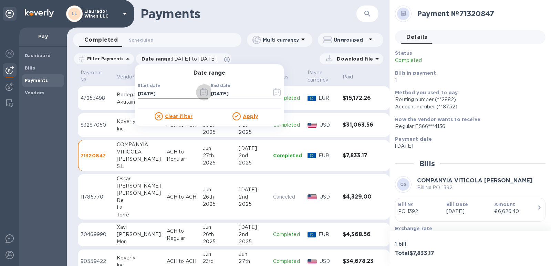
click at [203, 93] on icon "button" at bounding box center [203, 93] width 1 height 1
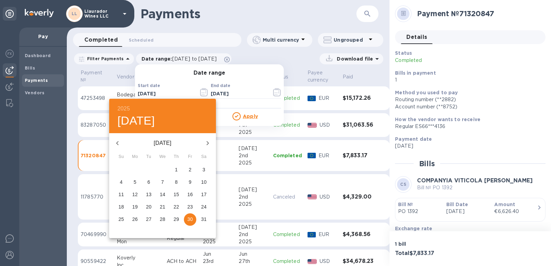
click at [208, 144] on icon "button" at bounding box center [208, 143] width 2 height 4
click at [135, 220] on p "30" at bounding box center [135, 219] width 6 height 7
type input "06/30/2025"
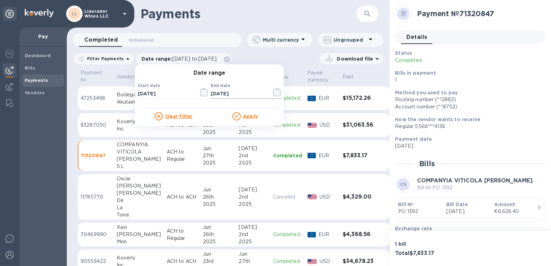
click at [277, 97] on button "button" at bounding box center [277, 92] width 16 height 17
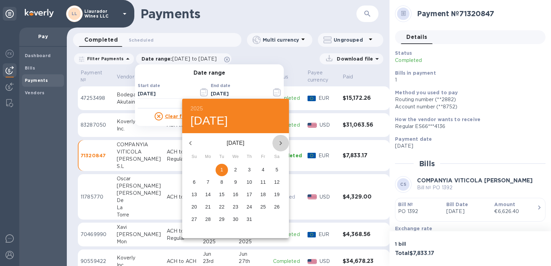
click at [281, 143] on icon "button" at bounding box center [280, 143] width 8 height 8
click at [263, 169] on p "1" at bounding box center [263, 169] width 3 height 7
type input "08/01/2025"
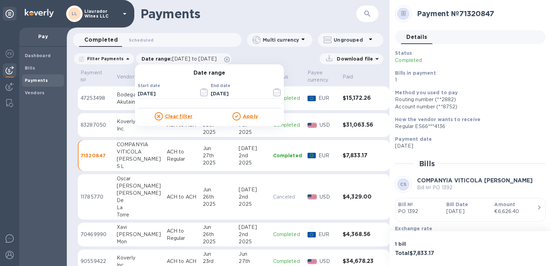
click at [244, 116] on u "Apply" at bounding box center [250, 117] width 15 height 6
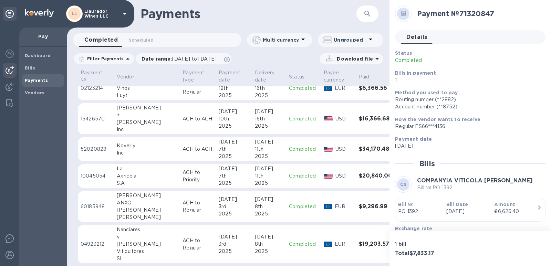
scroll to position [623, 0]
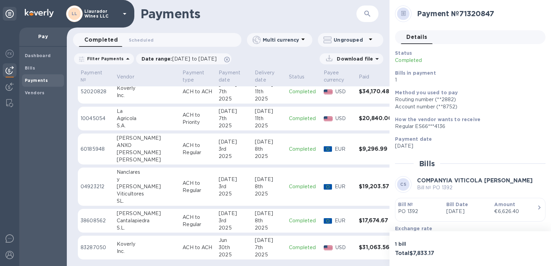
click at [129, 221] on div "Cantalapiedra" at bounding box center [147, 220] width 60 height 7
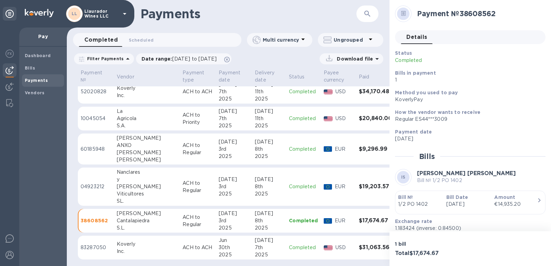
click at [127, 150] on div "[PERSON_NAME]" at bounding box center [147, 152] width 60 height 7
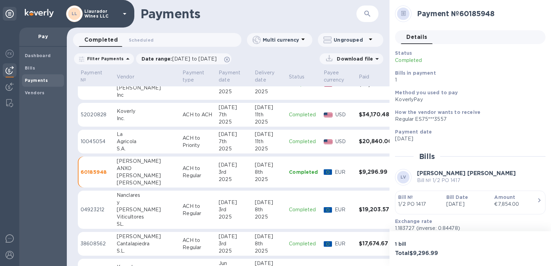
scroll to position [589, 0]
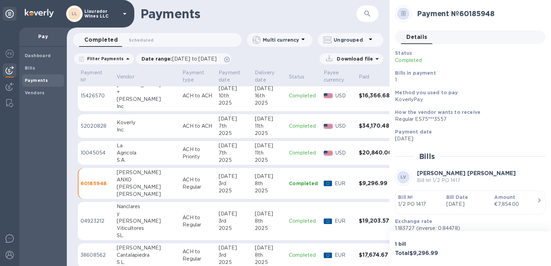
click at [127, 154] on div "Agricola" at bounding box center [147, 152] width 60 height 7
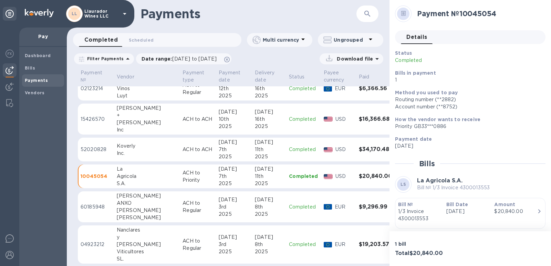
scroll to position [554, 0]
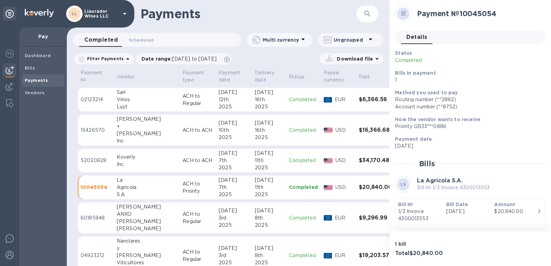
click at [137, 138] on div "Inc" at bounding box center [147, 140] width 60 height 7
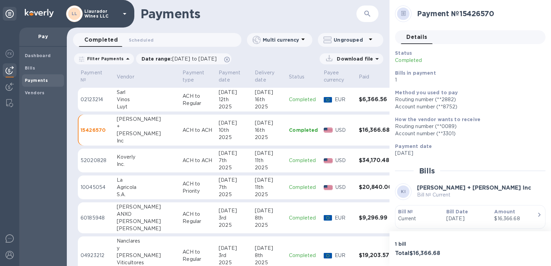
click at [141, 223] on div "[PERSON_NAME]" at bounding box center [147, 221] width 60 height 7
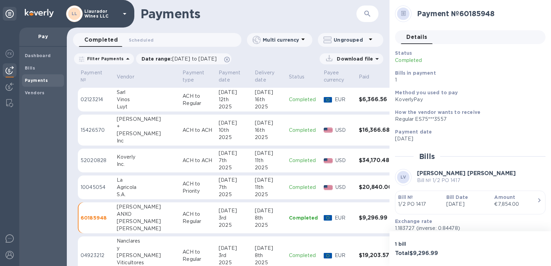
click at [118, 189] on div "Agricola" at bounding box center [147, 187] width 60 height 7
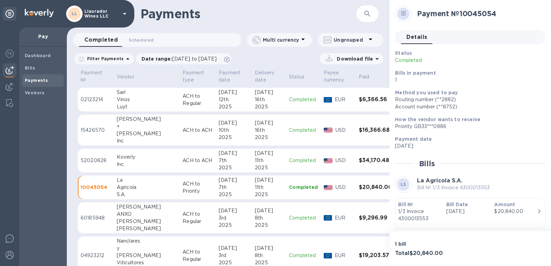
scroll to position [520, 0]
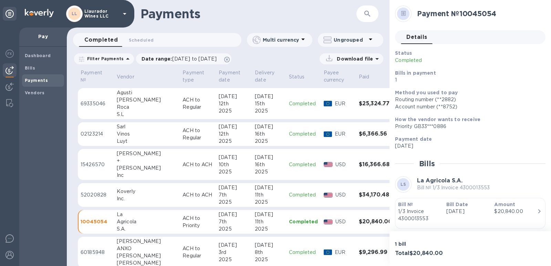
click at [130, 167] on div "[PERSON_NAME]" at bounding box center [147, 168] width 60 height 7
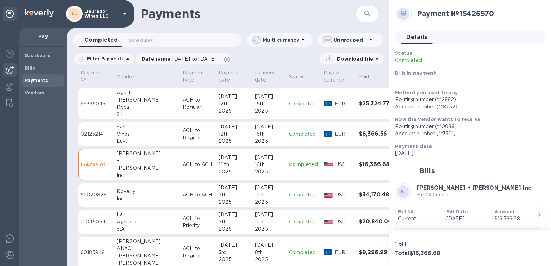
click at [123, 134] on div "Vinos" at bounding box center [147, 133] width 60 height 7
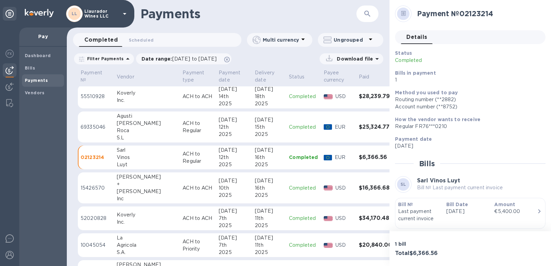
scroll to position [485, 0]
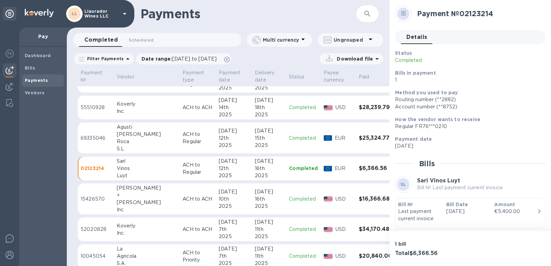
click at [139, 139] on div "Roca" at bounding box center [147, 141] width 60 height 7
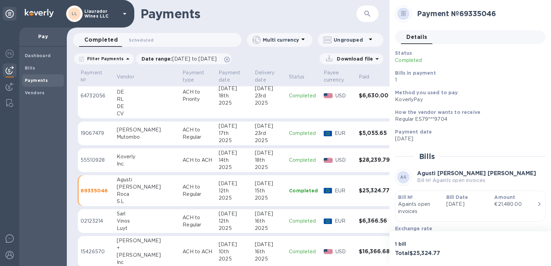
scroll to position [417, 0]
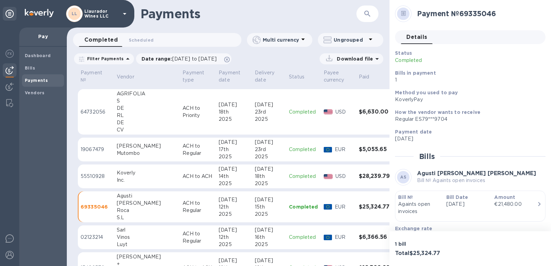
click at [130, 156] on div "Mutombo" at bounding box center [147, 153] width 60 height 7
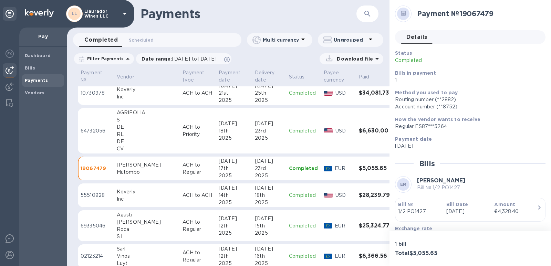
scroll to position [382, 0]
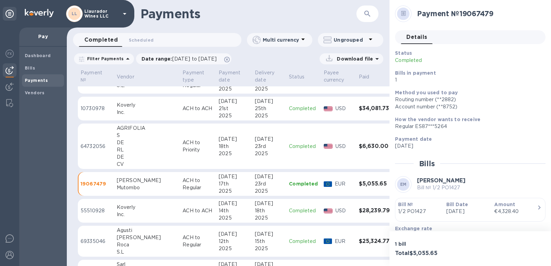
click at [138, 157] on div "DE" at bounding box center [147, 157] width 60 height 7
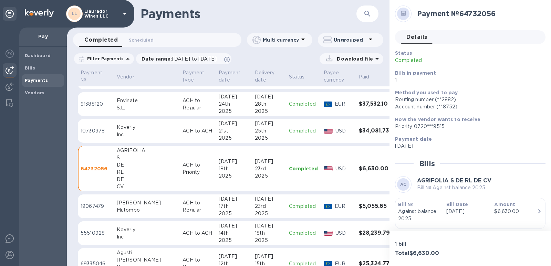
scroll to position [348, 0]
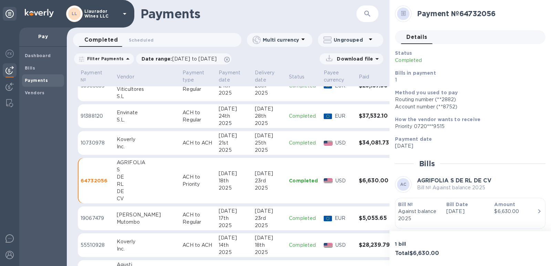
click at [129, 118] on div "S.L." at bounding box center [147, 119] width 60 height 7
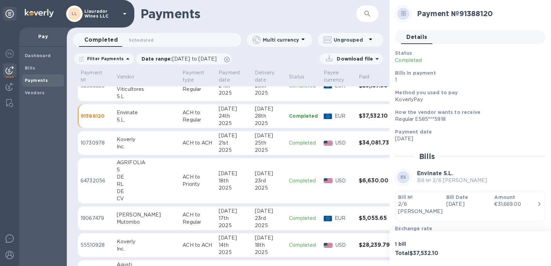
scroll to position [313, 0]
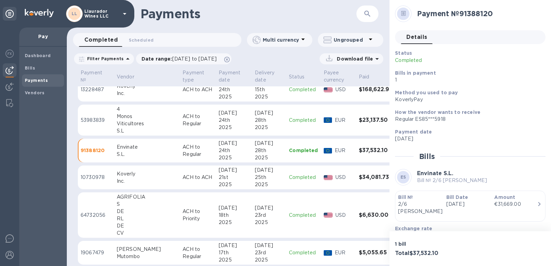
click at [129, 121] on div "Viticultores" at bounding box center [147, 123] width 60 height 7
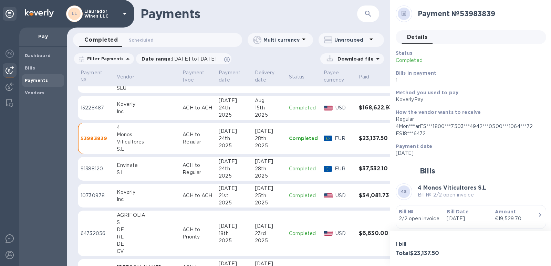
scroll to position [279, 0]
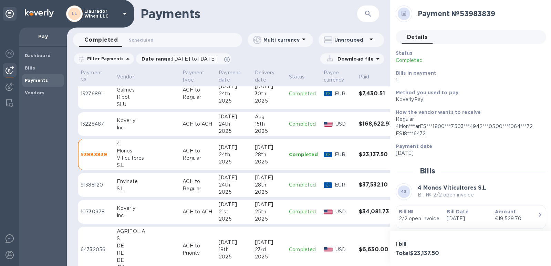
click at [114, 104] on td "Bodegas Galmes Ribot SLU" at bounding box center [147, 93] width 66 height 31
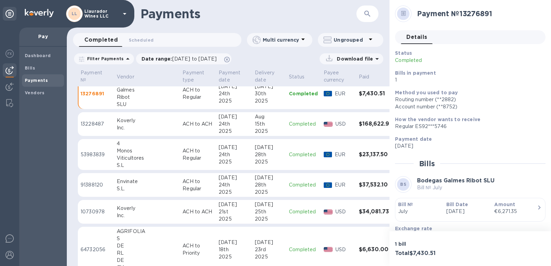
scroll to position [210, 0]
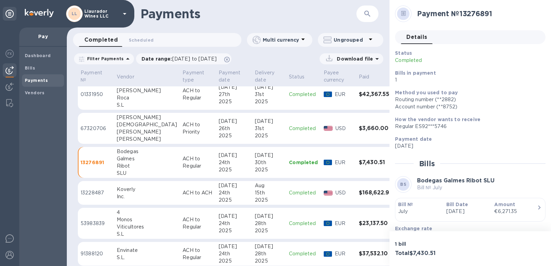
click at [131, 131] on div "[PERSON_NAME]" at bounding box center [147, 131] width 60 height 7
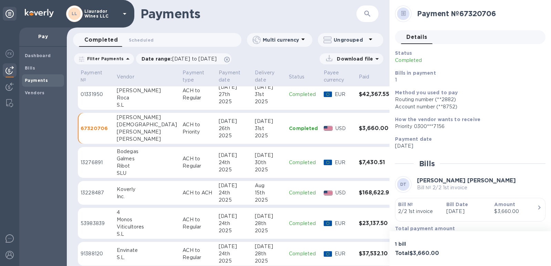
scroll to position [176, 0]
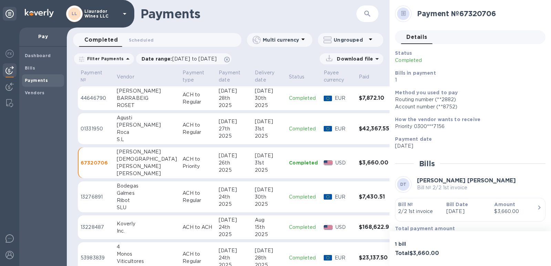
click at [130, 136] on div "S.L" at bounding box center [147, 139] width 60 height 7
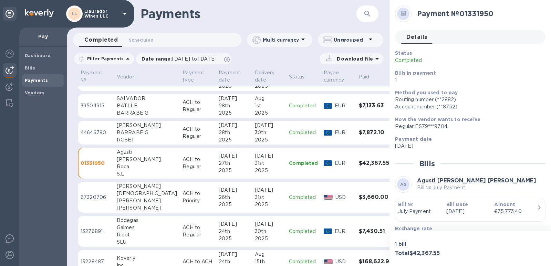
click at [135, 136] on div "BARRABEIG" at bounding box center [147, 132] width 60 height 7
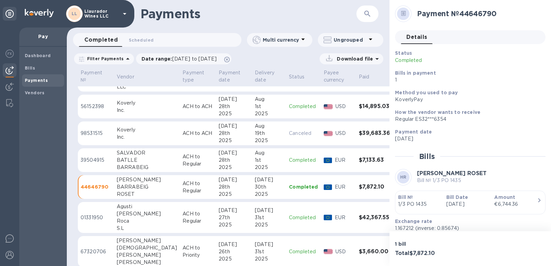
scroll to position [38, 0]
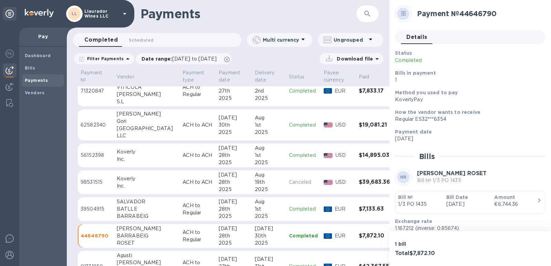
click at [125, 131] on div "[GEOGRAPHIC_DATA]" at bounding box center [147, 128] width 60 height 7
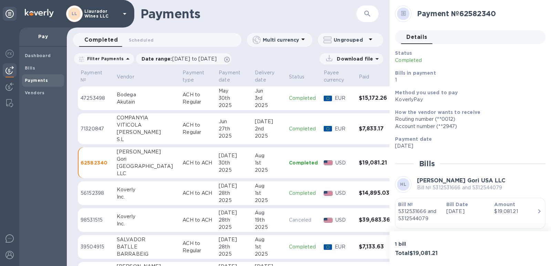
click at [142, 250] on div "BATLLE" at bounding box center [147, 246] width 60 height 7
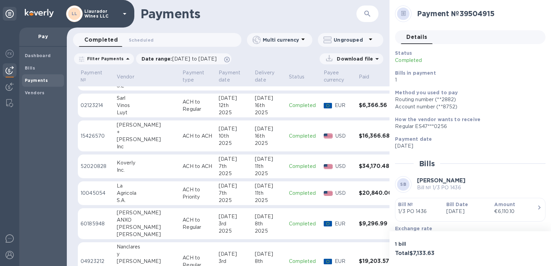
scroll to position [623, 0]
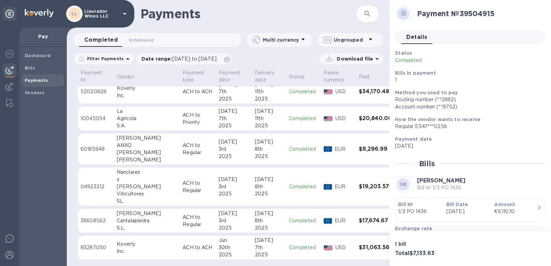
click at [126, 224] on div "Cantalapiedra" at bounding box center [147, 220] width 60 height 7
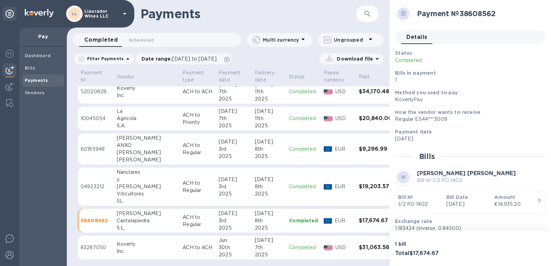
click at [123, 188] on div "[PERSON_NAME]" at bounding box center [147, 186] width 60 height 7
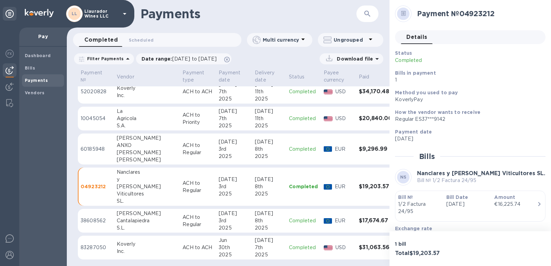
click at [126, 149] on div "[PERSON_NAME]" at bounding box center [147, 152] width 60 height 7
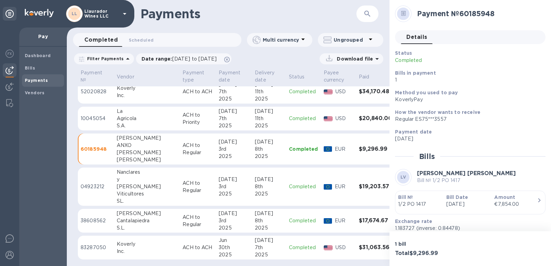
click at [116, 121] on td "La Agricola S.A." at bounding box center [147, 119] width 66 height 24
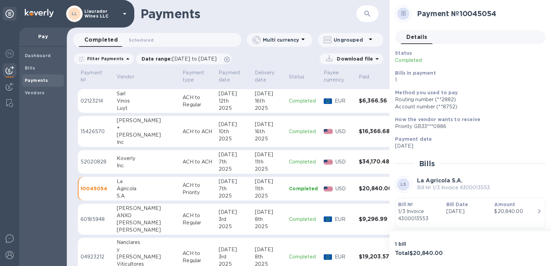
scroll to position [520, 0]
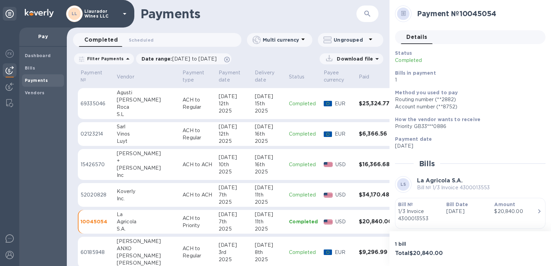
click at [123, 165] on div "[PERSON_NAME]" at bounding box center [147, 168] width 60 height 7
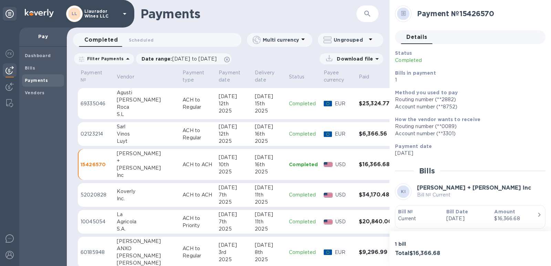
click at [122, 135] on div "Vinos" at bounding box center [147, 133] width 60 height 7
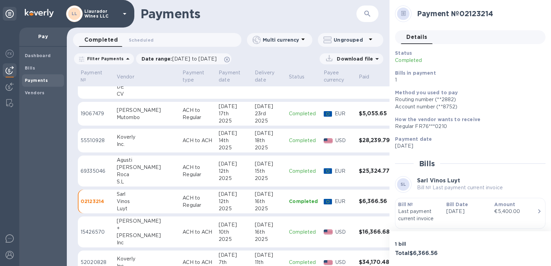
scroll to position [451, 0]
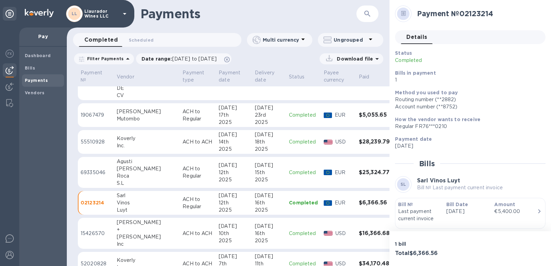
click at [129, 176] on div "Roca" at bounding box center [147, 175] width 60 height 7
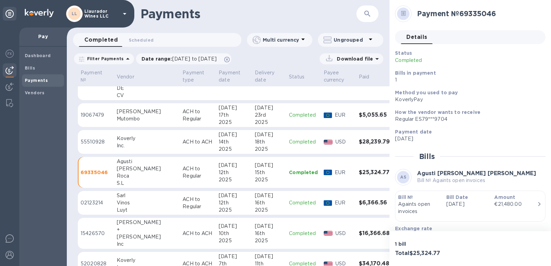
click at [120, 121] on div "Mutombo" at bounding box center [147, 118] width 60 height 7
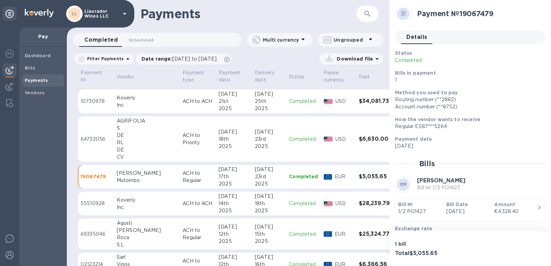
scroll to position [382, 0]
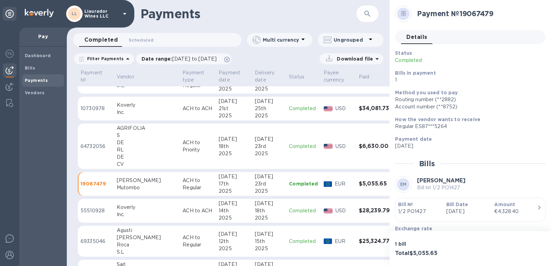
click at [121, 151] on div "RL" at bounding box center [147, 149] width 60 height 7
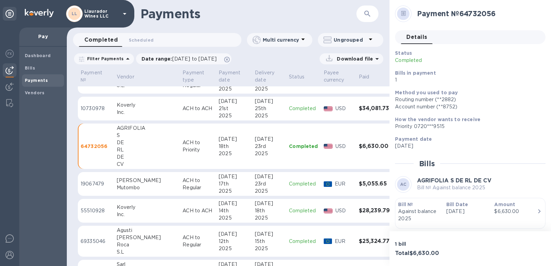
scroll to position [348, 0]
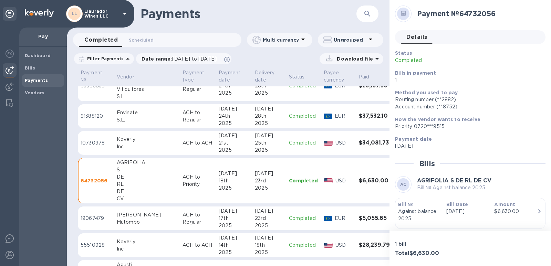
click at [118, 116] on div "S.L." at bounding box center [147, 119] width 60 height 7
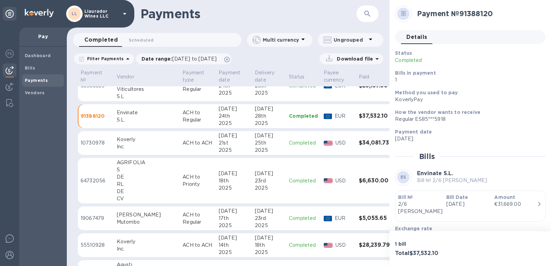
scroll to position [313, 0]
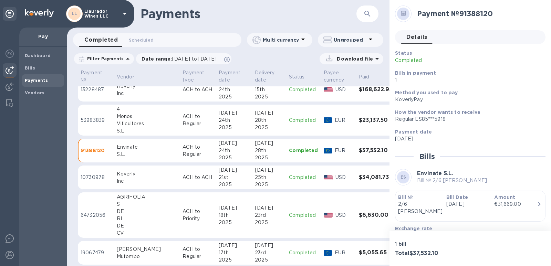
click at [123, 121] on div "Viticultores" at bounding box center [147, 123] width 60 height 7
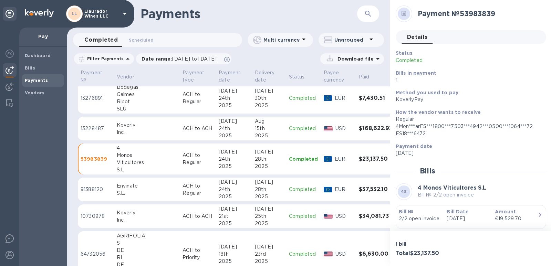
scroll to position [244, 0]
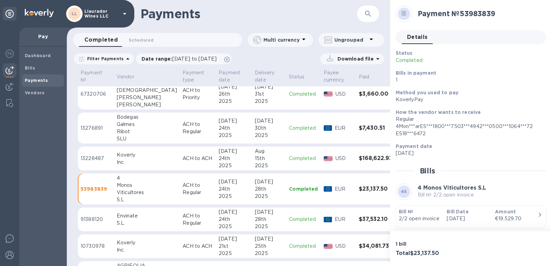
click at [120, 127] on div "Galmes" at bounding box center [147, 124] width 60 height 7
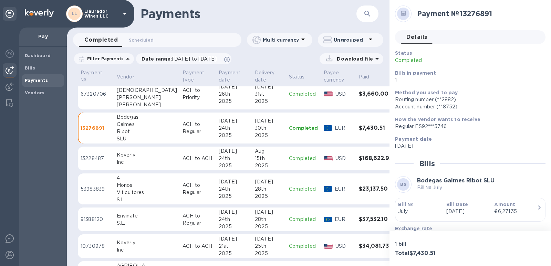
scroll to position [210, 0]
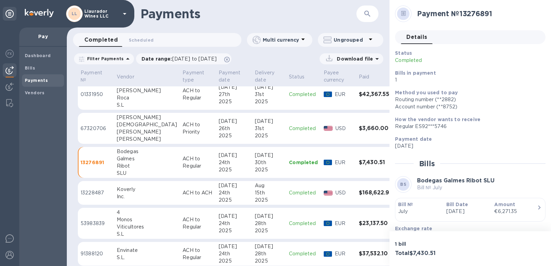
click at [121, 123] on div "[DEMOGRAPHIC_DATA]" at bounding box center [147, 124] width 60 height 7
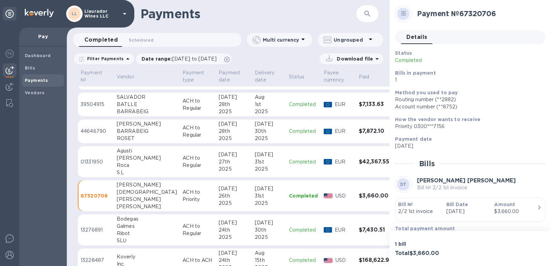
scroll to position [141, 0]
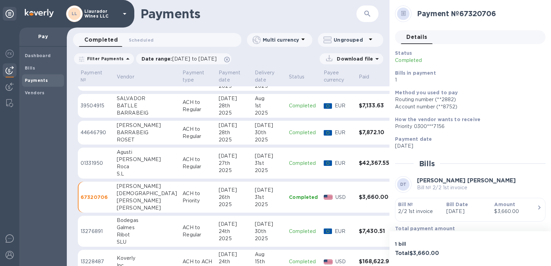
click at [128, 160] on div "[PERSON_NAME]" at bounding box center [147, 159] width 60 height 7
click at [120, 137] on div "ROSET" at bounding box center [147, 139] width 60 height 7
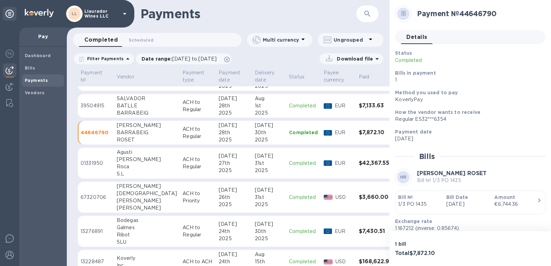
click at [126, 101] on div "SALVADOR" at bounding box center [147, 98] width 60 height 7
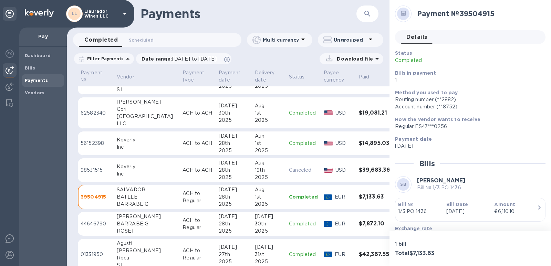
scroll to position [38, 0]
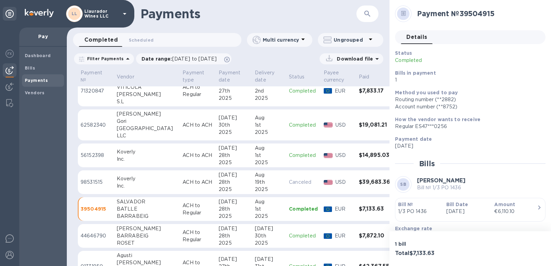
click at [131, 128] on div "[GEOGRAPHIC_DATA]" at bounding box center [147, 128] width 60 height 7
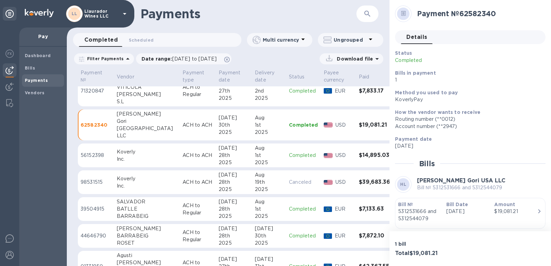
click at [182, 127] on p "ACH to ACH" at bounding box center [197, 125] width 31 height 7
drag, startPoint x: 107, startPoint y: 126, endPoint x: 78, endPoint y: 140, distance: 32.2
click at [78, 128] on td "62582340" at bounding box center [96, 124] width 36 height 31
copy p "62582340"
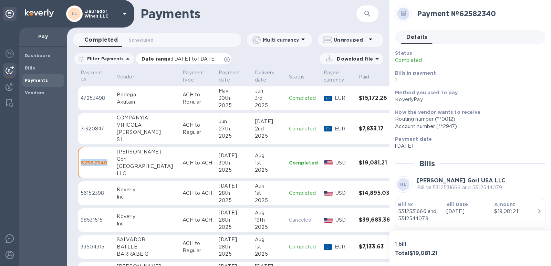
click at [185, 59] on span "06/30/2025 to 08/01/2025" at bounding box center [194, 59] width 44 height 6
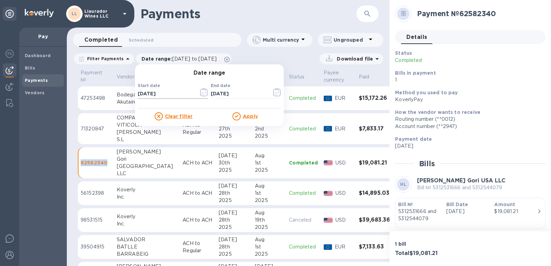
click at [200, 92] on icon "button" at bounding box center [204, 92] width 8 height 8
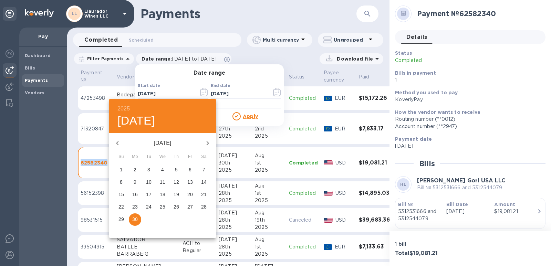
click at [207, 143] on icon "button" at bounding box center [207, 143] width 8 height 8
click at [117, 141] on icon "button" at bounding box center [117, 143] width 8 height 8
click at [206, 144] on icon "button" at bounding box center [207, 143] width 8 height 8
click at [163, 217] on p "30" at bounding box center [163, 219] width 6 height 7
type input "07/30/2025"
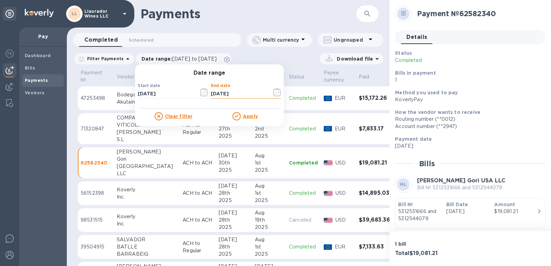
click at [233, 92] on input "08/01/2025" at bounding box center [238, 94] width 55 height 10
click at [275, 93] on icon "button" at bounding box center [277, 92] width 8 height 8
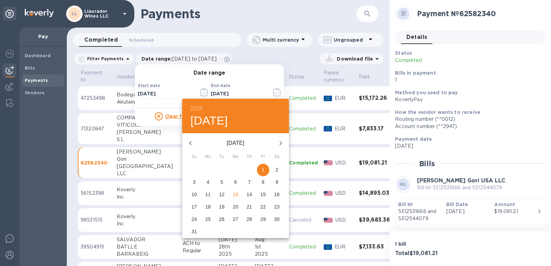
click at [282, 144] on icon "button" at bounding box center [280, 143] width 8 height 8
click at [277, 182] on p "13" at bounding box center [277, 182] width 6 height 7
type input "09/13/2025"
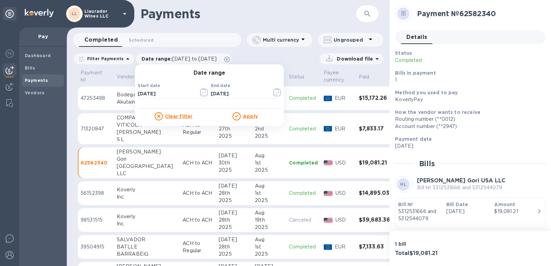
click at [244, 116] on u "Apply" at bounding box center [250, 117] width 15 height 6
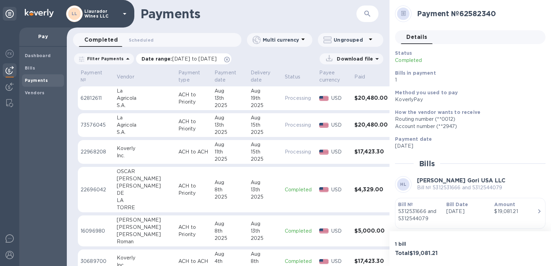
click at [217, 59] on span "07/30/2025 to 09/13/2025" at bounding box center [194, 59] width 44 height 6
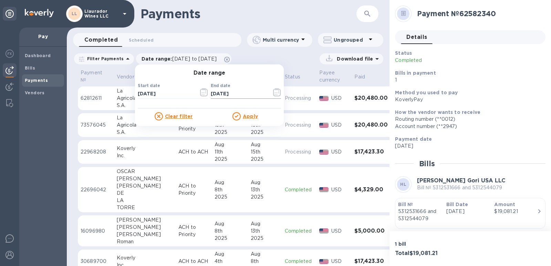
click at [273, 92] on icon "button" at bounding box center [277, 92] width 8 height 8
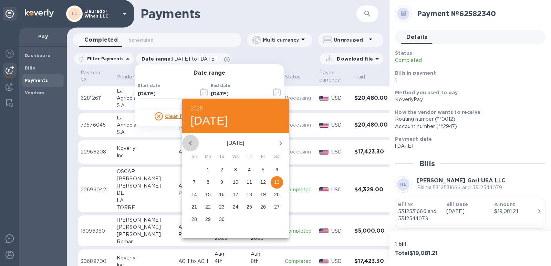
click at [189, 143] on icon "button" at bounding box center [190, 143] width 2 height 4
click at [231, 195] on span "13" at bounding box center [235, 194] width 12 height 7
type input "[DATE]"
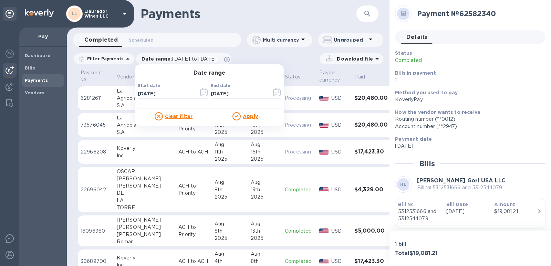
click at [246, 114] on u "Apply" at bounding box center [250, 117] width 15 height 6
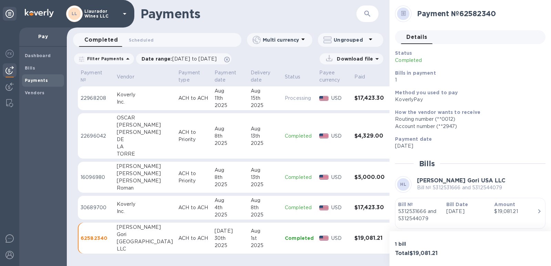
click at [126, 181] on div "[PERSON_NAME]" at bounding box center [145, 180] width 56 height 7
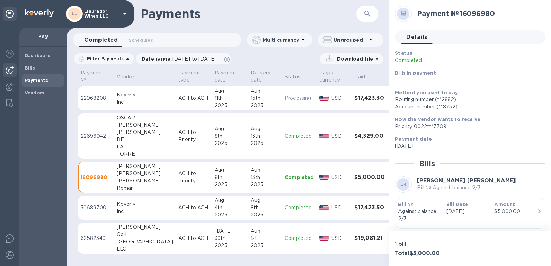
click at [127, 131] on div "[PERSON_NAME]" at bounding box center [145, 132] width 56 height 7
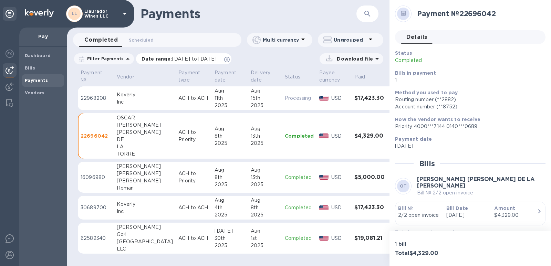
click at [192, 57] on span "07/30/2025 to 08/13/2025" at bounding box center [194, 59] width 44 height 6
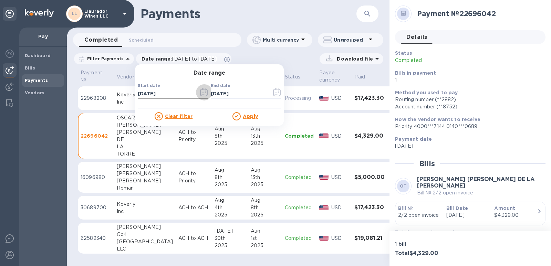
click at [203, 95] on icon "button" at bounding box center [204, 92] width 8 height 8
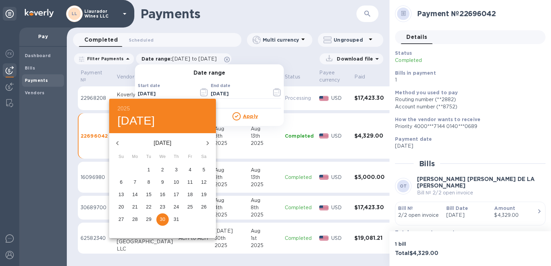
click at [119, 143] on icon "button" at bounding box center [117, 143] width 8 height 8
click at [133, 171] on span "2" at bounding box center [135, 169] width 12 height 7
type input "06/02/2025"
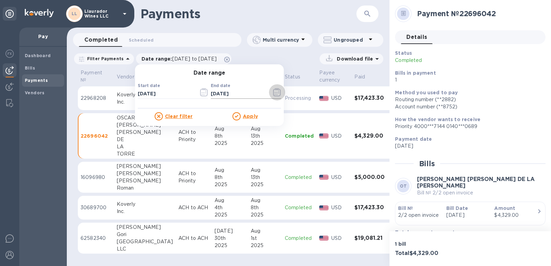
click at [273, 92] on icon "button" at bounding box center [277, 92] width 8 height 8
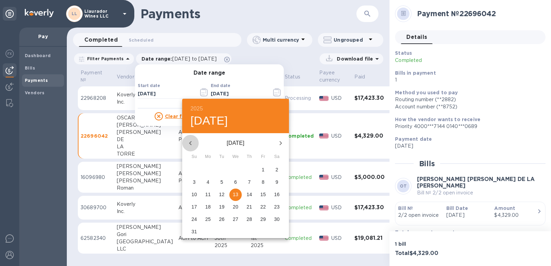
click at [189, 143] on icon "button" at bounding box center [190, 143] width 2 height 4
click at [207, 172] on p "2" at bounding box center [208, 169] width 3 height 7
type input "06/02/2025"
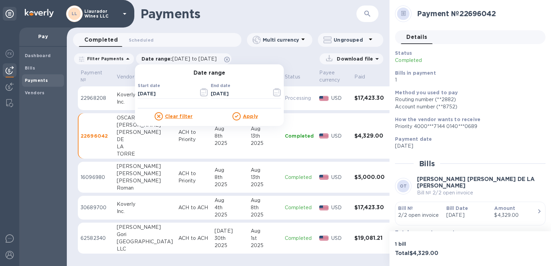
click at [250, 116] on u "Apply" at bounding box center [250, 117] width 15 height 6
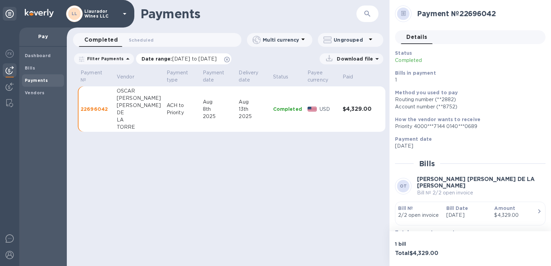
click at [217, 59] on span "06/02/2025 to 06/02/2025" at bounding box center [194, 59] width 44 height 6
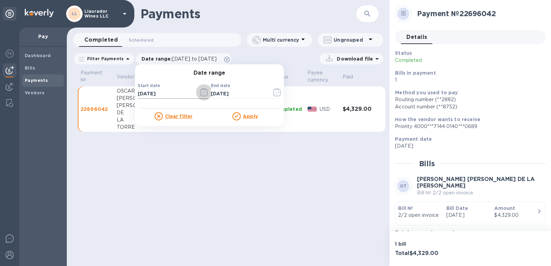
click at [200, 93] on icon "button" at bounding box center [204, 92] width 8 height 8
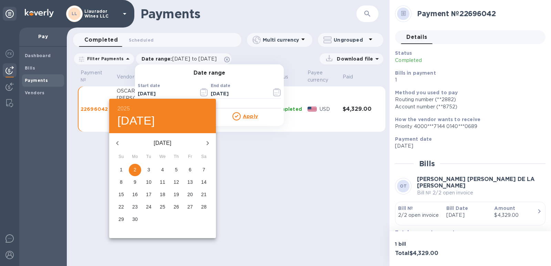
click at [115, 143] on icon "button" at bounding box center [117, 143] width 8 height 8
click at [163, 219] on p "28" at bounding box center [163, 219] width 6 height 7
type input "05/28/2025"
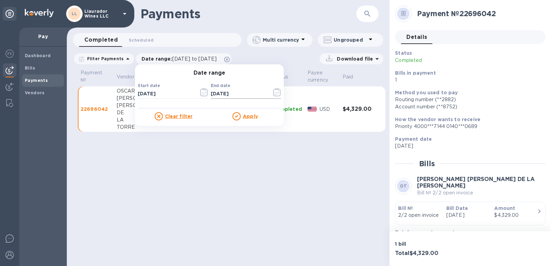
click at [273, 96] on icon "button" at bounding box center [277, 92] width 8 height 8
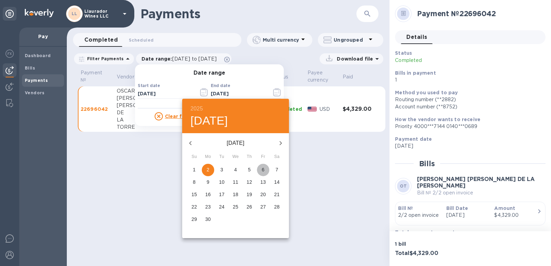
click at [264, 170] on p "6" at bounding box center [263, 169] width 3 height 7
type input "06/06/2025"
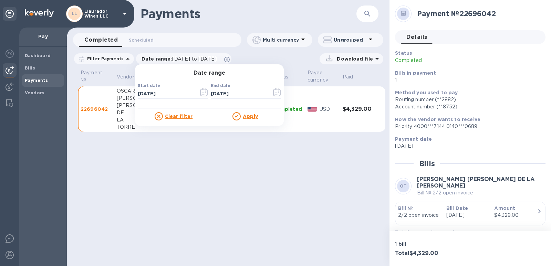
click at [245, 117] on u "Apply" at bounding box center [250, 117] width 15 height 6
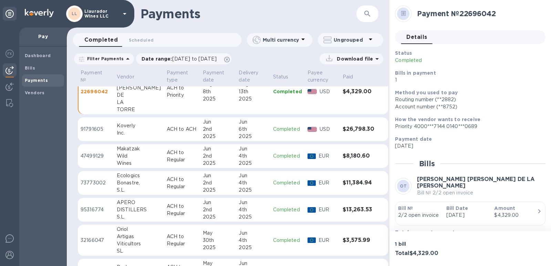
scroll to position [34, 0]
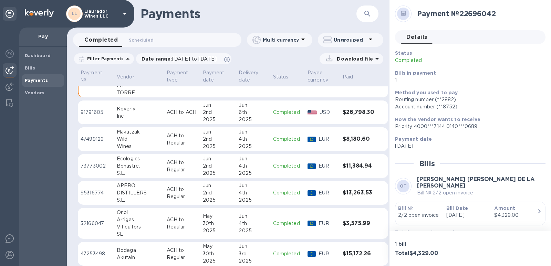
click at [123, 193] on div "DISTILLERS" at bounding box center [139, 192] width 44 height 7
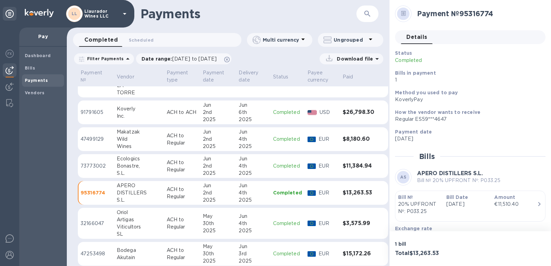
scroll to position [34, 0]
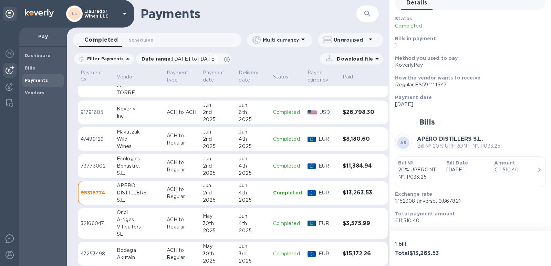
click at [142, 171] on div "S.L." at bounding box center [139, 173] width 44 height 7
